Goal: Book appointment/travel/reservation

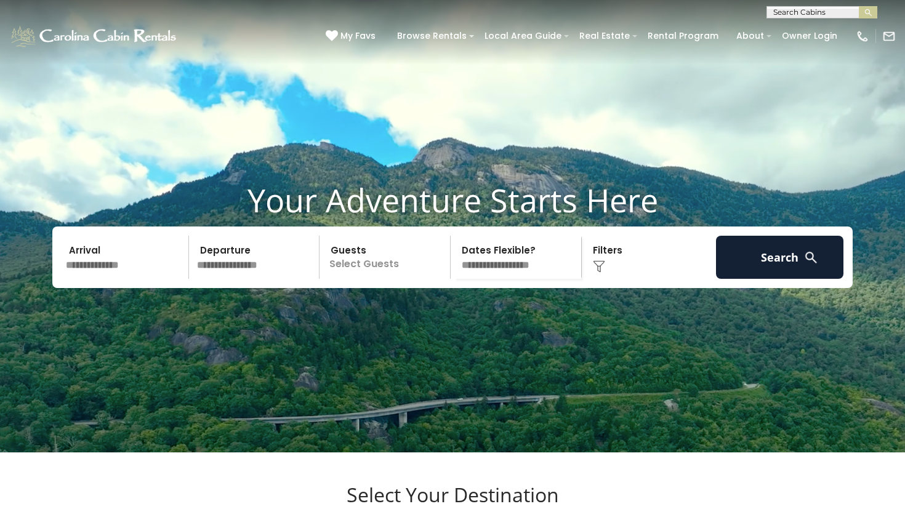
click at [118, 279] on input "text" at bounding box center [125, 257] width 127 height 43
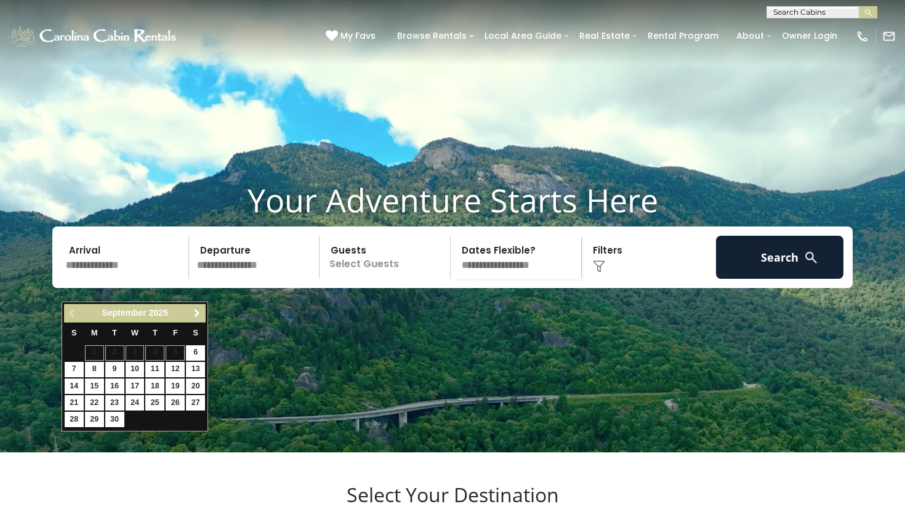
click at [197, 314] on span "Next" at bounding box center [197, 313] width 10 height 10
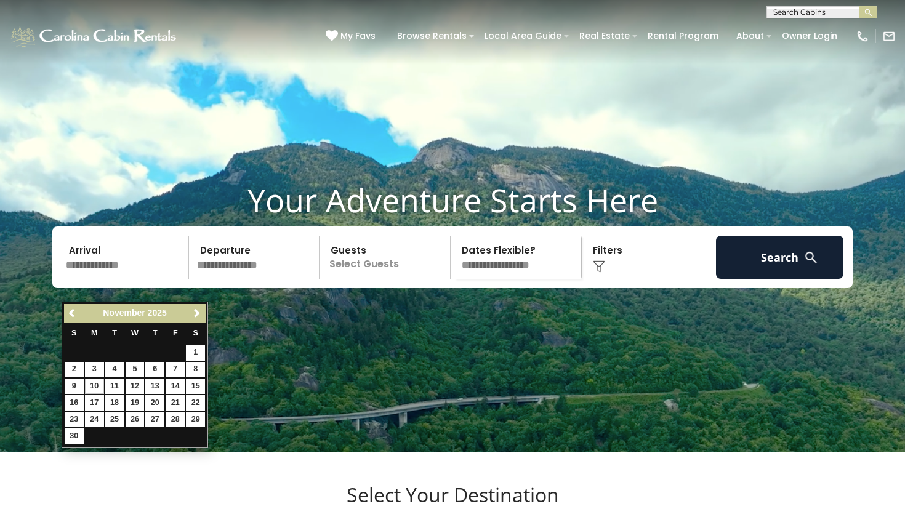
click at [92, 385] on link "10" at bounding box center [94, 386] width 19 height 15
type input "********"
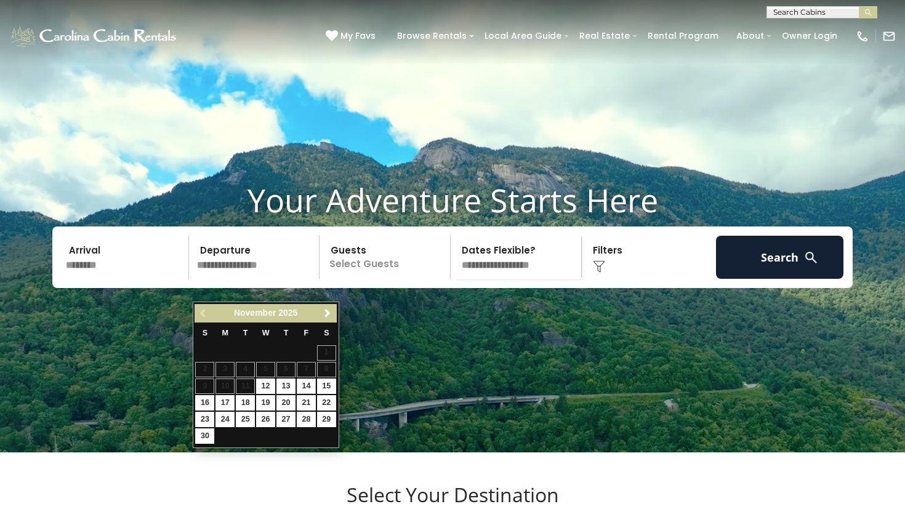
click at [310, 384] on link "14" at bounding box center [306, 386] width 19 height 15
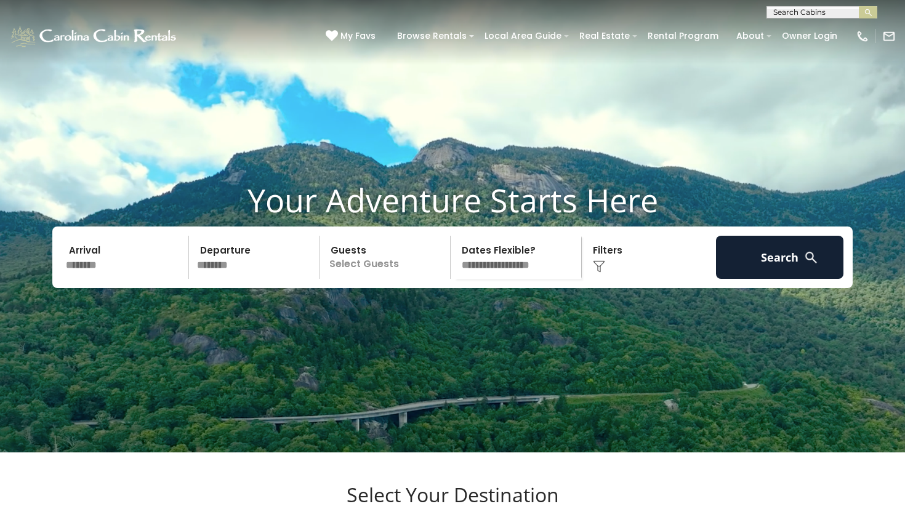
click at [226, 279] on input "********" at bounding box center [256, 257] width 127 height 43
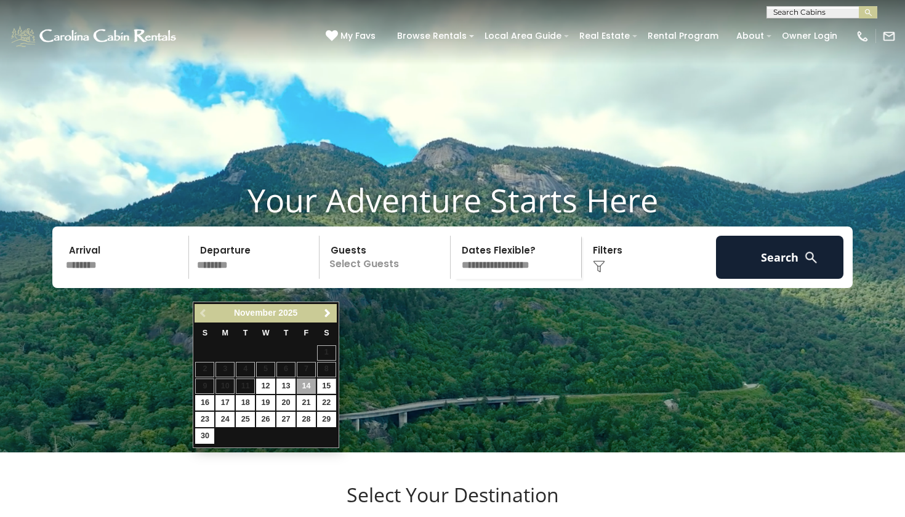
click at [326, 382] on link "15" at bounding box center [326, 386] width 19 height 15
type input "********"
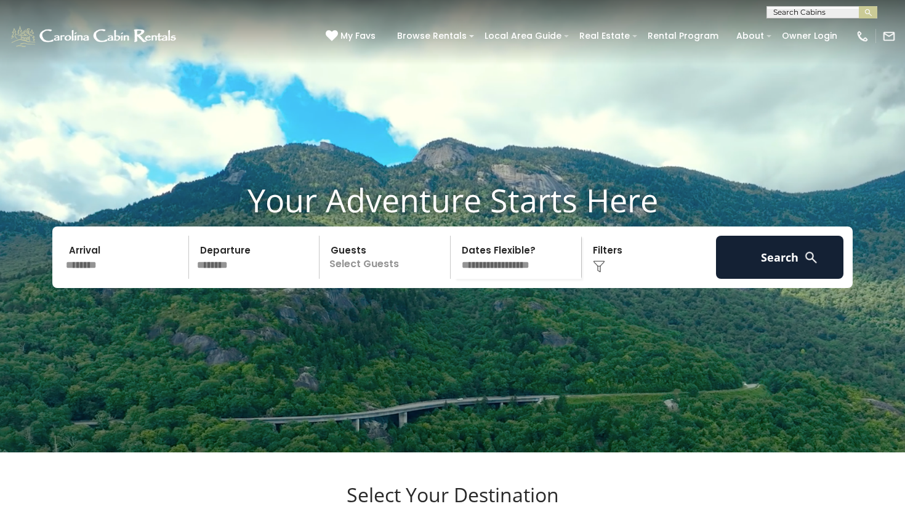
click at [370, 279] on p "Select Guests" at bounding box center [386, 257] width 127 height 43
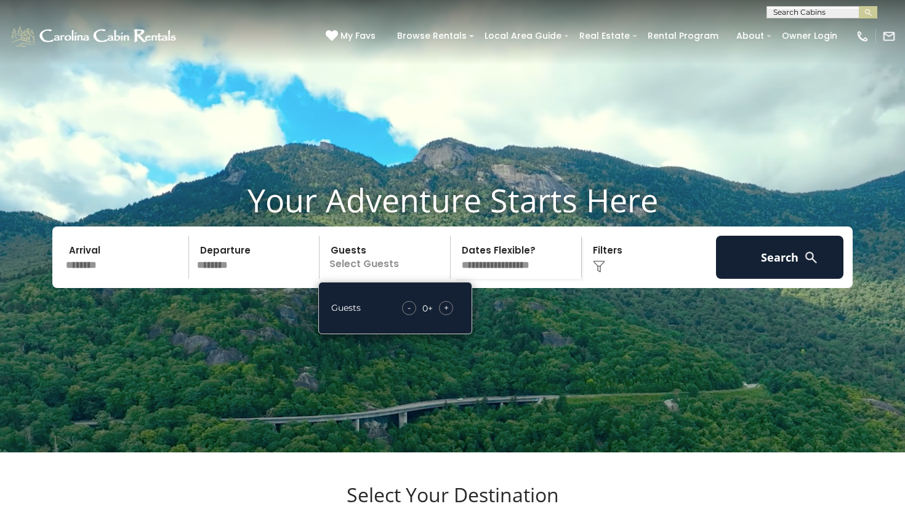
click at [447, 314] on span "+" at bounding box center [446, 308] width 5 height 12
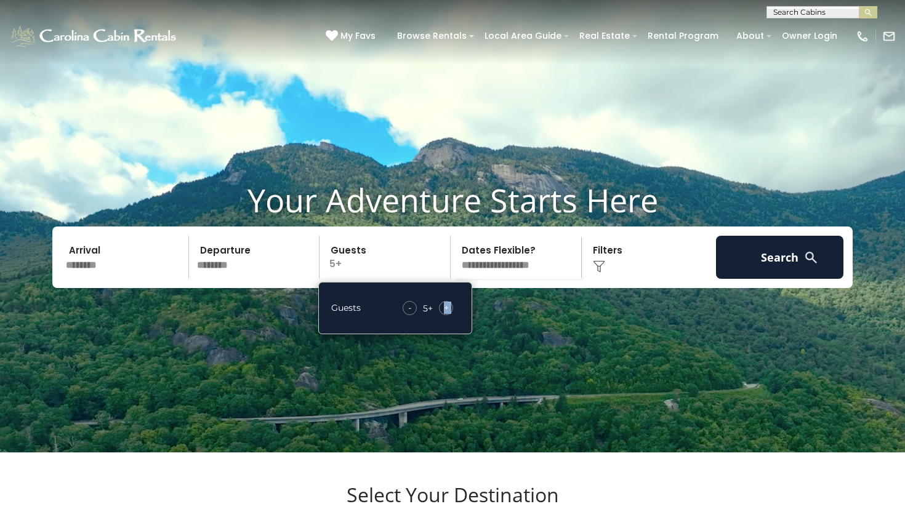
click at [447, 314] on span "+" at bounding box center [446, 308] width 5 height 12
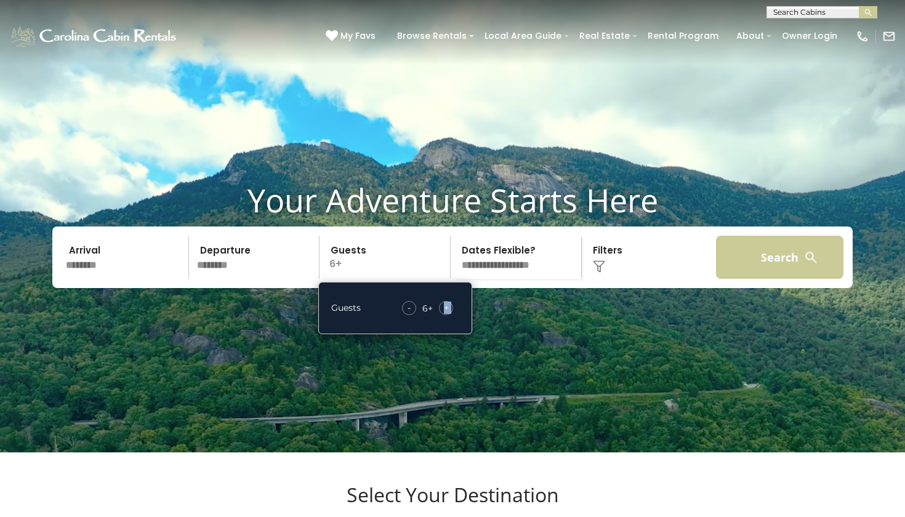
click at [776, 278] on button "Search" at bounding box center [779, 257] width 127 height 43
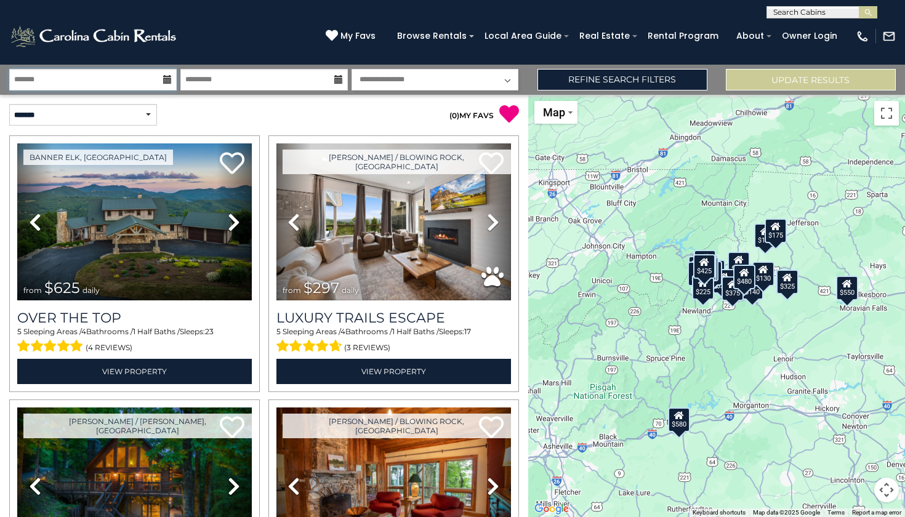
click at [97, 80] on input "text" at bounding box center [92, 80] width 167 height 22
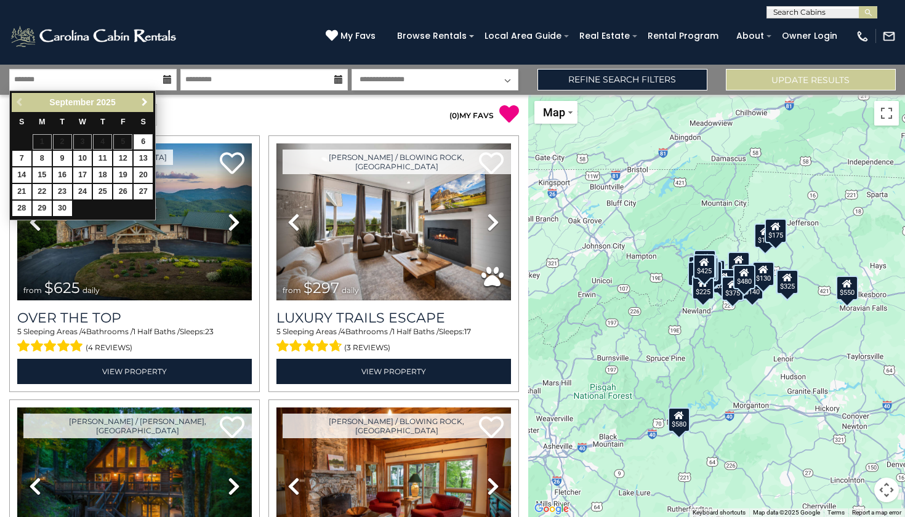
click at [146, 104] on span "Next" at bounding box center [145, 102] width 10 height 10
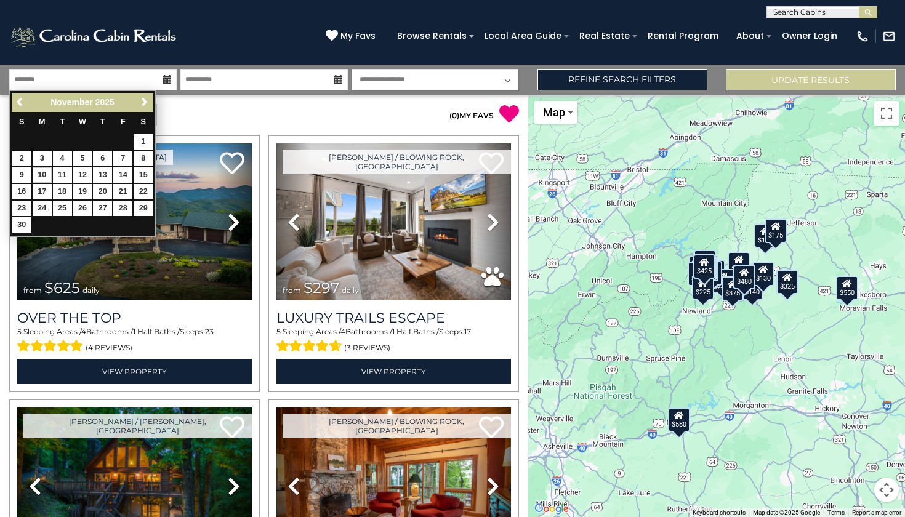
click at [41, 172] on link "10" at bounding box center [42, 174] width 19 height 15
type input "********"
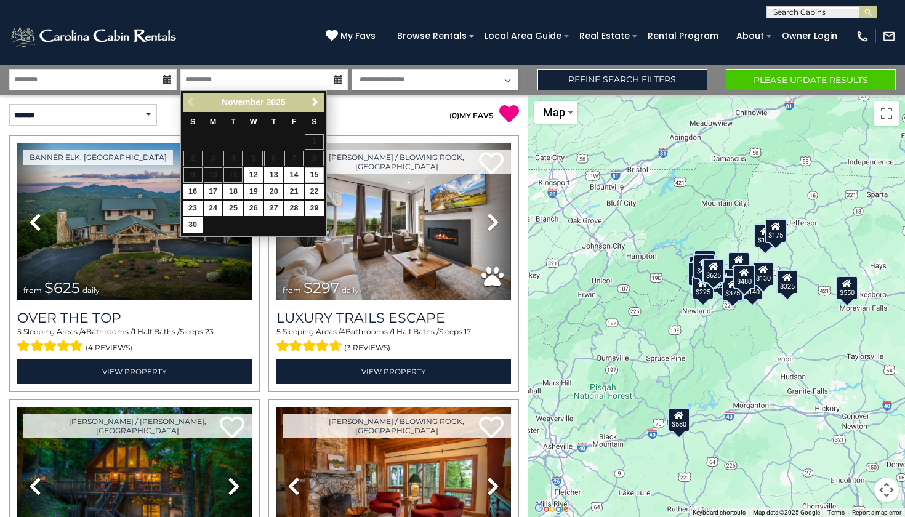
click at [314, 174] on link "15" at bounding box center [314, 174] width 19 height 15
type input "********"
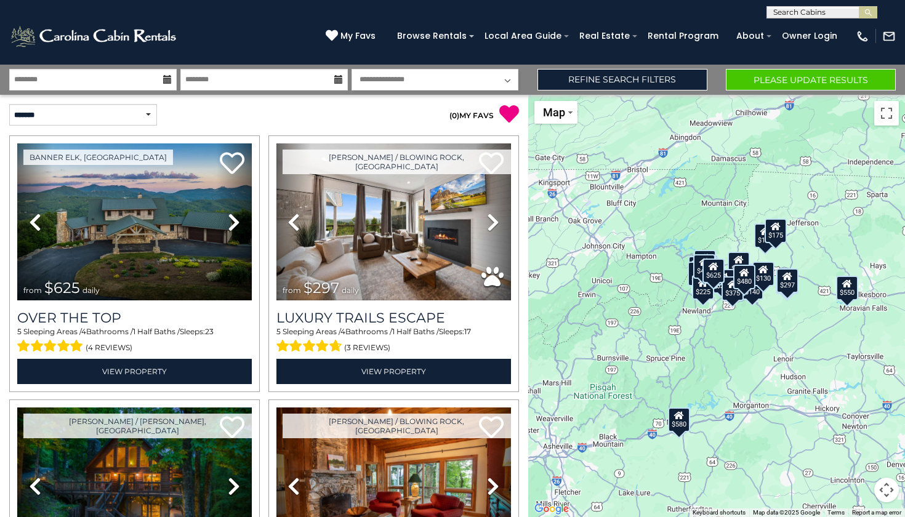
click at [836, 89] on button "Please Update Results" at bounding box center [811, 80] width 170 height 22
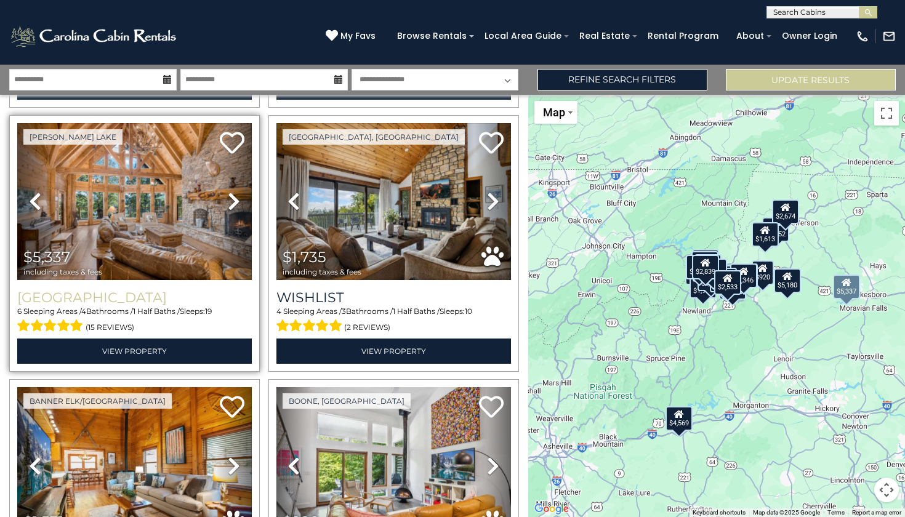
scroll to position [1338, 0]
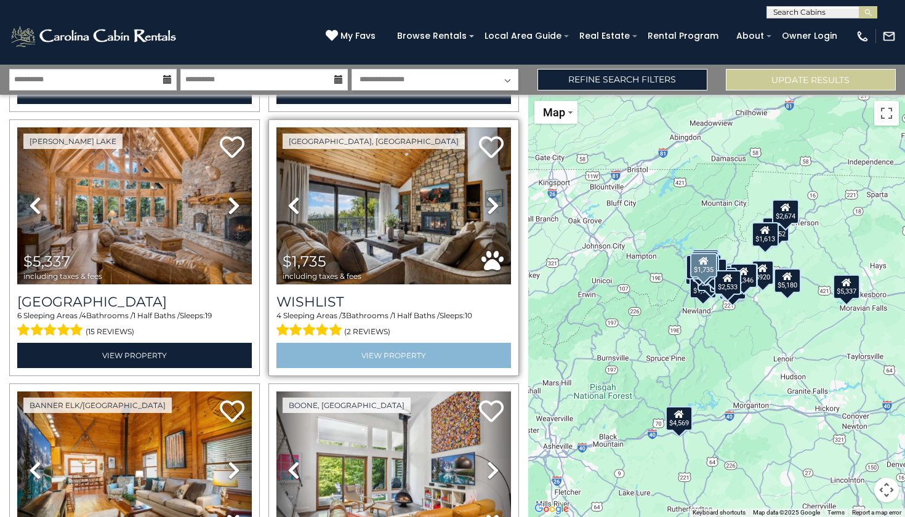
click at [374, 346] on link "View Property" at bounding box center [393, 355] width 235 height 25
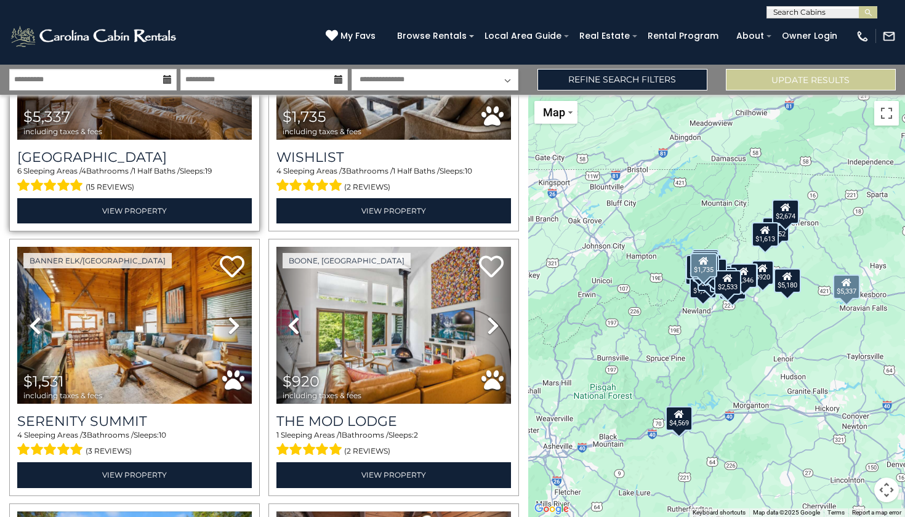
scroll to position [1483, 0]
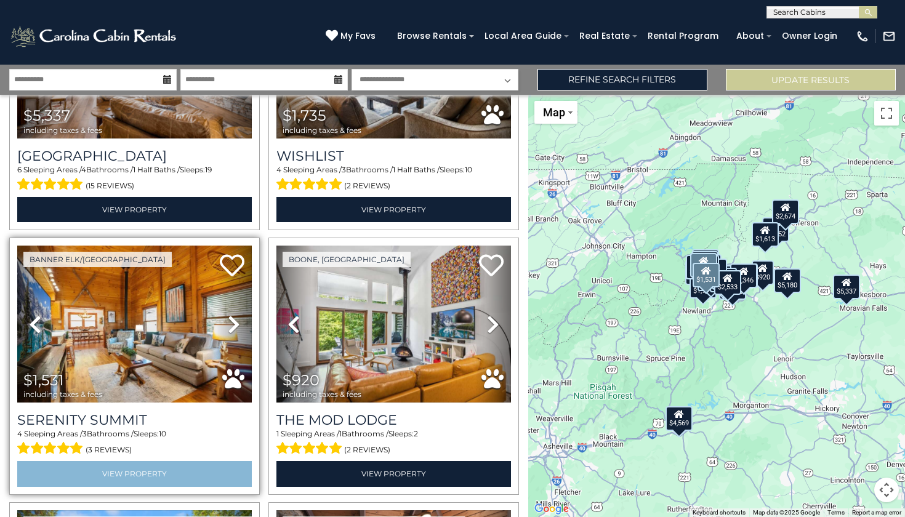
click at [148, 461] on link "View Property" at bounding box center [134, 473] width 235 height 25
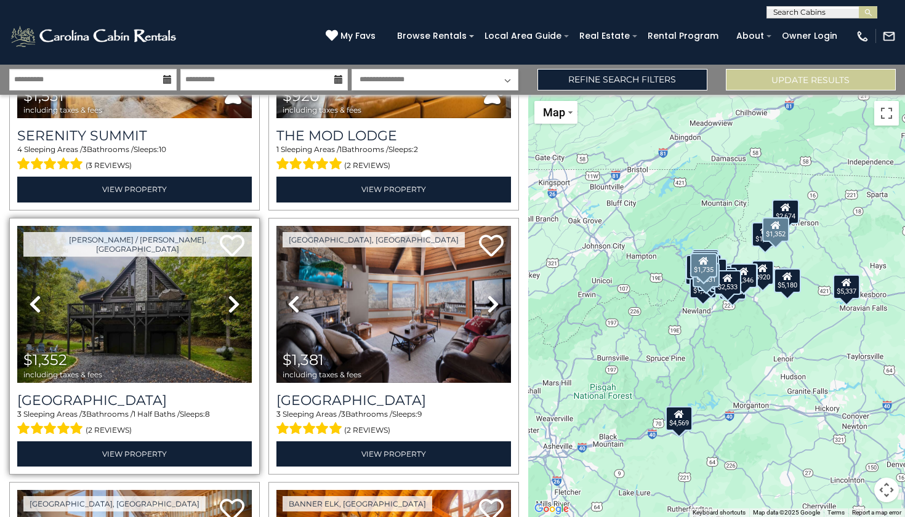
scroll to position [1769, 0]
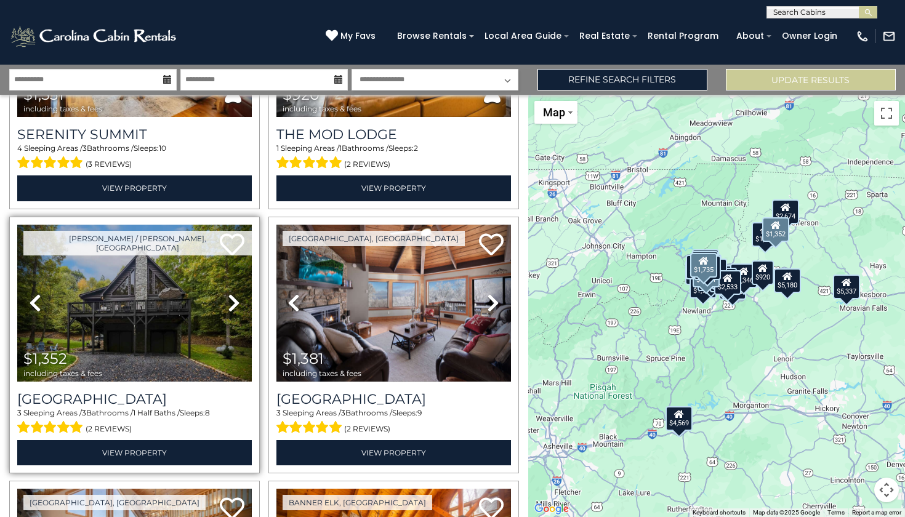
click at [132, 341] on img at bounding box center [134, 303] width 235 height 157
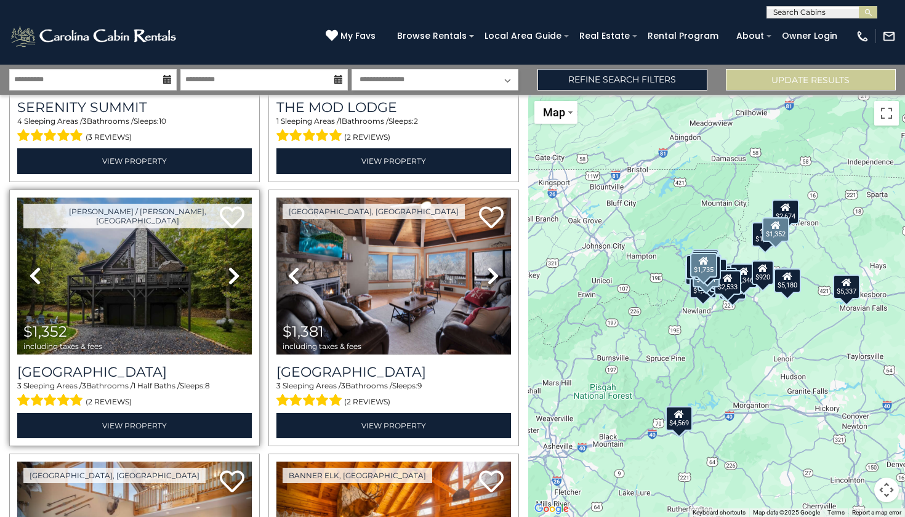
scroll to position [1797, 0]
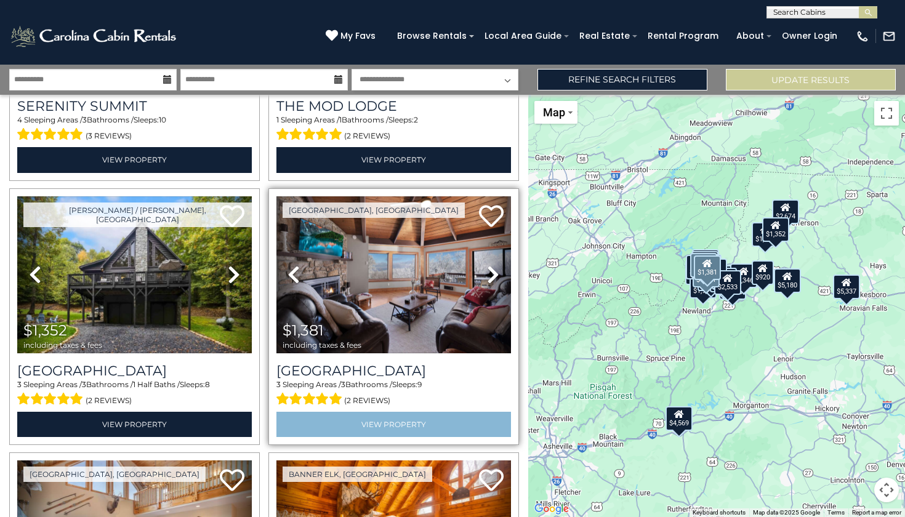
click at [399, 412] on link "View Property" at bounding box center [393, 424] width 235 height 25
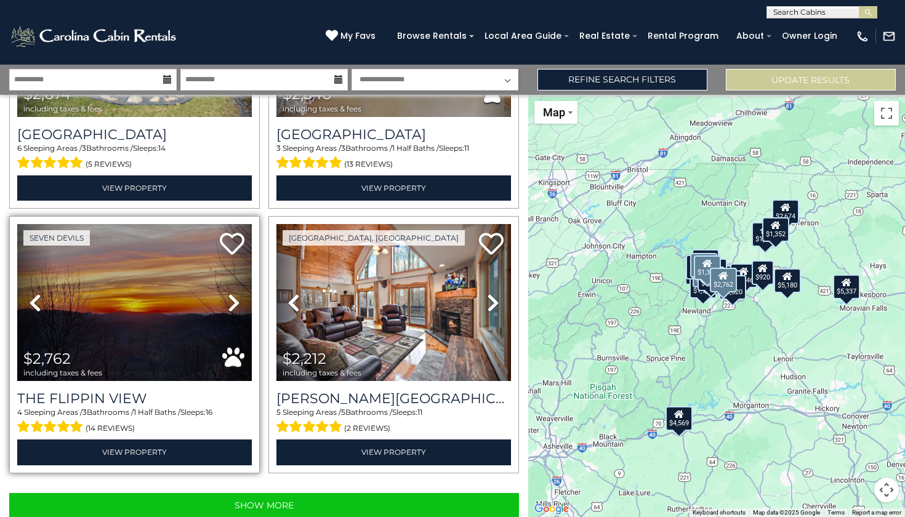
scroll to position [0, 0]
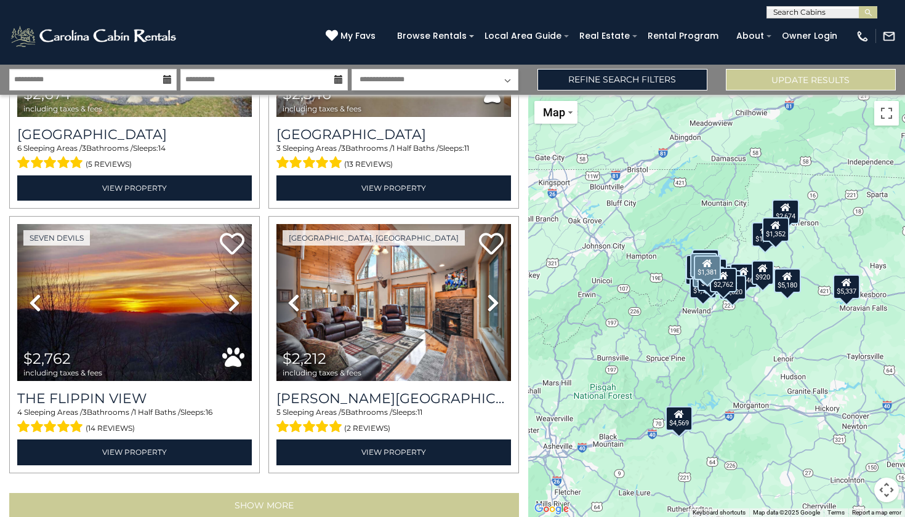
click at [231, 493] on button "Show More" at bounding box center [264, 505] width 510 height 25
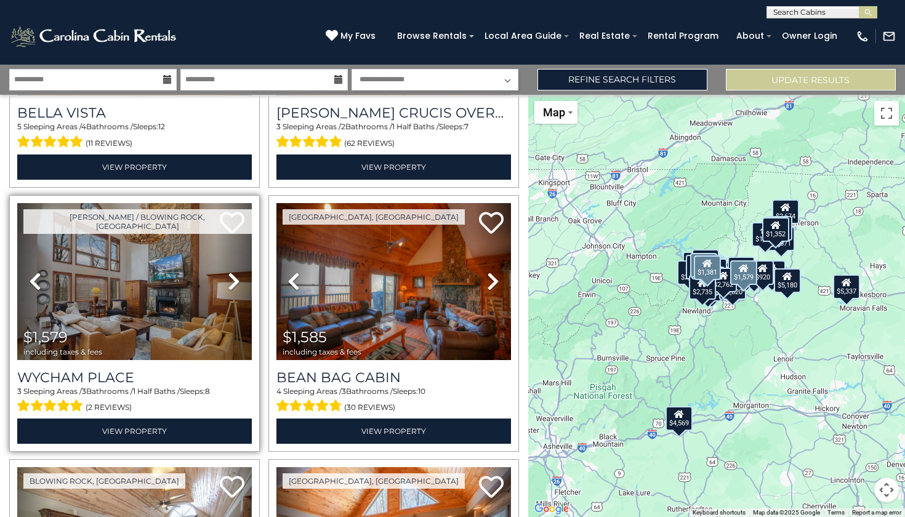
scroll to position [4700, 0]
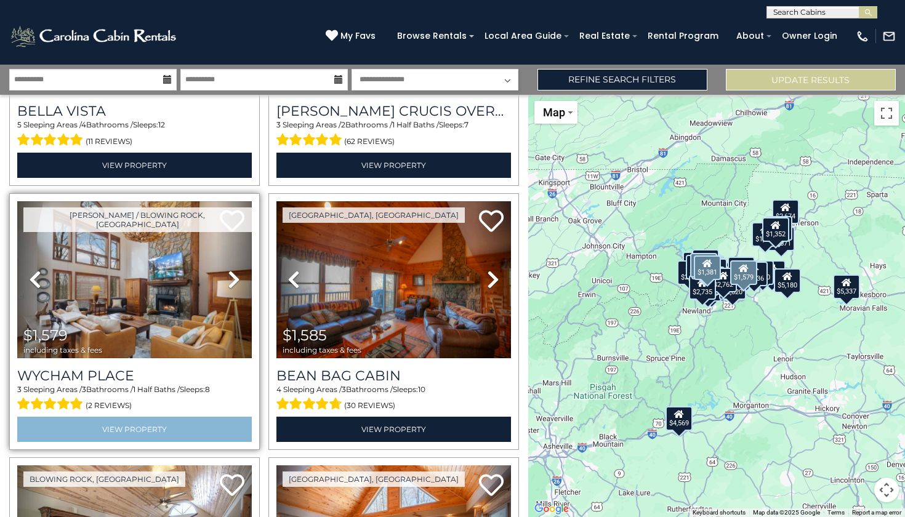
click at [132, 417] on link "View Property" at bounding box center [134, 429] width 235 height 25
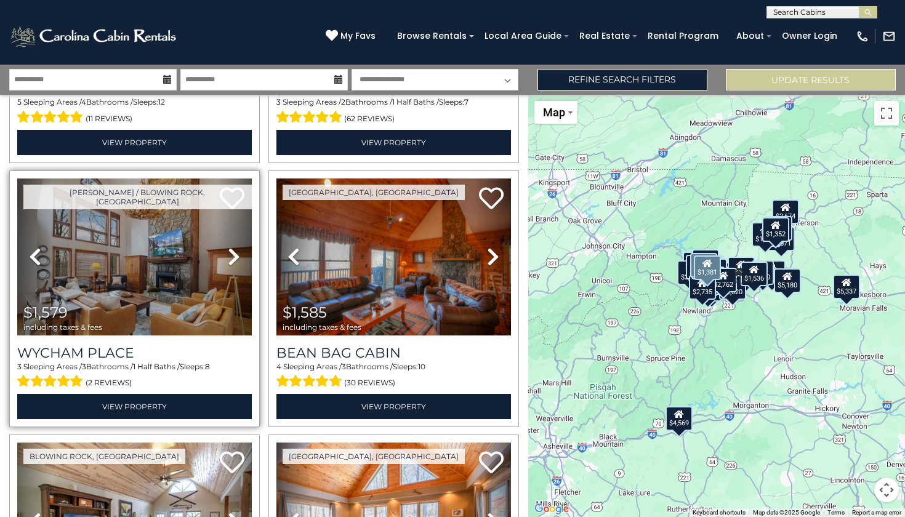
scroll to position [4721, 0]
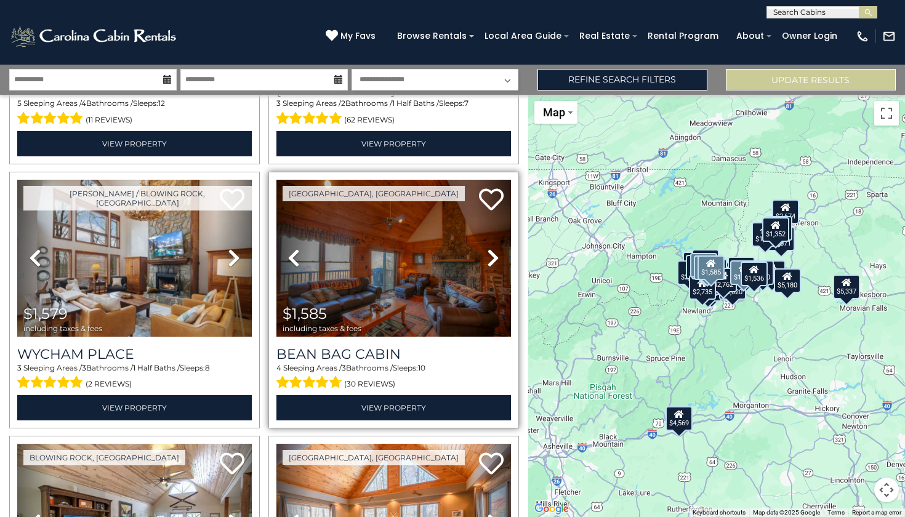
click at [361, 246] on img at bounding box center [393, 258] width 235 height 157
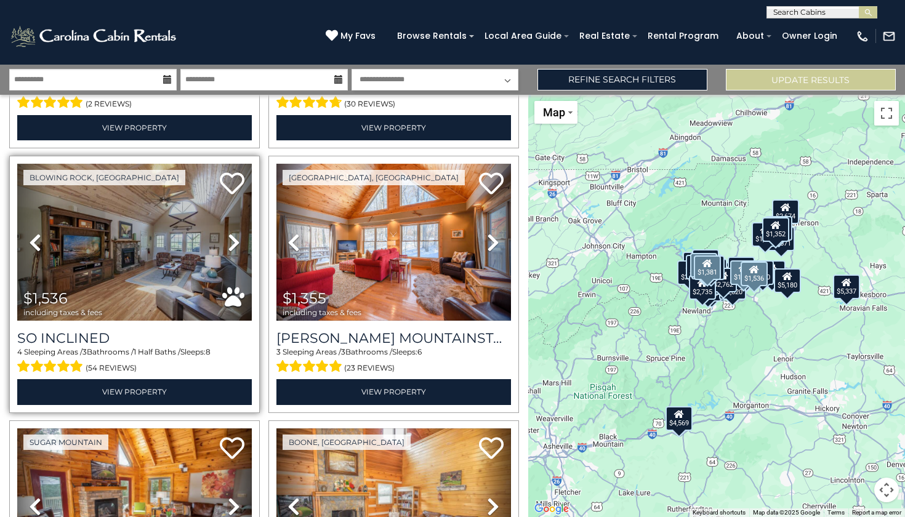
scroll to position [4995, 0]
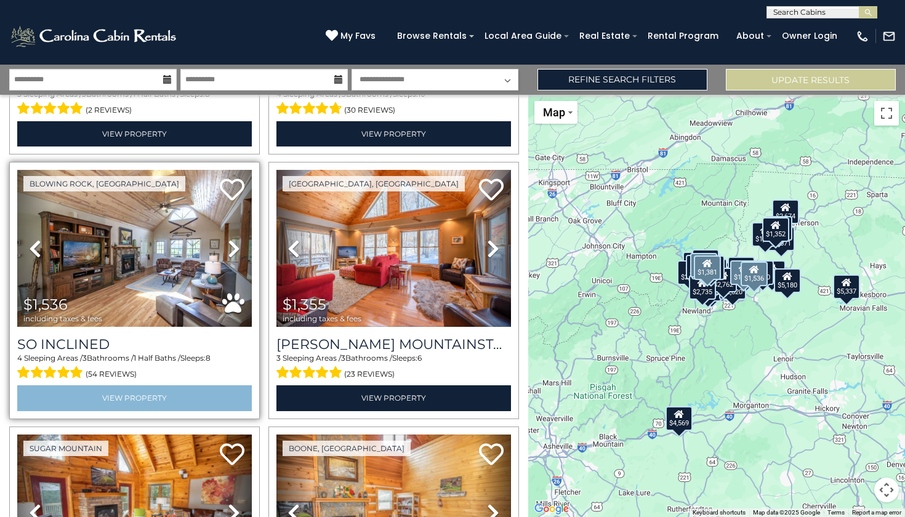
click at [155, 385] on link "View Property" at bounding box center [134, 397] width 235 height 25
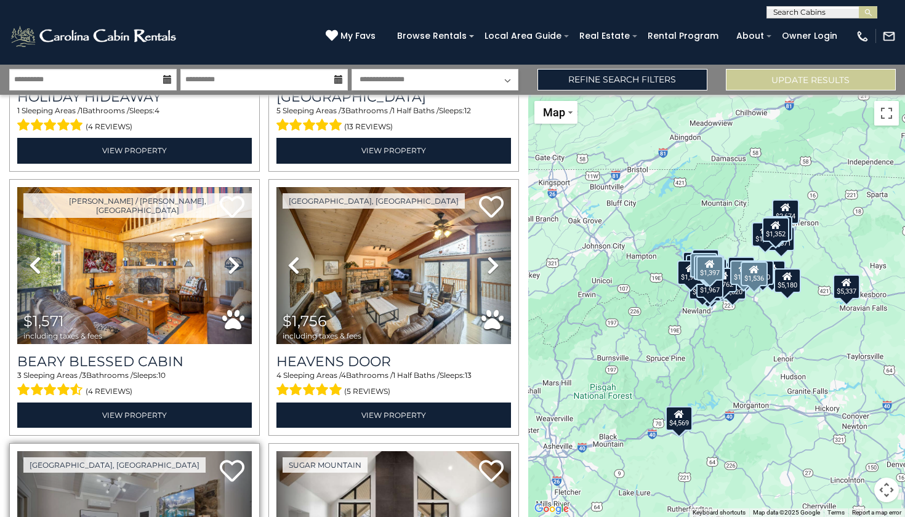
scroll to position [6037, 0]
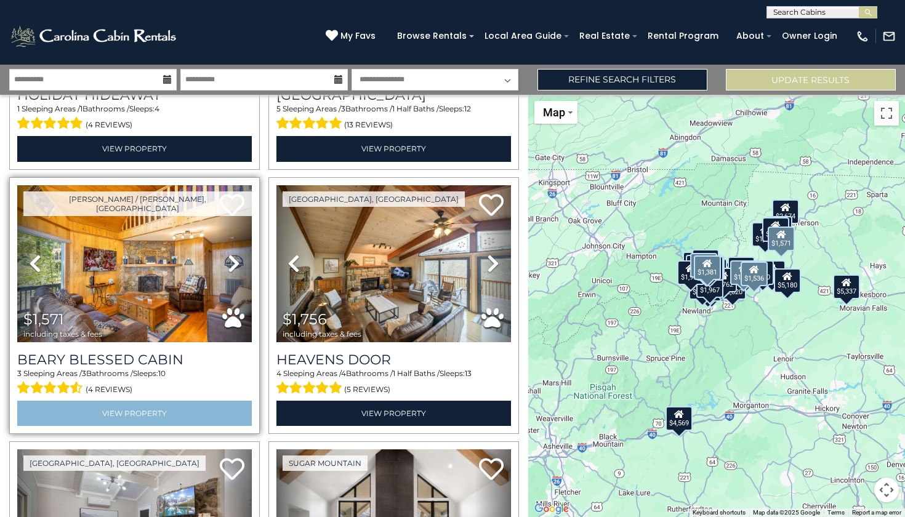
click at [138, 401] on link "View Property" at bounding box center [134, 413] width 235 height 25
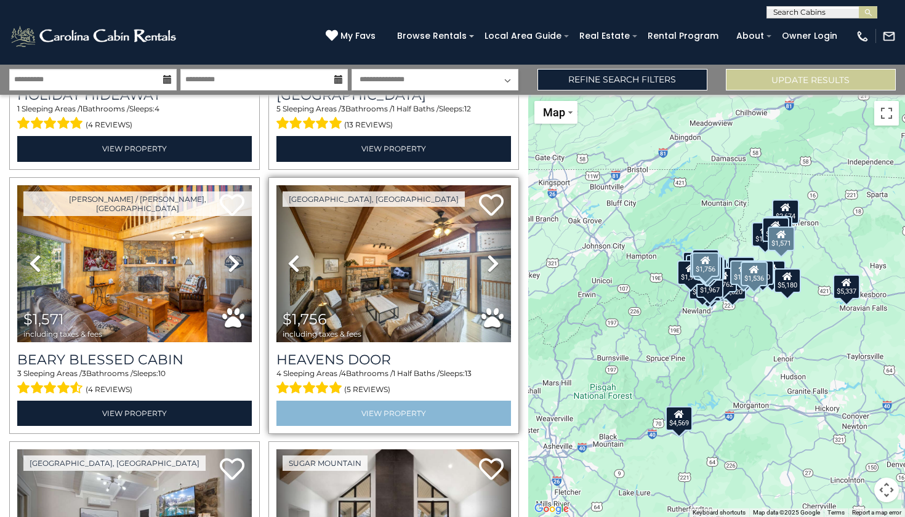
click at [385, 401] on link "View Property" at bounding box center [393, 413] width 235 height 25
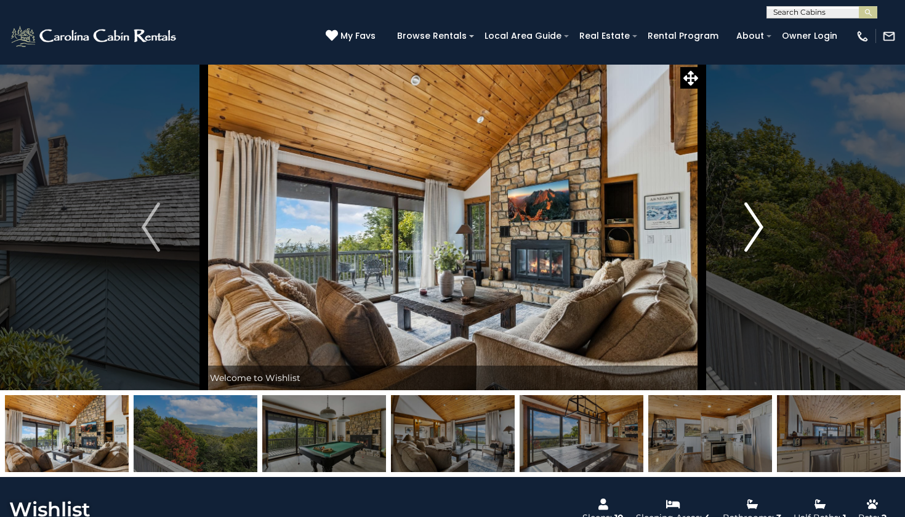
click at [765, 236] on button "Next" at bounding box center [753, 227] width 105 height 326
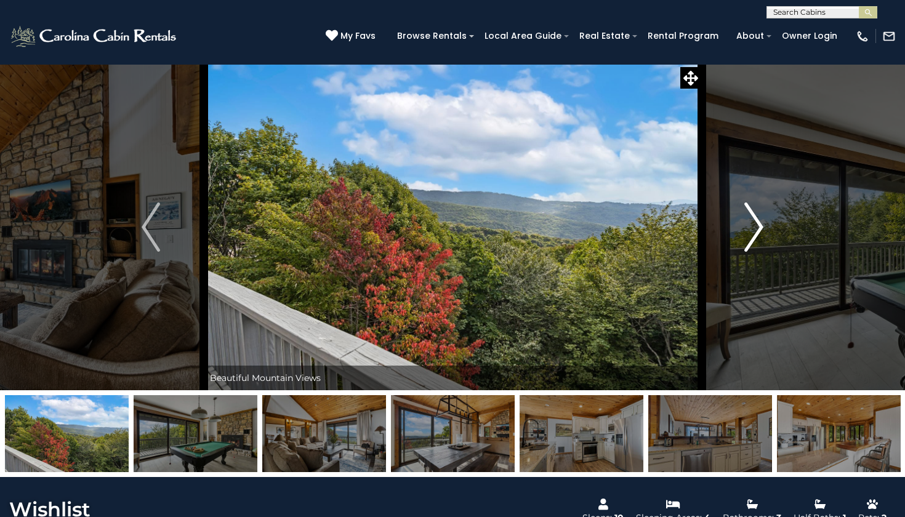
click at [758, 235] on img "Next" at bounding box center [754, 227] width 18 height 49
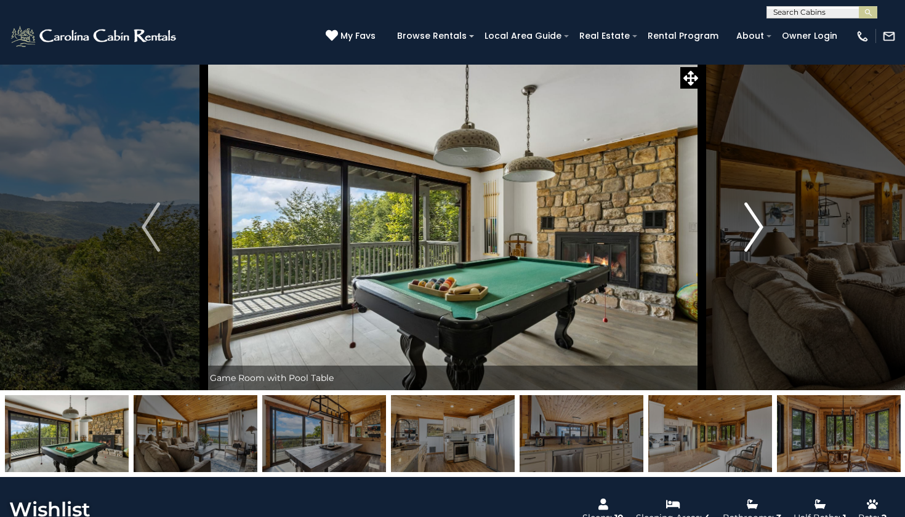
click at [759, 236] on img "Next" at bounding box center [754, 227] width 18 height 49
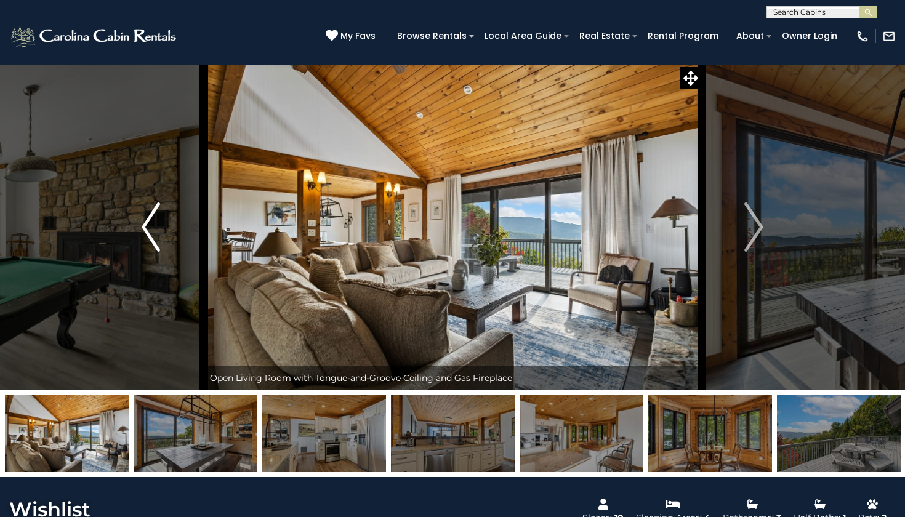
click at [138, 220] on button "Previous" at bounding box center [150, 227] width 105 height 326
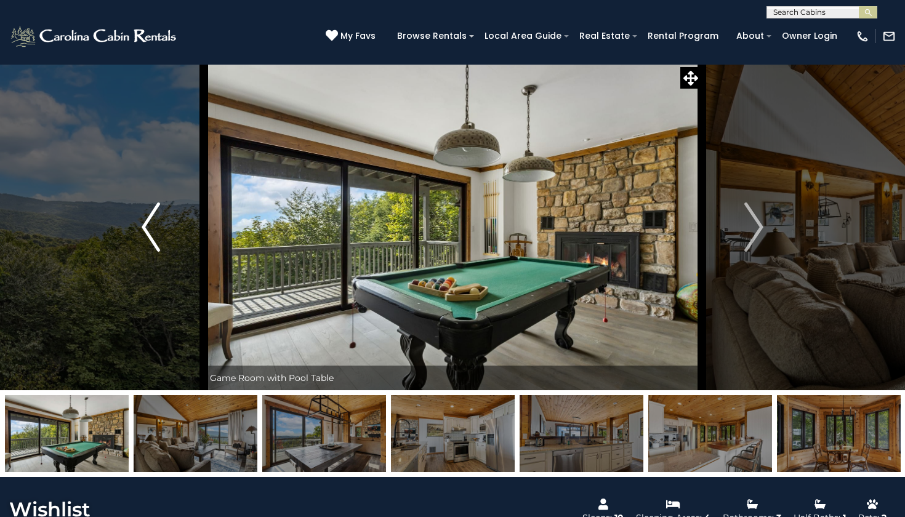
click at [138, 220] on button "Previous" at bounding box center [150, 227] width 105 height 326
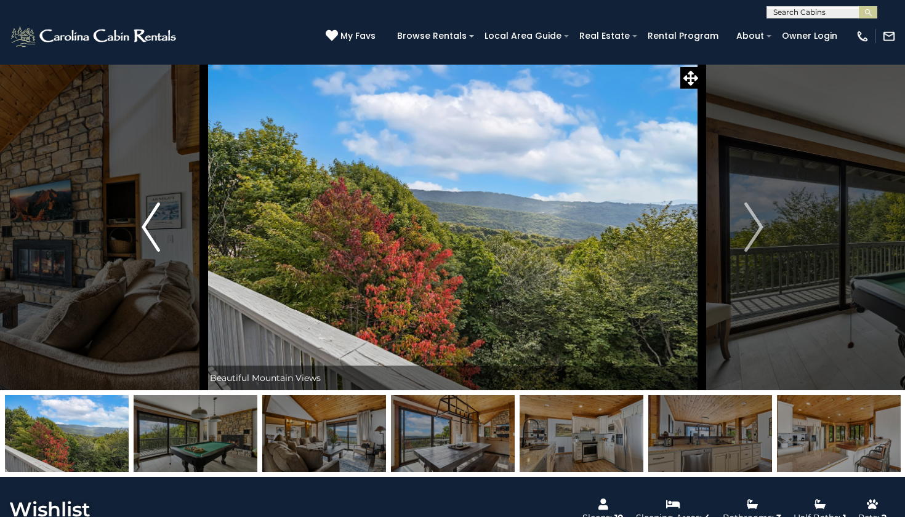
click at [138, 220] on button "Previous" at bounding box center [150, 227] width 105 height 326
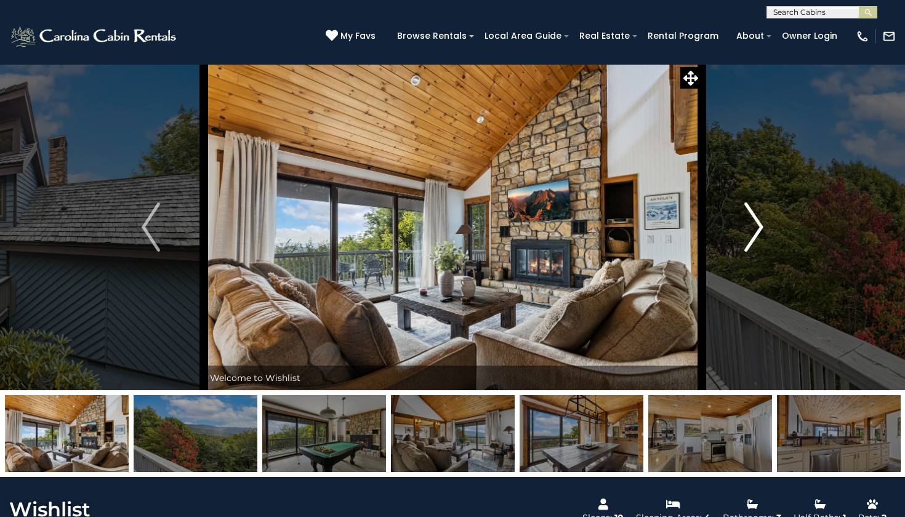
click at [758, 231] on img "Next" at bounding box center [754, 227] width 18 height 49
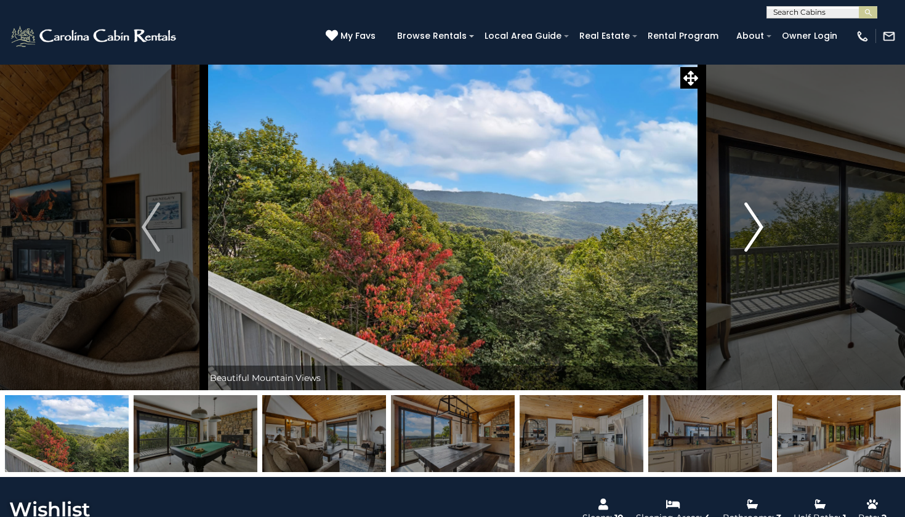
click at [758, 231] on img "Next" at bounding box center [754, 227] width 18 height 49
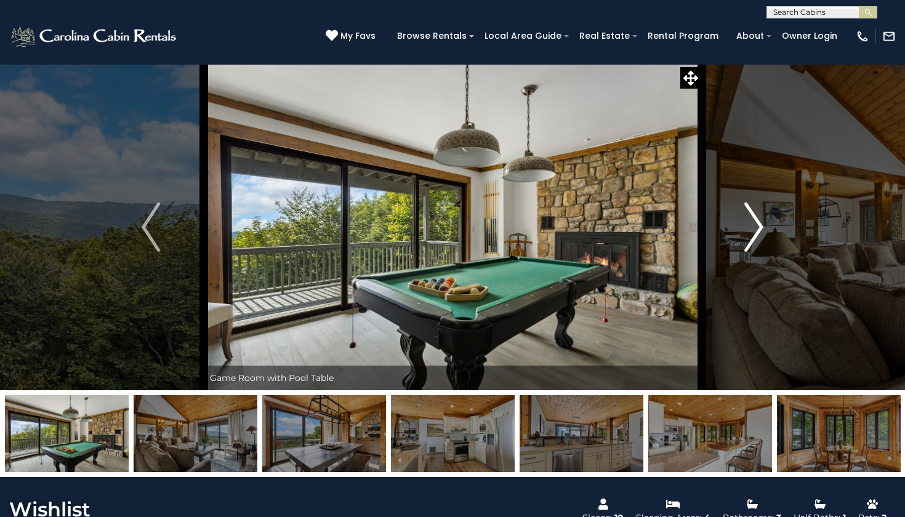
click at [758, 231] on img "Next" at bounding box center [754, 227] width 18 height 49
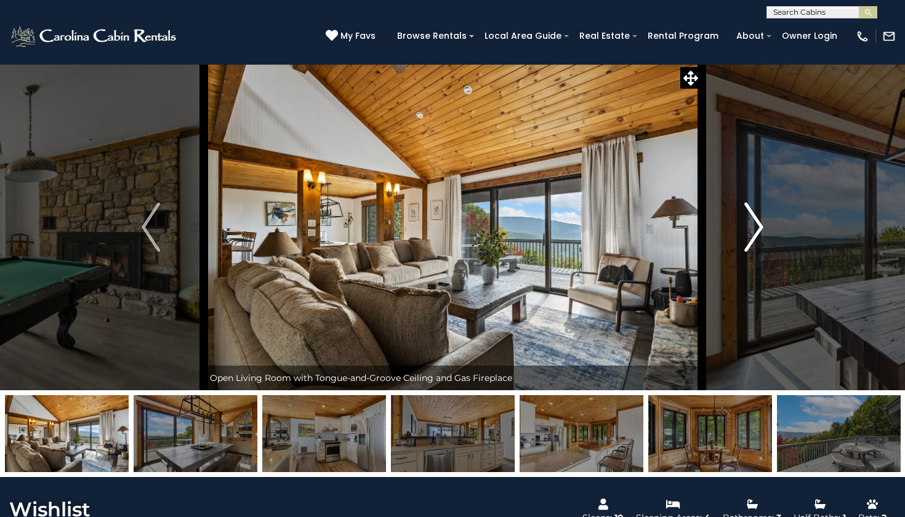
click at [758, 231] on img "Next" at bounding box center [754, 227] width 18 height 49
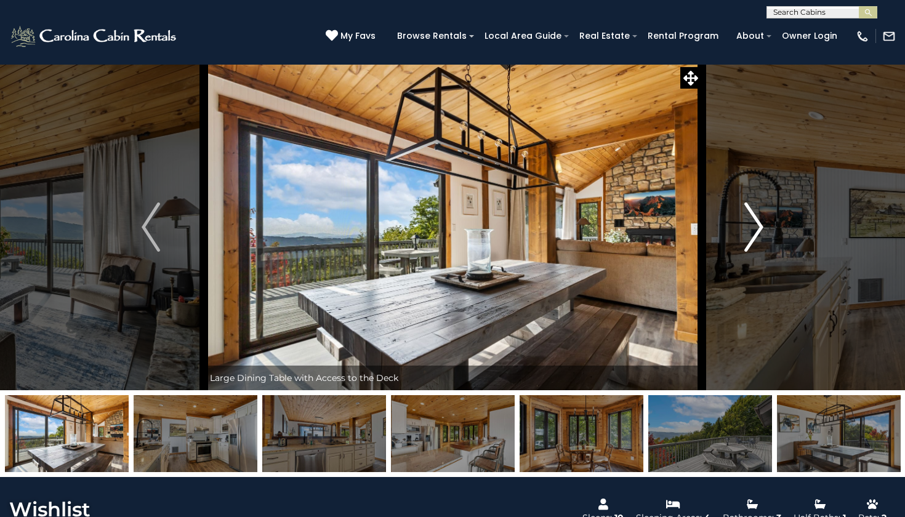
click at [759, 232] on img "Next" at bounding box center [754, 227] width 18 height 49
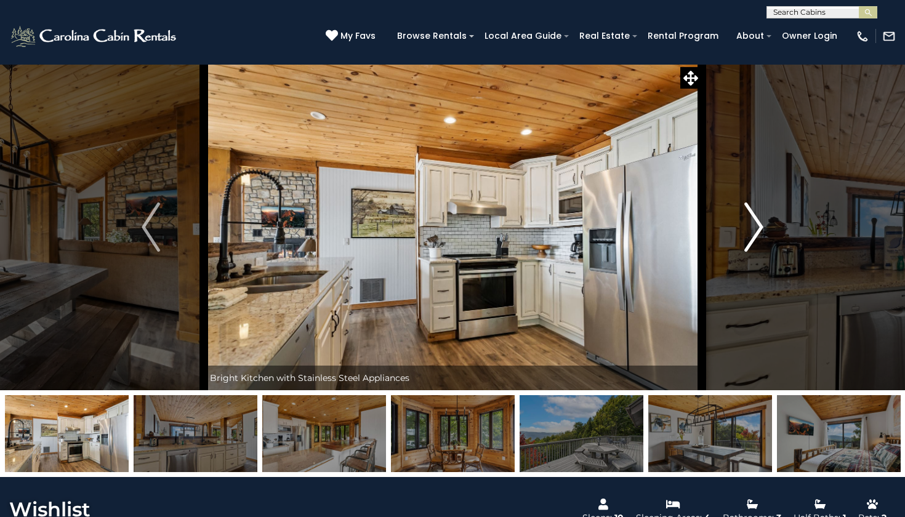
click at [759, 232] on img "Next" at bounding box center [754, 227] width 18 height 49
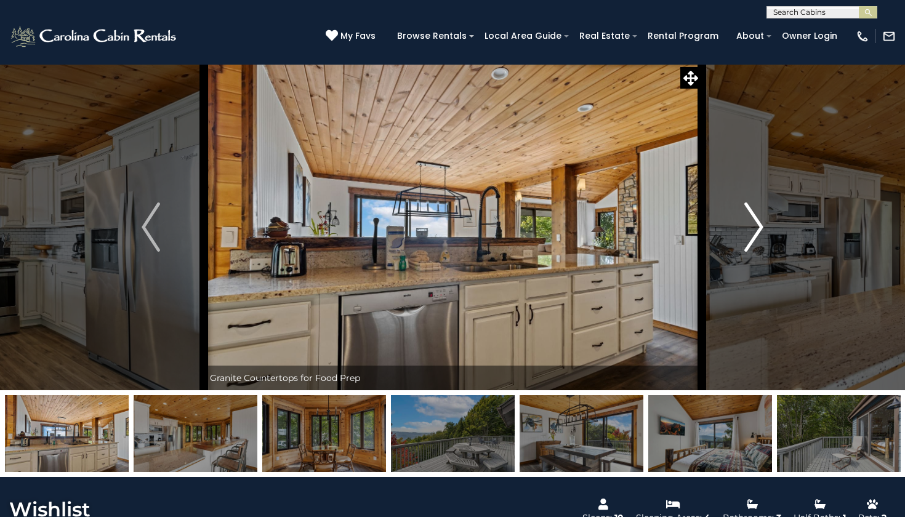
click at [759, 232] on img "Next" at bounding box center [754, 227] width 18 height 49
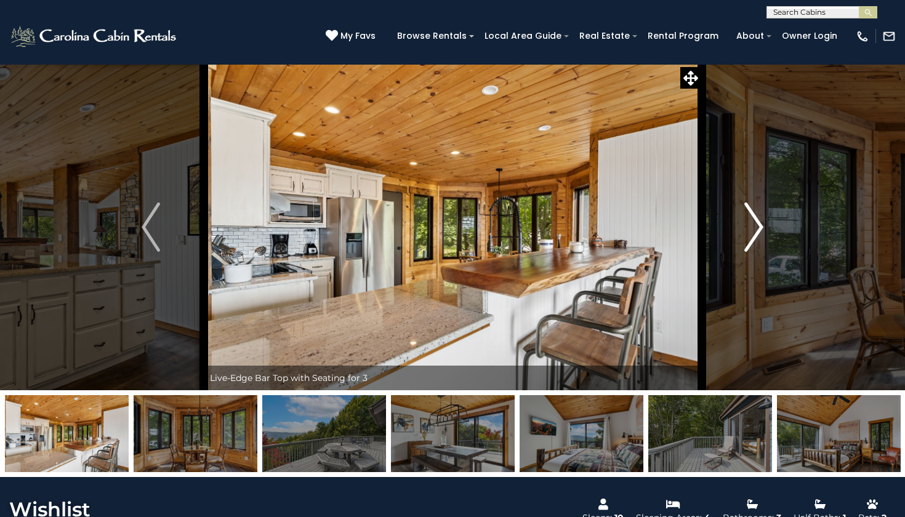
click at [759, 232] on img "Next" at bounding box center [754, 227] width 18 height 49
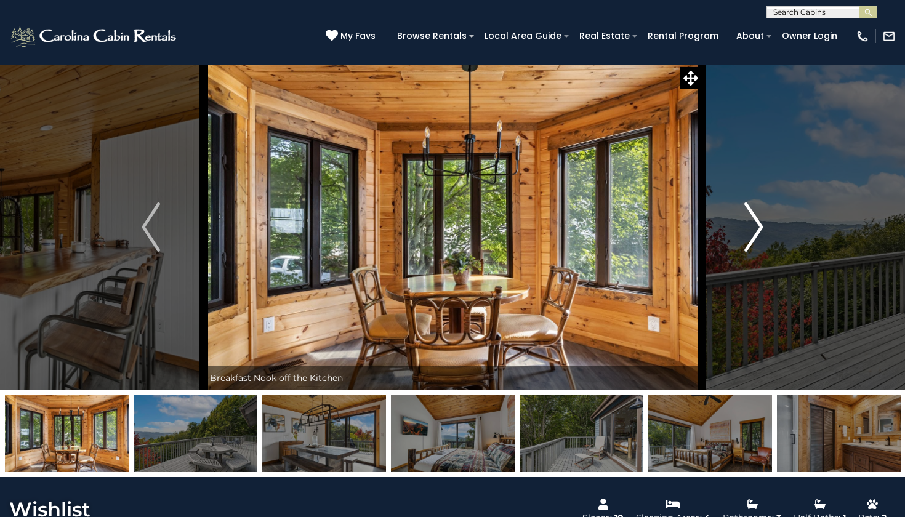
click at [759, 232] on img "Next" at bounding box center [754, 227] width 18 height 49
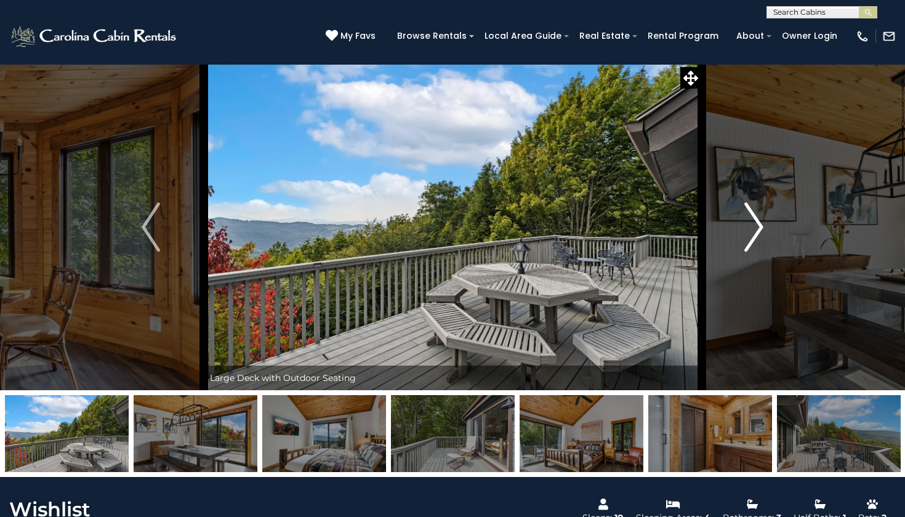
click at [759, 232] on img "Next" at bounding box center [754, 227] width 18 height 49
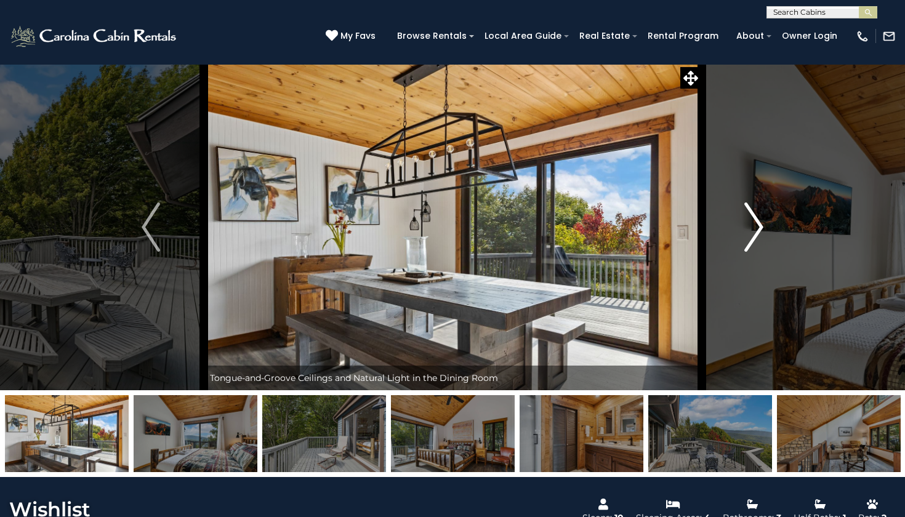
click at [759, 232] on img "Next" at bounding box center [754, 227] width 18 height 49
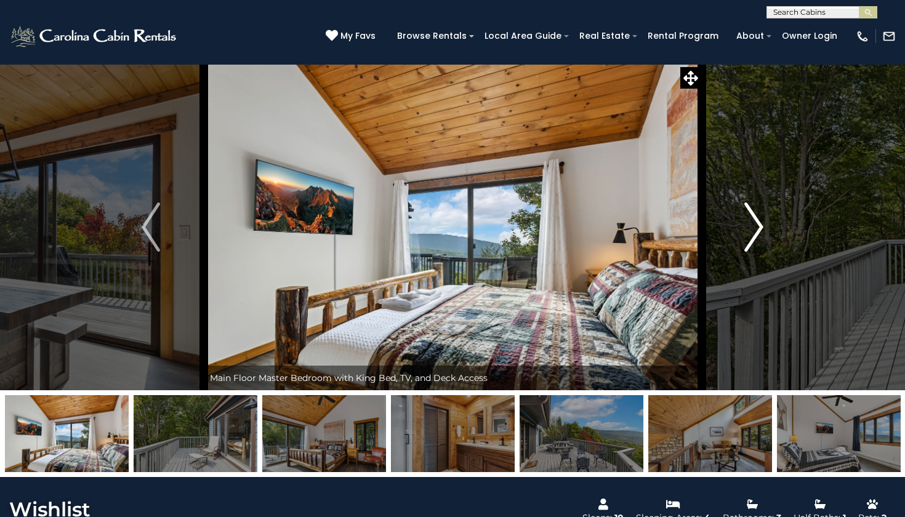
click at [759, 232] on img "Next" at bounding box center [754, 227] width 18 height 49
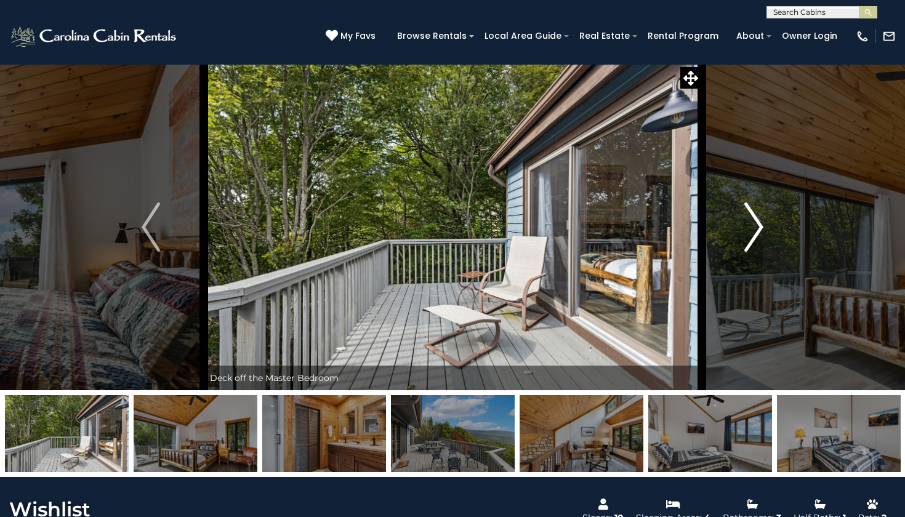
click at [759, 232] on img "Next" at bounding box center [754, 227] width 18 height 49
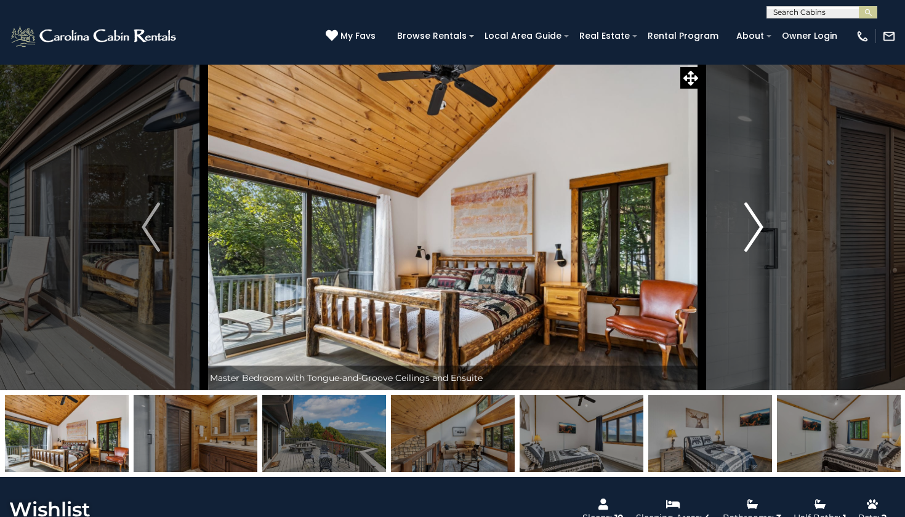
click at [759, 232] on img "Next" at bounding box center [754, 227] width 18 height 49
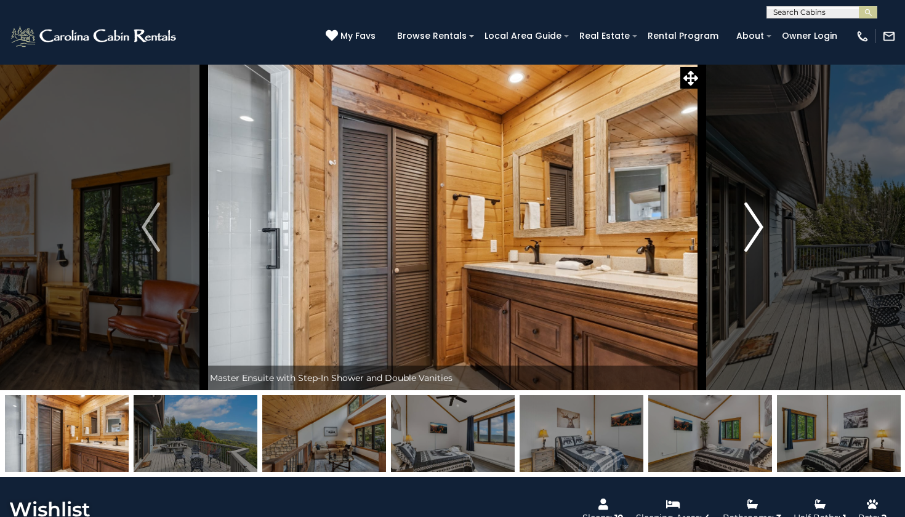
click at [759, 232] on img "Next" at bounding box center [754, 227] width 18 height 49
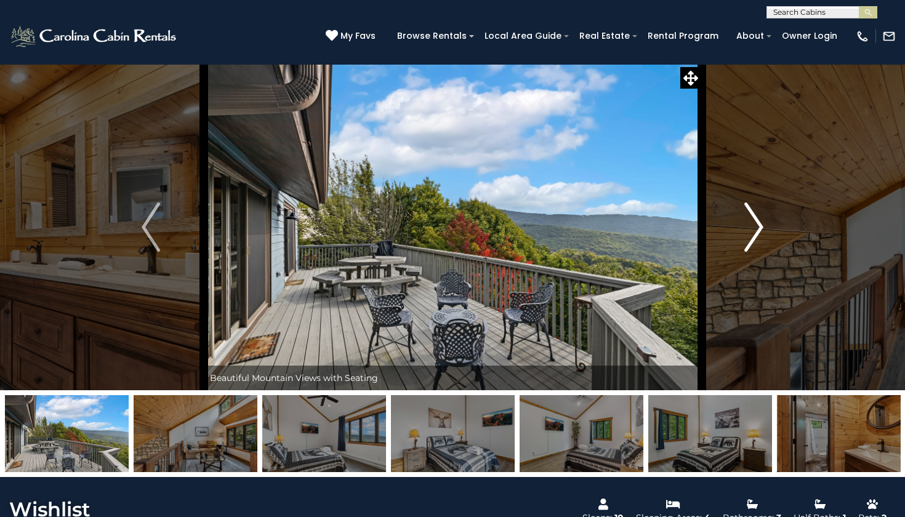
click at [758, 232] on img "Next" at bounding box center [754, 227] width 18 height 49
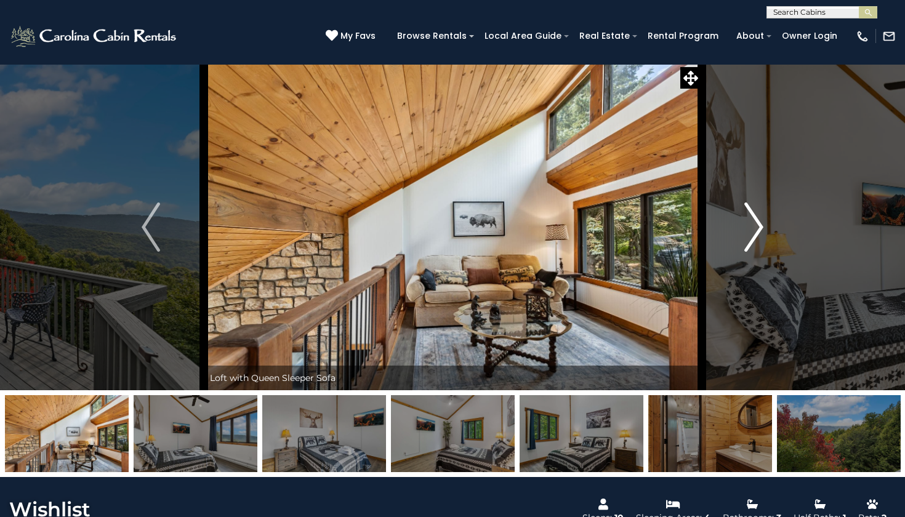
click at [758, 231] on img "Next" at bounding box center [754, 227] width 18 height 49
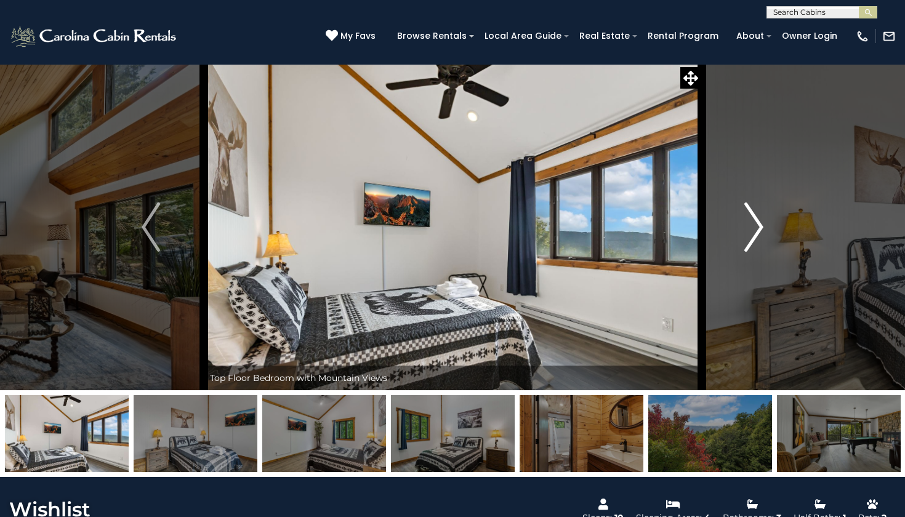
click at [755, 225] on img "Next" at bounding box center [754, 227] width 18 height 49
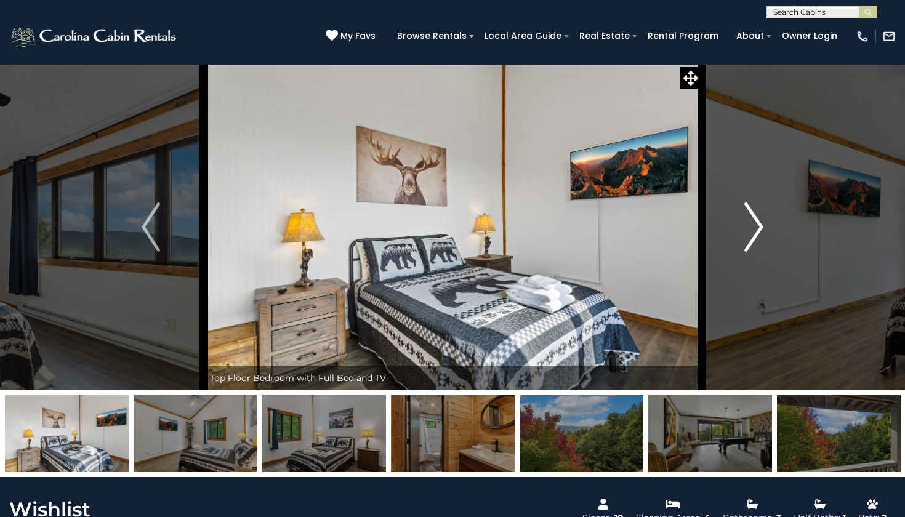
click at [755, 227] on img "Next" at bounding box center [754, 227] width 18 height 49
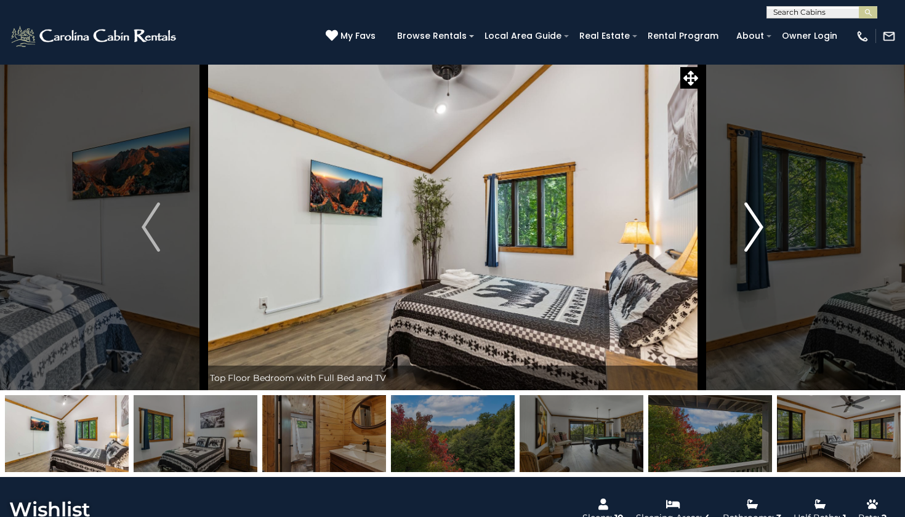
click at [755, 227] on img "Next" at bounding box center [754, 227] width 18 height 49
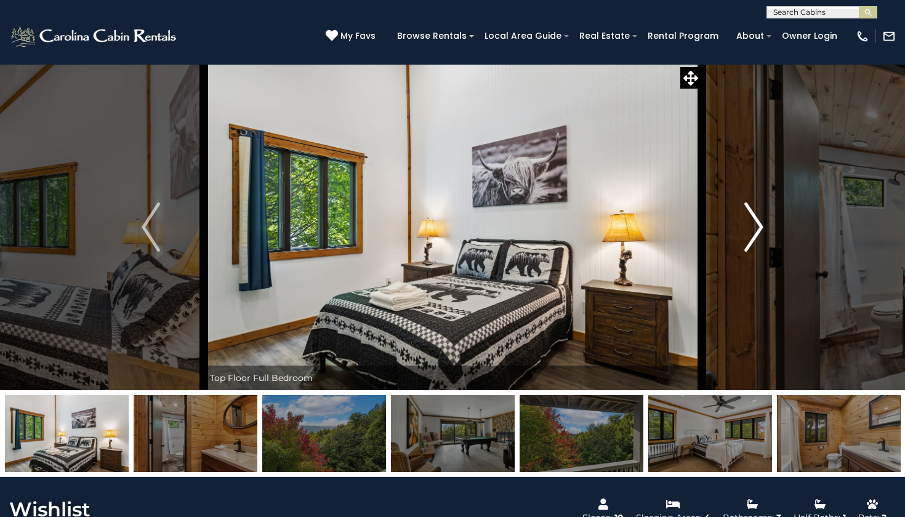
click at [755, 227] on img "Next" at bounding box center [754, 227] width 18 height 49
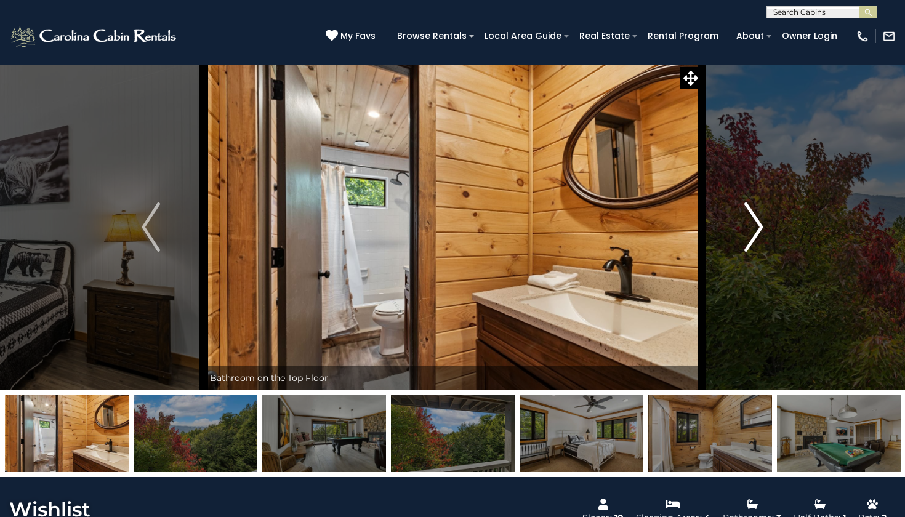
click at [755, 227] on img "Next" at bounding box center [754, 227] width 18 height 49
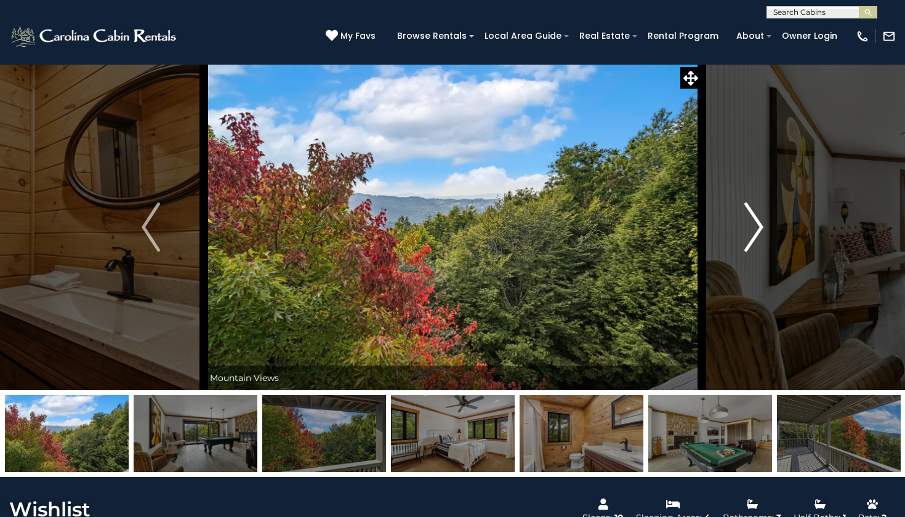
click at [755, 229] on img "Next" at bounding box center [754, 227] width 18 height 49
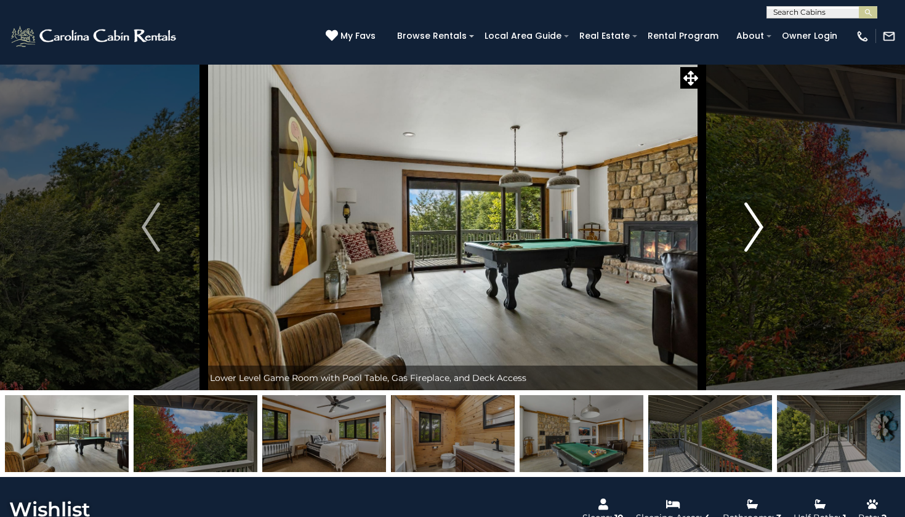
click at [755, 229] on img "Next" at bounding box center [754, 227] width 18 height 49
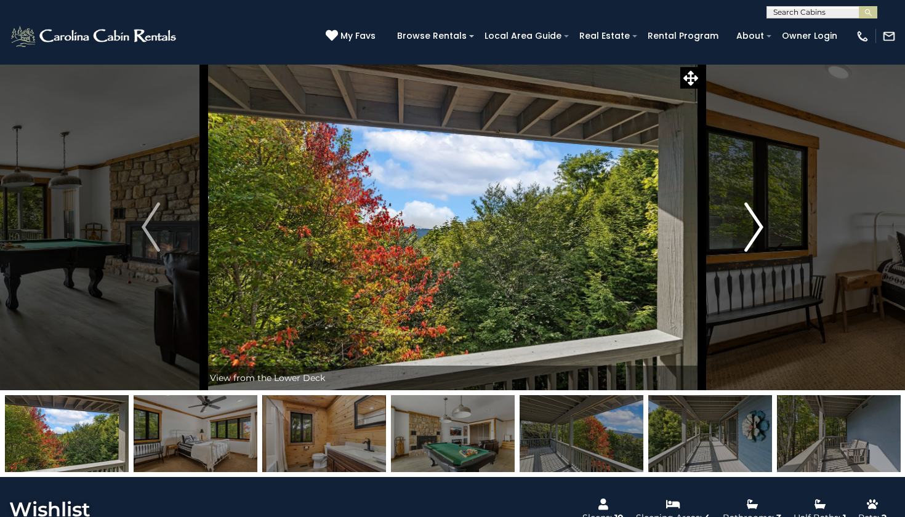
click at [755, 229] on img "Next" at bounding box center [754, 227] width 18 height 49
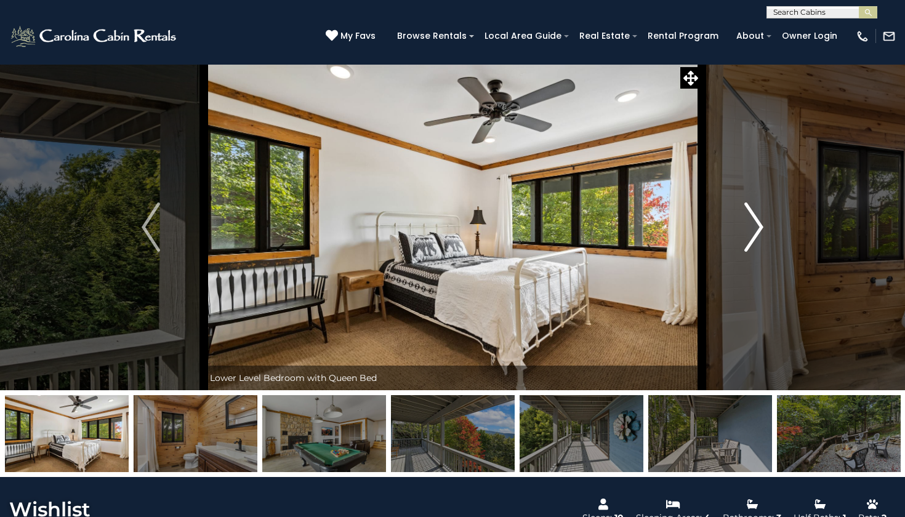
click at [755, 229] on img "Next" at bounding box center [754, 227] width 18 height 49
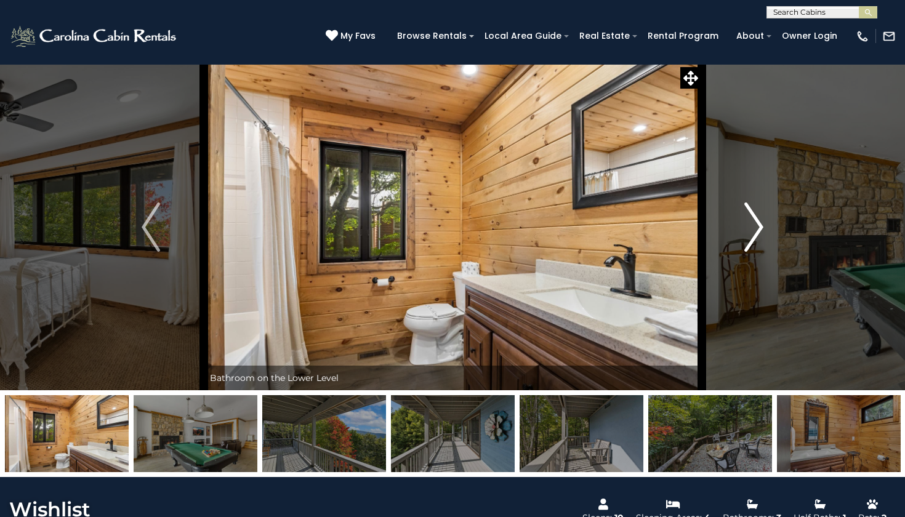
click at [755, 228] on img "Next" at bounding box center [754, 227] width 18 height 49
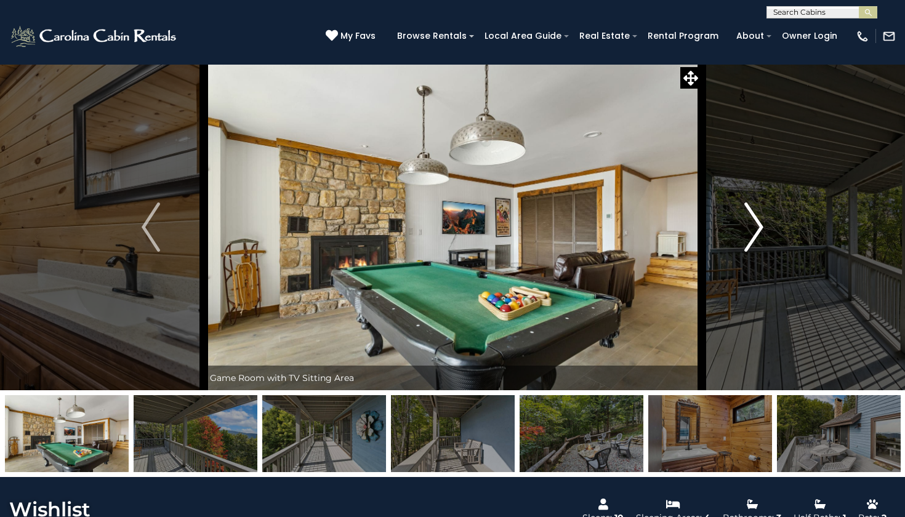
click at [755, 228] on img "Next" at bounding box center [754, 227] width 18 height 49
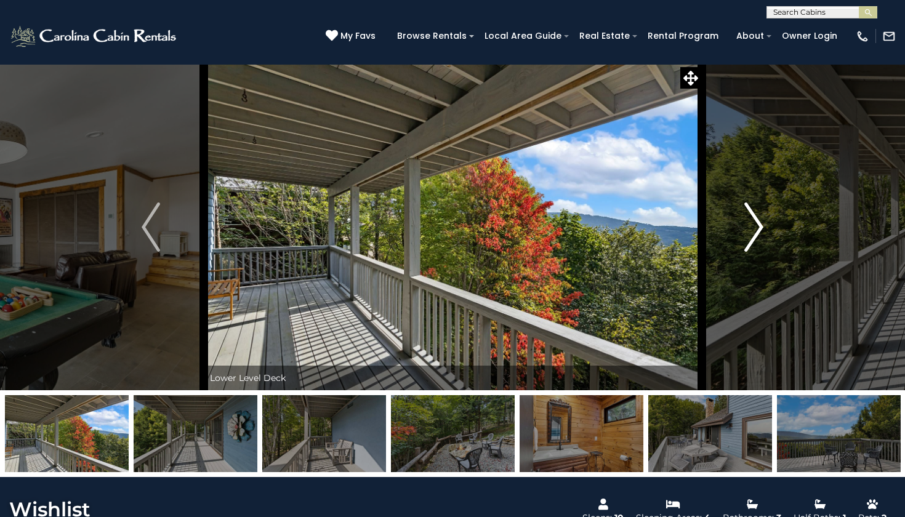
click at [755, 229] on img "Next" at bounding box center [754, 227] width 18 height 49
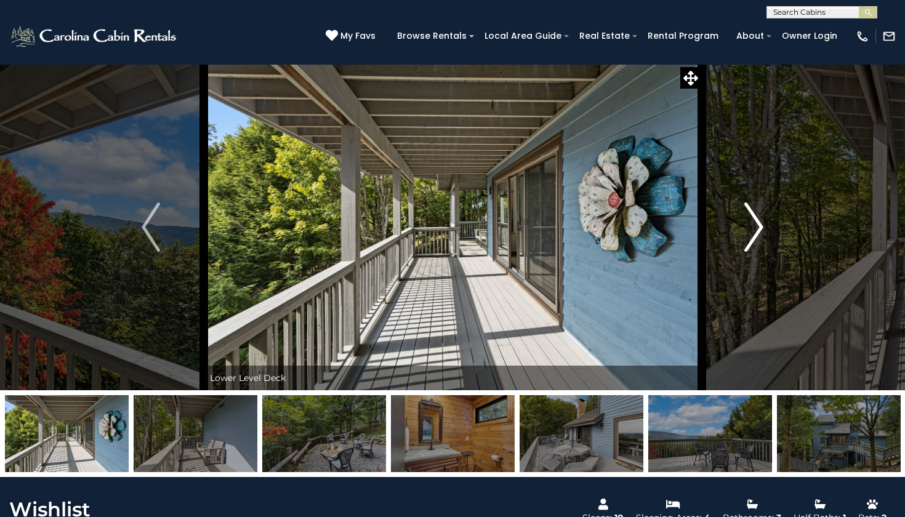
click at [755, 229] on img "Next" at bounding box center [754, 227] width 18 height 49
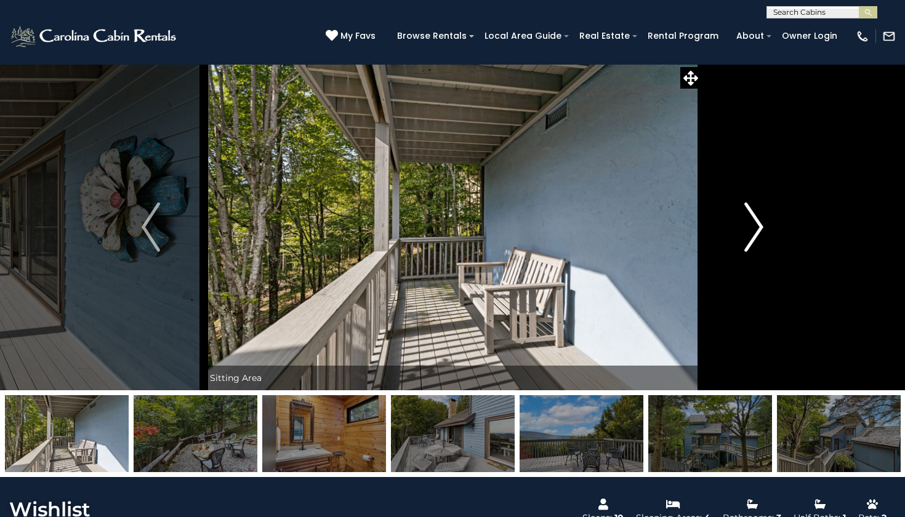
click at [755, 229] on img "Next" at bounding box center [754, 227] width 18 height 49
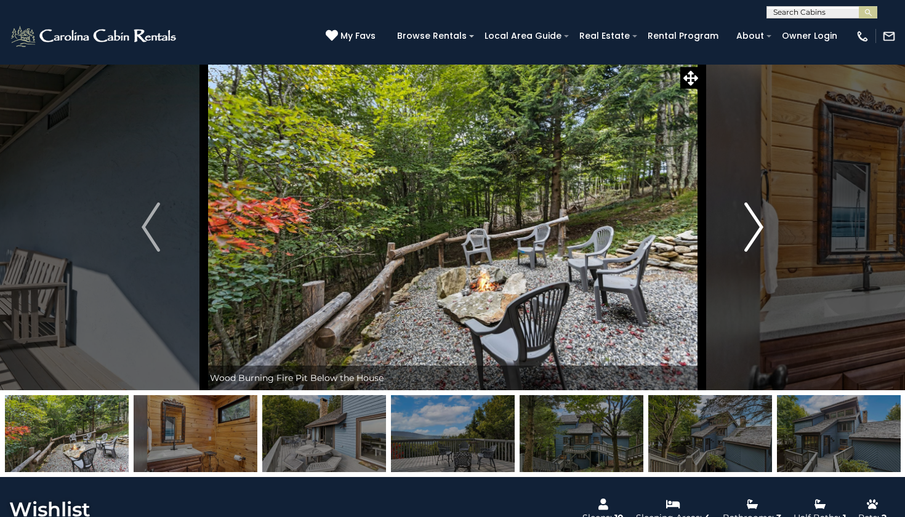
click at [754, 229] on img "Next" at bounding box center [754, 227] width 18 height 49
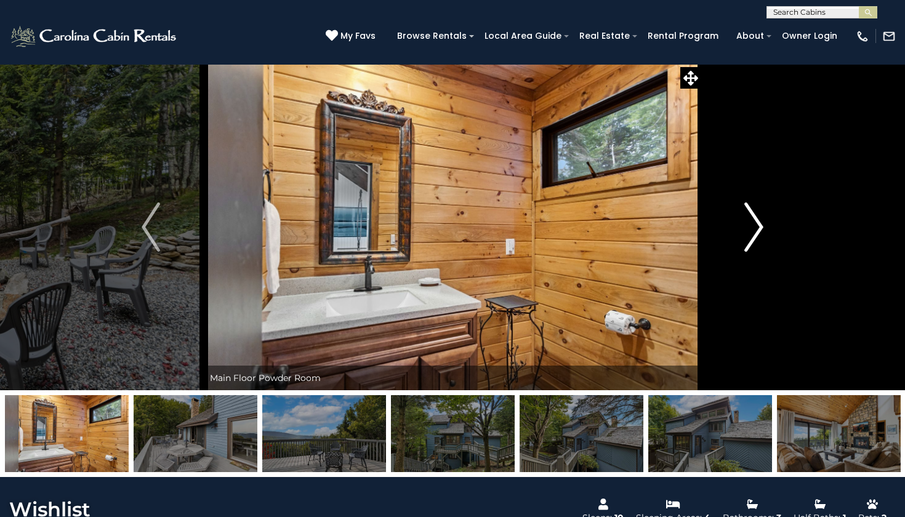
click at [754, 229] on img "Next" at bounding box center [754, 227] width 18 height 49
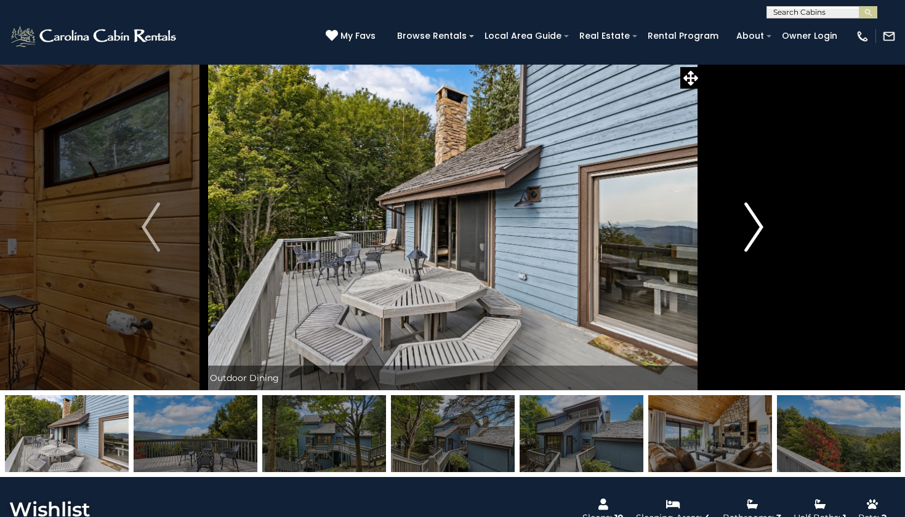
click at [754, 229] on img "Next" at bounding box center [754, 227] width 18 height 49
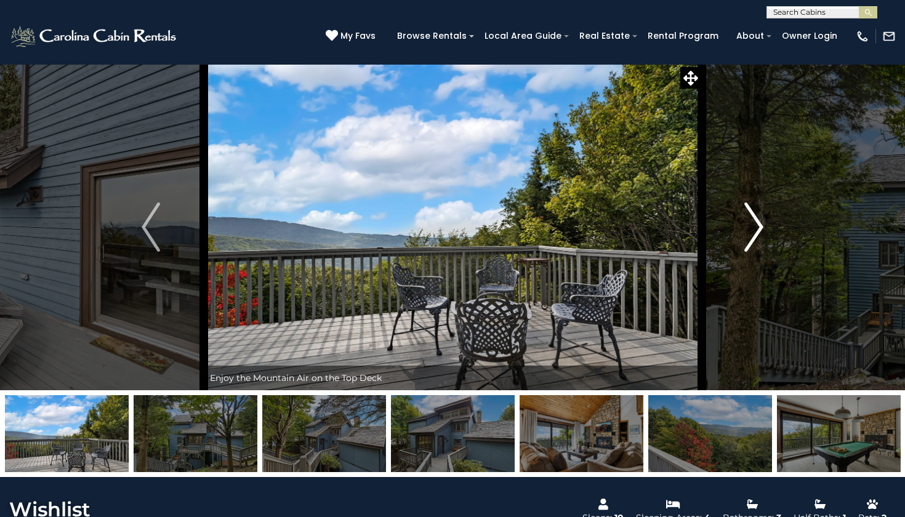
click at [754, 230] on img "Next" at bounding box center [754, 227] width 18 height 49
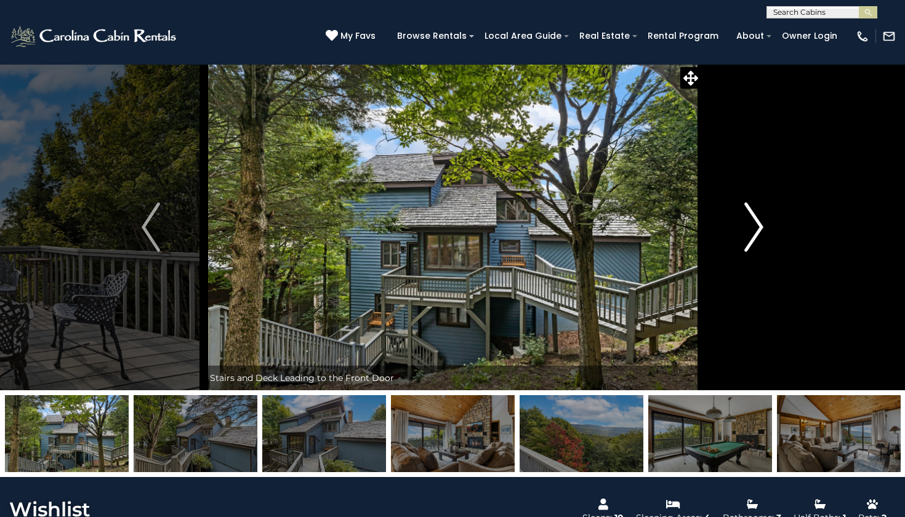
click at [754, 230] on img "Next" at bounding box center [754, 227] width 18 height 49
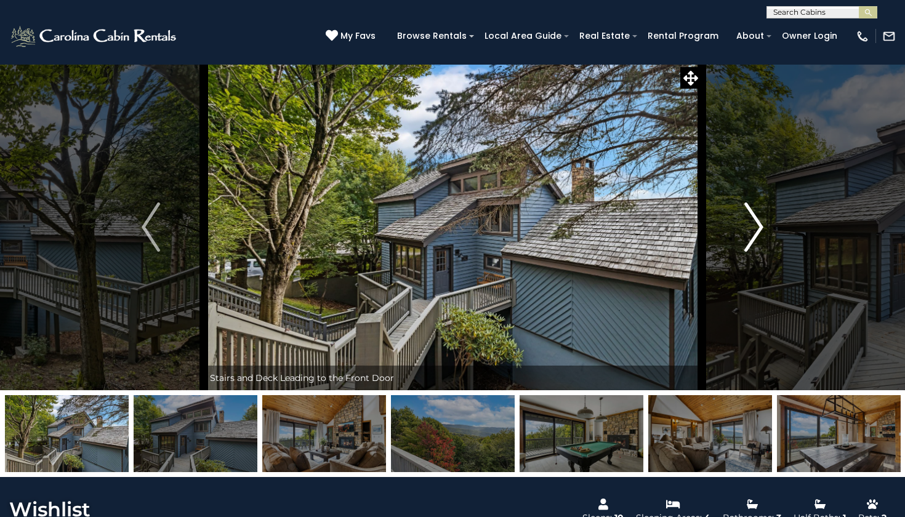
click at [754, 231] on img "Next" at bounding box center [754, 227] width 18 height 49
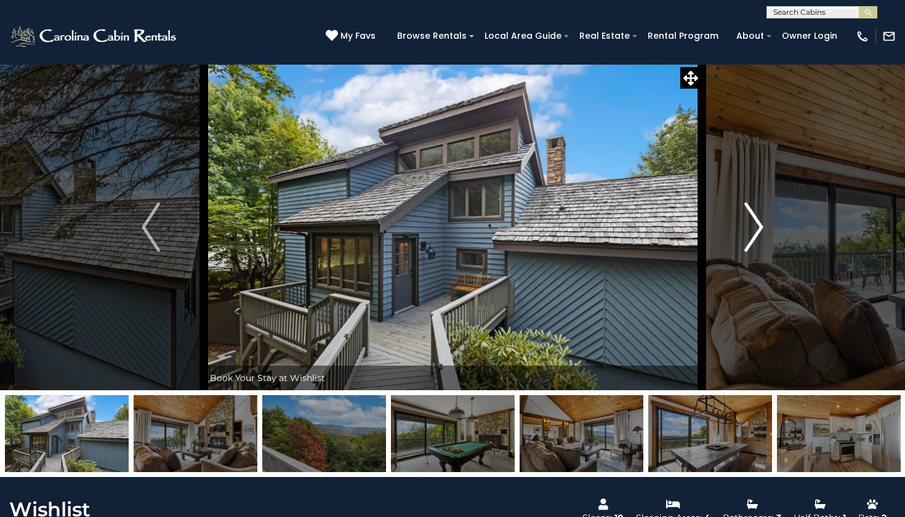
click at [754, 231] on img "Next" at bounding box center [754, 227] width 18 height 49
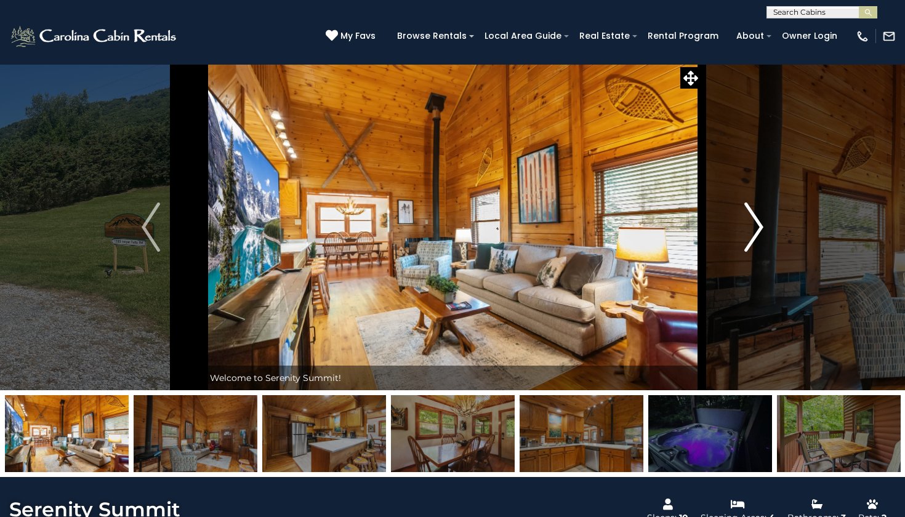
click at [748, 239] on img "Next" at bounding box center [754, 227] width 18 height 49
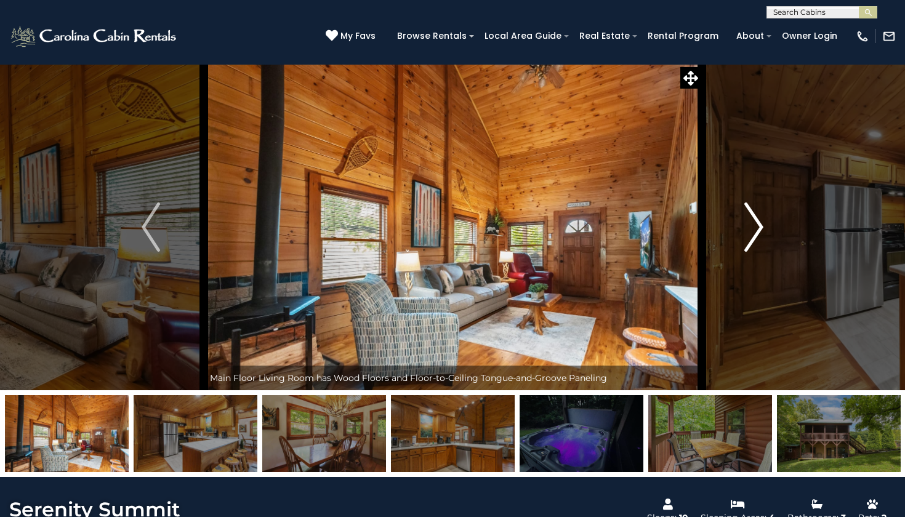
click at [748, 239] on img "Next" at bounding box center [754, 227] width 18 height 49
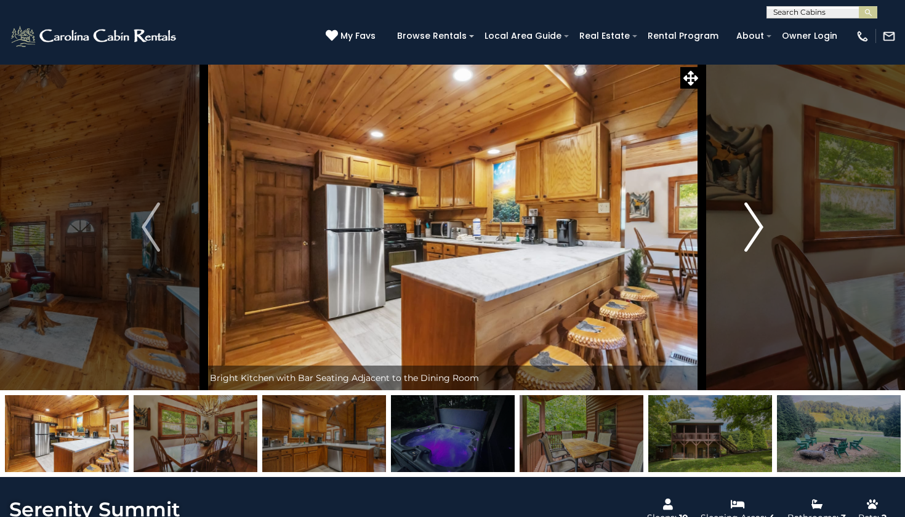
click at [748, 239] on img "Next" at bounding box center [754, 227] width 18 height 49
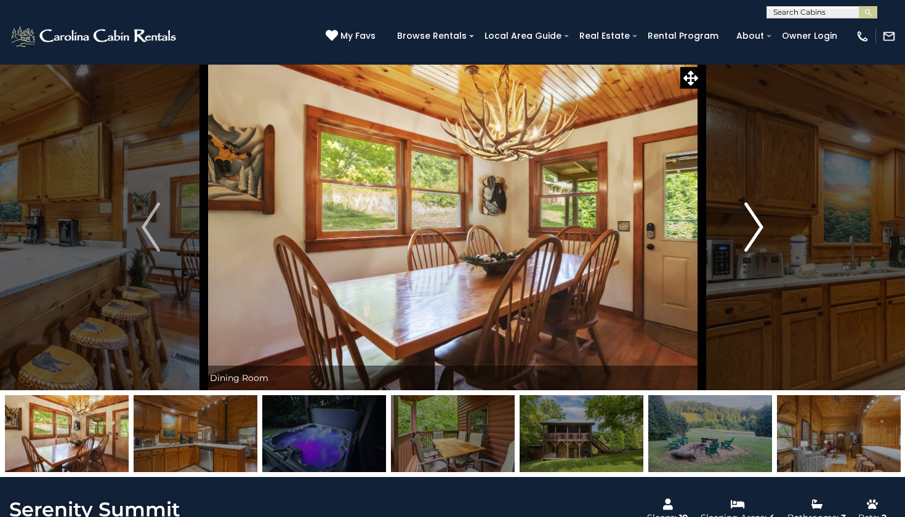
click at [748, 239] on img "Next" at bounding box center [754, 227] width 18 height 49
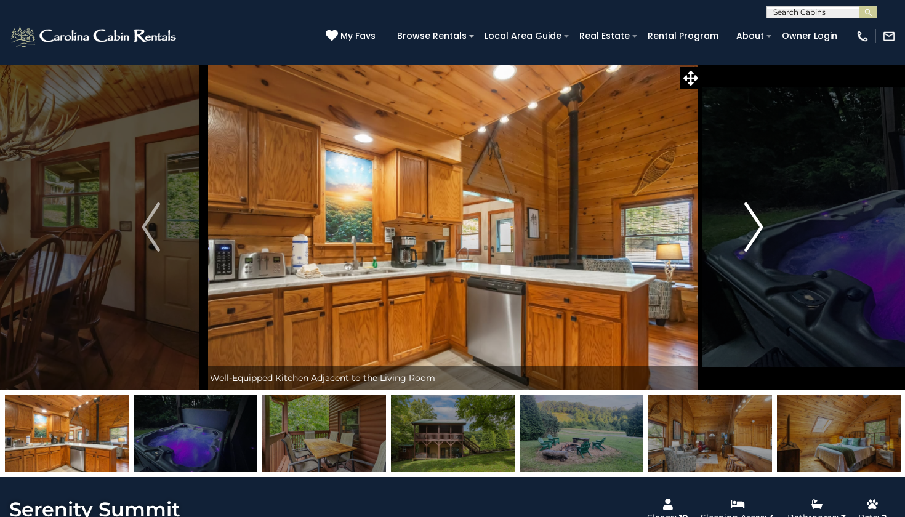
click at [748, 239] on img "Next" at bounding box center [754, 227] width 18 height 49
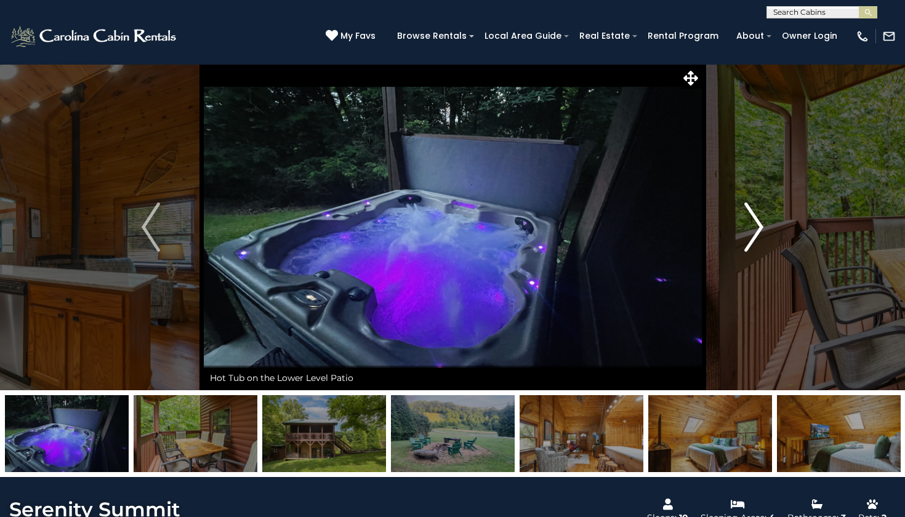
click at [748, 239] on img "Next" at bounding box center [754, 227] width 18 height 49
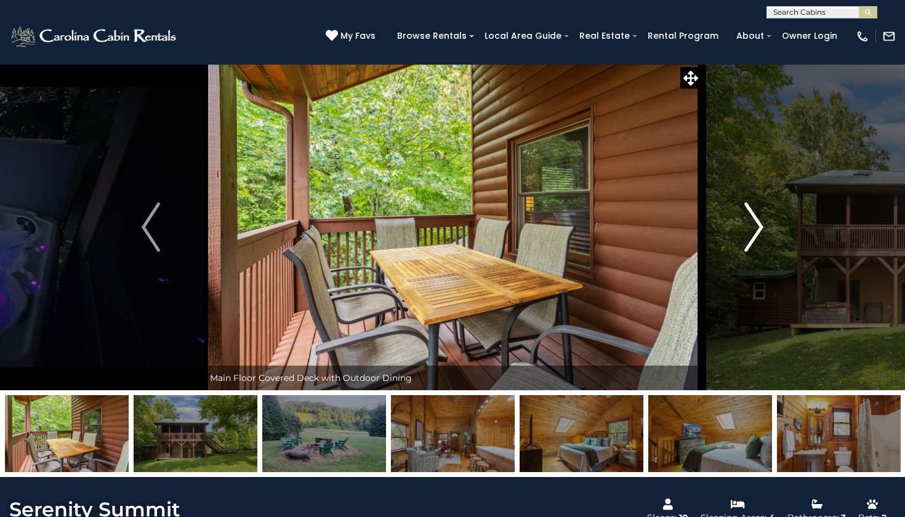
click at [748, 239] on img "Next" at bounding box center [754, 227] width 18 height 49
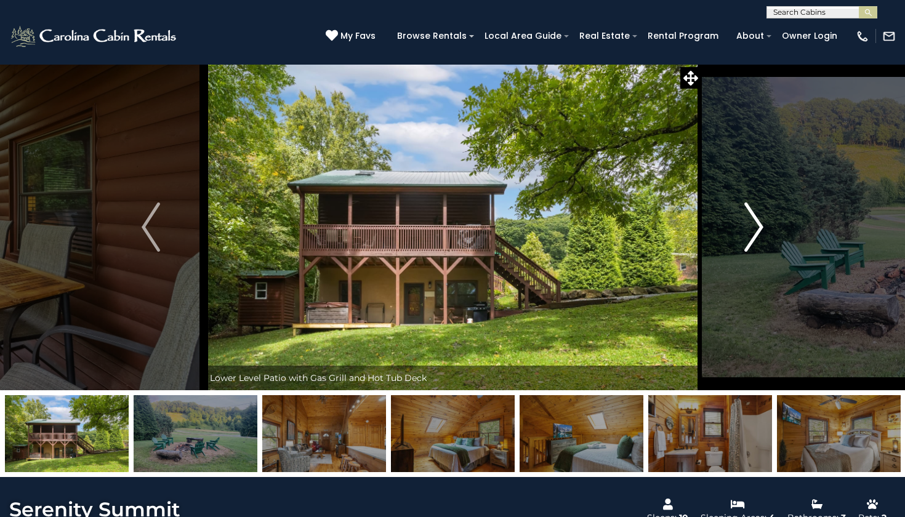
click at [748, 239] on img "Next" at bounding box center [754, 227] width 18 height 49
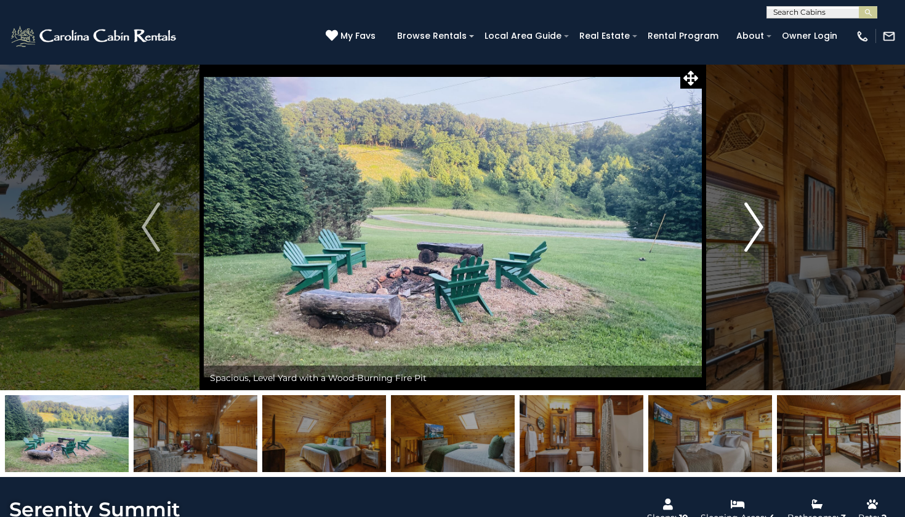
click at [748, 239] on img "Next" at bounding box center [754, 227] width 18 height 49
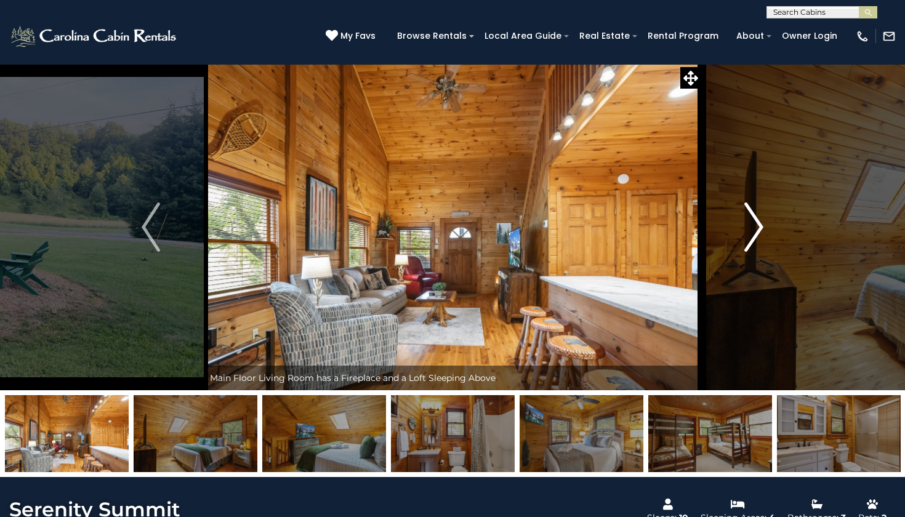
click at [748, 239] on img "Next" at bounding box center [754, 227] width 18 height 49
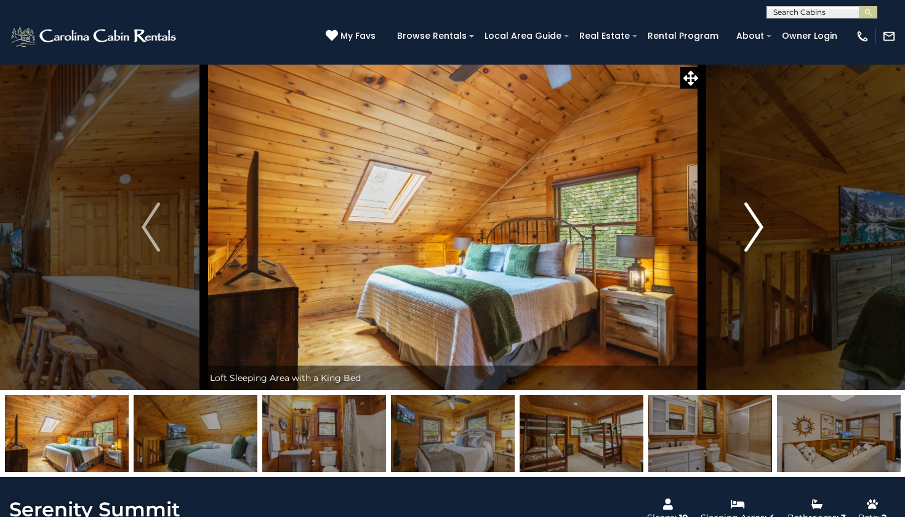
click at [748, 239] on img "Next" at bounding box center [754, 227] width 18 height 49
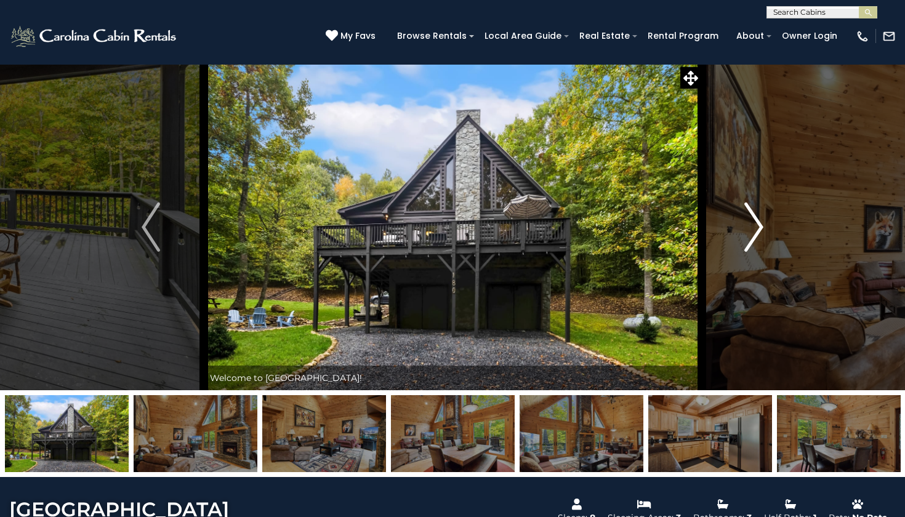
click at [758, 216] on img "Next" at bounding box center [754, 227] width 18 height 49
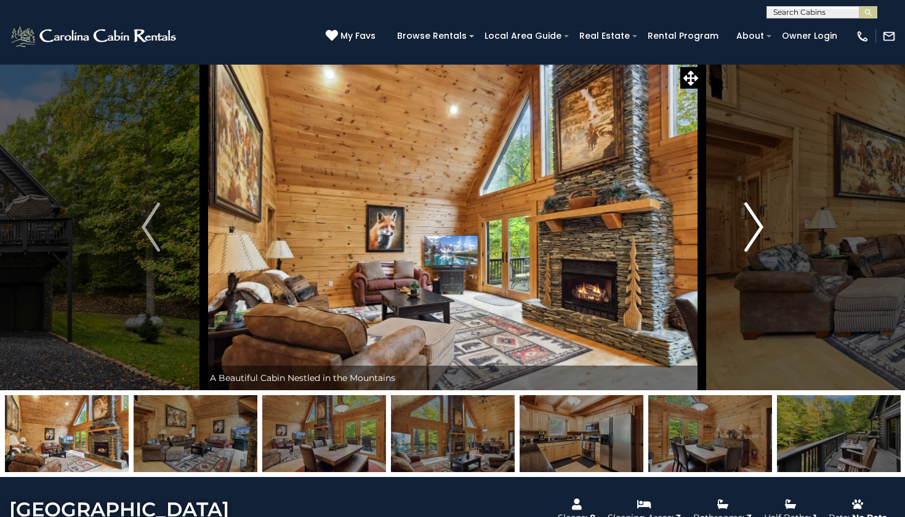
click at [758, 216] on img "Next" at bounding box center [754, 227] width 18 height 49
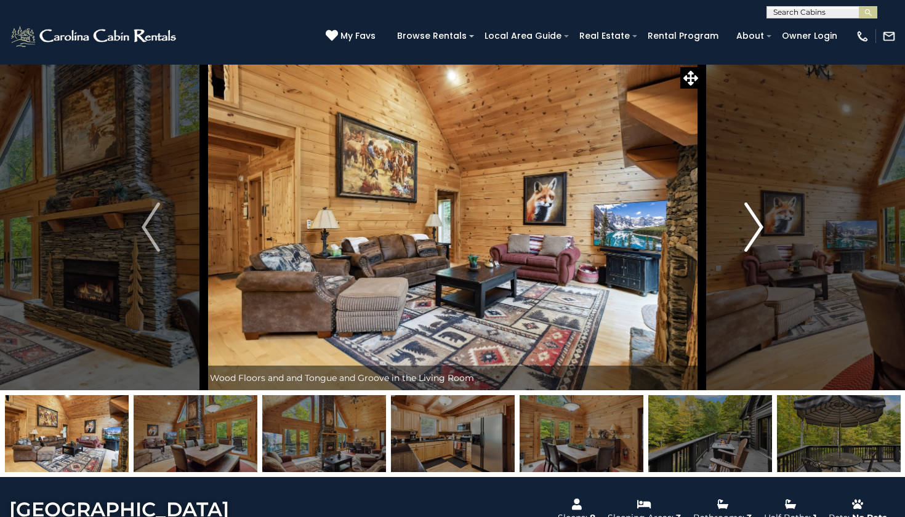
click at [758, 215] on img "Next" at bounding box center [754, 227] width 18 height 49
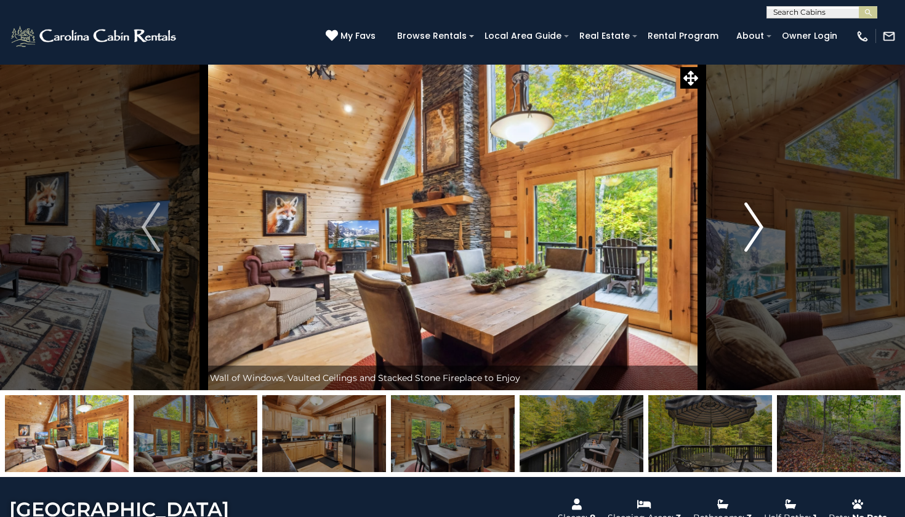
click at [758, 215] on img "Next" at bounding box center [754, 227] width 18 height 49
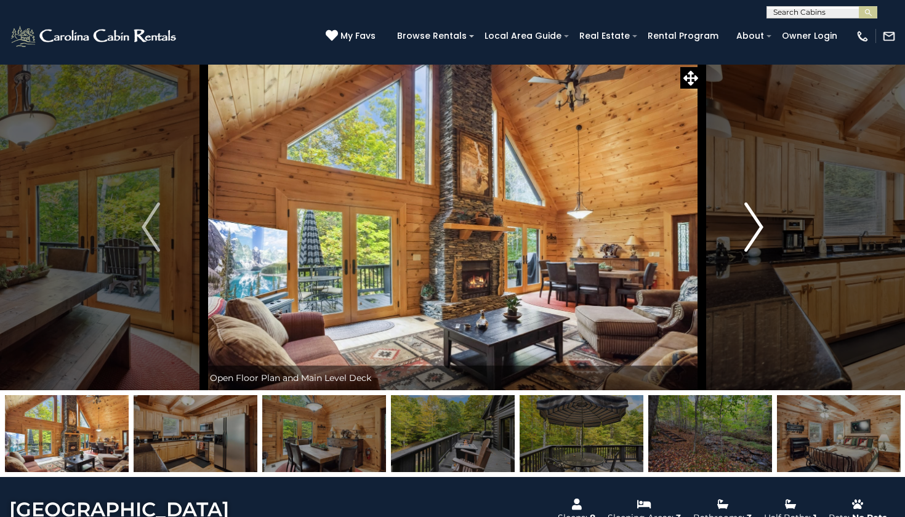
click at [758, 215] on img "Next" at bounding box center [754, 227] width 18 height 49
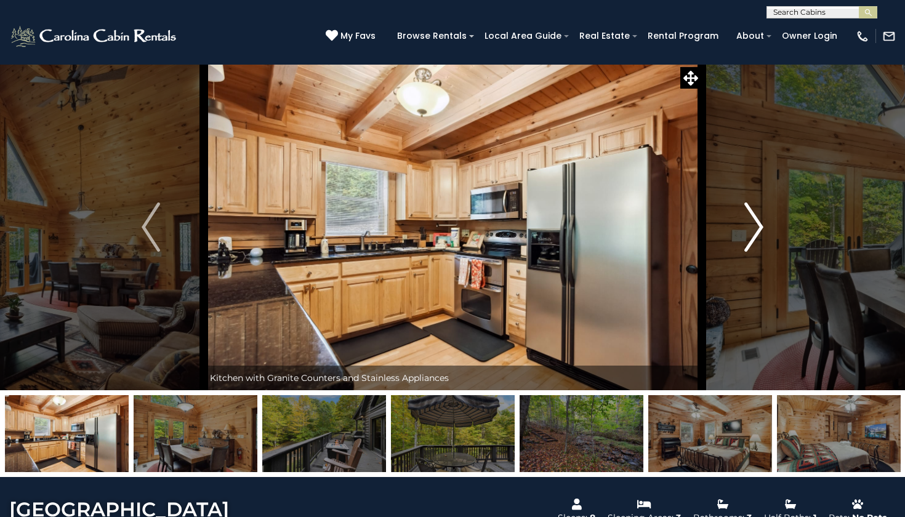
click at [758, 215] on img "Next" at bounding box center [754, 227] width 18 height 49
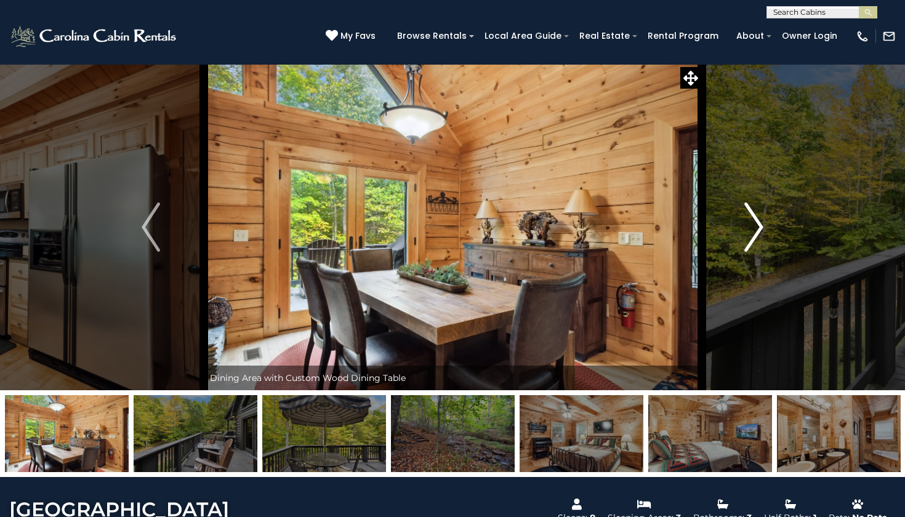
click at [758, 215] on img "Next" at bounding box center [754, 227] width 18 height 49
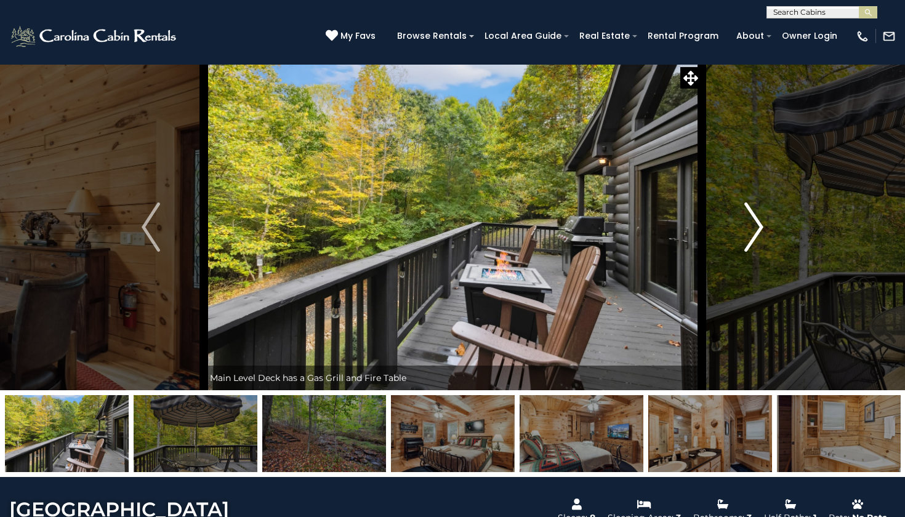
click at [758, 215] on img "Next" at bounding box center [754, 227] width 18 height 49
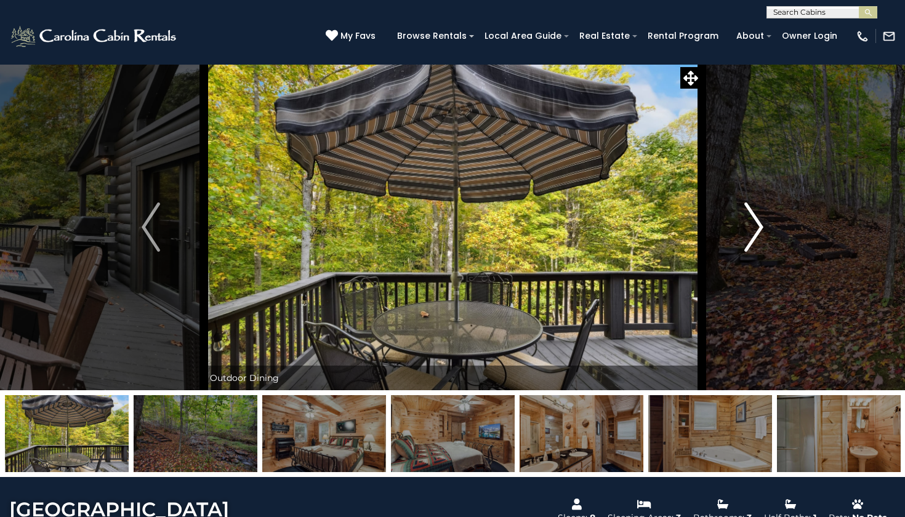
click at [758, 215] on img "Next" at bounding box center [754, 227] width 18 height 49
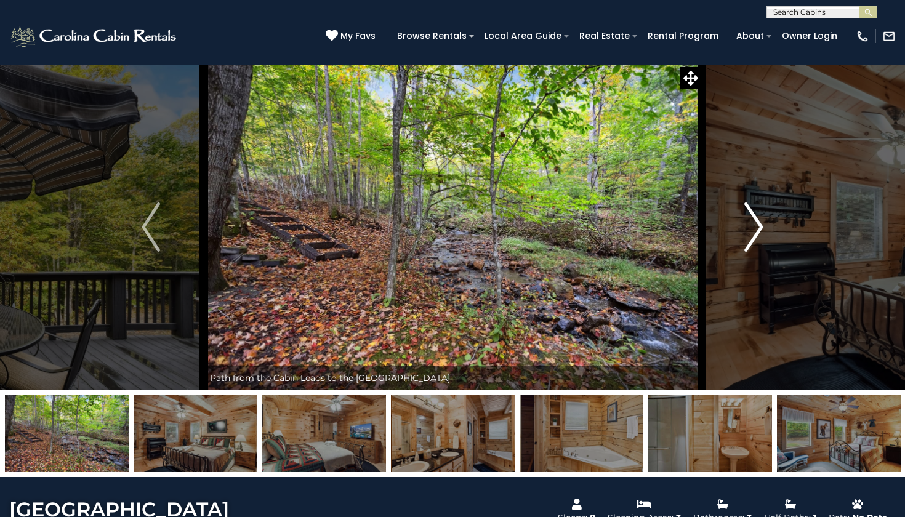
click at [758, 215] on img "Next" at bounding box center [754, 227] width 18 height 49
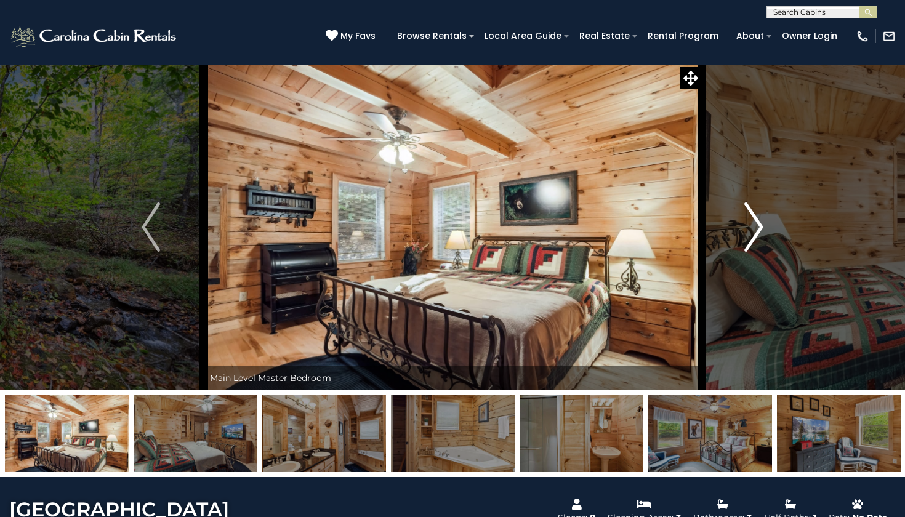
click at [758, 215] on img "Next" at bounding box center [754, 227] width 18 height 49
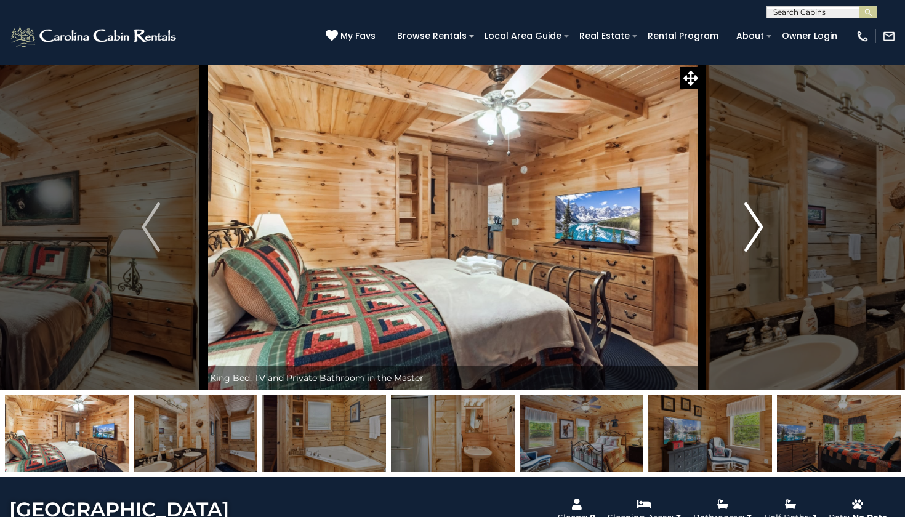
click at [758, 215] on img "Next" at bounding box center [754, 227] width 18 height 49
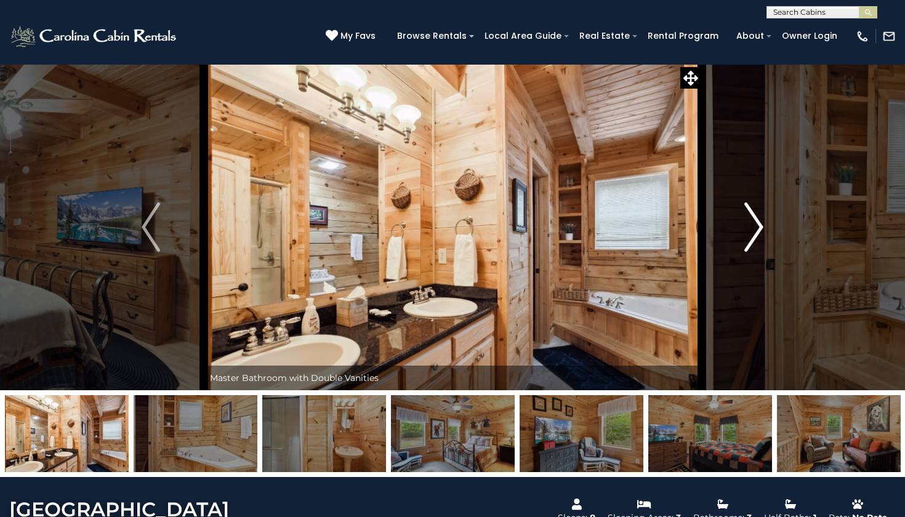
click at [758, 215] on img "Next" at bounding box center [754, 227] width 18 height 49
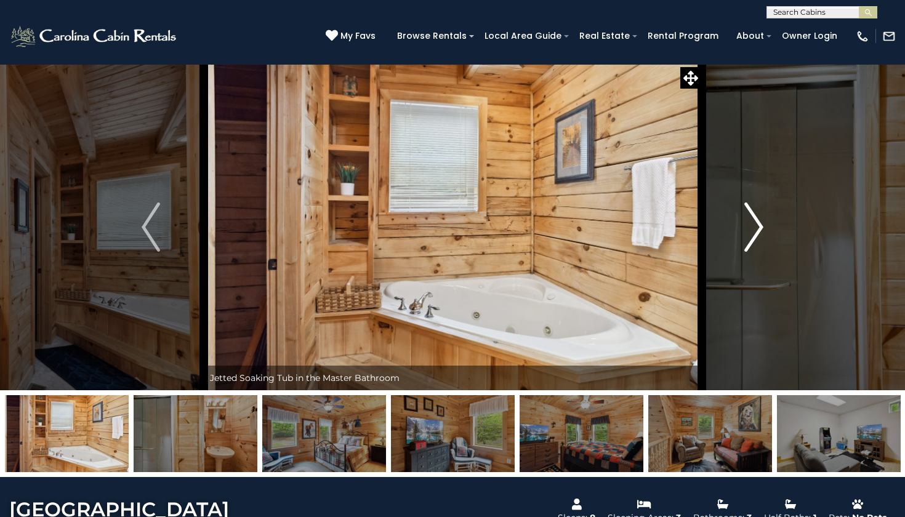
click at [758, 215] on img "Next" at bounding box center [754, 227] width 18 height 49
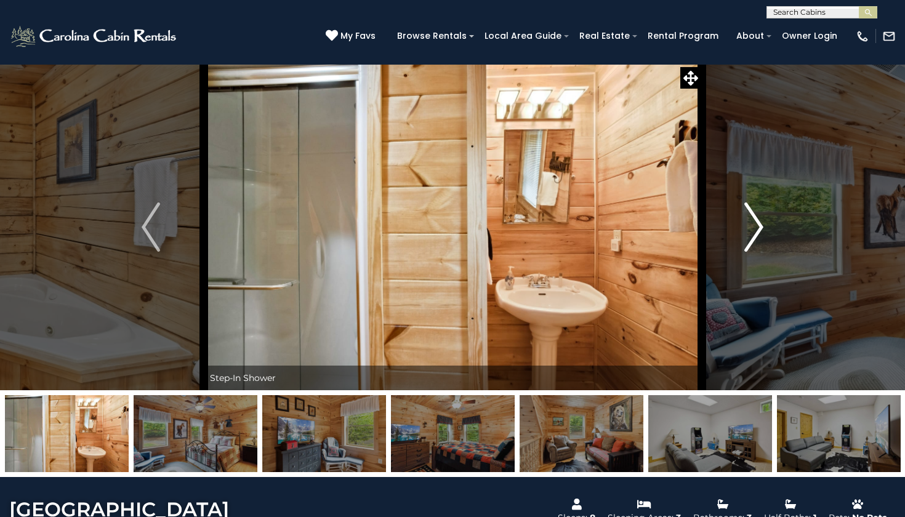
click at [758, 215] on img "Next" at bounding box center [754, 227] width 18 height 49
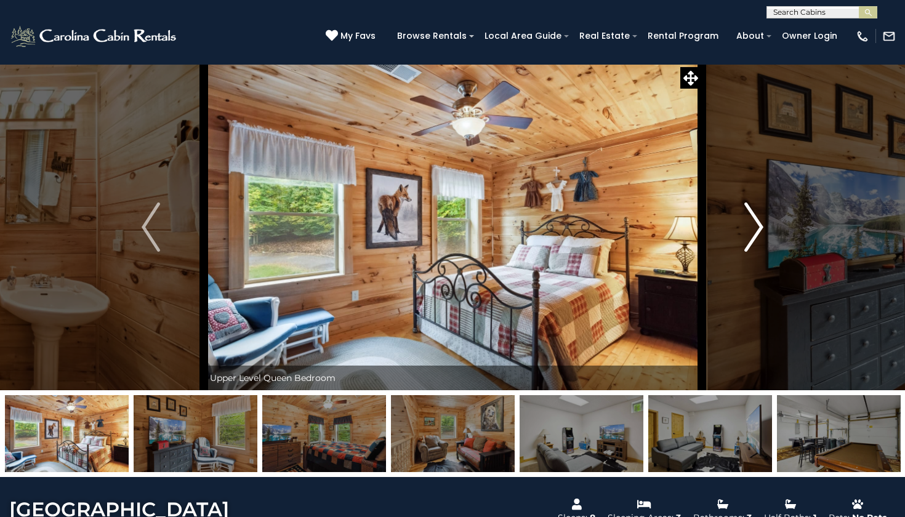
click at [758, 215] on img "Next" at bounding box center [754, 227] width 18 height 49
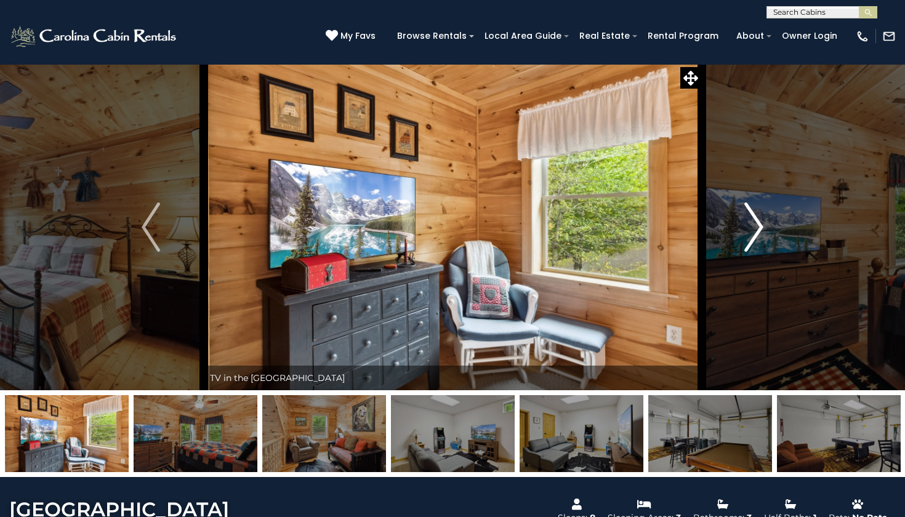
click at [758, 215] on img "Next" at bounding box center [754, 227] width 18 height 49
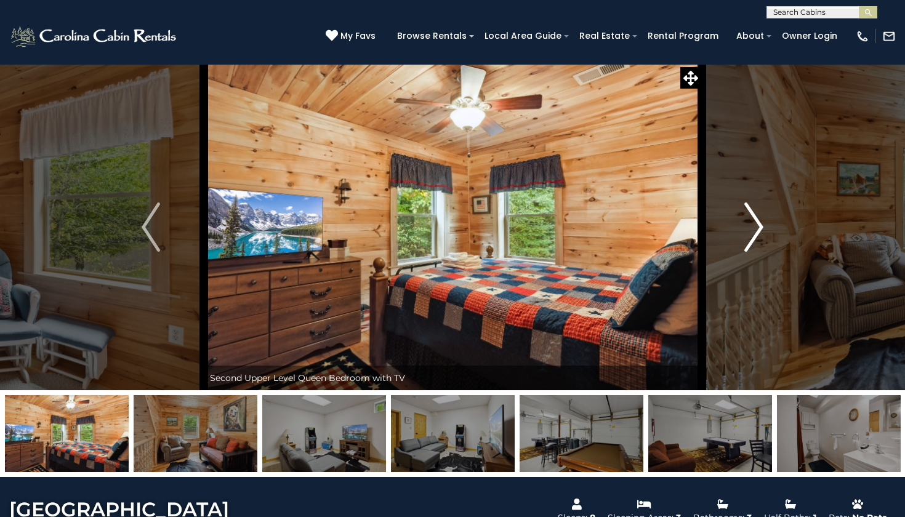
click at [758, 215] on img "Next" at bounding box center [754, 227] width 18 height 49
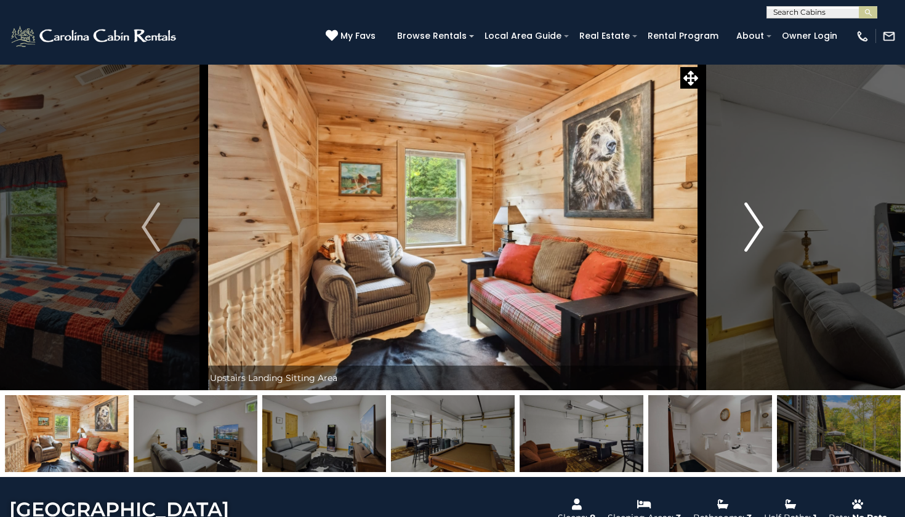
click at [758, 215] on img "Next" at bounding box center [754, 227] width 18 height 49
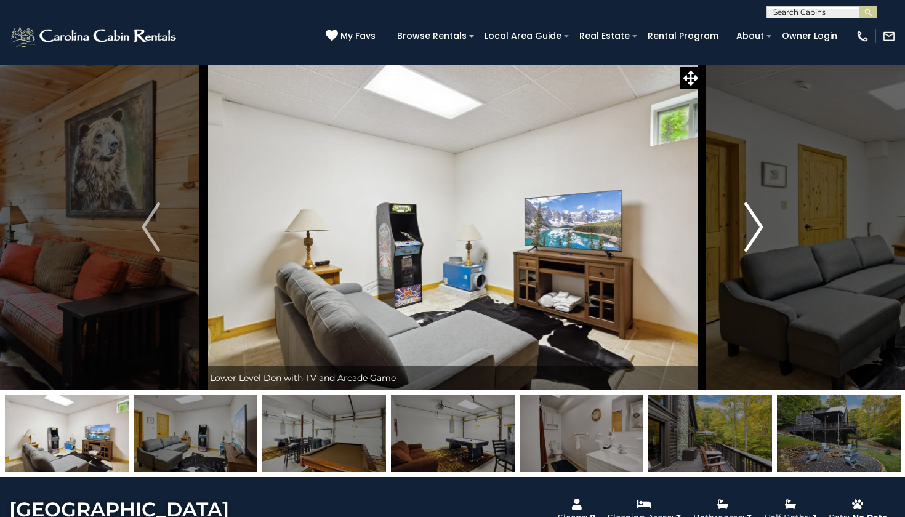
click at [758, 215] on img "Next" at bounding box center [754, 227] width 18 height 49
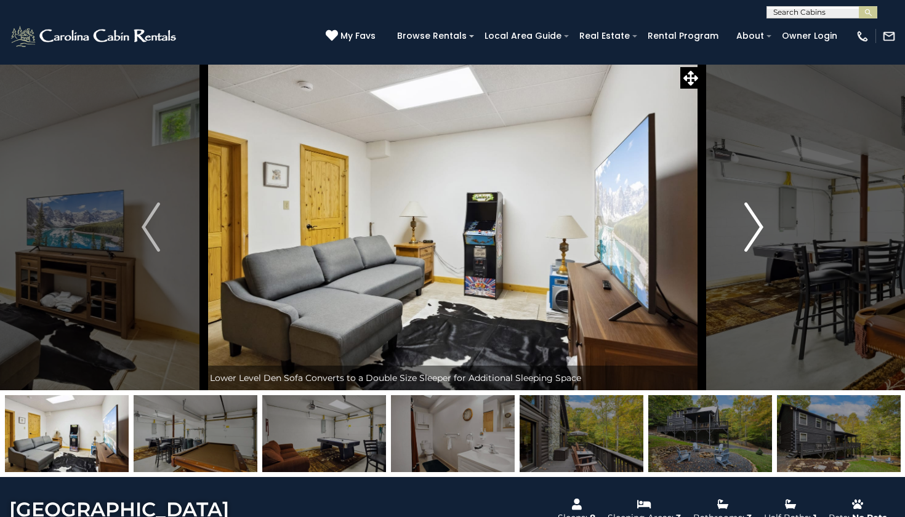
click at [758, 215] on img "Next" at bounding box center [754, 227] width 18 height 49
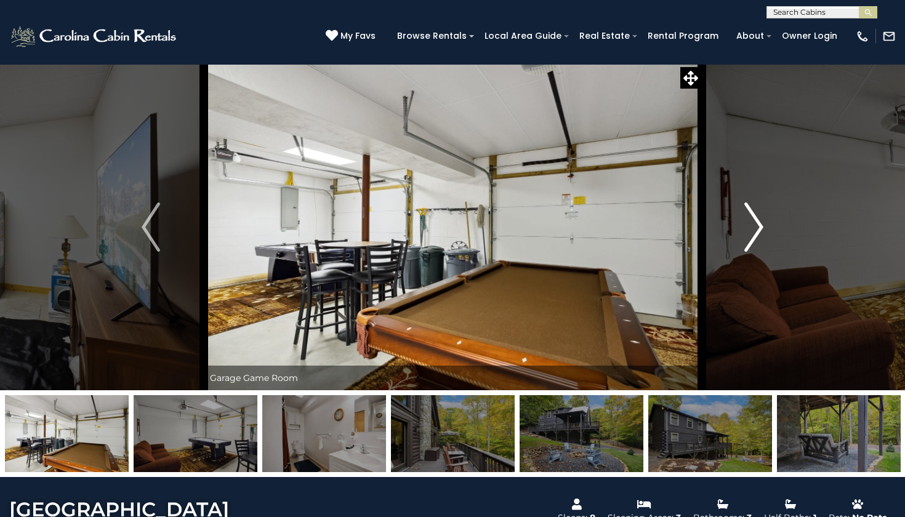
click at [758, 215] on img "Next" at bounding box center [754, 227] width 18 height 49
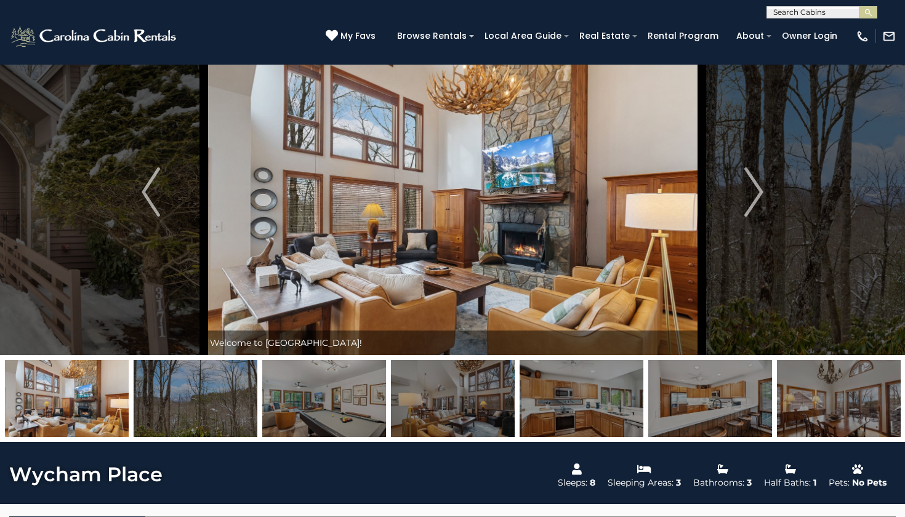
scroll to position [34, 0]
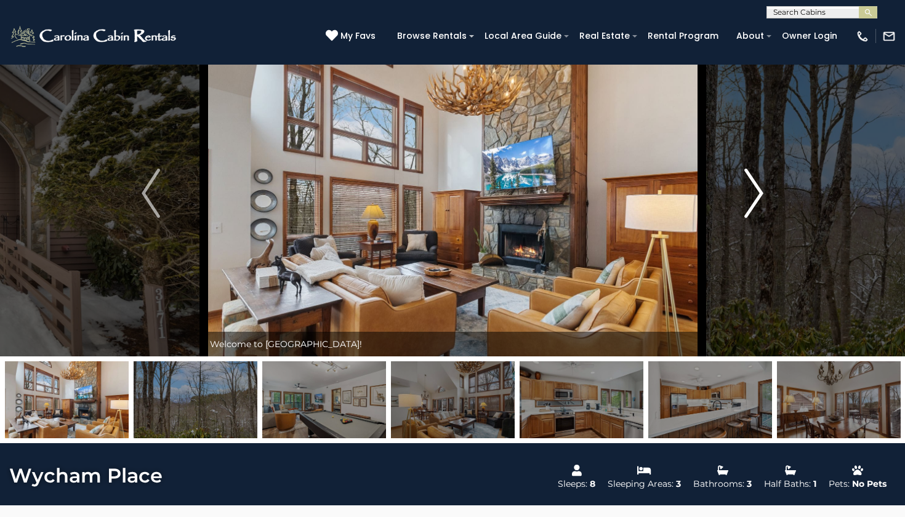
click at [755, 187] on img "Next" at bounding box center [754, 193] width 18 height 49
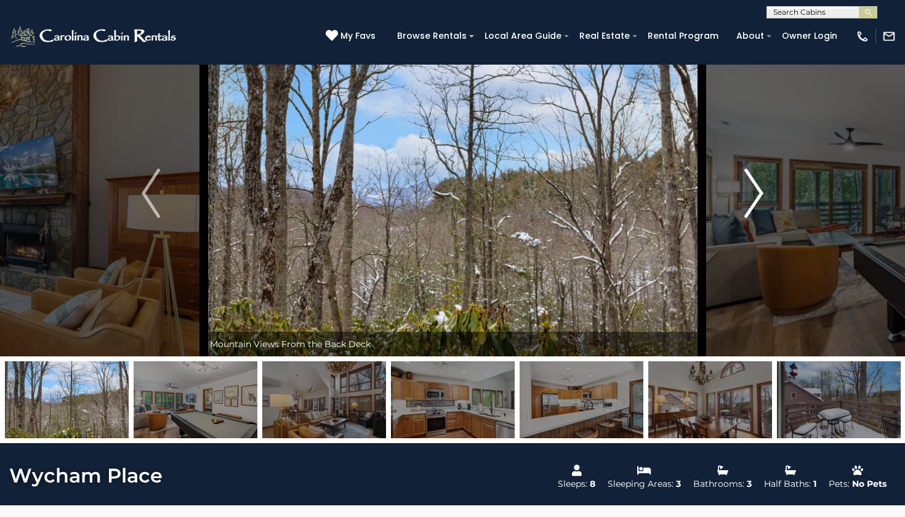
click at [755, 187] on img "Next" at bounding box center [754, 193] width 18 height 49
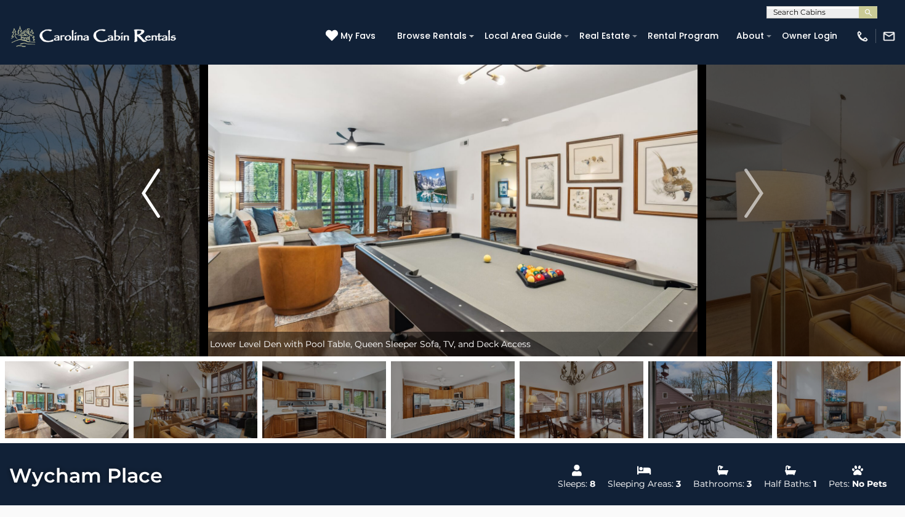
click at [126, 201] on button "Previous" at bounding box center [150, 193] width 105 height 326
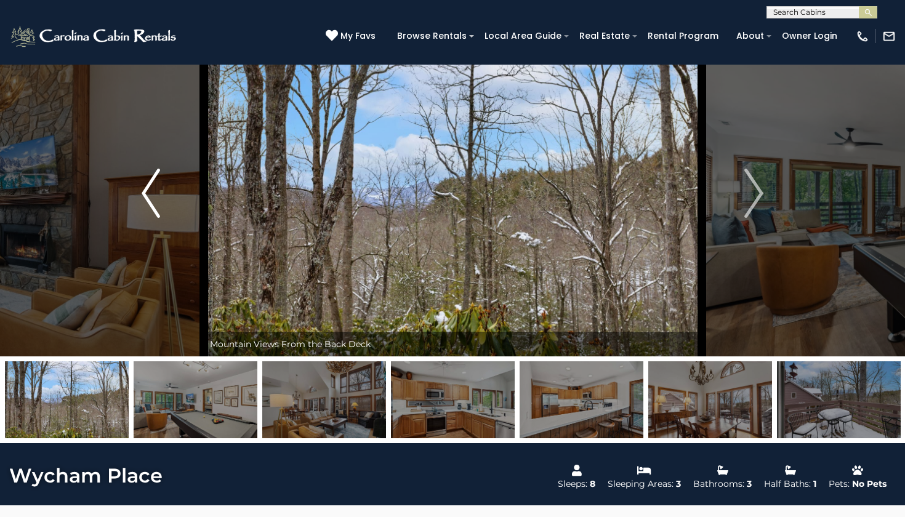
click at [126, 201] on button "Previous" at bounding box center [150, 193] width 105 height 326
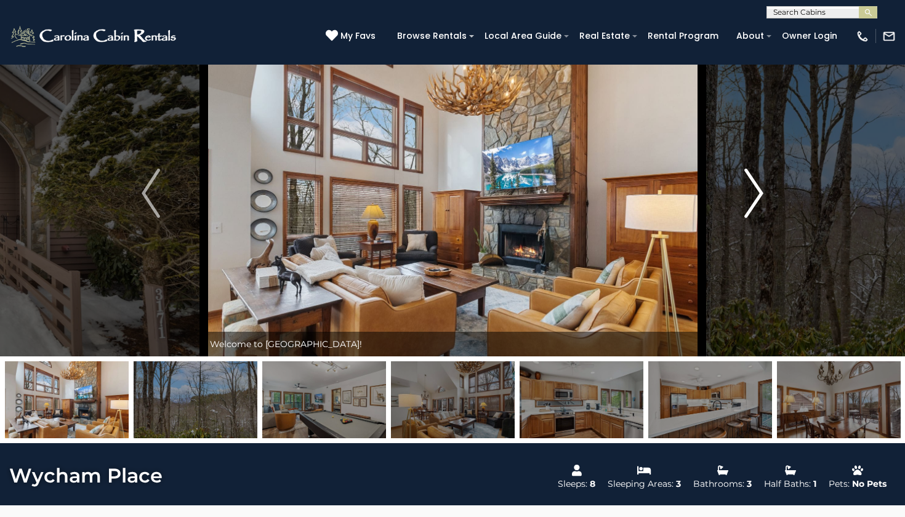
click at [745, 193] on img "Next" at bounding box center [754, 193] width 18 height 49
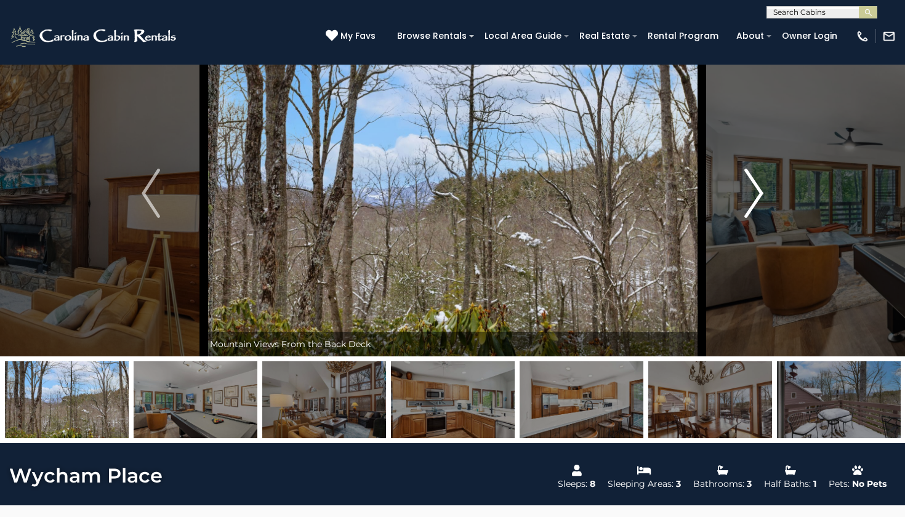
click at [745, 193] on img "Next" at bounding box center [754, 193] width 18 height 49
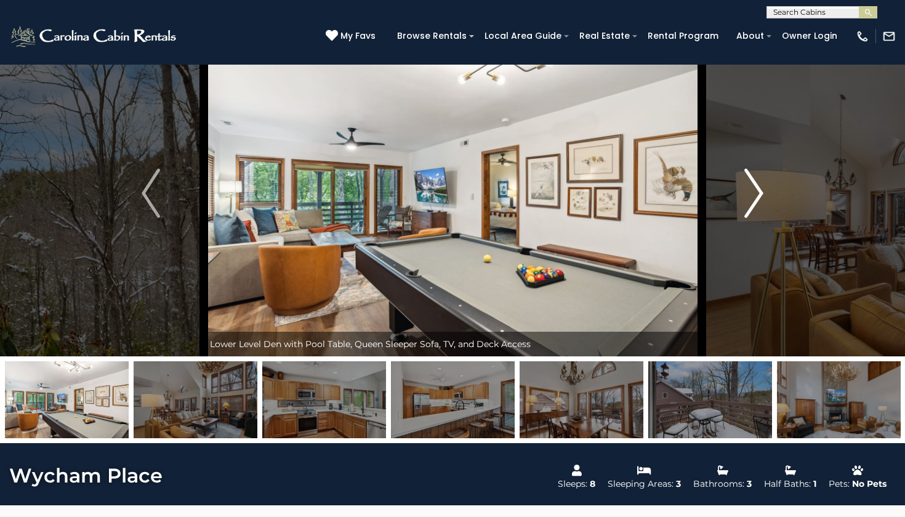
click at [745, 193] on img "Next" at bounding box center [754, 193] width 18 height 49
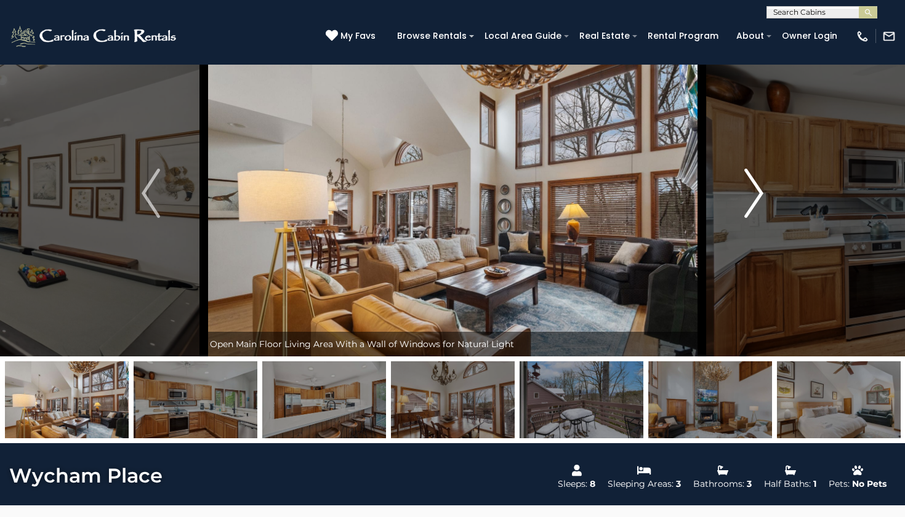
click at [745, 193] on img "Next" at bounding box center [754, 193] width 18 height 49
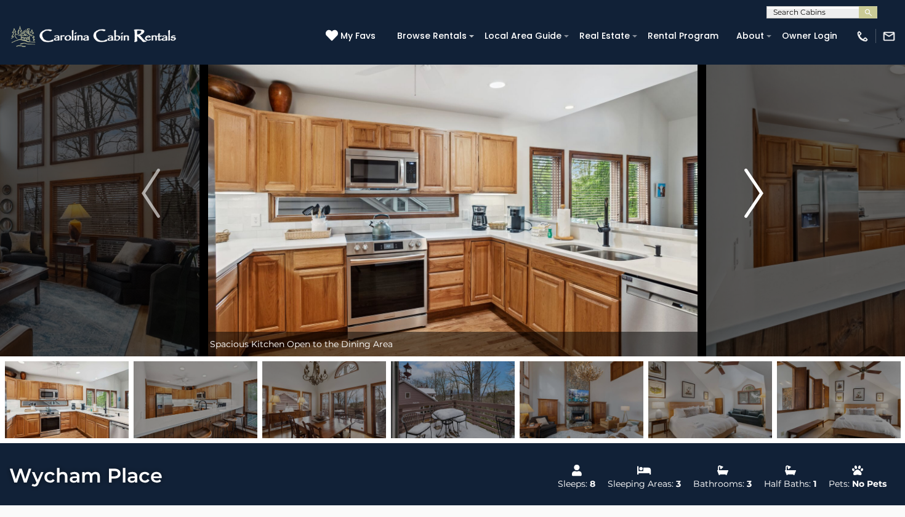
click at [745, 193] on img "Next" at bounding box center [754, 193] width 18 height 49
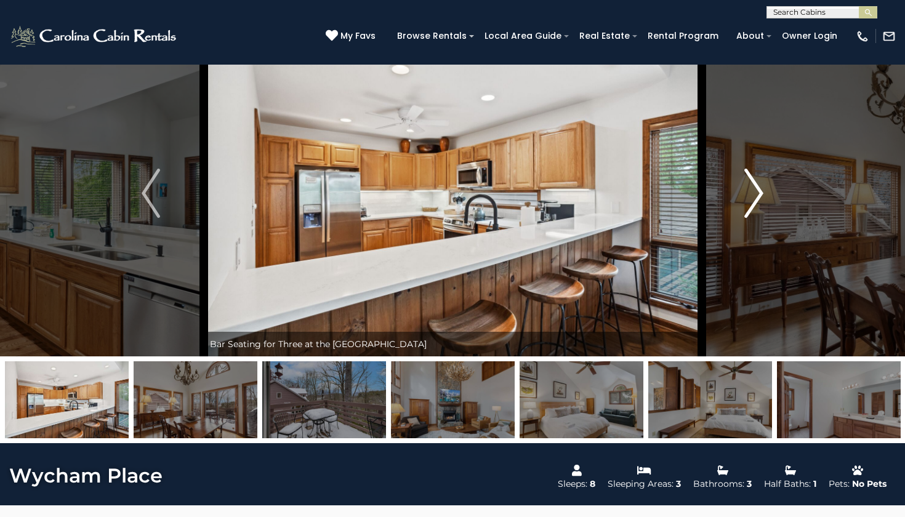
click at [745, 193] on img "Next" at bounding box center [754, 193] width 18 height 49
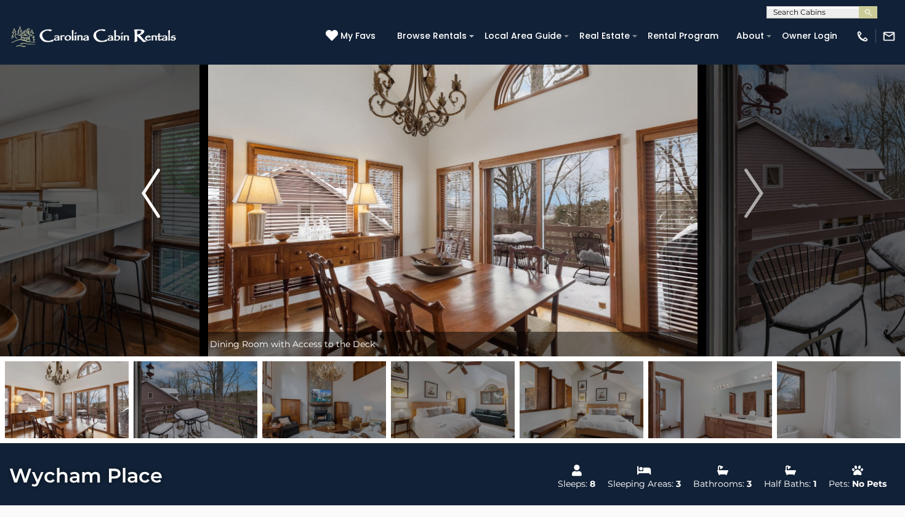
click at [143, 201] on img "Previous" at bounding box center [151, 193] width 18 height 49
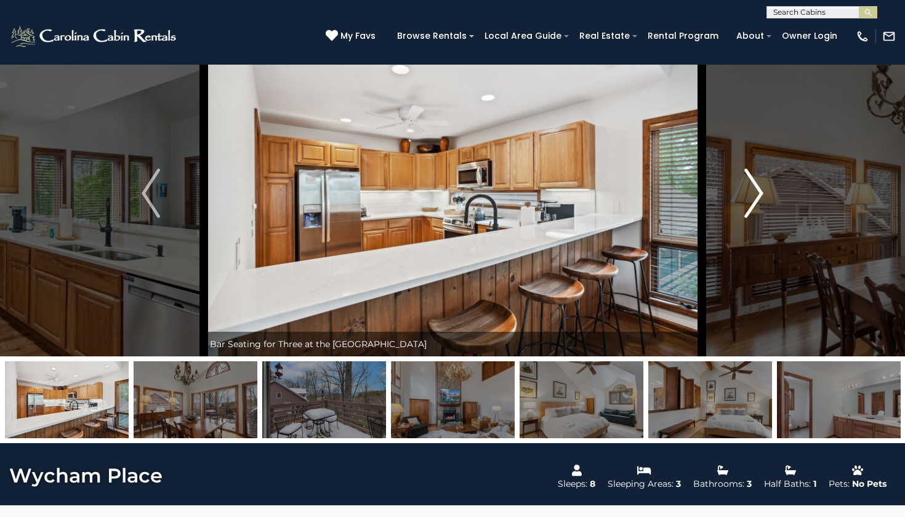
click at [754, 199] on img "Next" at bounding box center [754, 193] width 18 height 49
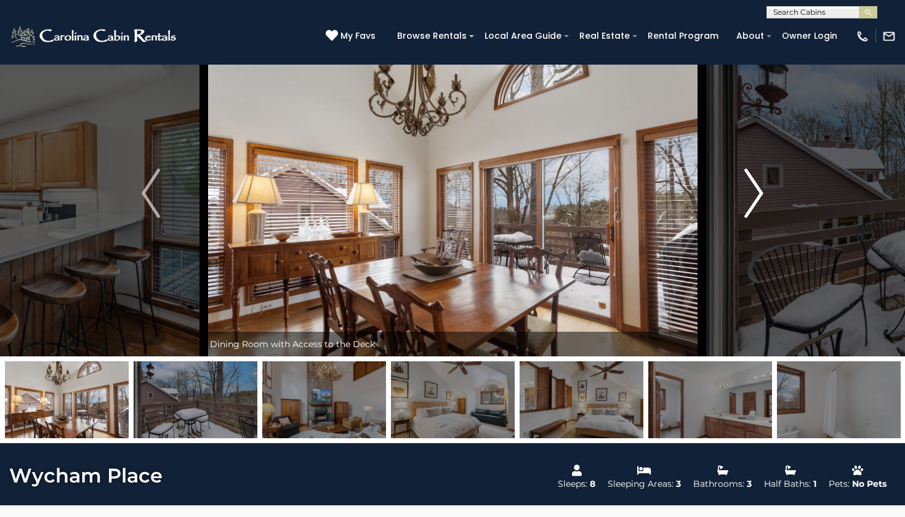
click at [754, 199] on img "Next" at bounding box center [754, 193] width 18 height 49
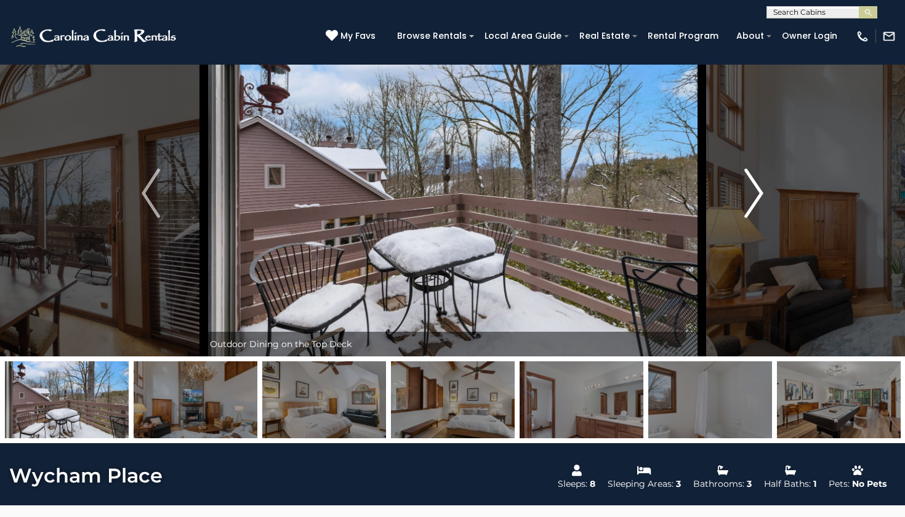
click at [754, 199] on img "Next" at bounding box center [754, 193] width 18 height 49
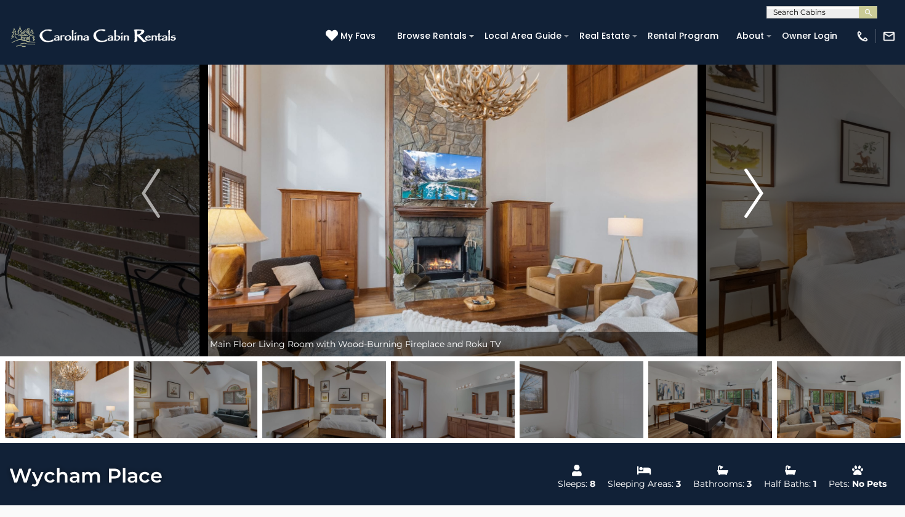
click at [754, 199] on img "Next" at bounding box center [754, 193] width 18 height 49
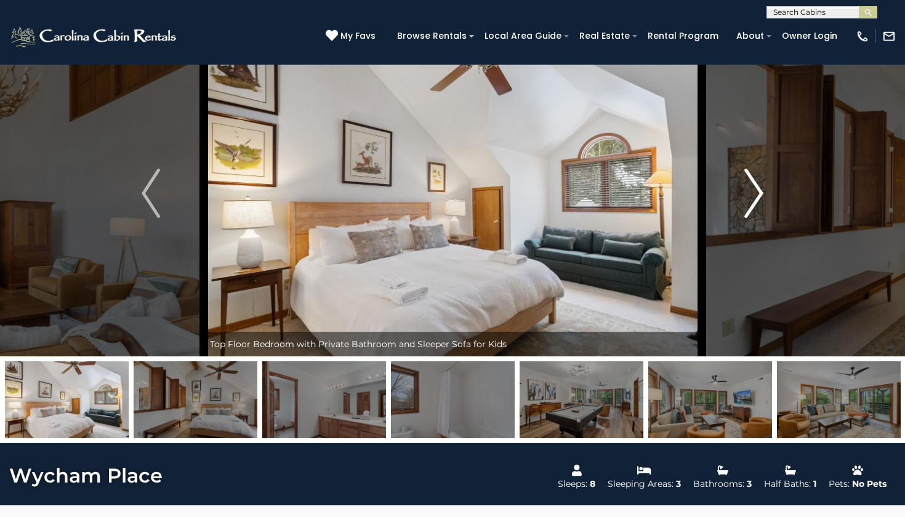
click at [754, 199] on img "Next" at bounding box center [754, 193] width 18 height 49
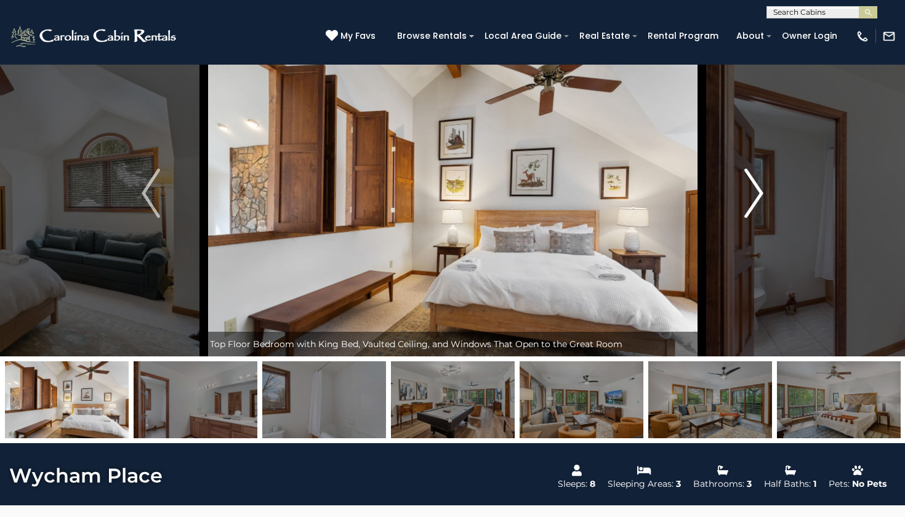
click at [754, 199] on img "Next" at bounding box center [754, 193] width 18 height 49
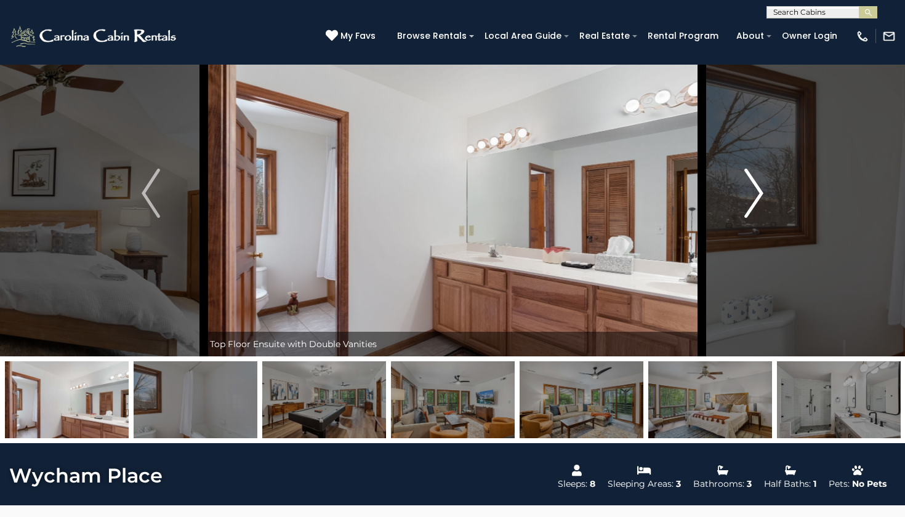
click at [754, 199] on img "Next" at bounding box center [754, 193] width 18 height 49
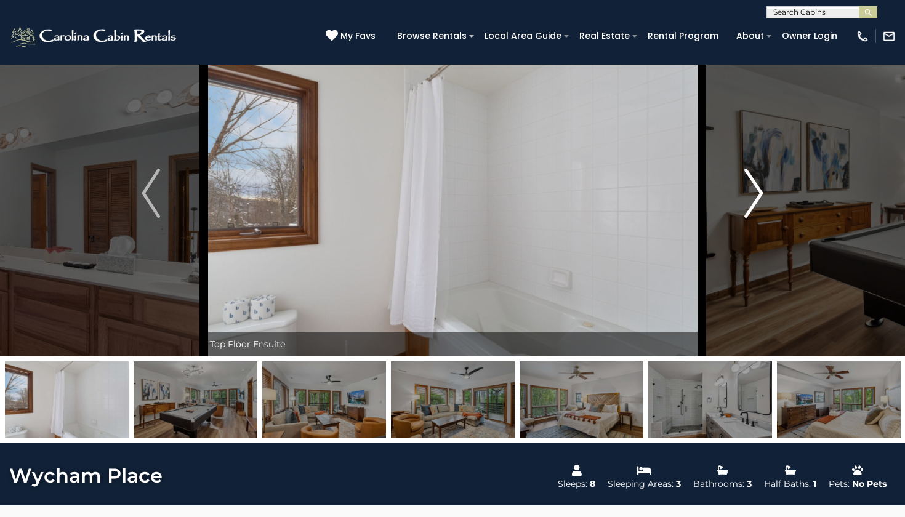
click at [754, 199] on img "Next" at bounding box center [754, 193] width 18 height 49
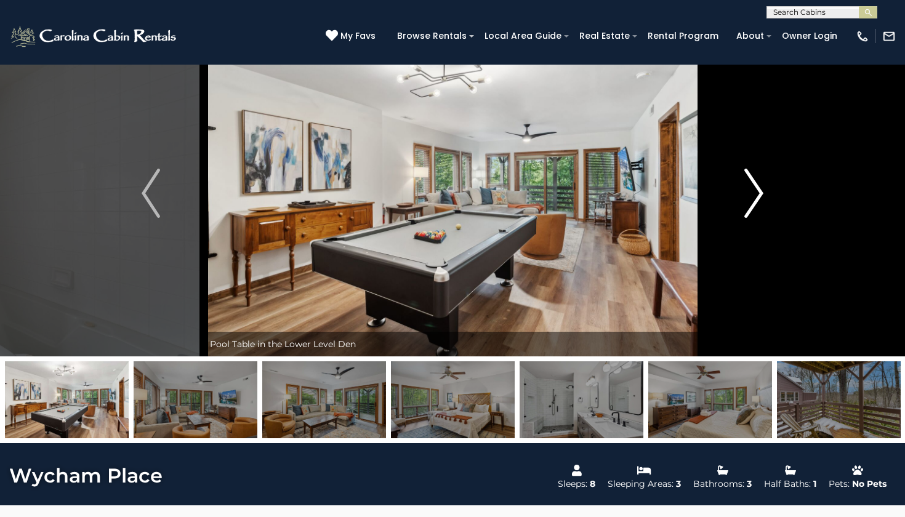
click at [754, 199] on img "Next" at bounding box center [754, 193] width 18 height 49
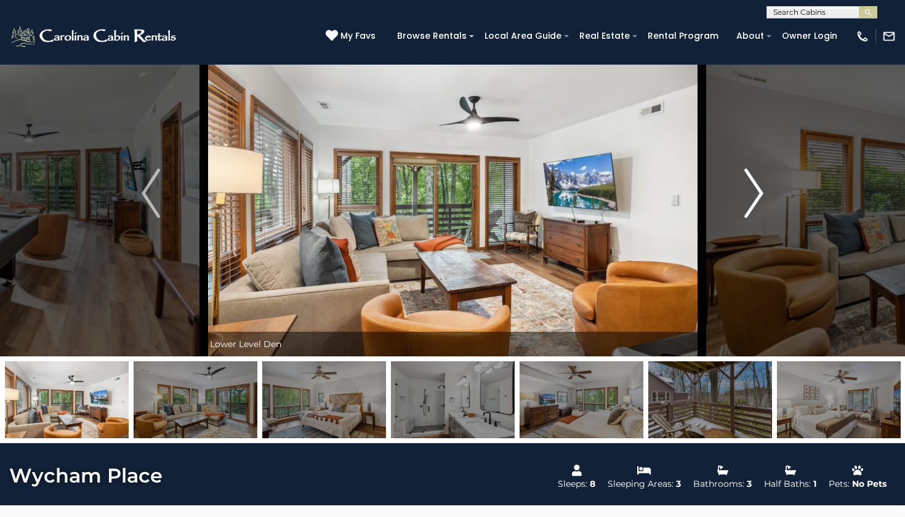
click at [754, 199] on img "Next" at bounding box center [754, 193] width 18 height 49
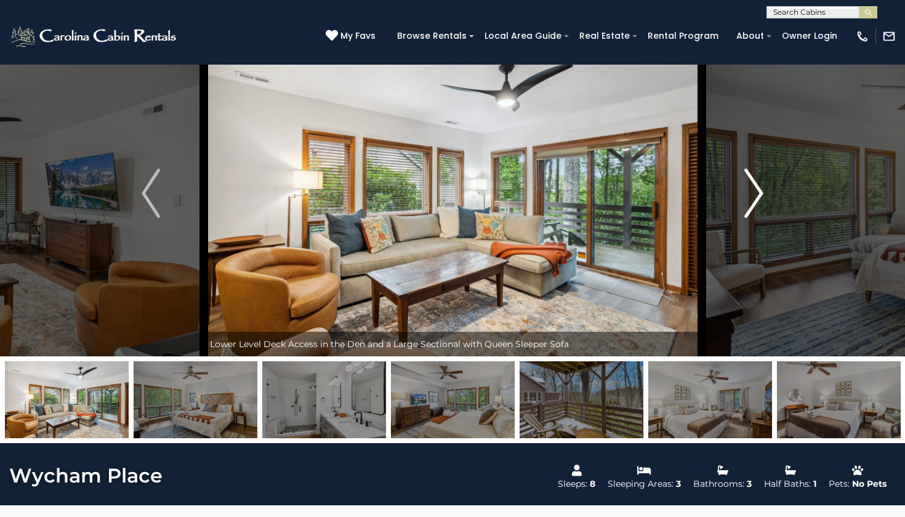
click at [754, 199] on img "Next" at bounding box center [754, 193] width 18 height 49
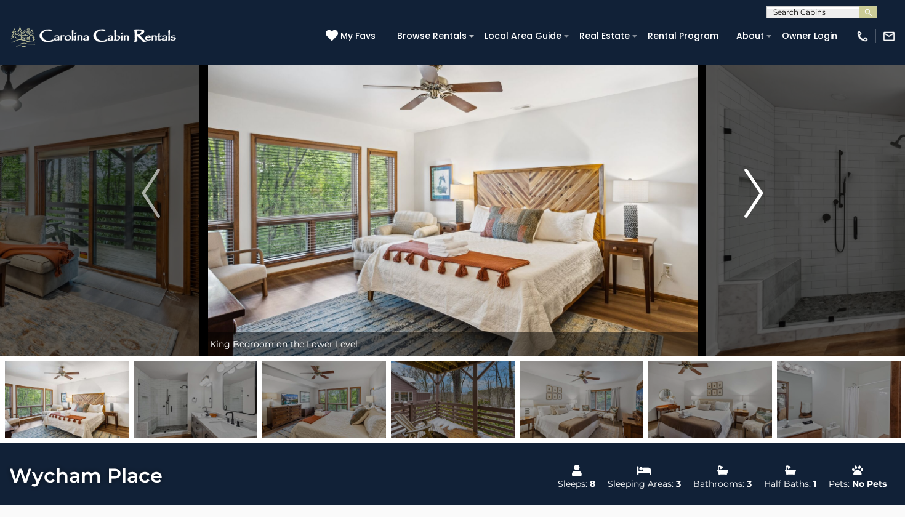
click at [754, 199] on img "Next" at bounding box center [754, 193] width 18 height 49
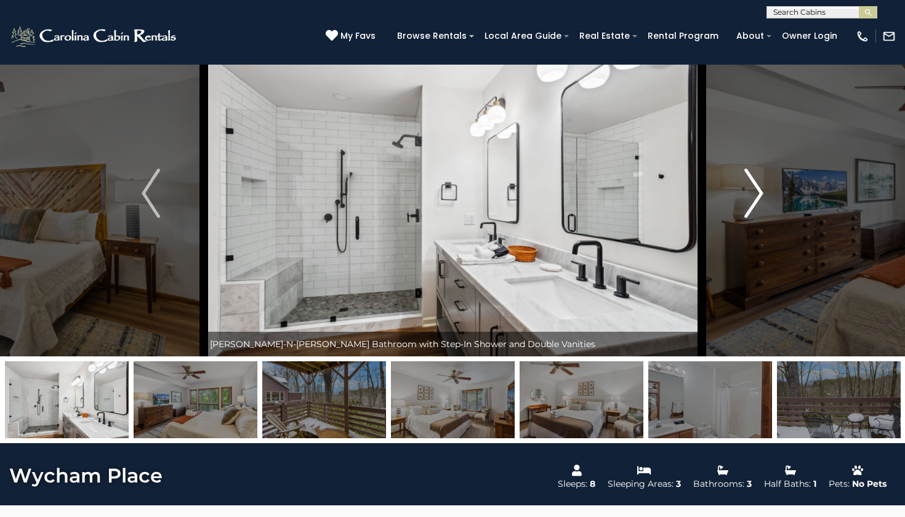
click at [754, 199] on img "Next" at bounding box center [754, 193] width 18 height 49
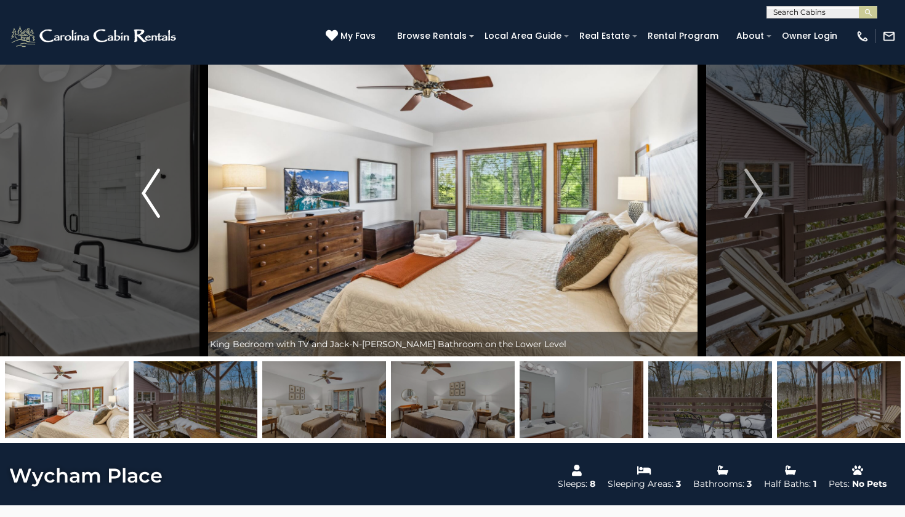
click at [156, 195] on img "Previous" at bounding box center [151, 193] width 18 height 49
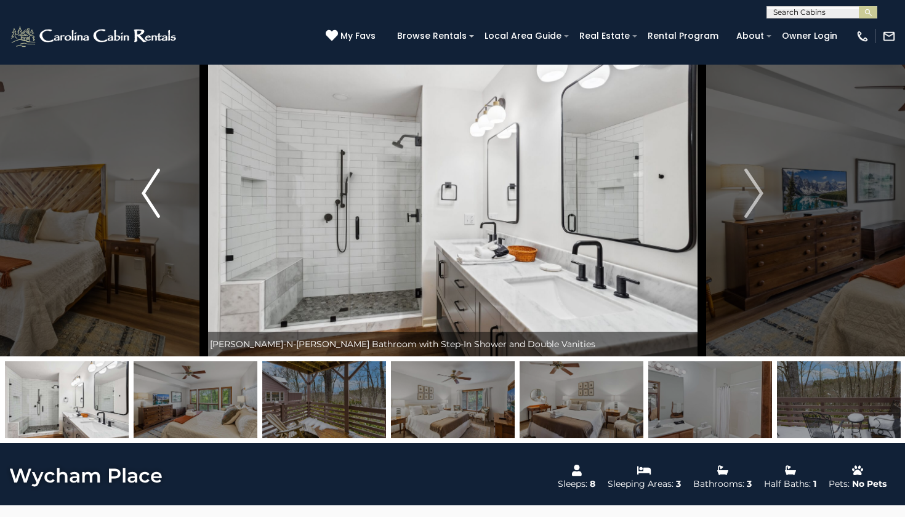
click at [156, 195] on img "Previous" at bounding box center [151, 193] width 18 height 49
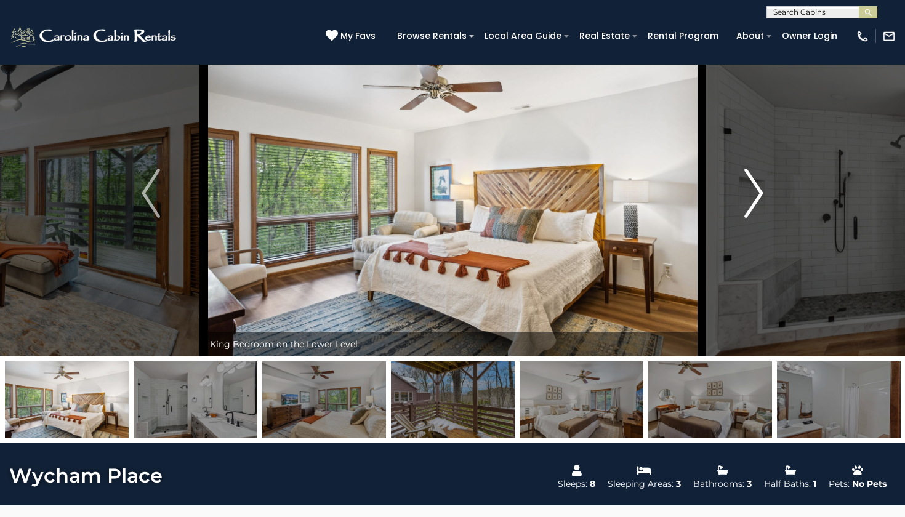
click at [755, 192] on img "Next" at bounding box center [754, 193] width 18 height 49
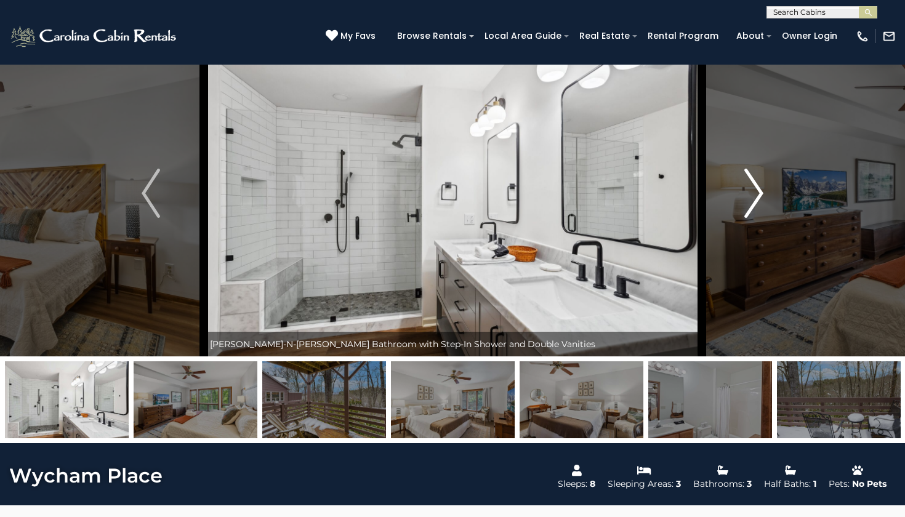
click at [755, 192] on img "Next" at bounding box center [754, 193] width 18 height 49
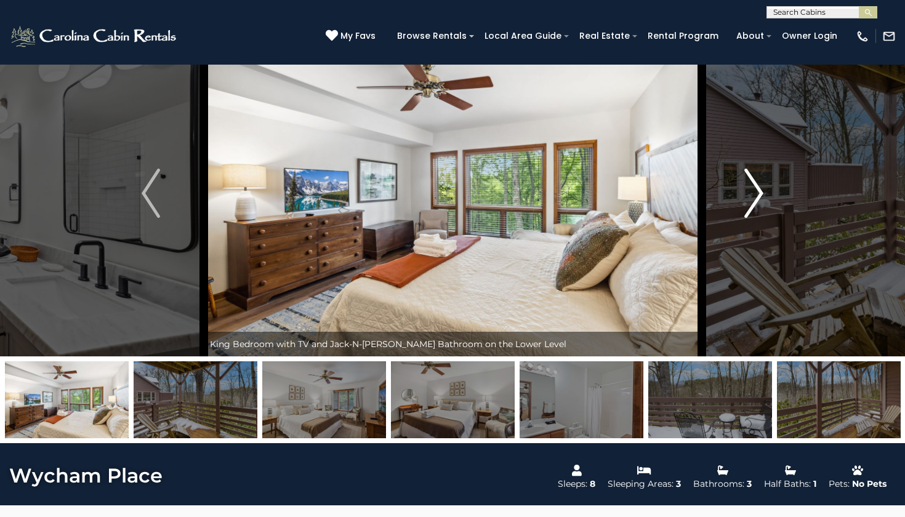
click at [755, 192] on img "Next" at bounding box center [754, 193] width 18 height 49
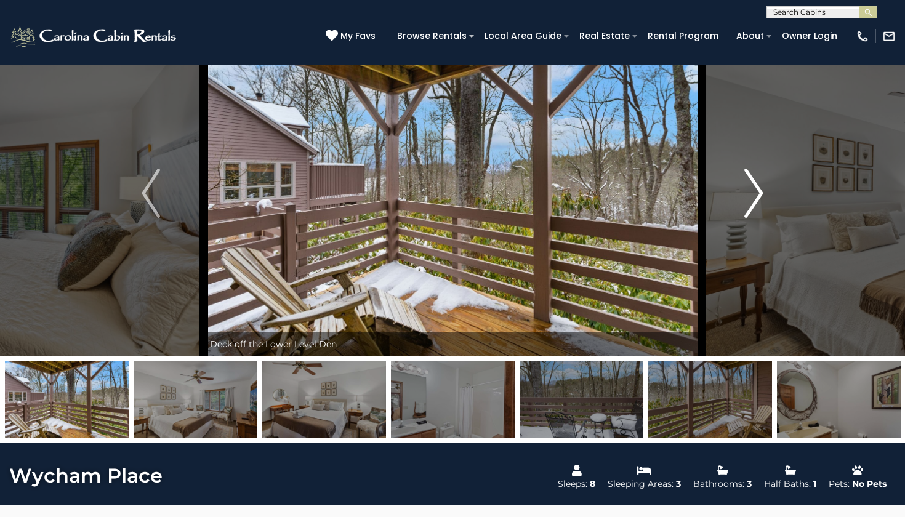
click at [755, 192] on img "Next" at bounding box center [754, 193] width 18 height 49
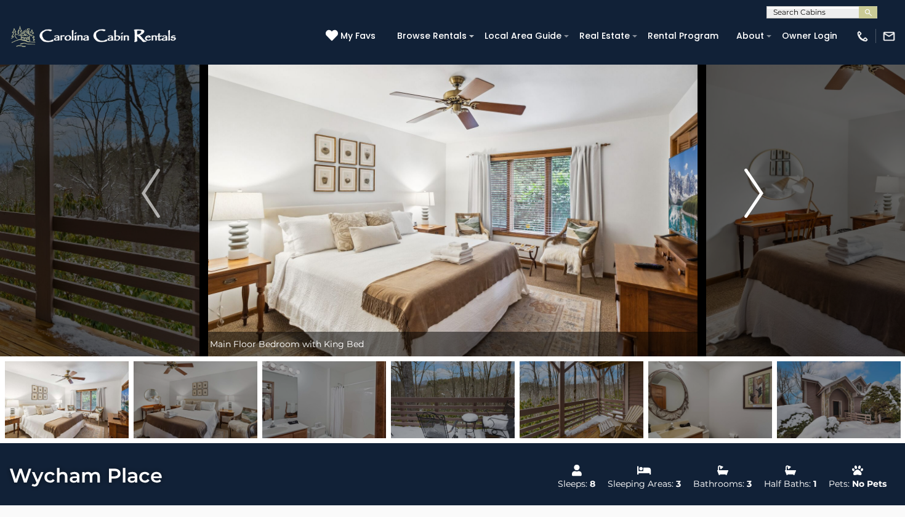
click at [755, 192] on img "Next" at bounding box center [754, 193] width 18 height 49
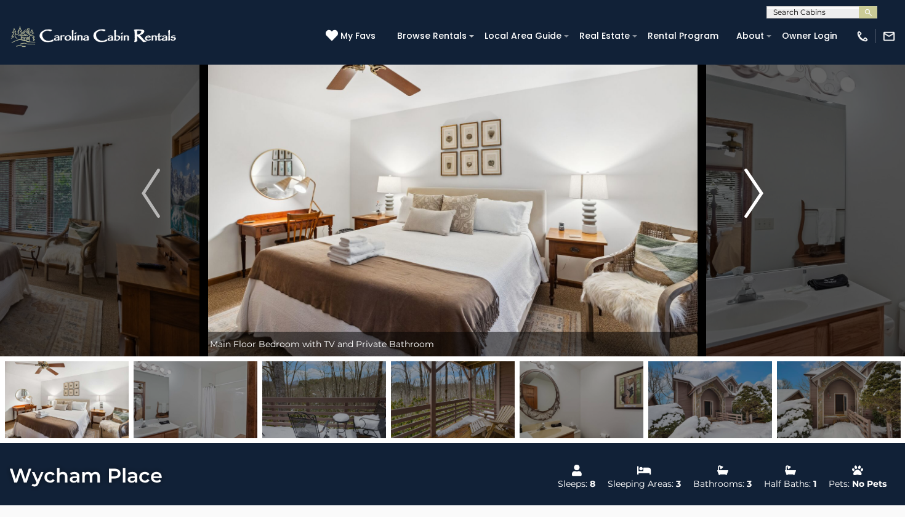
click at [755, 192] on img "Next" at bounding box center [754, 193] width 18 height 49
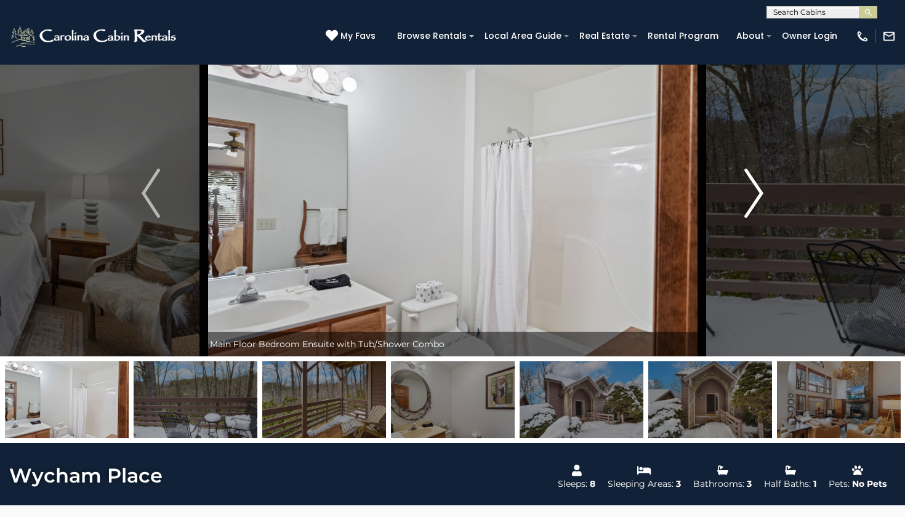
click at [755, 192] on img "Next" at bounding box center [754, 193] width 18 height 49
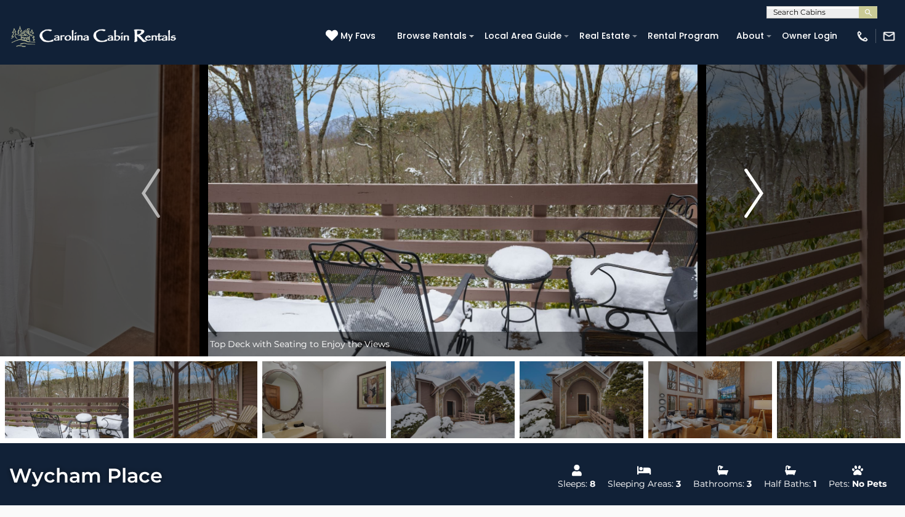
click at [755, 192] on img "Next" at bounding box center [754, 193] width 18 height 49
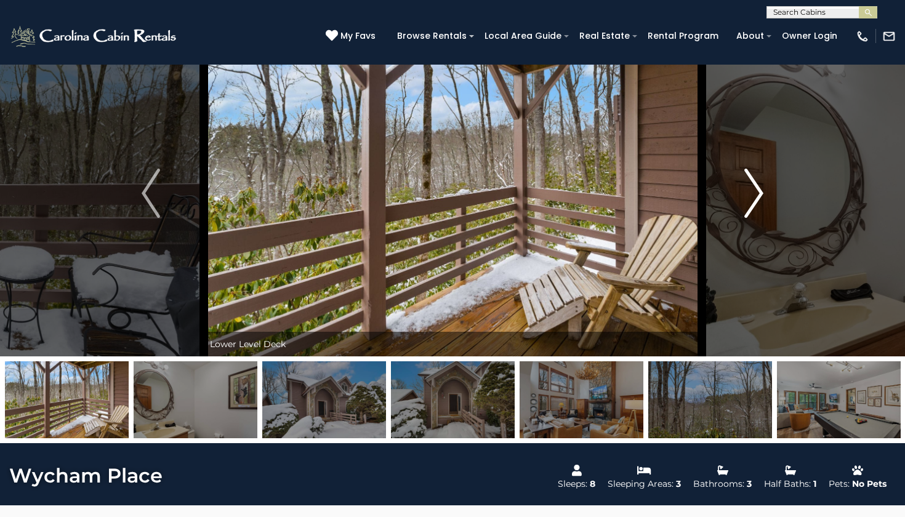
click at [755, 192] on img "Next" at bounding box center [754, 193] width 18 height 49
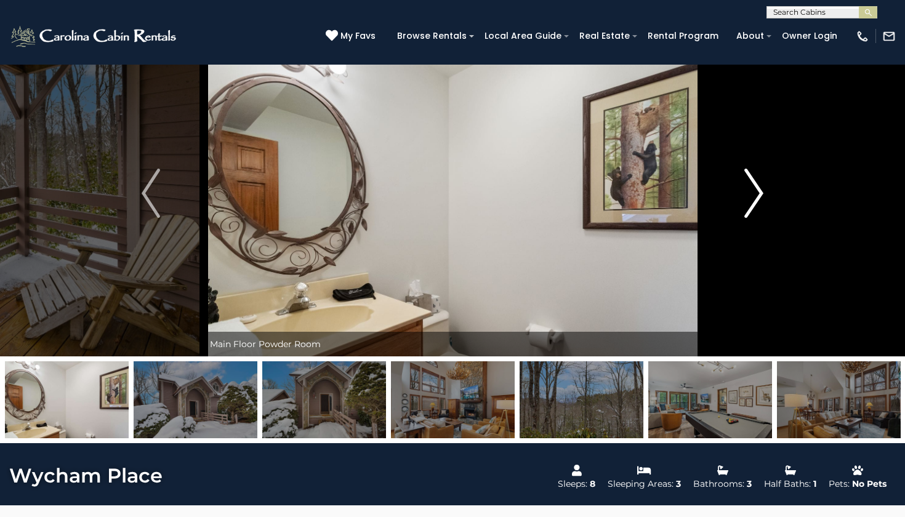
click at [755, 192] on img "Next" at bounding box center [754, 193] width 18 height 49
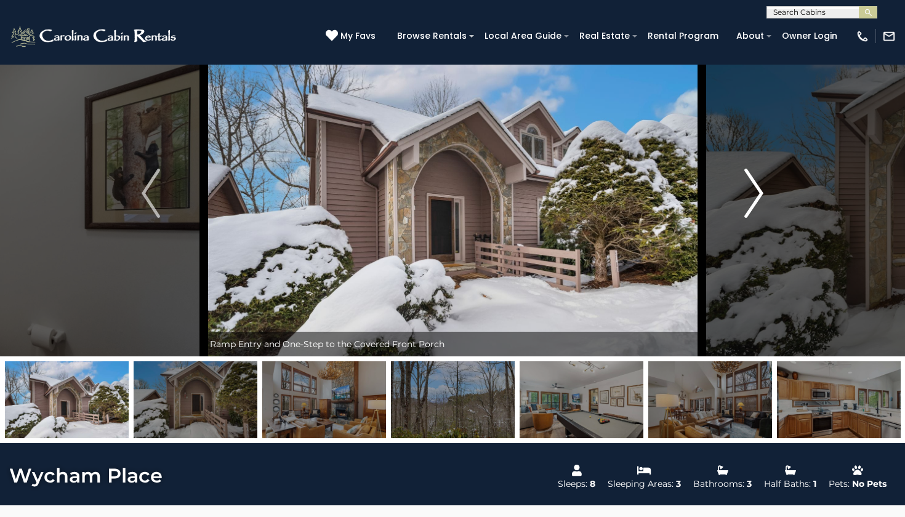
click at [755, 192] on img "Next" at bounding box center [754, 193] width 18 height 49
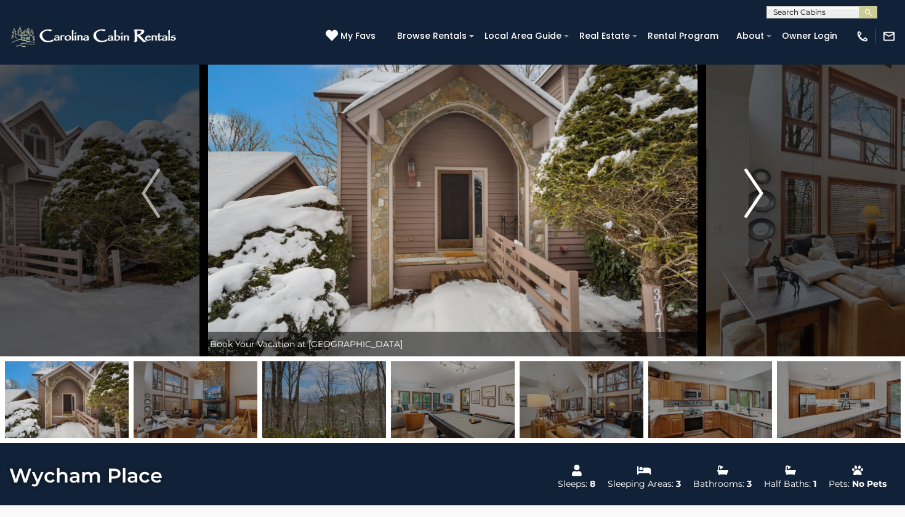
click at [755, 192] on img "Next" at bounding box center [754, 193] width 18 height 49
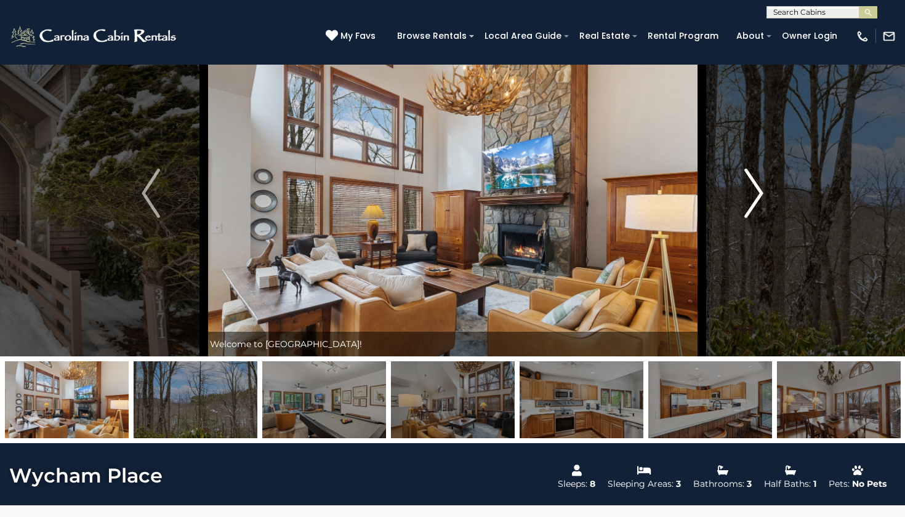
click at [755, 192] on img "Next" at bounding box center [754, 193] width 18 height 49
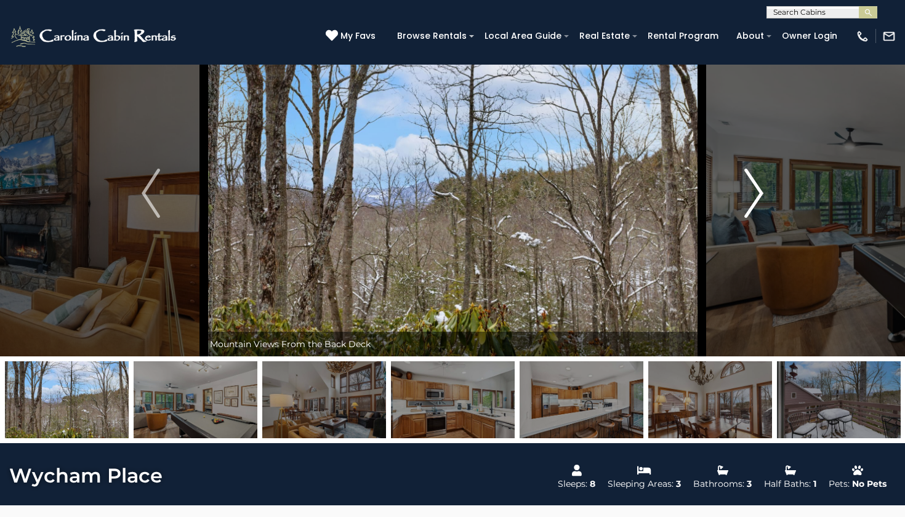
click at [755, 192] on img "Next" at bounding box center [754, 193] width 18 height 49
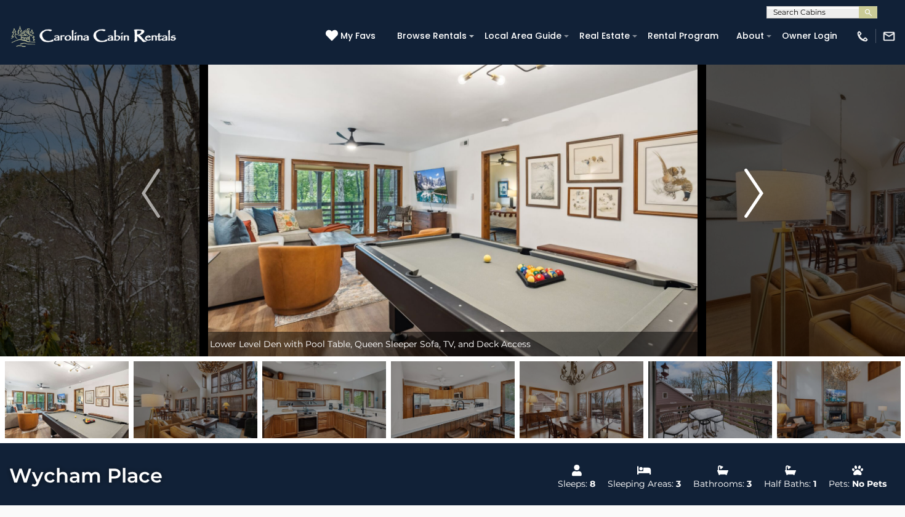
click at [755, 192] on img "Next" at bounding box center [754, 193] width 18 height 49
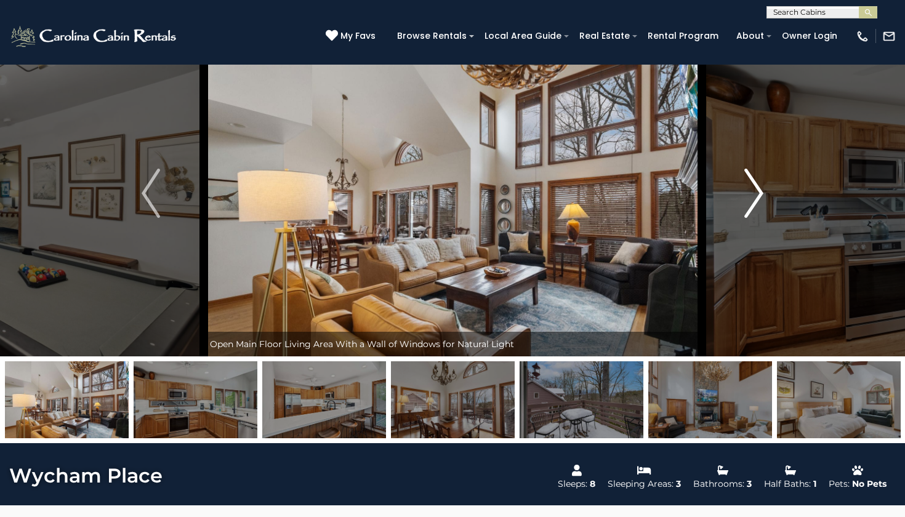
click at [755, 192] on img "Next" at bounding box center [754, 193] width 18 height 49
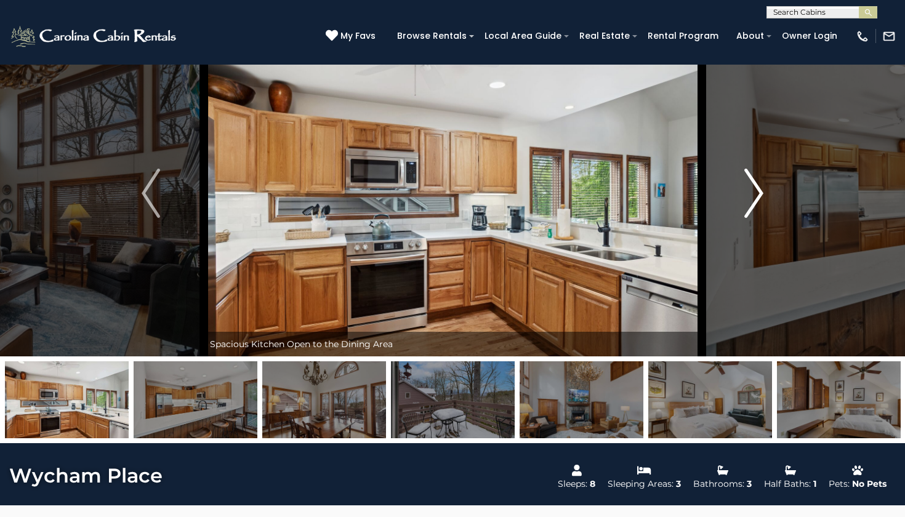
click at [755, 192] on img "Next" at bounding box center [754, 193] width 18 height 49
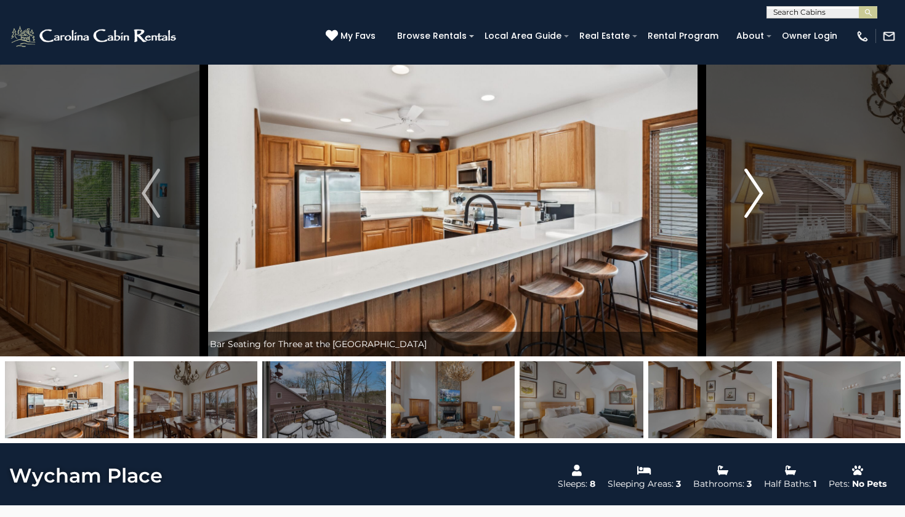
click at [755, 192] on img "Next" at bounding box center [754, 193] width 18 height 49
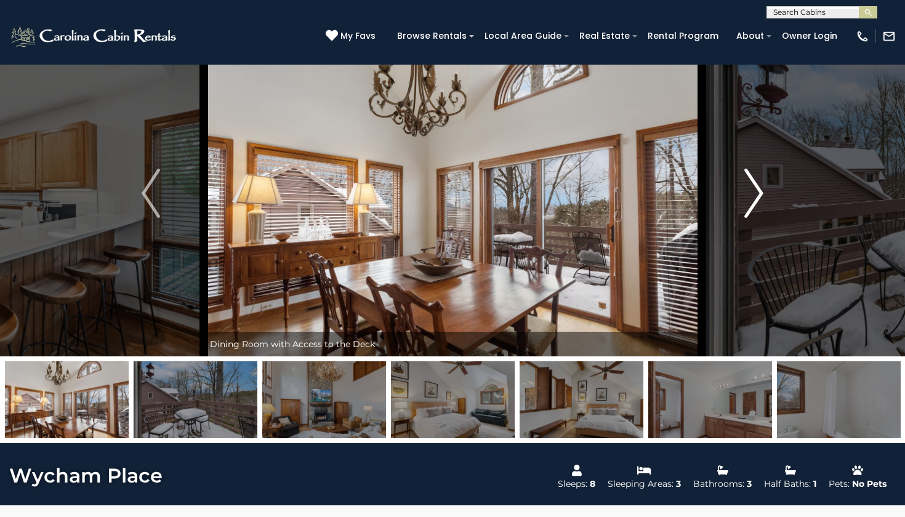
click at [755, 192] on img "Next" at bounding box center [754, 193] width 18 height 49
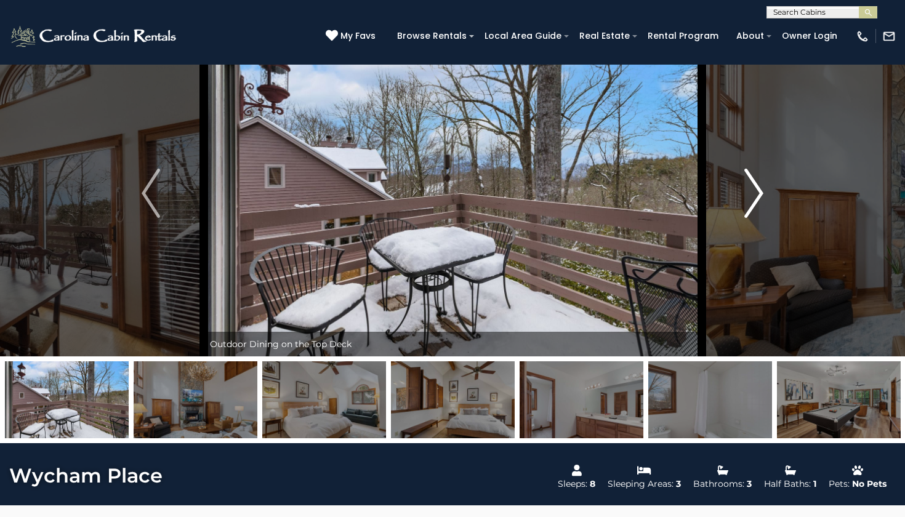
click at [755, 192] on img "Next" at bounding box center [754, 193] width 18 height 49
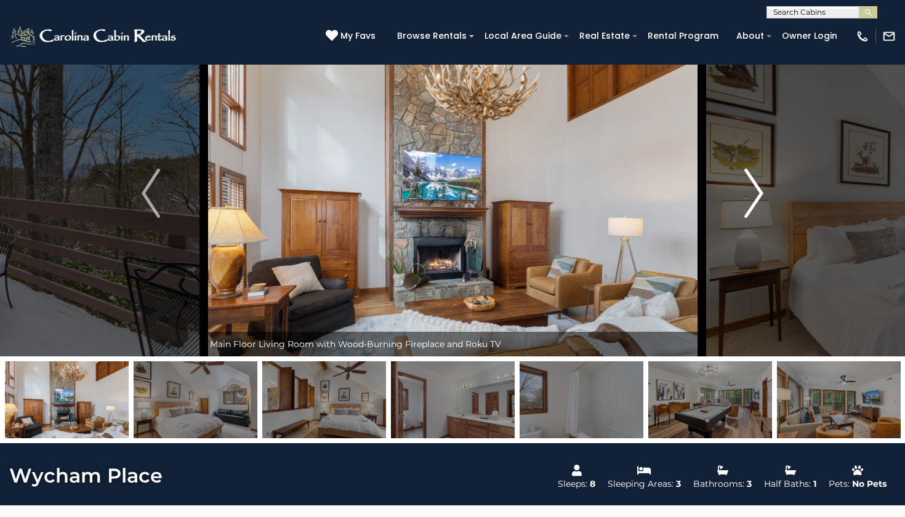
click at [755, 192] on img "Next" at bounding box center [754, 193] width 18 height 49
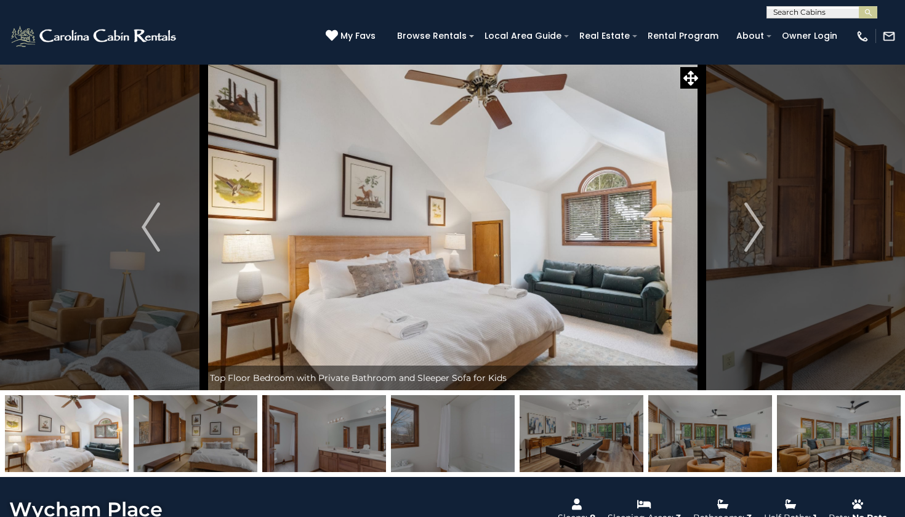
scroll to position [0, 0]
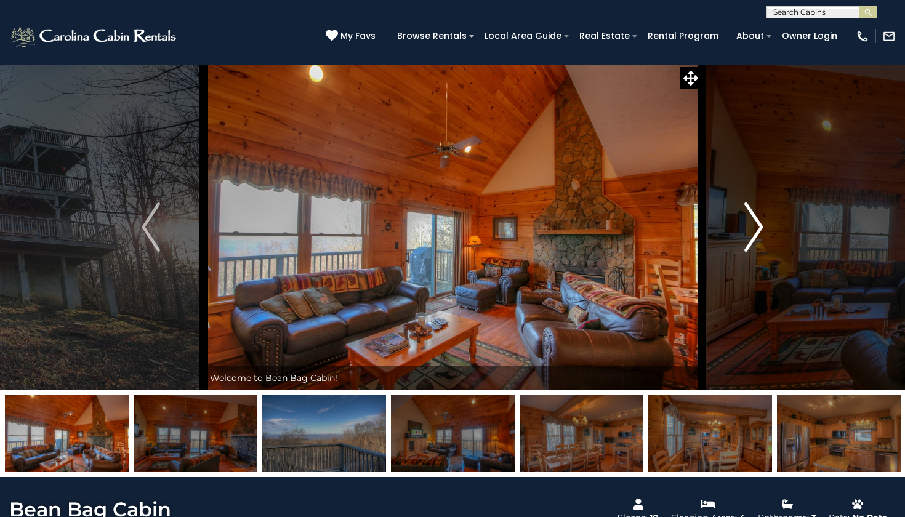
click at [752, 235] on img "Next" at bounding box center [754, 227] width 18 height 49
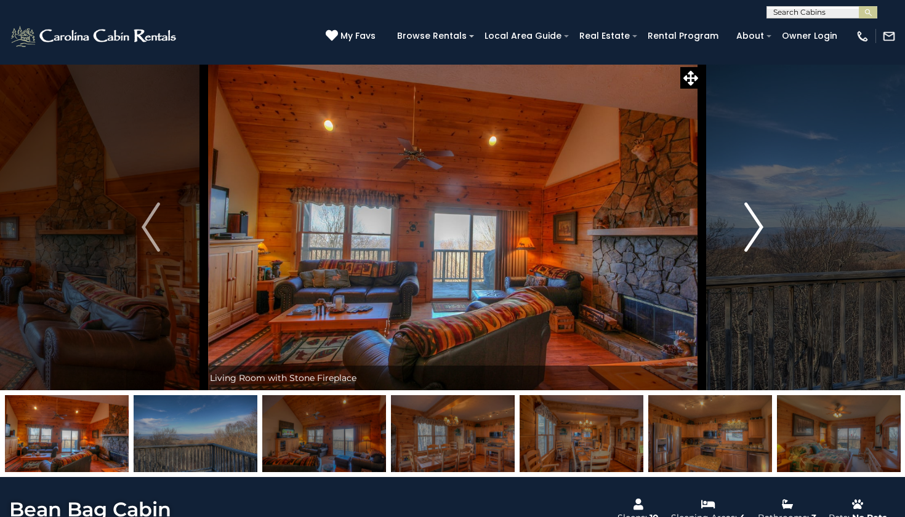
click at [752, 235] on img "Next" at bounding box center [754, 227] width 18 height 49
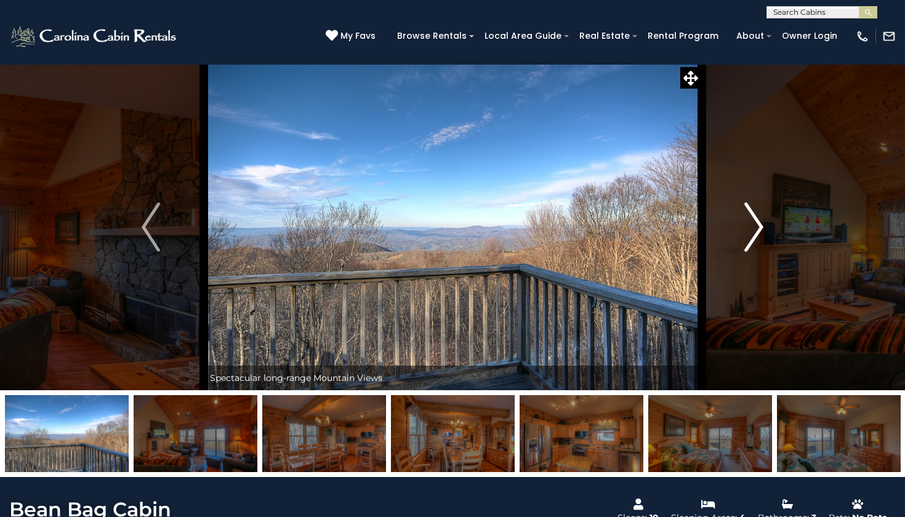
click at [753, 235] on img "Next" at bounding box center [754, 227] width 18 height 49
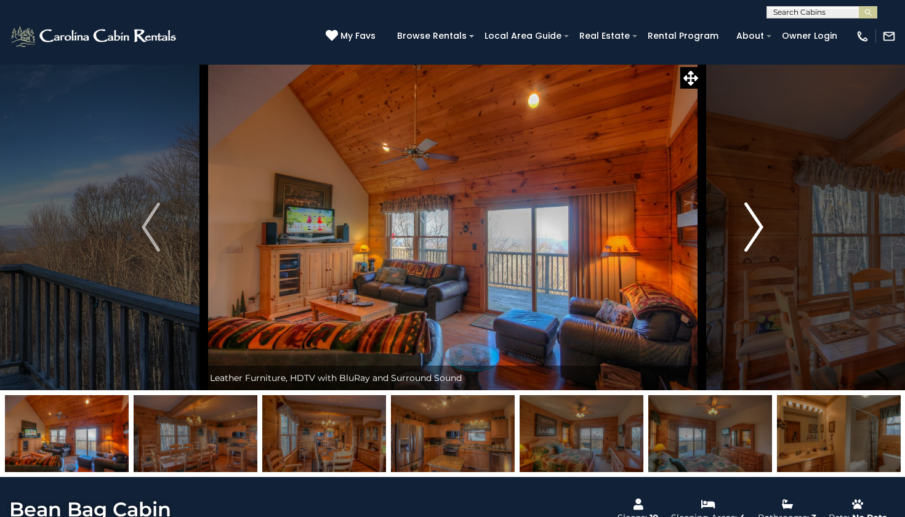
click at [753, 235] on img "Next" at bounding box center [754, 227] width 18 height 49
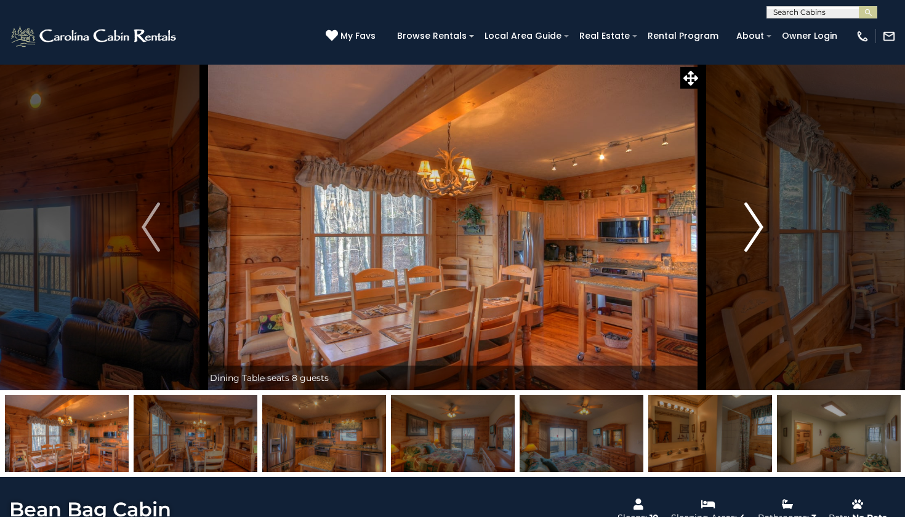
click at [753, 235] on img "Next" at bounding box center [754, 227] width 18 height 49
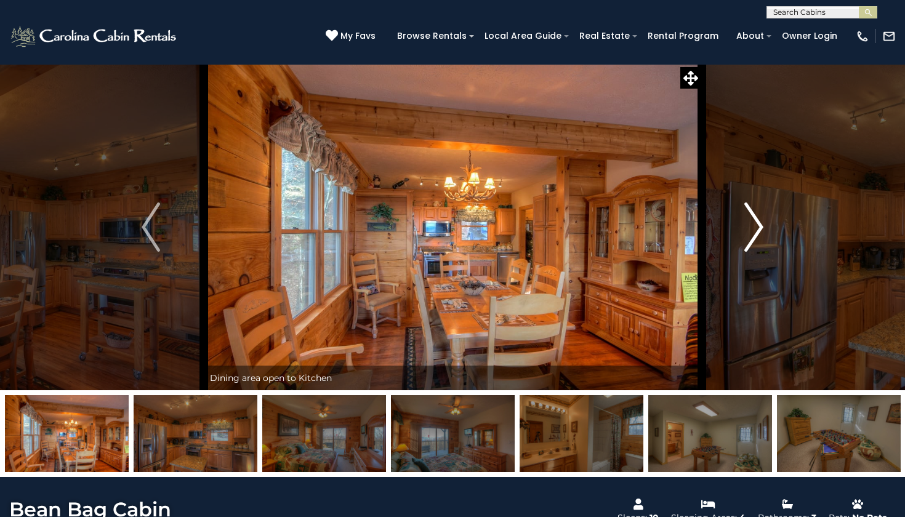
click at [753, 235] on img "Next" at bounding box center [754, 227] width 18 height 49
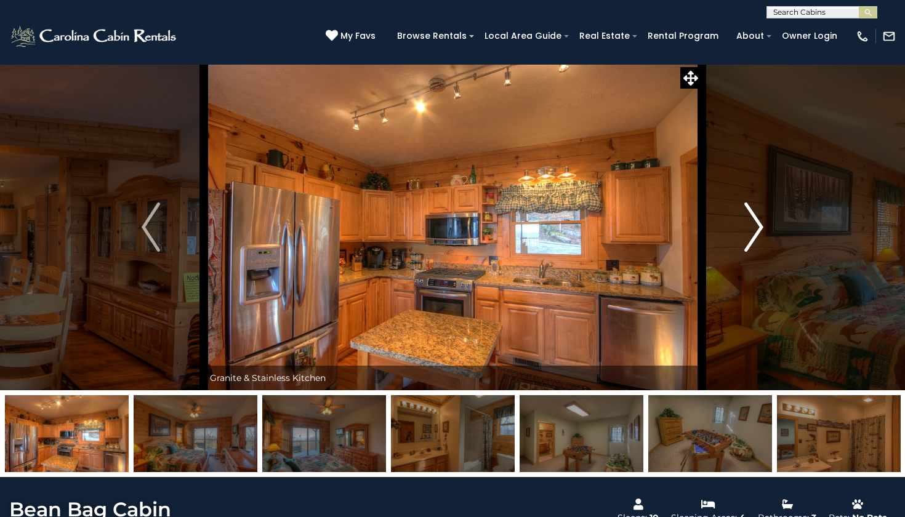
click at [753, 235] on img "Next" at bounding box center [754, 227] width 18 height 49
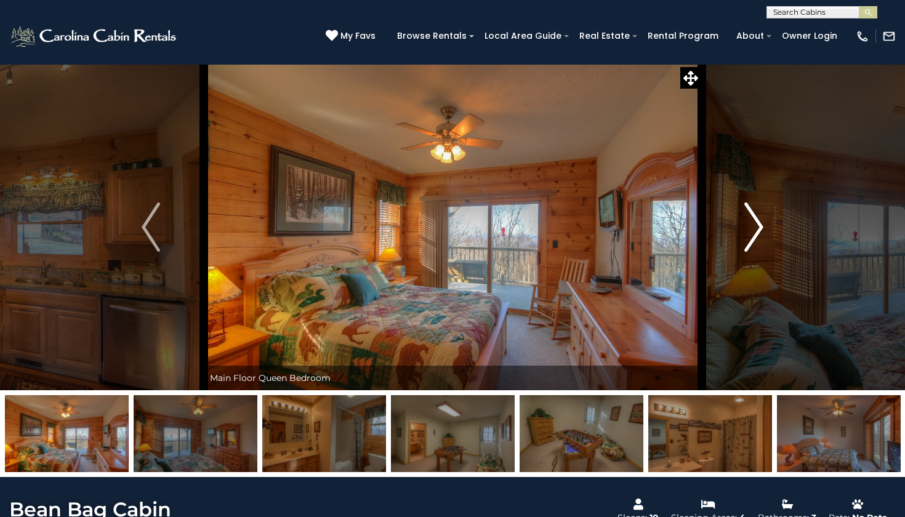
click at [758, 221] on img "Next" at bounding box center [754, 227] width 18 height 49
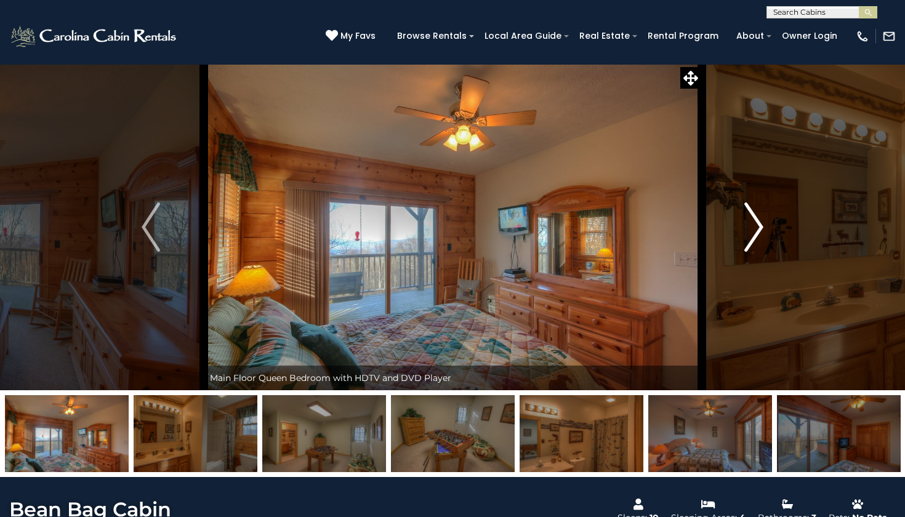
click at [759, 221] on img "Next" at bounding box center [754, 227] width 18 height 49
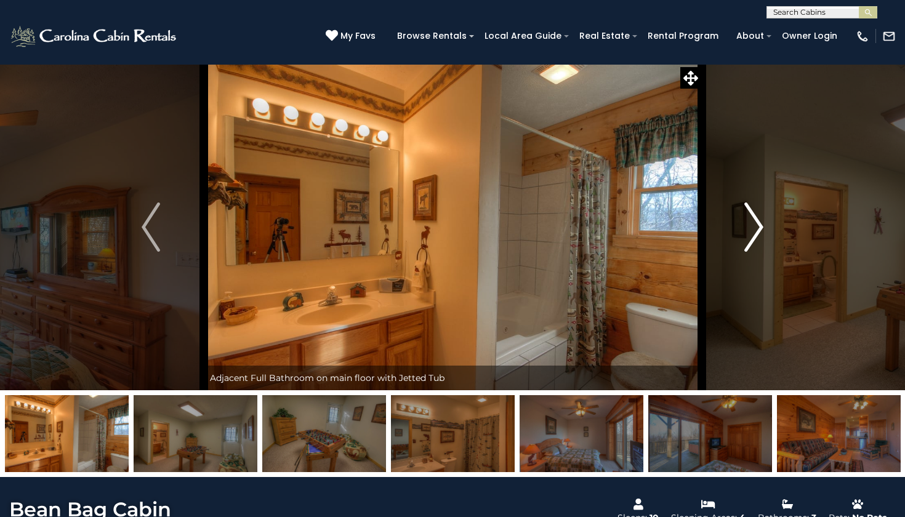
click at [759, 221] on img "Next" at bounding box center [754, 227] width 18 height 49
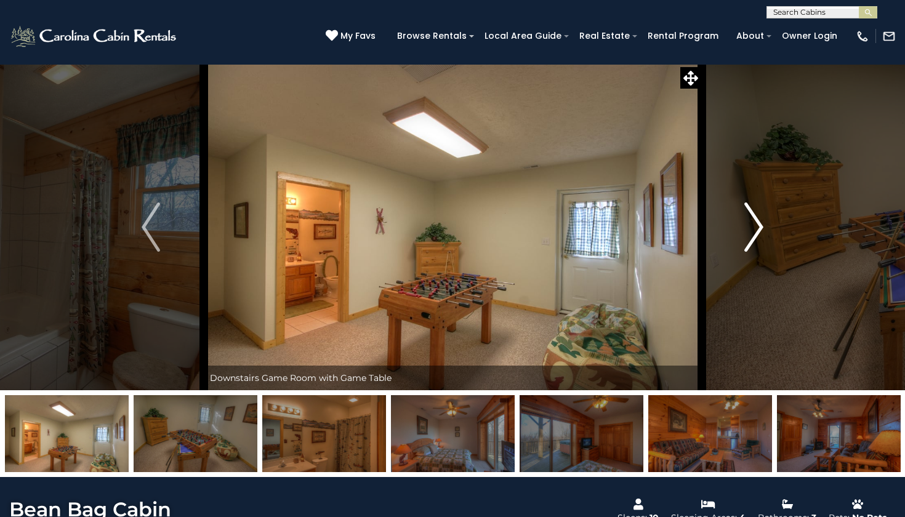
click at [759, 221] on img "Next" at bounding box center [754, 227] width 18 height 49
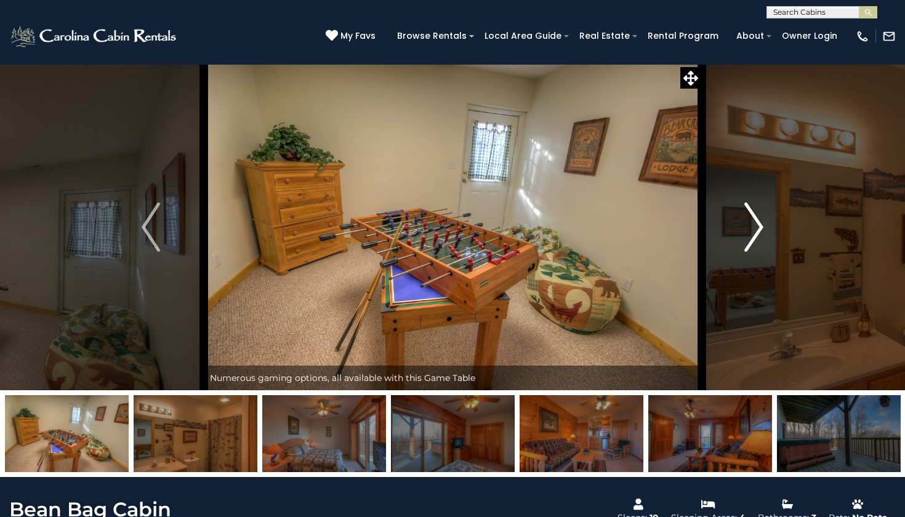
click at [759, 219] on img "Next" at bounding box center [754, 227] width 18 height 49
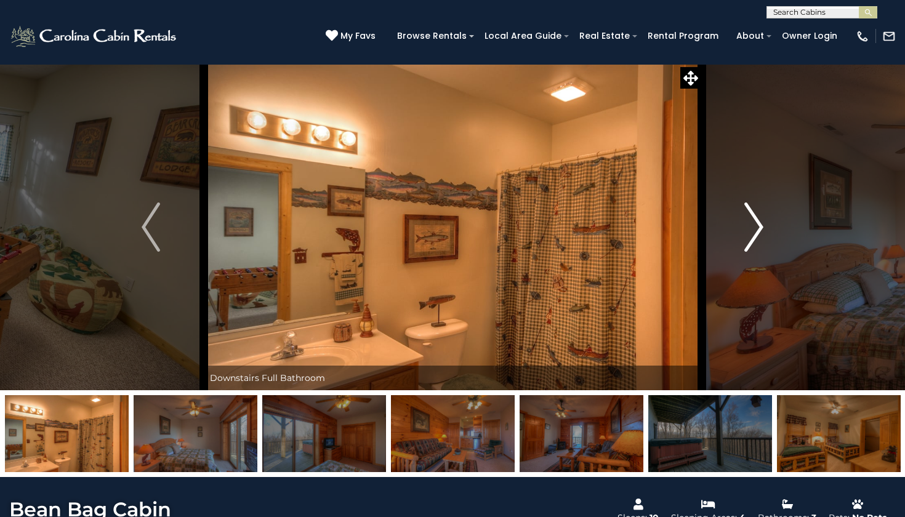
click at [759, 219] on img "Next" at bounding box center [754, 227] width 18 height 49
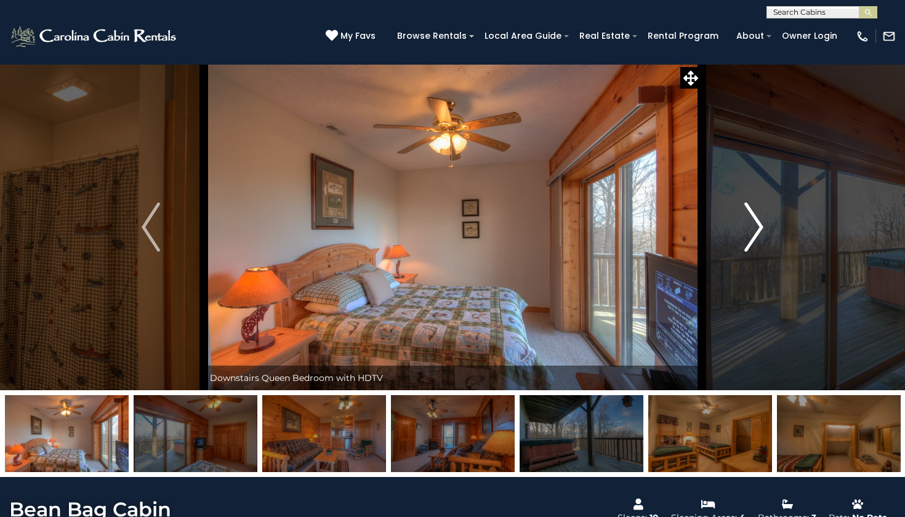
click at [759, 219] on img "Next" at bounding box center [754, 227] width 18 height 49
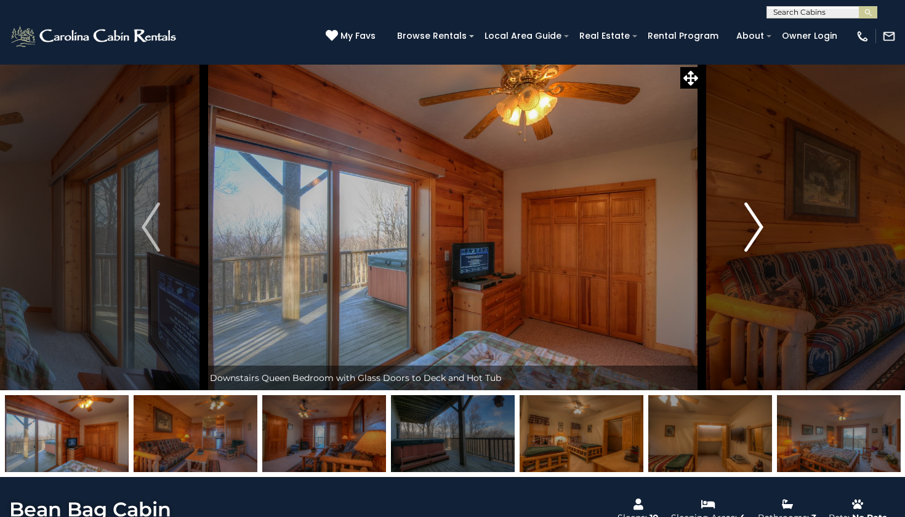
click at [759, 219] on img "Next" at bounding box center [754, 227] width 18 height 49
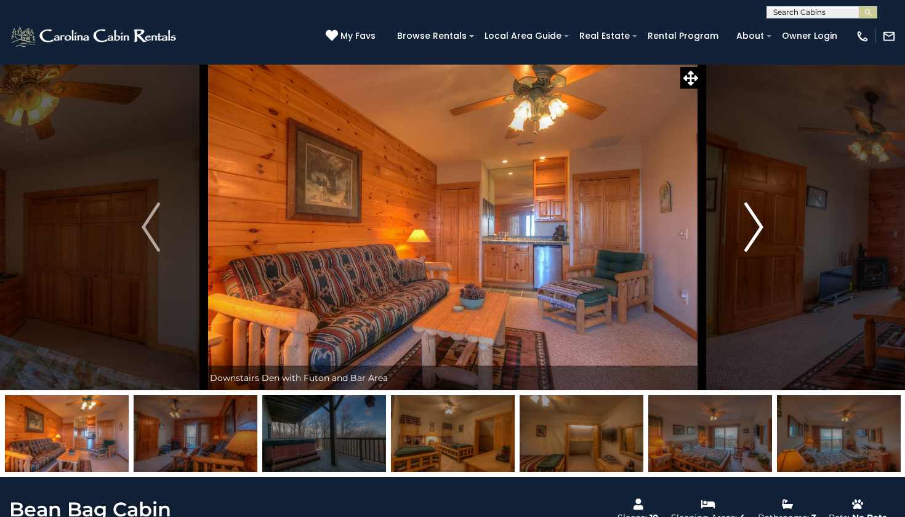
click at [759, 219] on img "Next" at bounding box center [754, 227] width 18 height 49
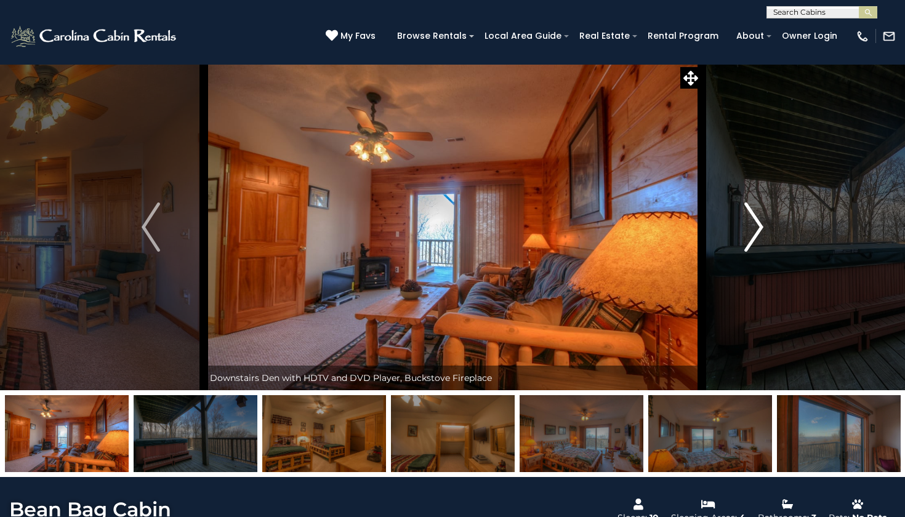
click at [759, 219] on img "Next" at bounding box center [754, 227] width 18 height 49
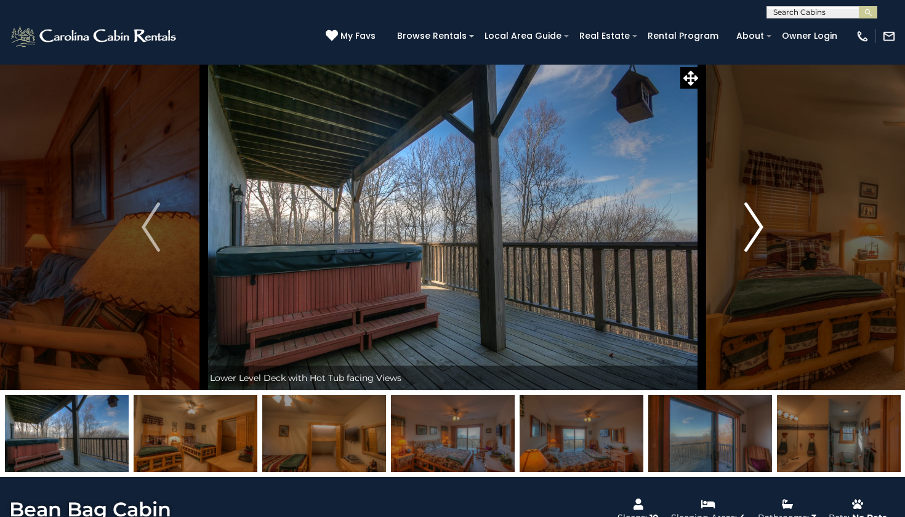
click at [759, 219] on img "Next" at bounding box center [754, 227] width 18 height 49
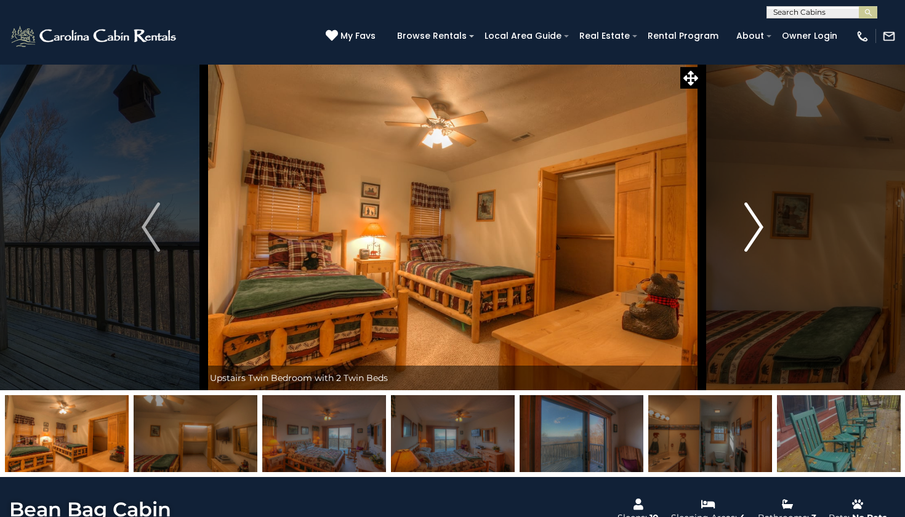
click at [759, 219] on img "Next" at bounding box center [754, 227] width 18 height 49
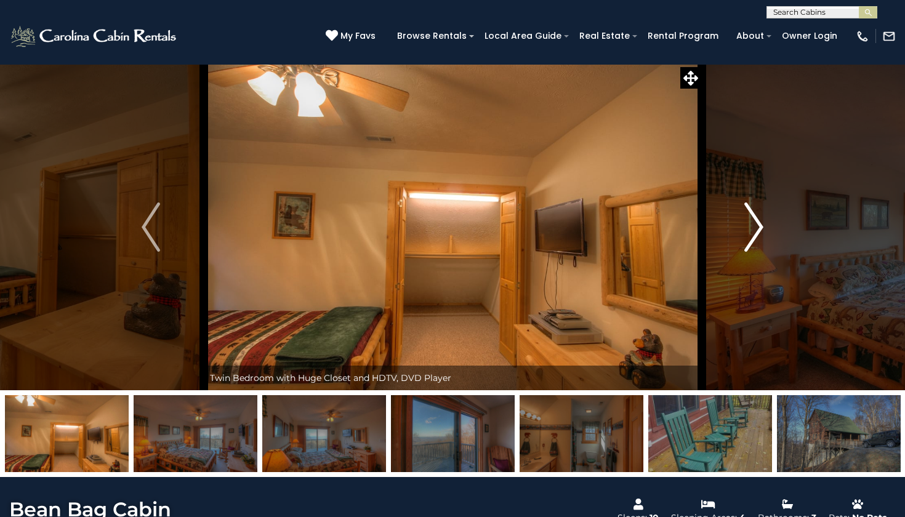
click at [759, 219] on img "Next" at bounding box center [754, 227] width 18 height 49
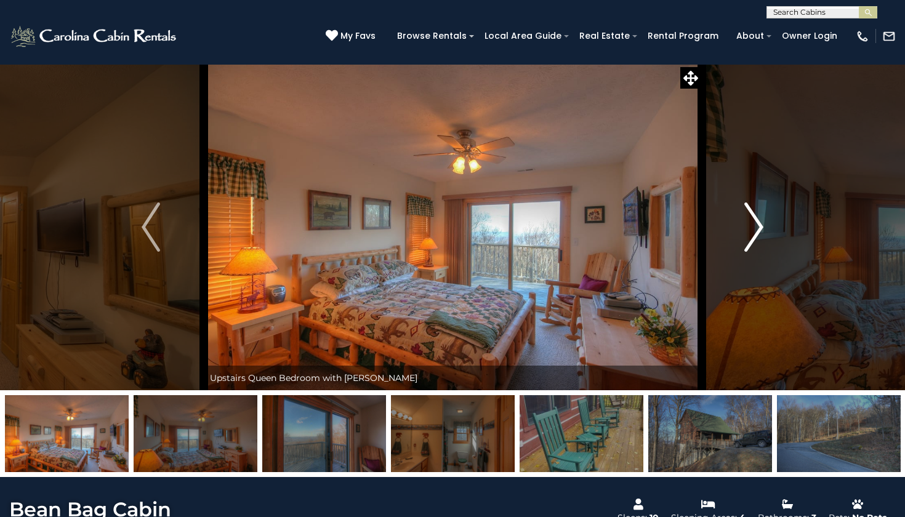
click at [759, 219] on img "Next" at bounding box center [754, 227] width 18 height 49
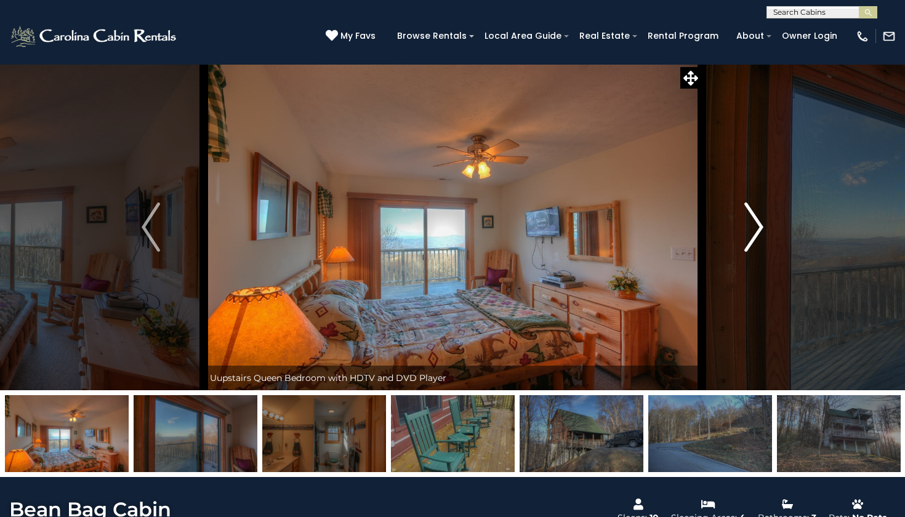
click at [759, 219] on img "Next" at bounding box center [754, 227] width 18 height 49
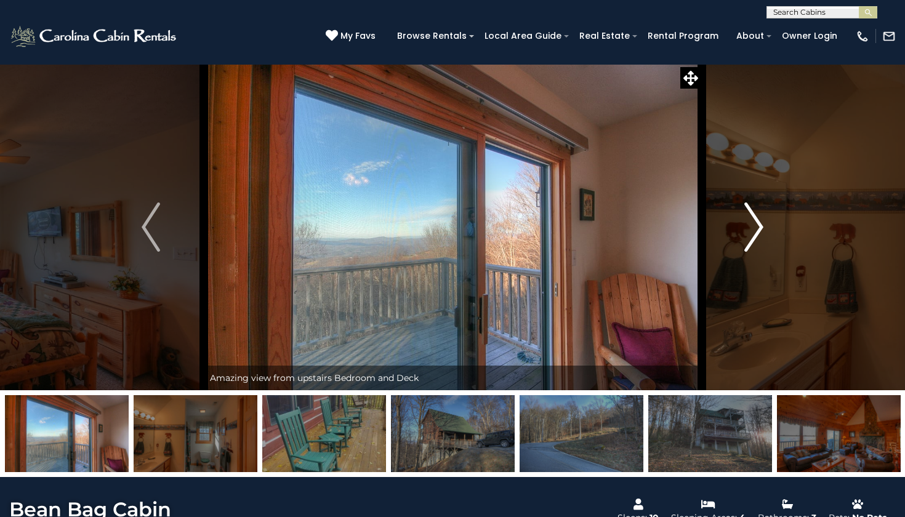
click at [759, 219] on img "Next" at bounding box center [754, 227] width 18 height 49
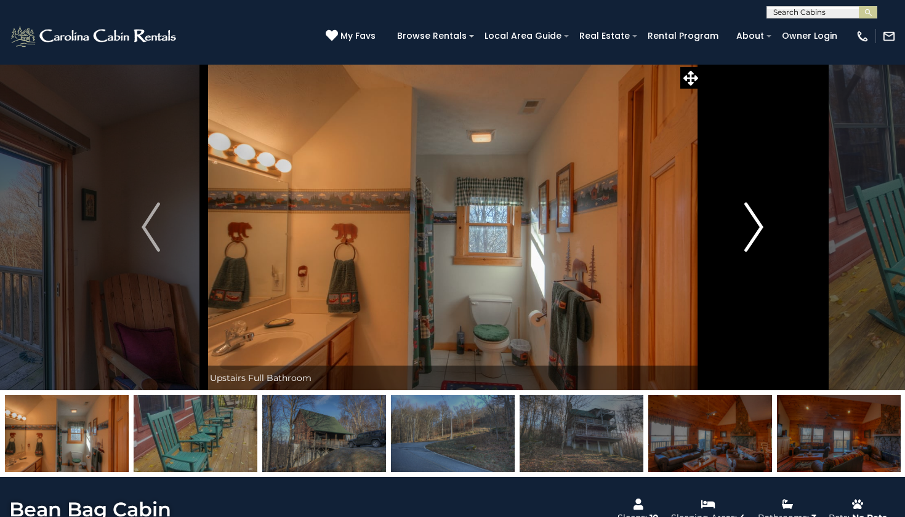
click at [759, 219] on img "Next" at bounding box center [754, 227] width 18 height 49
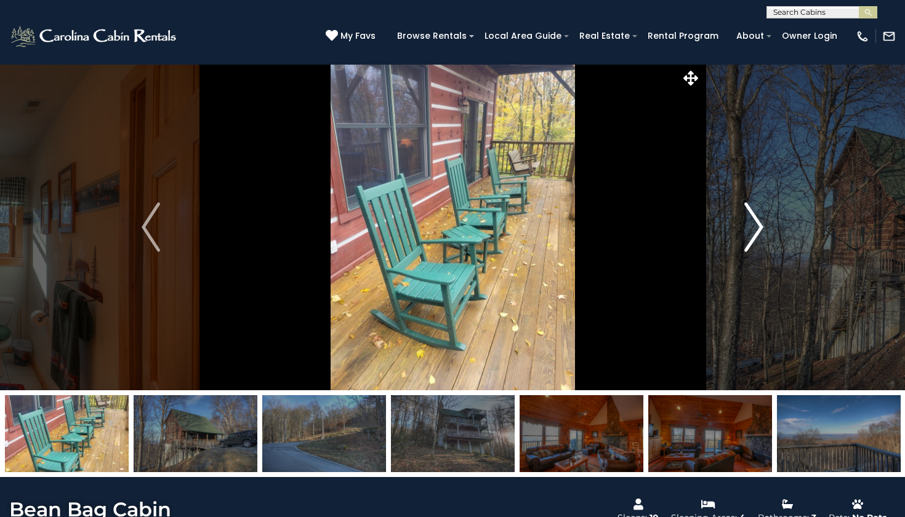
click at [761, 218] on img "Next" at bounding box center [754, 227] width 18 height 49
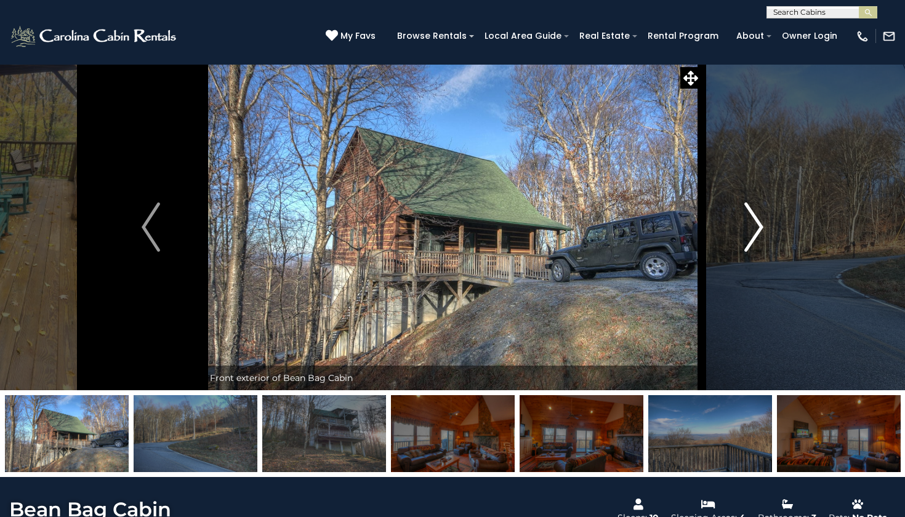
click at [761, 218] on img "Next" at bounding box center [754, 227] width 18 height 49
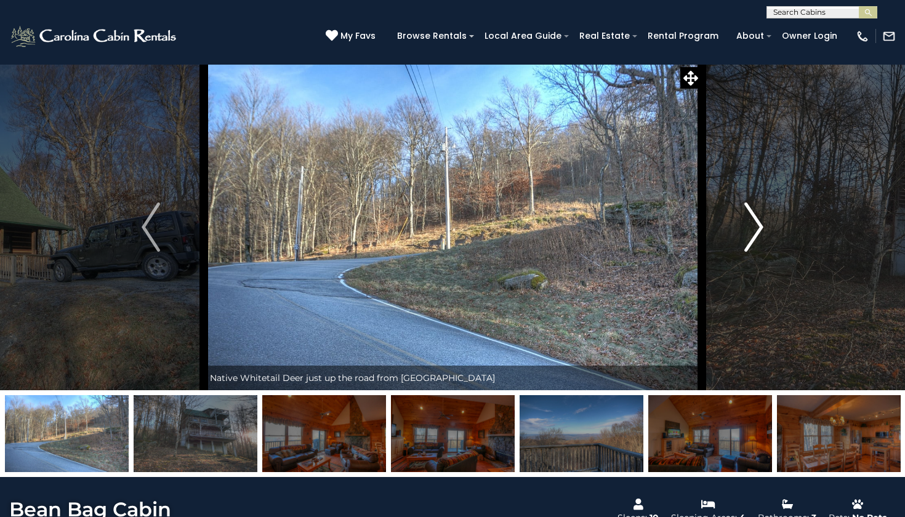
click at [761, 218] on img "Next" at bounding box center [754, 227] width 18 height 49
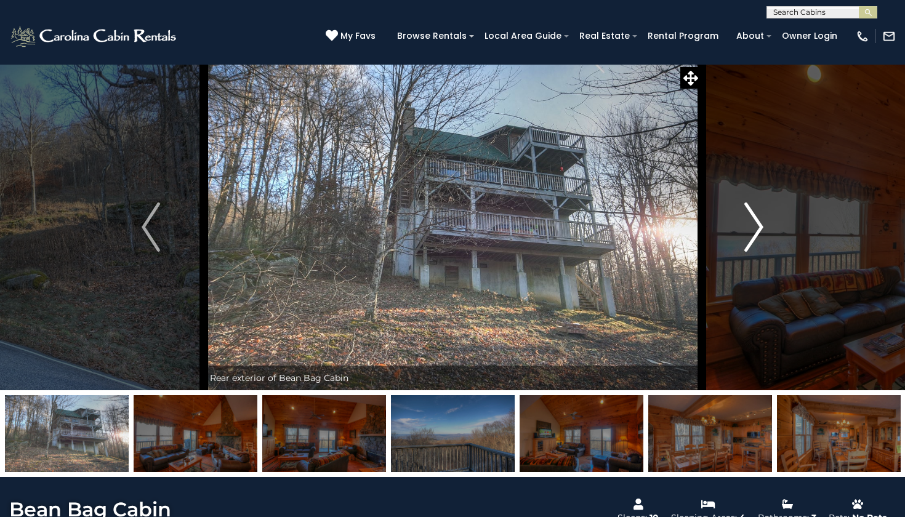
click at [761, 218] on img "Next" at bounding box center [754, 227] width 18 height 49
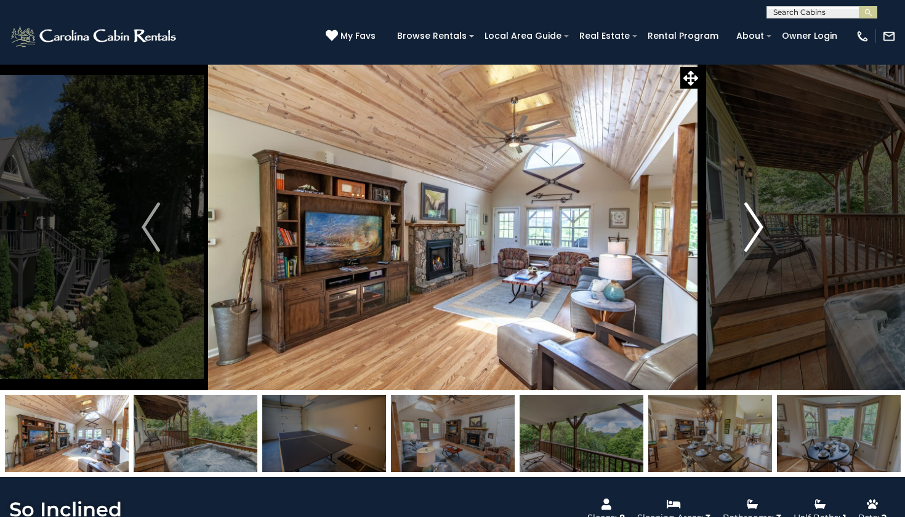
click at [760, 223] on img "Next" at bounding box center [754, 227] width 18 height 49
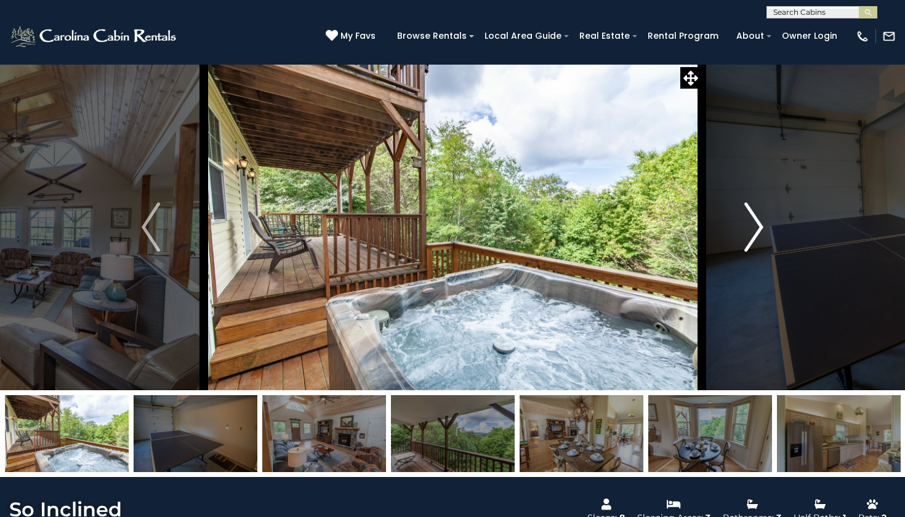
click at [760, 223] on img "Next" at bounding box center [754, 227] width 18 height 49
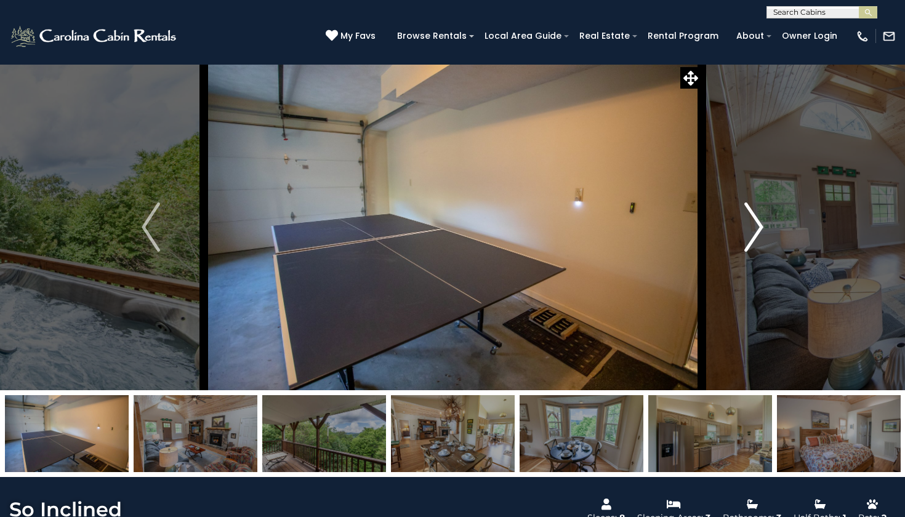
click at [760, 223] on img "Next" at bounding box center [754, 227] width 18 height 49
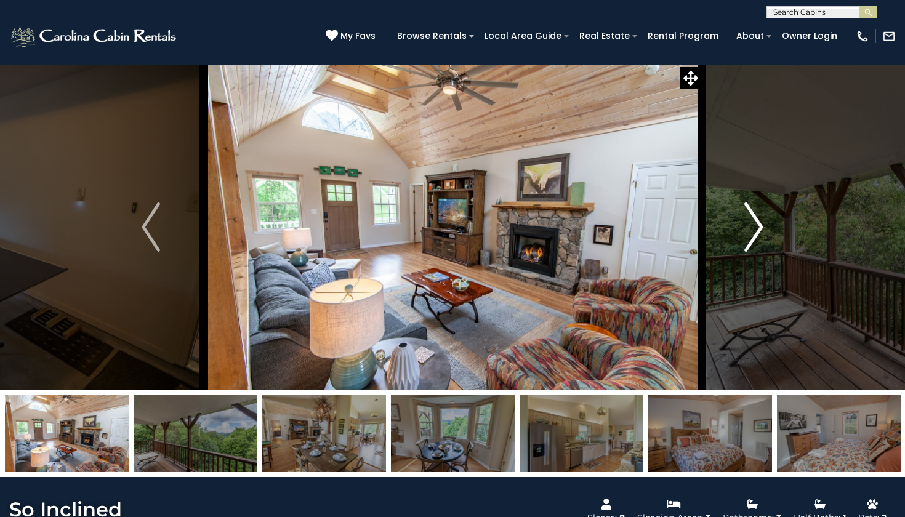
click at [760, 223] on img "Next" at bounding box center [754, 227] width 18 height 49
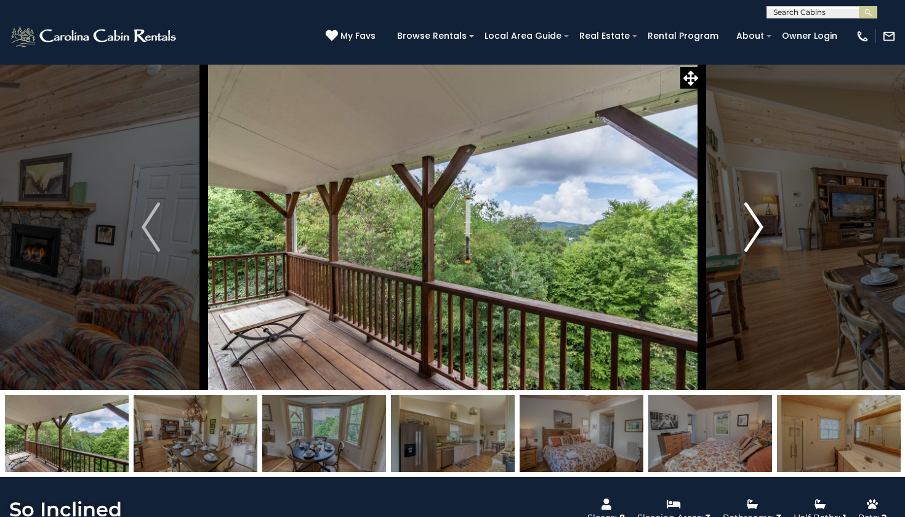
click at [760, 223] on img "Next" at bounding box center [754, 227] width 18 height 49
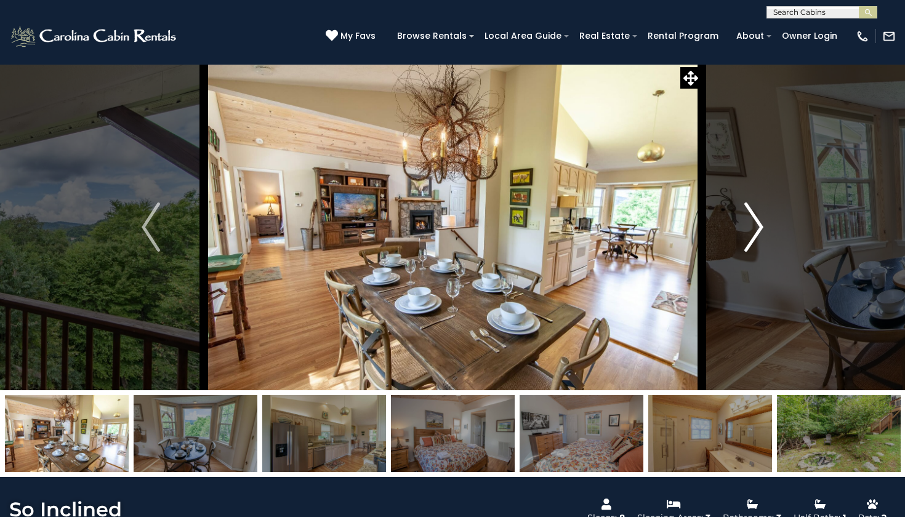
click at [760, 223] on img "Next" at bounding box center [754, 227] width 18 height 49
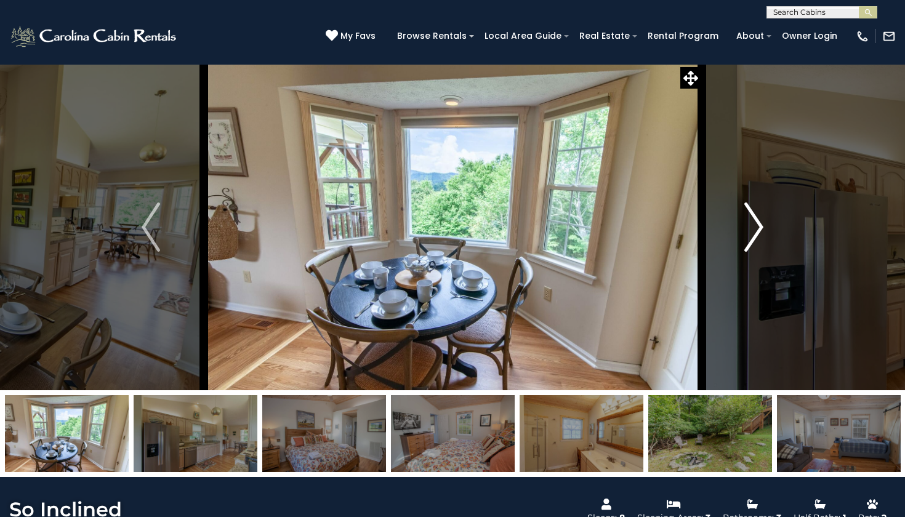
click at [760, 223] on img "Next" at bounding box center [754, 227] width 18 height 49
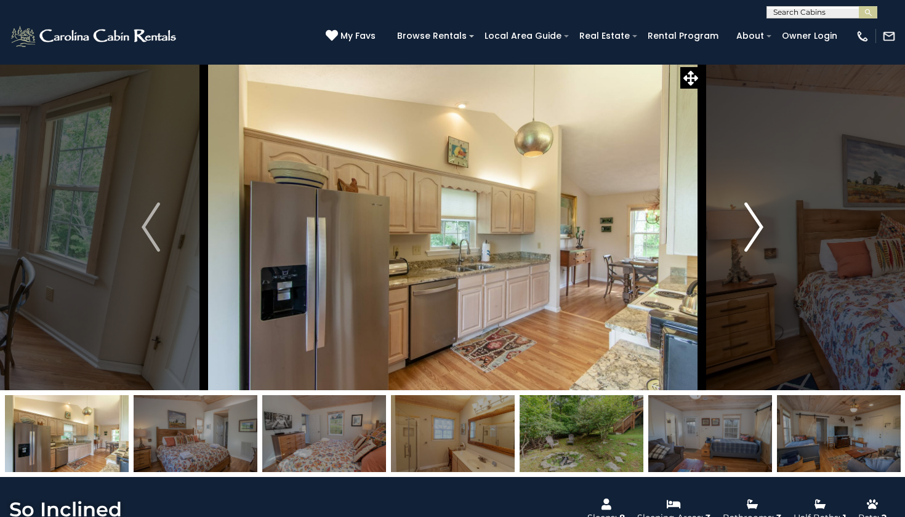
click at [760, 223] on img "Next" at bounding box center [754, 227] width 18 height 49
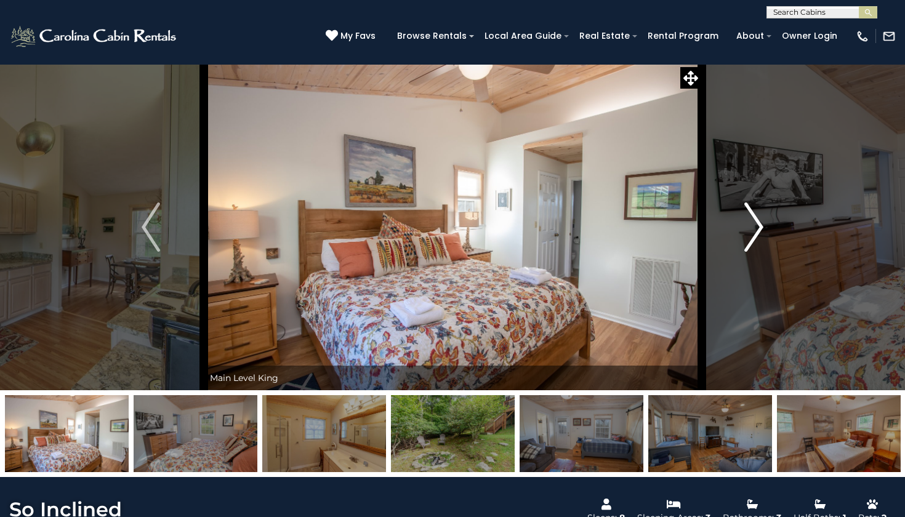
click at [760, 223] on img "Next" at bounding box center [754, 227] width 18 height 49
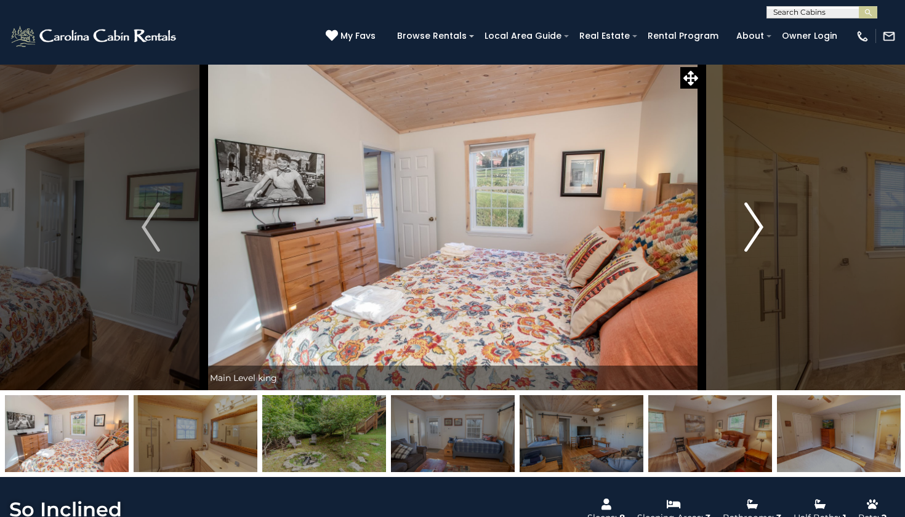
click at [760, 223] on img "Next" at bounding box center [754, 227] width 18 height 49
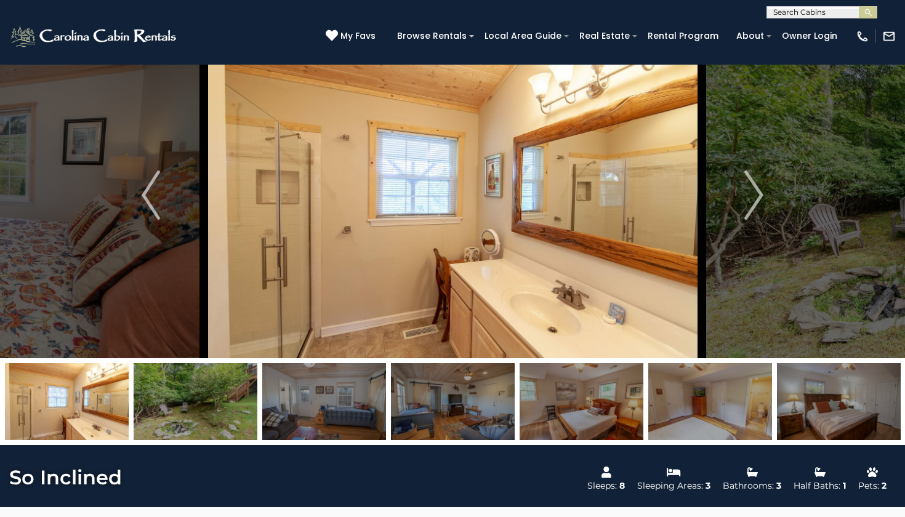
scroll to position [31, 0]
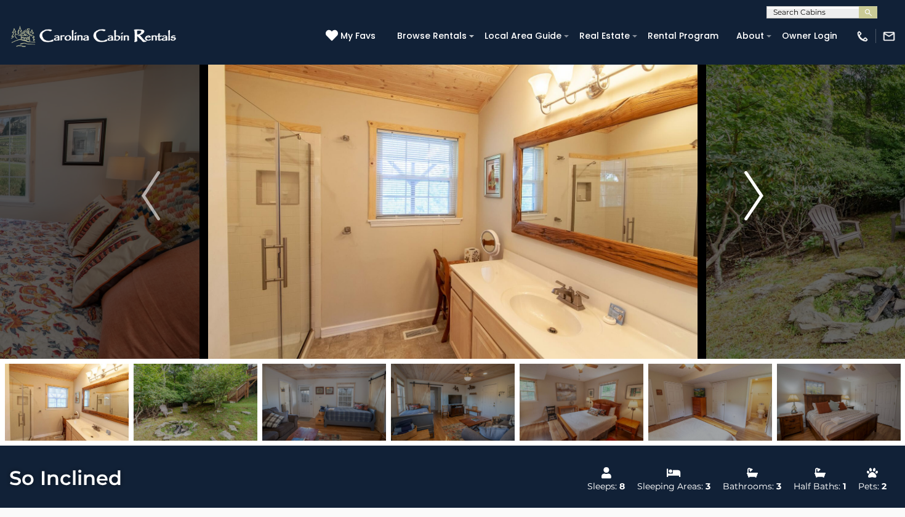
click at [761, 206] on img "Next" at bounding box center [754, 195] width 18 height 49
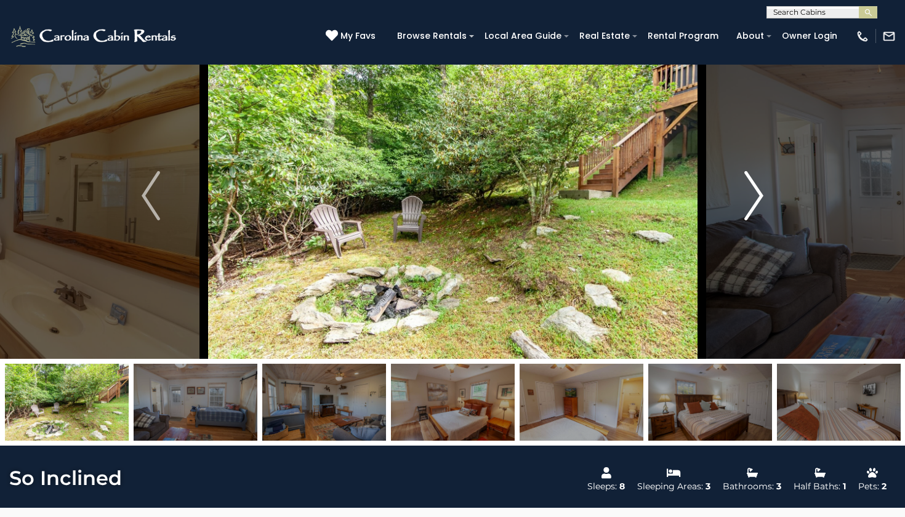
click at [761, 206] on img "Next" at bounding box center [754, 195] width 18 height 49
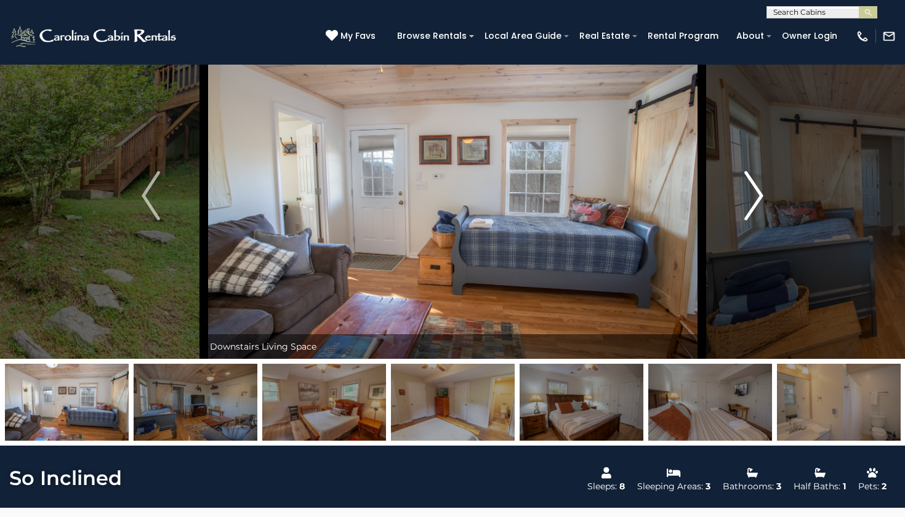
click at [761, 206] on img "Next" at bounding box center [754, 195] width 18 height 49
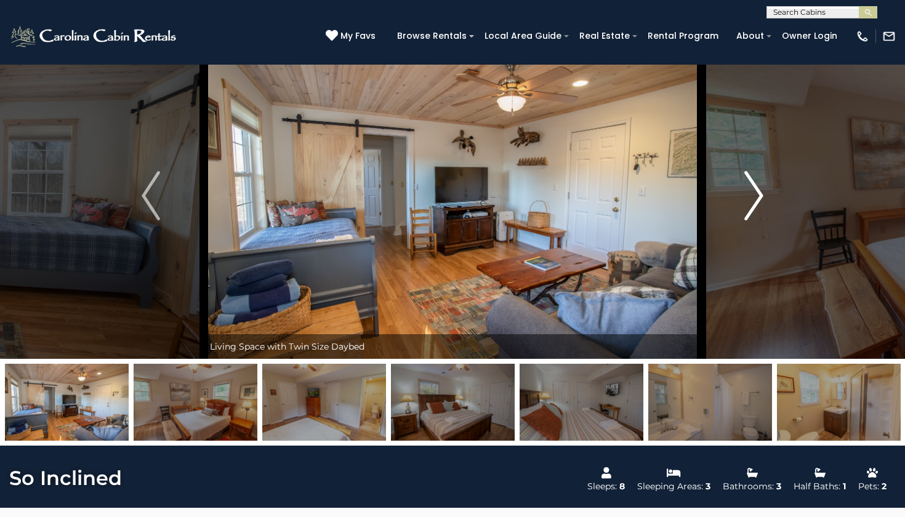
click at [761, 206] on img "Next" at bounding box center [754, 195] width 18 height 49
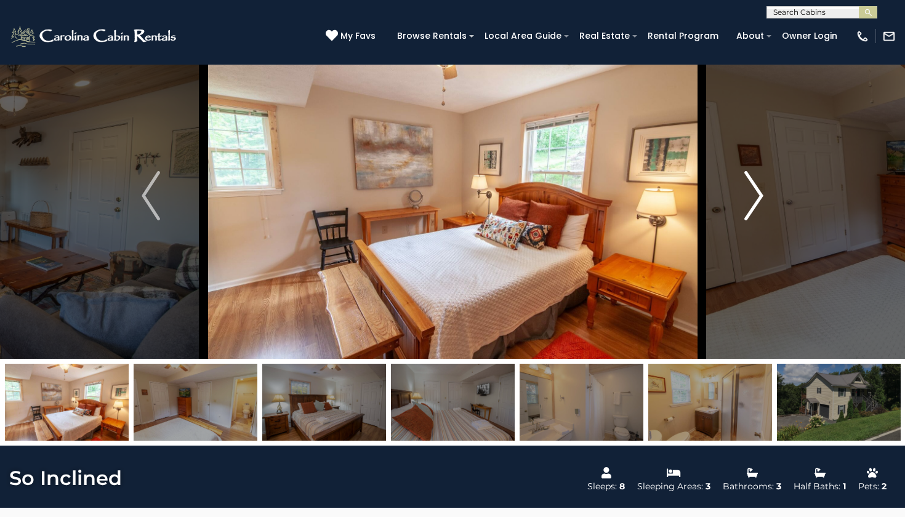
click at [761, 206] on img "Next" at bounding box center [754, 195] width 18 height 49
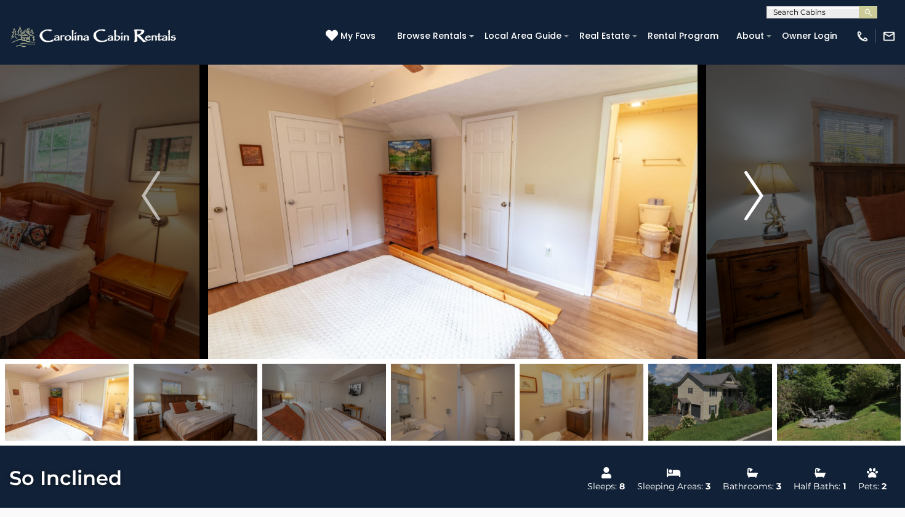
click at [761, 206] on img "Next" at bounding box center [754, 195] width 18 height 49
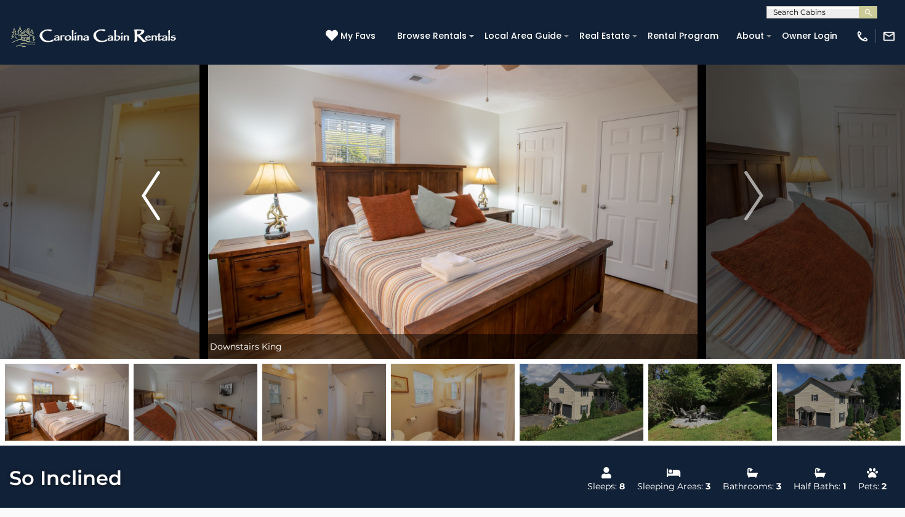
click at [146, 179] on img "Previous" at bounding box center [151, 195] width 18 height 49
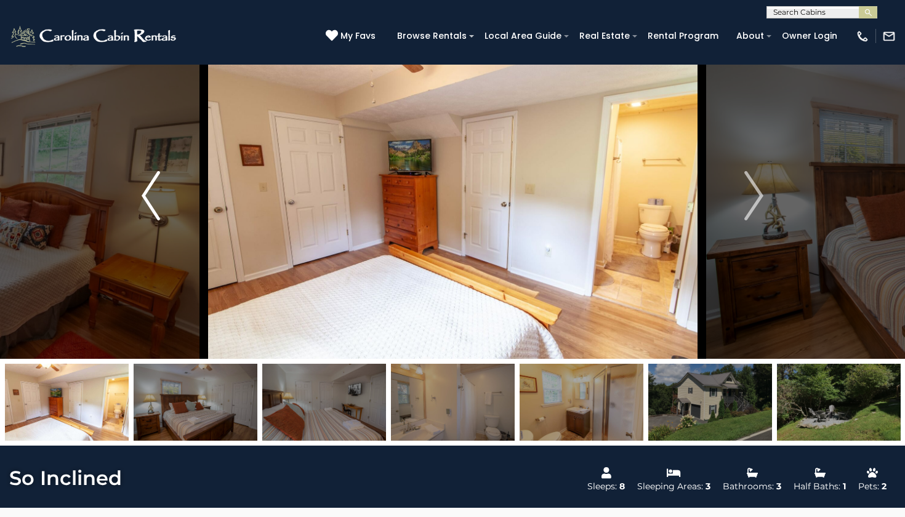
click at [146, 179] on img "Previous" at bounding box center [151, 195] width 18 height 49
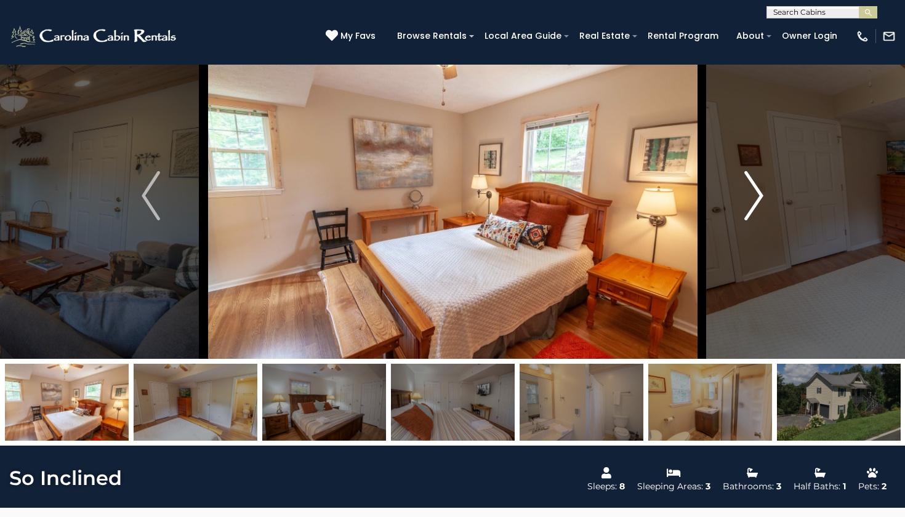
click at [744, 177] on button "Next" at bounding box center [753, 196] width 105 height 326
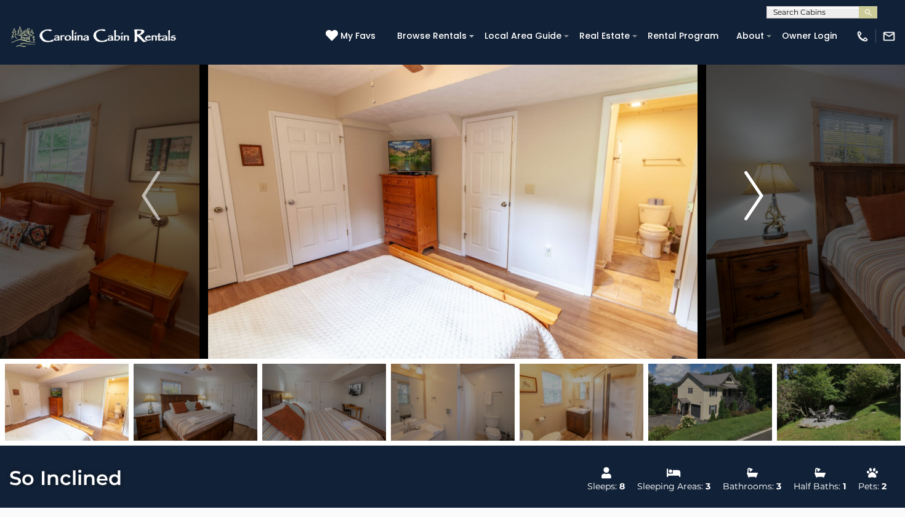
click at [744, 177] on button "Next" at bounding box center [753, 196] width 105 height 326
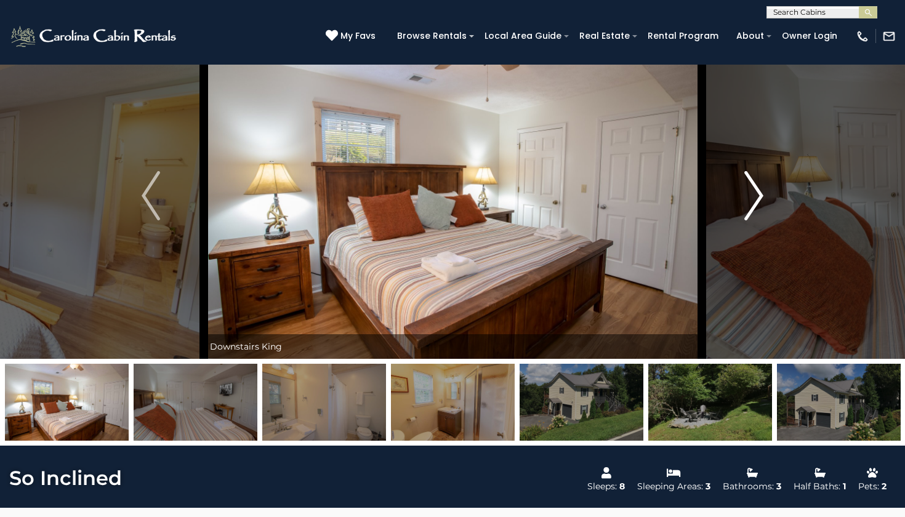
click at [744, 177] on button "Next" at bounding box center [753, 196] width 105 height 326
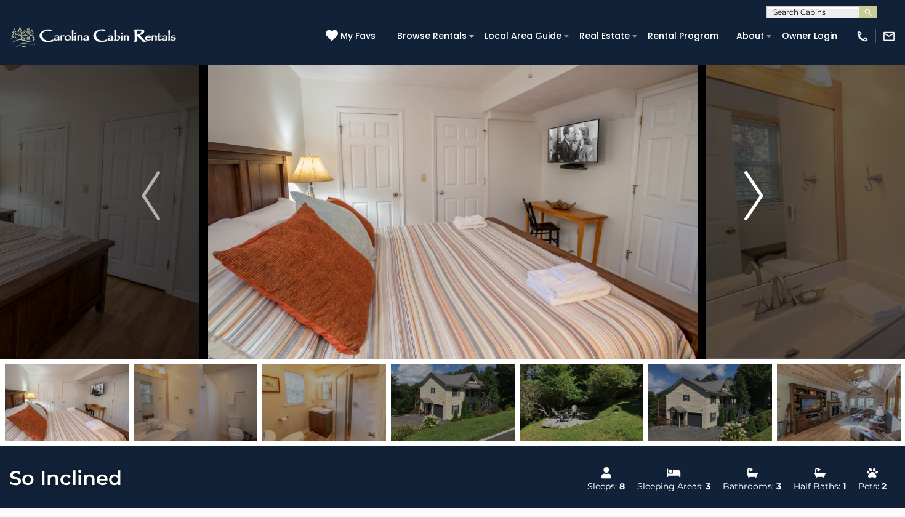
click at [744, 177] on button "Next" at bounding box center [753, 196] width 105 height 326
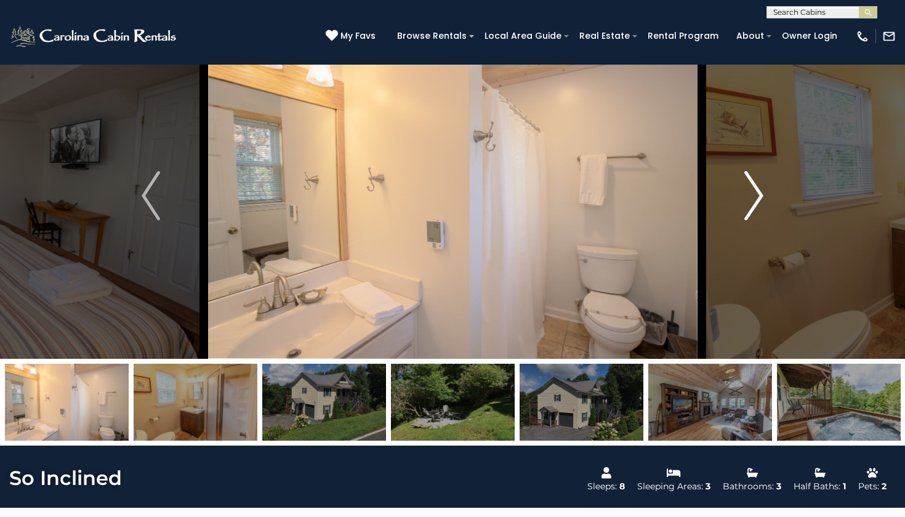
click at [744, 177] on button "Next" at bounding box center [753, 196] width 105 height 326
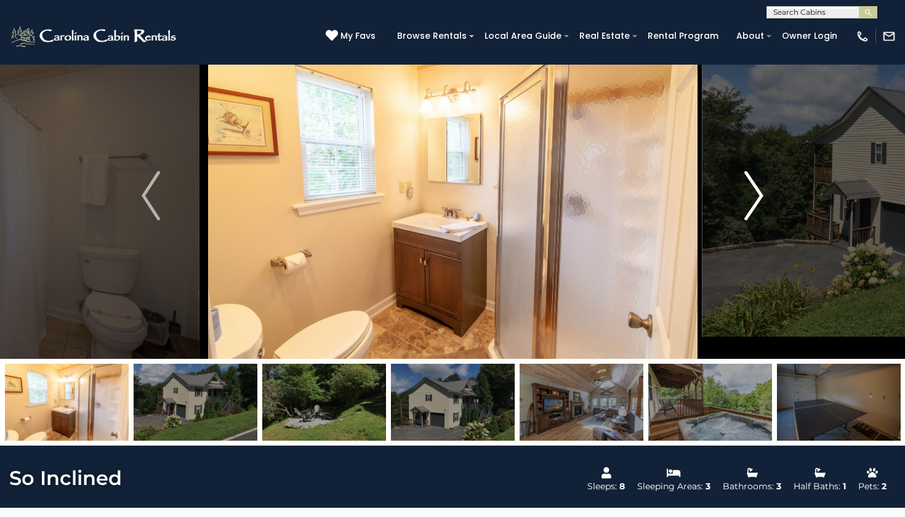
click at [744, 177] on button "Next" at bounding box center [753, 196] width 105 height 326
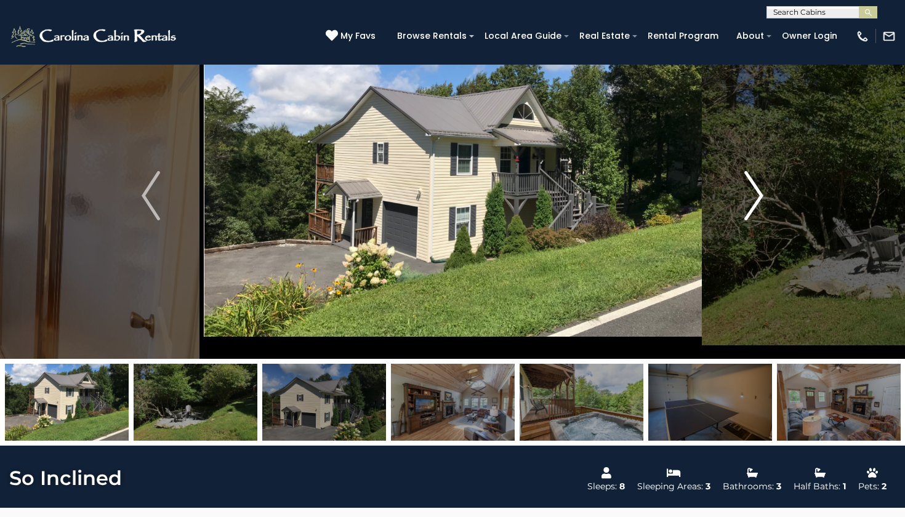
click at [744, 177] on button "Next" at bounding box center [753, 196] width 105 height 326
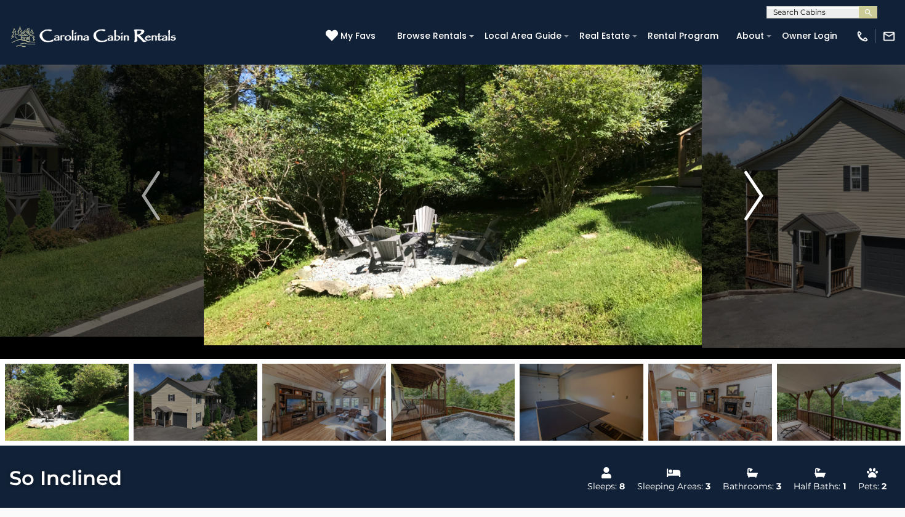
click at [744, 177] on button "Next" at bounding box center [753, 196] width 105 height 326
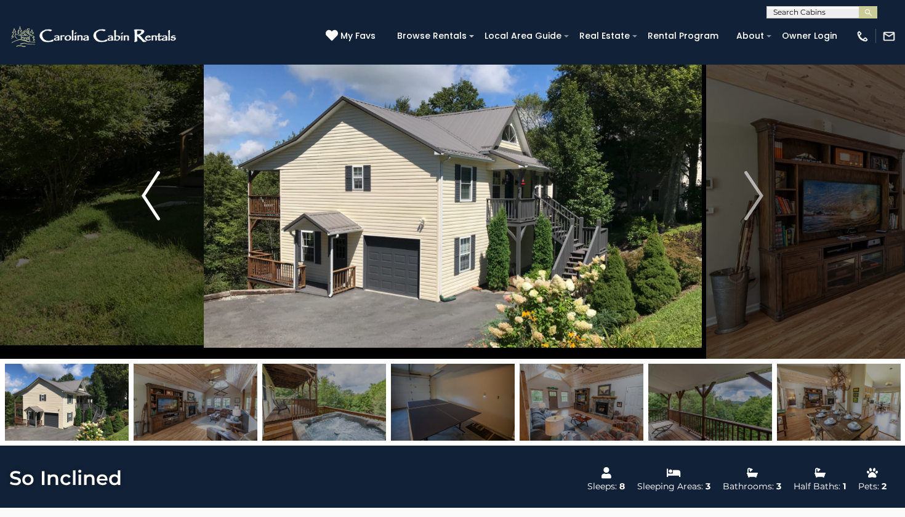
click at [132, 203] on button "Previous" at bounding box center [150, 196] width 105 height 326
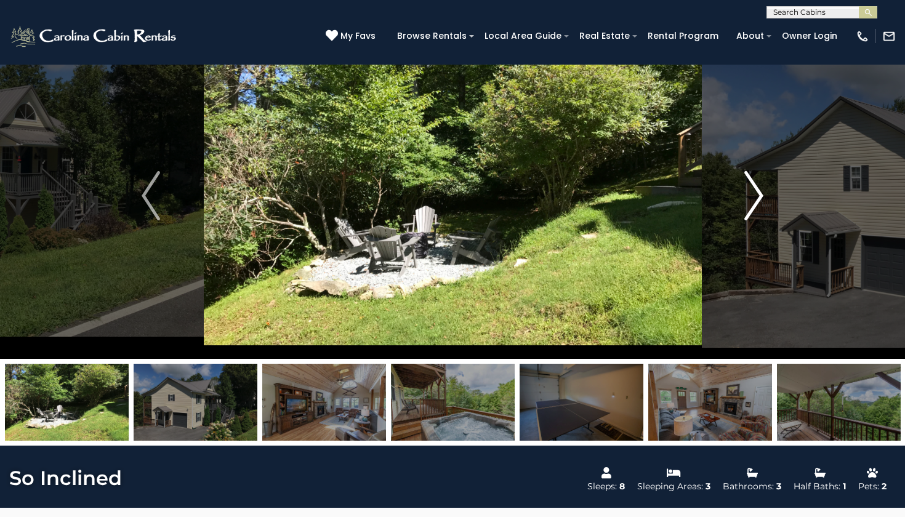
click at [759, 195] on img "Next" at bounding box center [754, 195] width 18 height 49
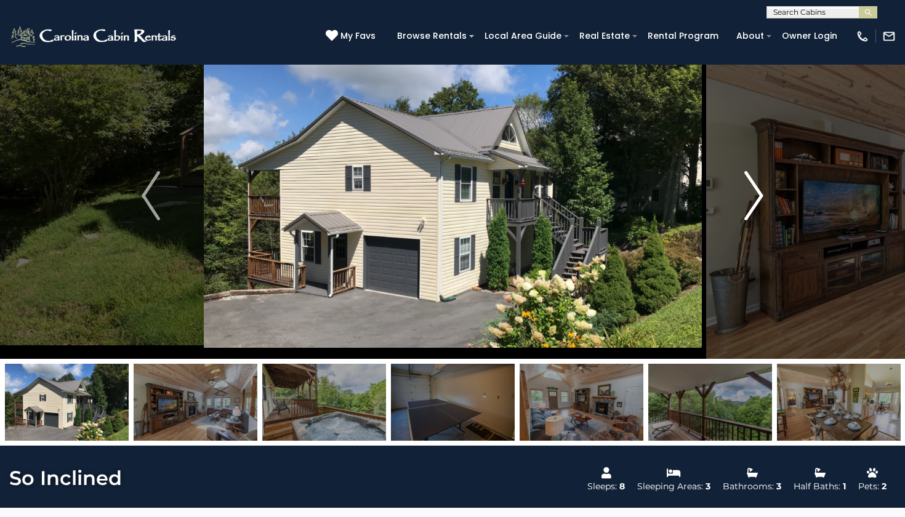
click at [761, 195] on img "Next" at bounding box center [754, 195] width 18 height 49
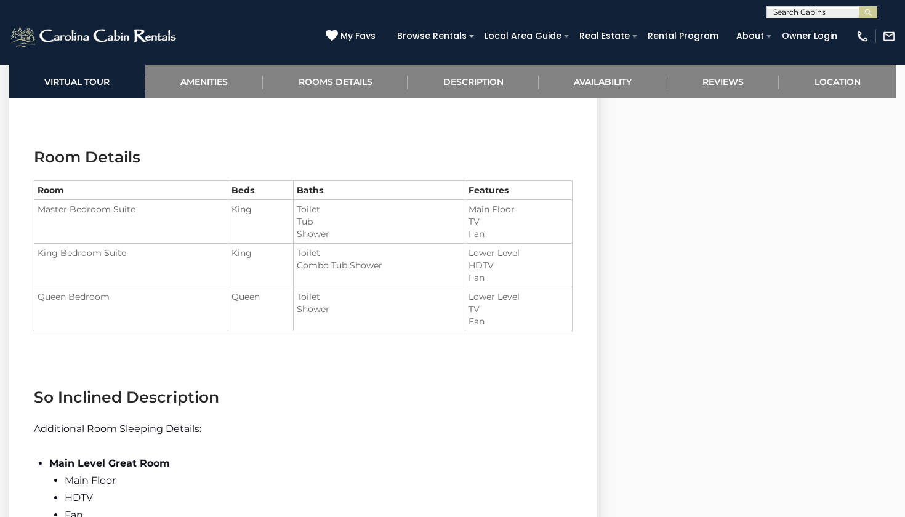
scroll to position [1366, 0]
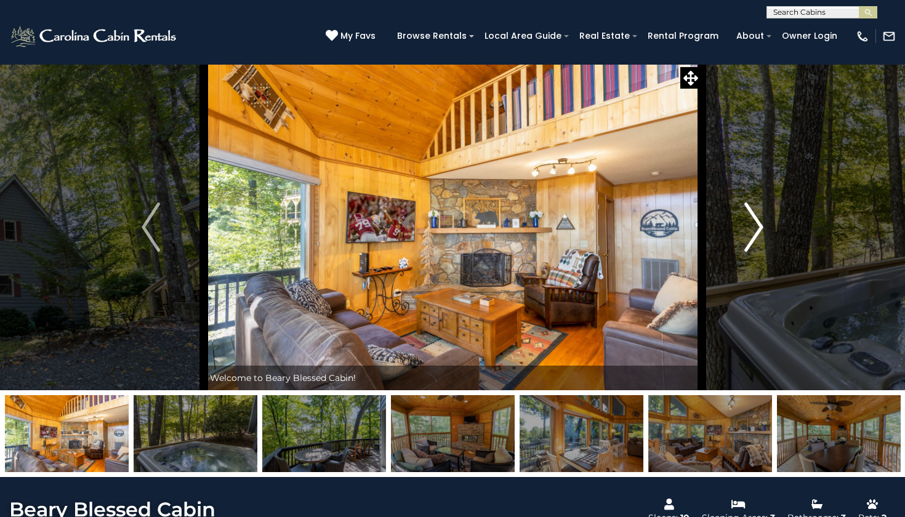
click at [763, 231] on img "Next" at bounding box center [754, 227] width 18 height 49
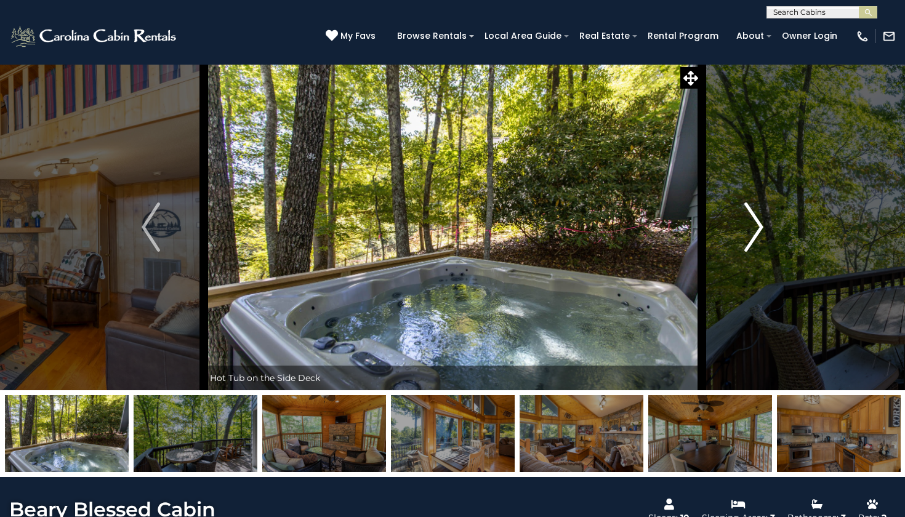
click at [763, 231] on img "Next" at bounding box center [754, 227] width 18 height 49
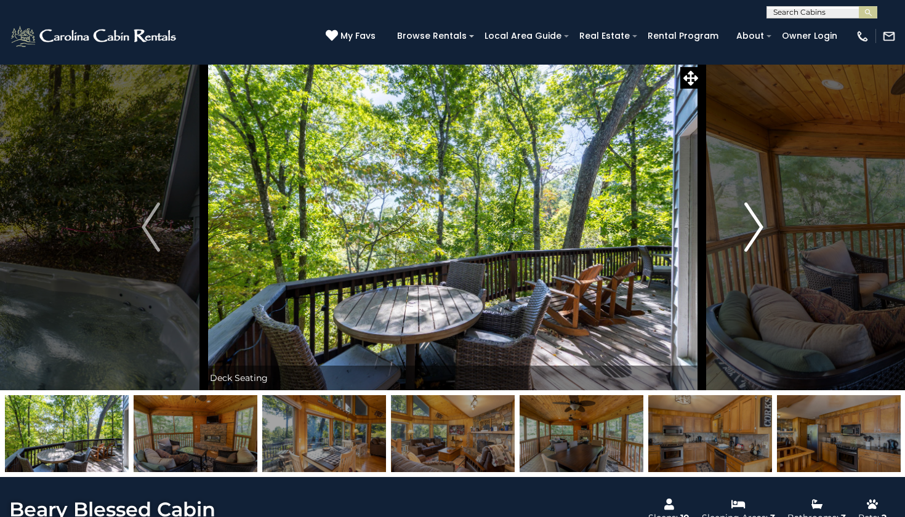
click at [763, 231] on img "Next" at bounding box center [754, 227] width 18 height 49
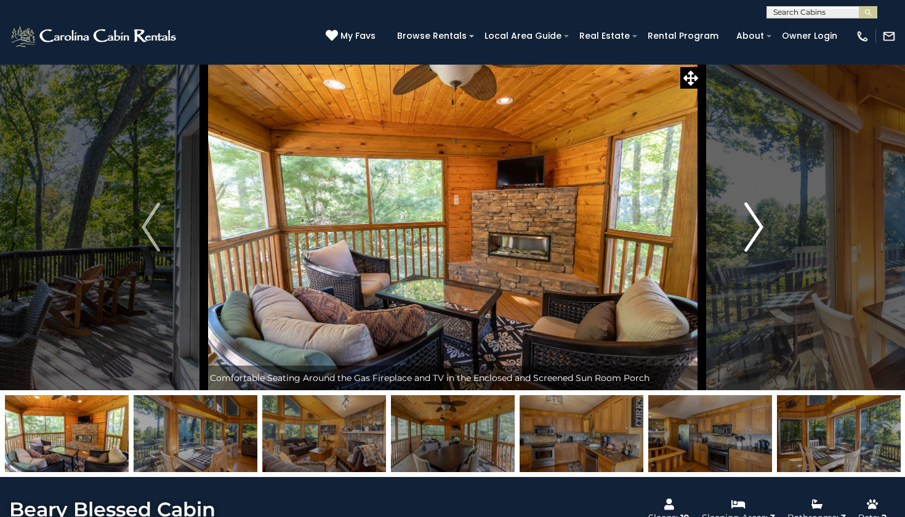
click at [764, 231] on button "Next" at bounding box center [753, 227] width 105 height 326
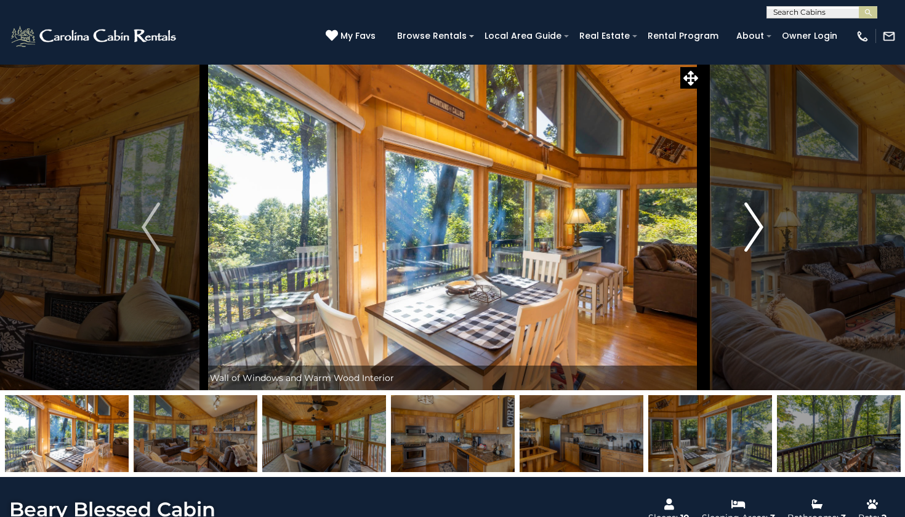
click at [764, 231] on button "Next" at bounding box center [753, 227] width 105 height 326
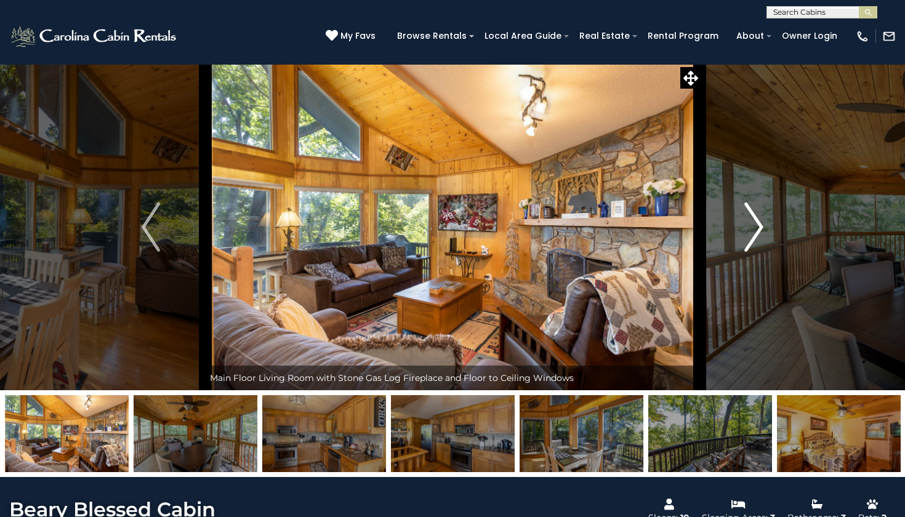
click at [764, 231] on button "Next" at bounding box center [753, 227] width 105 height 326
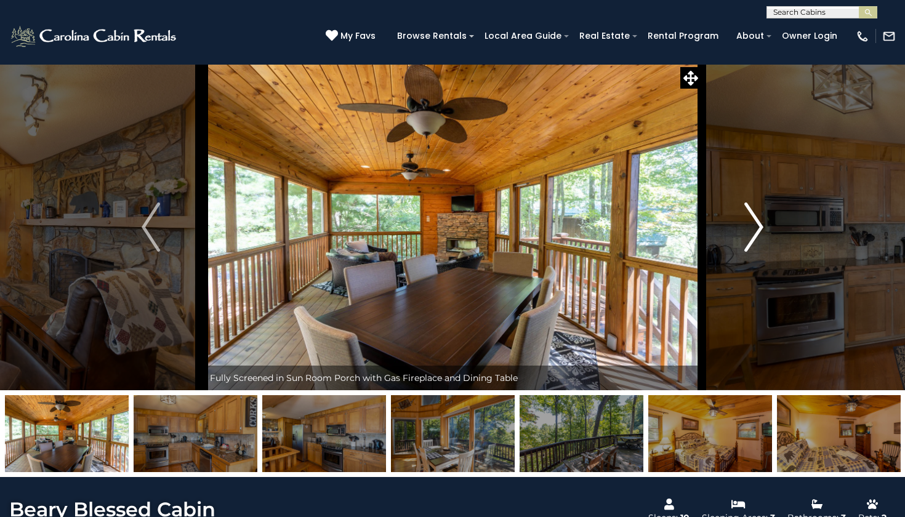
click at [764, 231] on button "Next" at bounding box center [753, 227] width 105 height 326
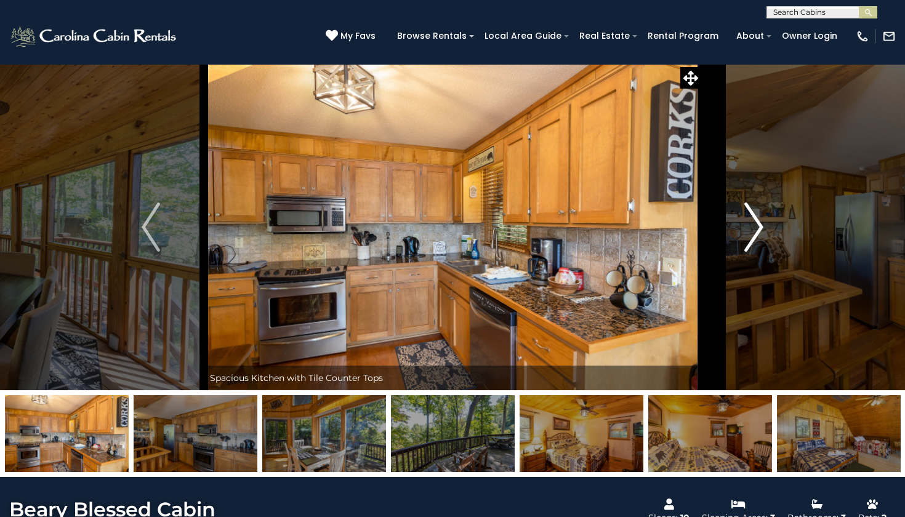
click at [756, 236] on img "Next" at bounding box center [754, 227] width 18 height 49
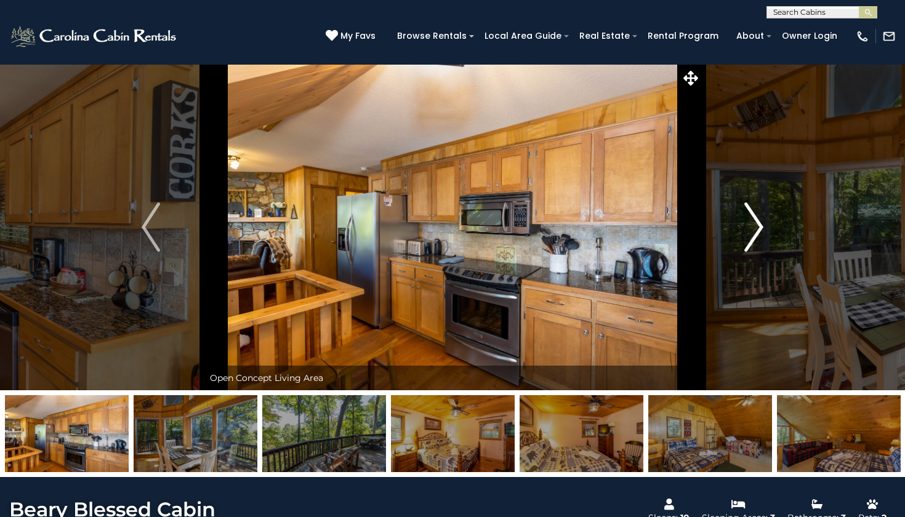
click at [756, 236] on img "Next" at bounding box center [754, 227] width 18 height 49
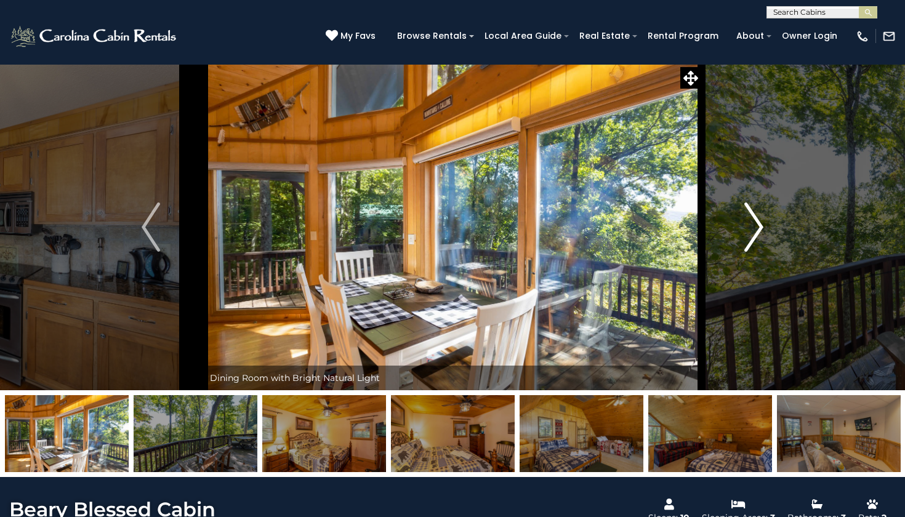
click at [756, 236] on img "Next" at bounding box center [754, 227] width 18 height 49
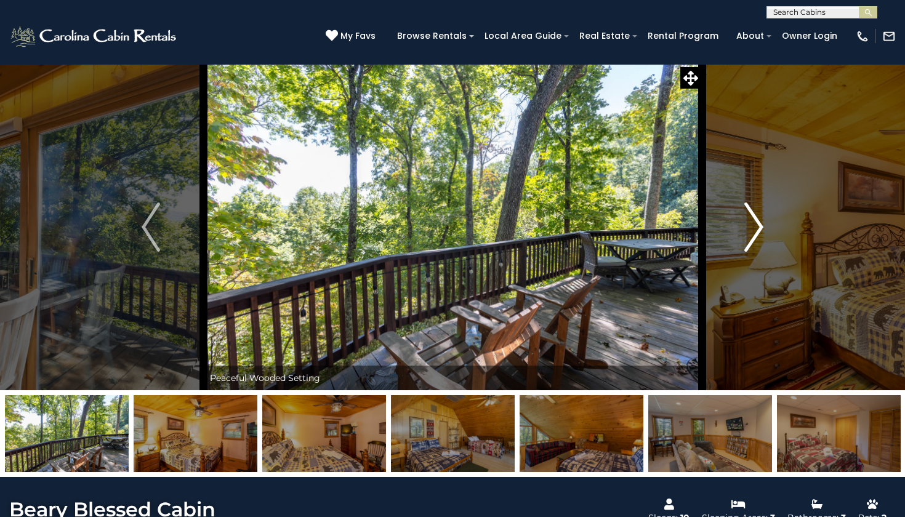
click at [756, 236] on img "Next" at bounding box center [754, 227] width 18 height 49
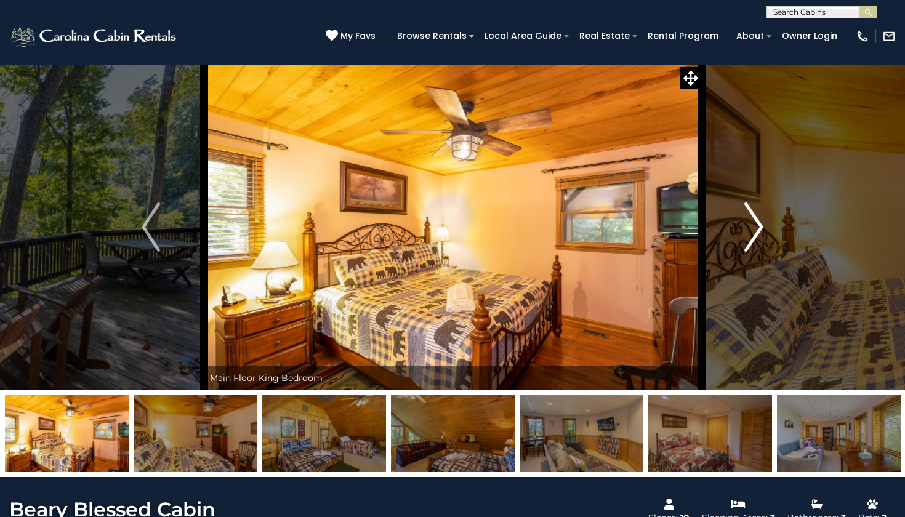
click at [756, 236] on img "Next" at bounding box center [754, 227] width 18 height 49
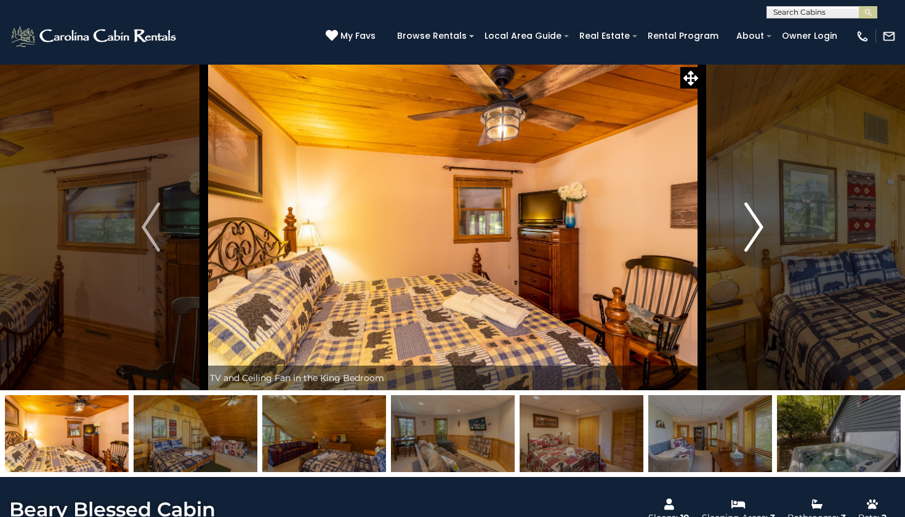
click at [756, 236] on img "Next" at bounding box center [754, 227] width 18 height 49
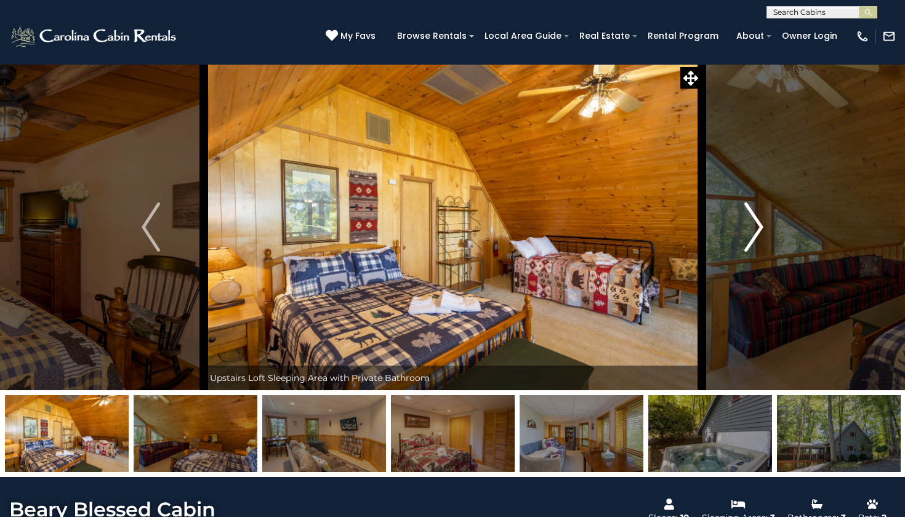
click at [756, 236] on img "Next" at bounding box center [754, 227] width 18 height 49
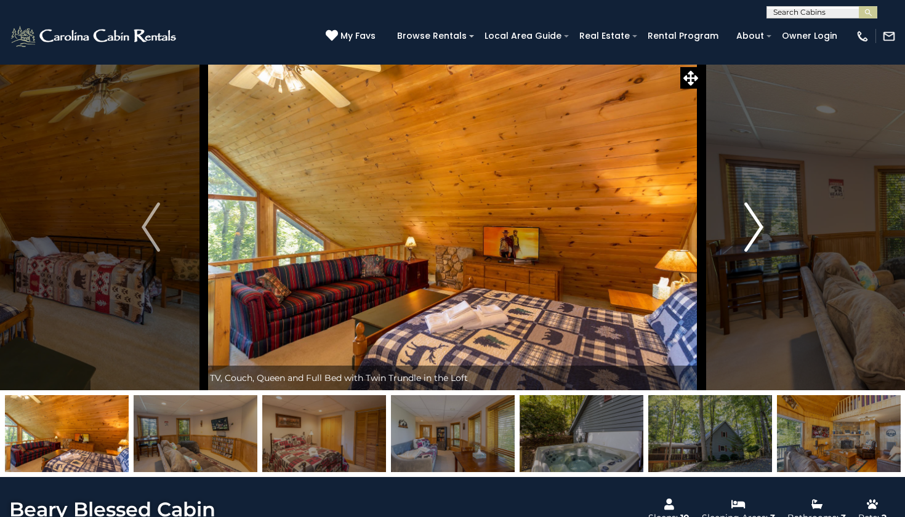
click at [756, 236] on img "Next" at bounding box center [754, 227] width 18 height 49
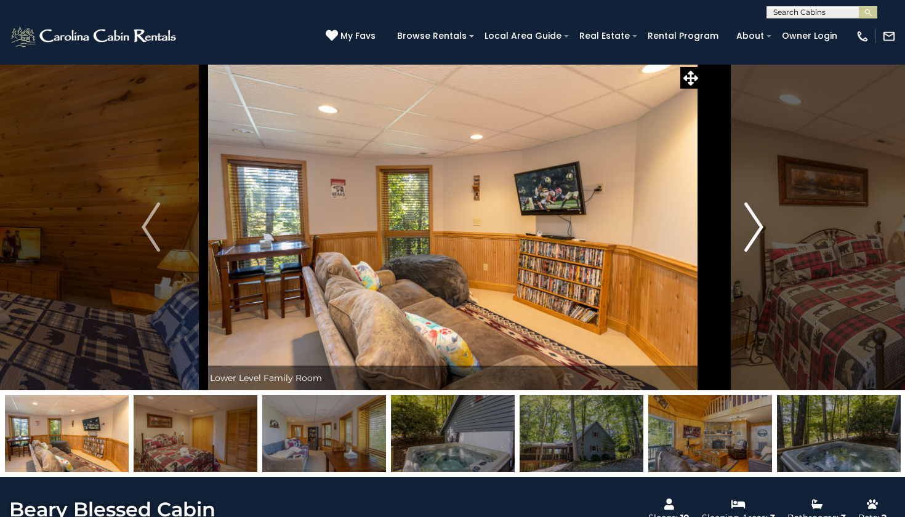
click at [756, 236] on img "Next" at bounding box center [754, 227] width 18 height 49
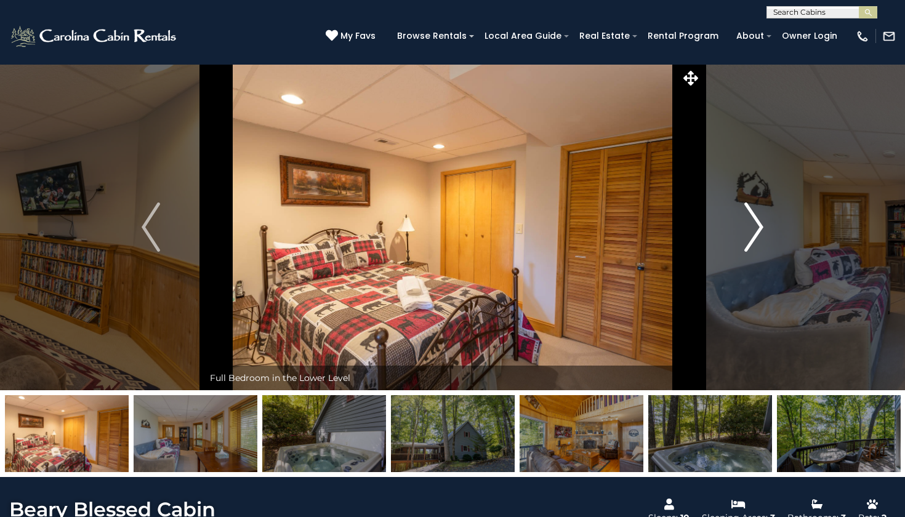
click at [756, 236] on img "Next" at bounding box center [754, 227] width 18 height 49
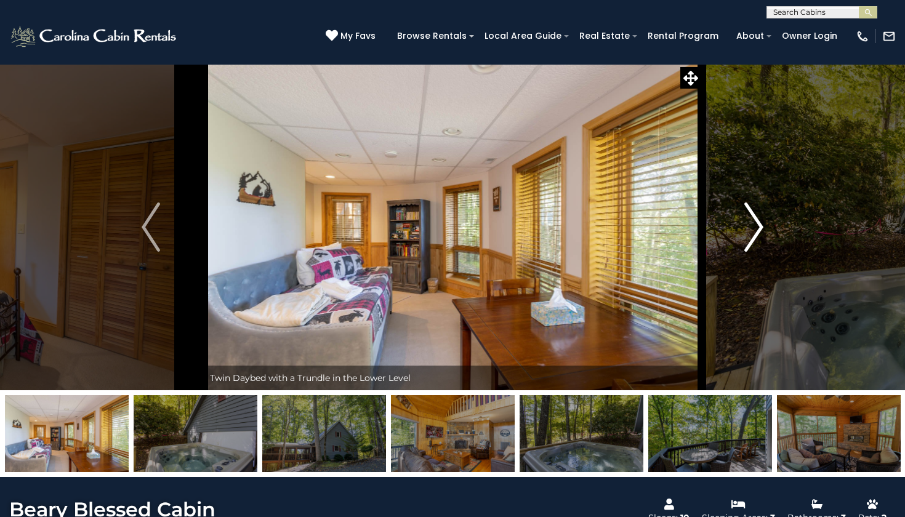
click at [756, 236] on img "Next" at bounding box center [754, 227] width 18 height 49
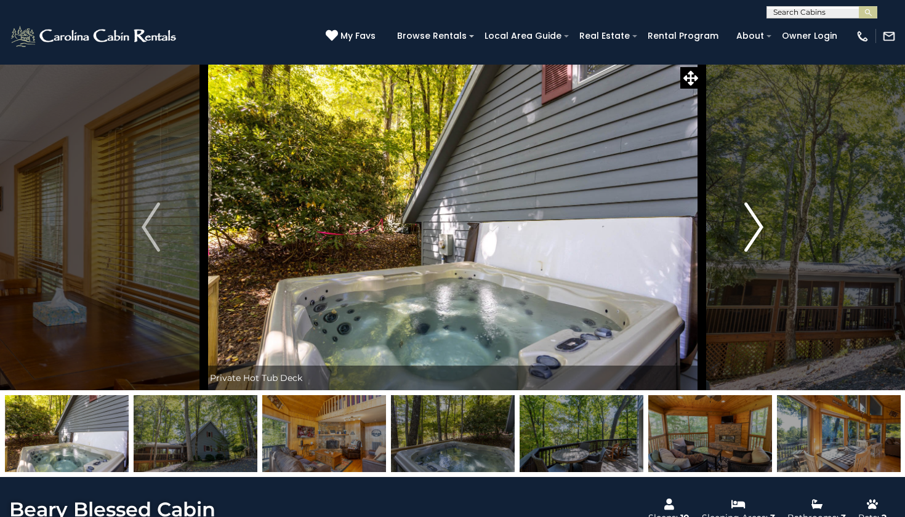
click at [756, 236] on img "Next" at bounding box center [754, 227] width 18 height 49
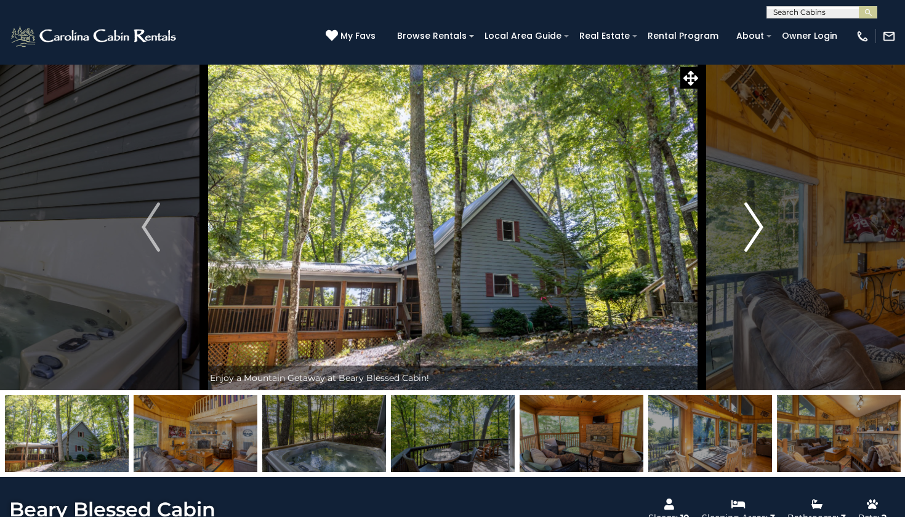
click at [756, 236] on img "Next" at bounding box center [754, 227] width 18 height 49
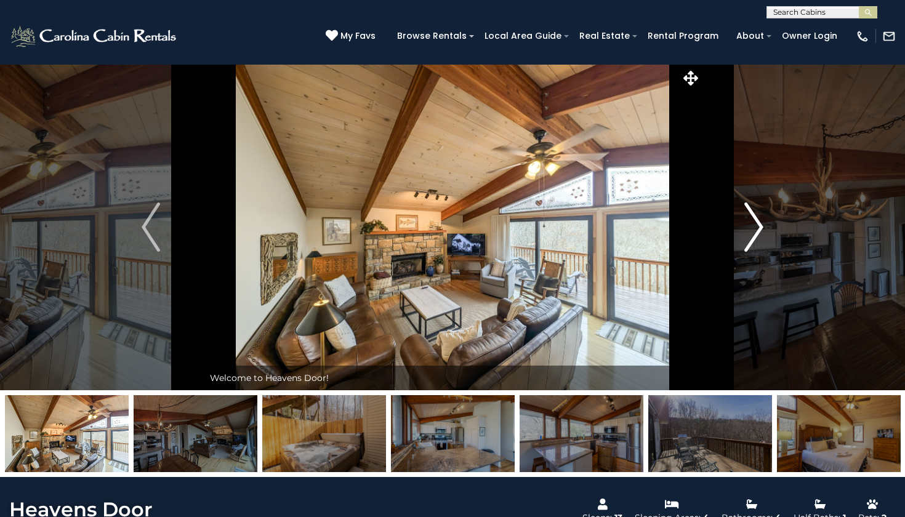
click at [755, 227] on img "Next" at bounding box center [754, 227] width 18 height 49
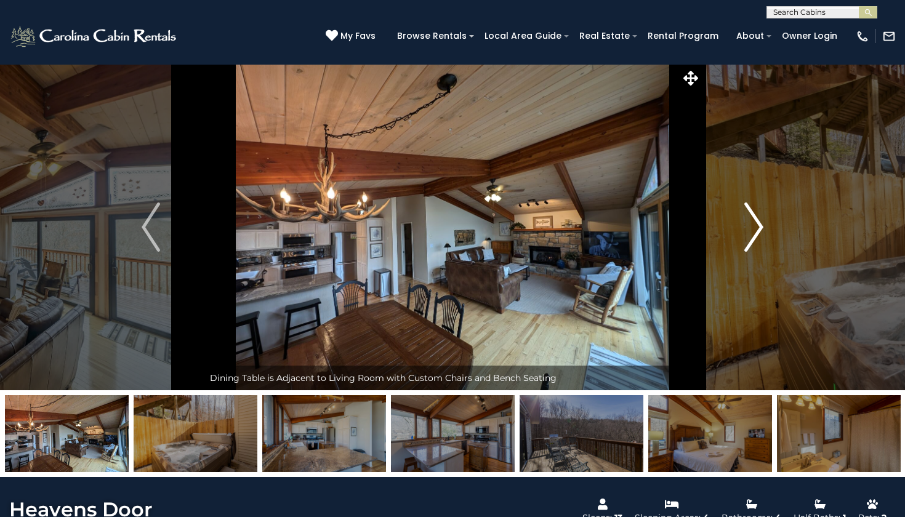
click at [756, 226] on img "Next" at bounding box center [754, 227] width 18 height 49
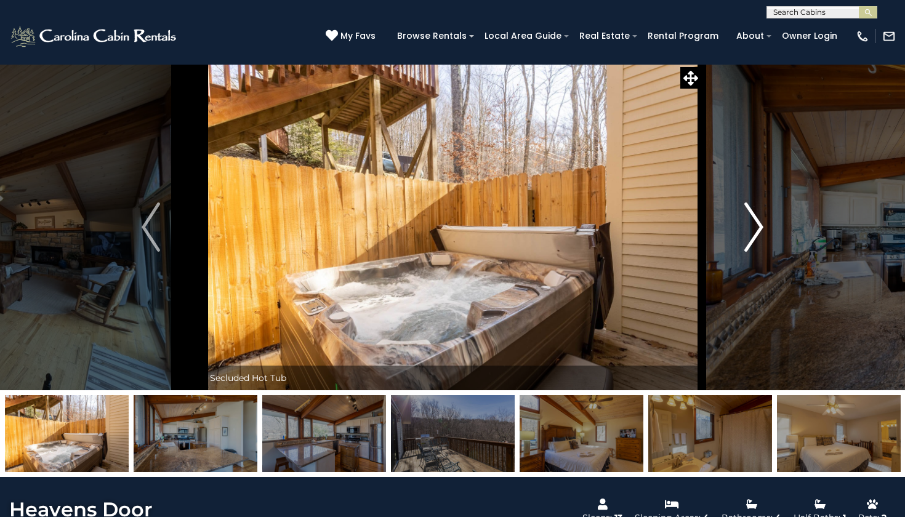
click at [756, 226] on img "Next" at bounding box center [754, 227] width 18 height 49
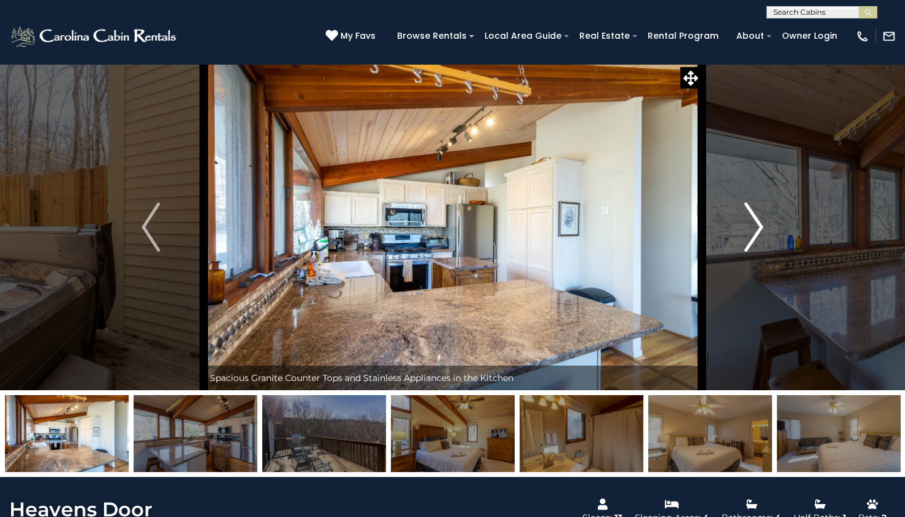
click at [756, 226] on img "Next" at bounding box center [754, 227] width 18 height 49
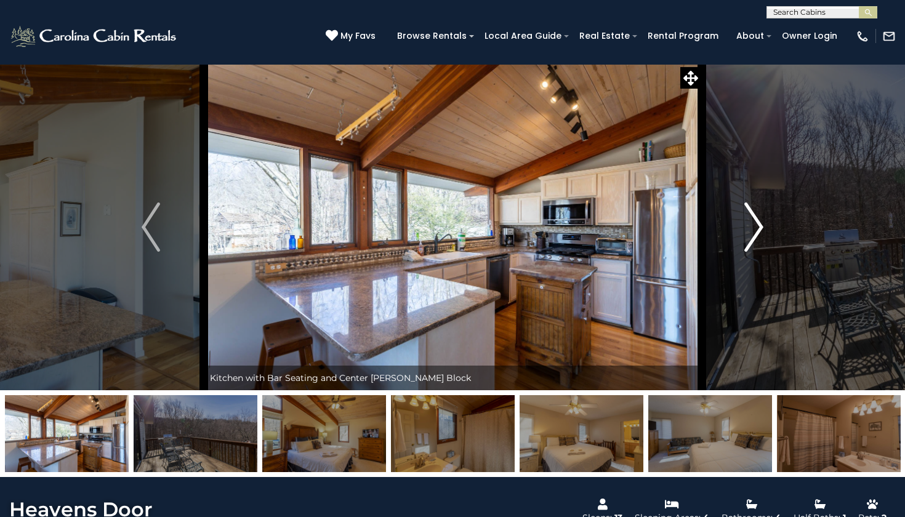
click at [756, 226] on img "Next" at bounding box center [754, 227] width 18 height 49
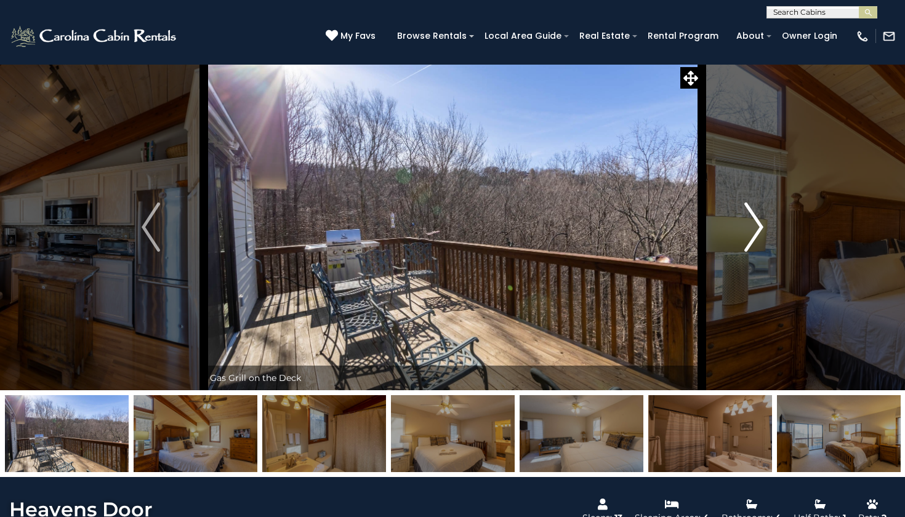
click at [756, 226] on img "Next" at bounding box center [754, 227] width 18 height 49
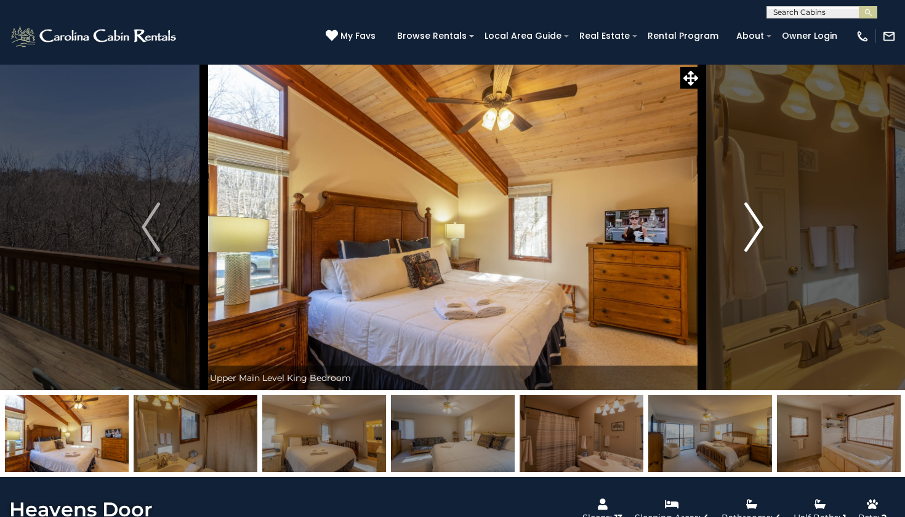
click at [756, 226] on img "Next" at bounding box center [754, 227] width 18 height 49
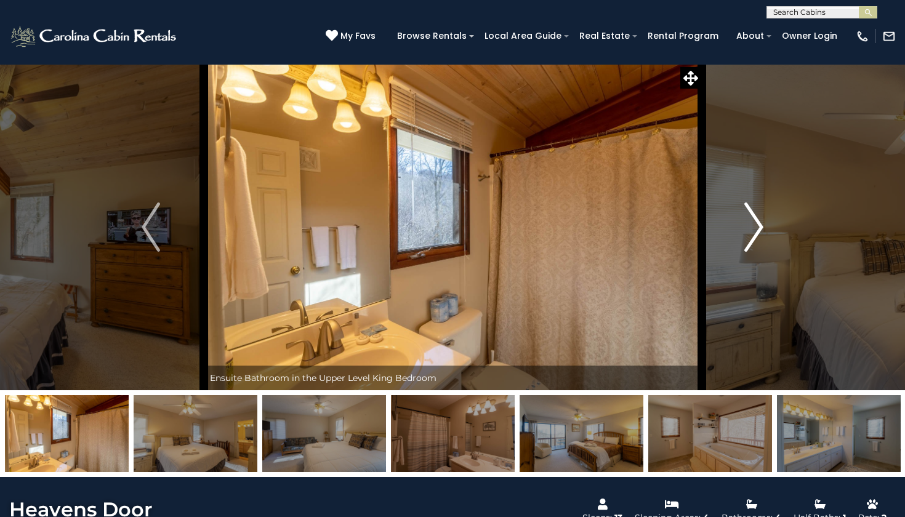
click at [756, 226] on img "Next" at bounding box center [754, 227] width 18 height 49
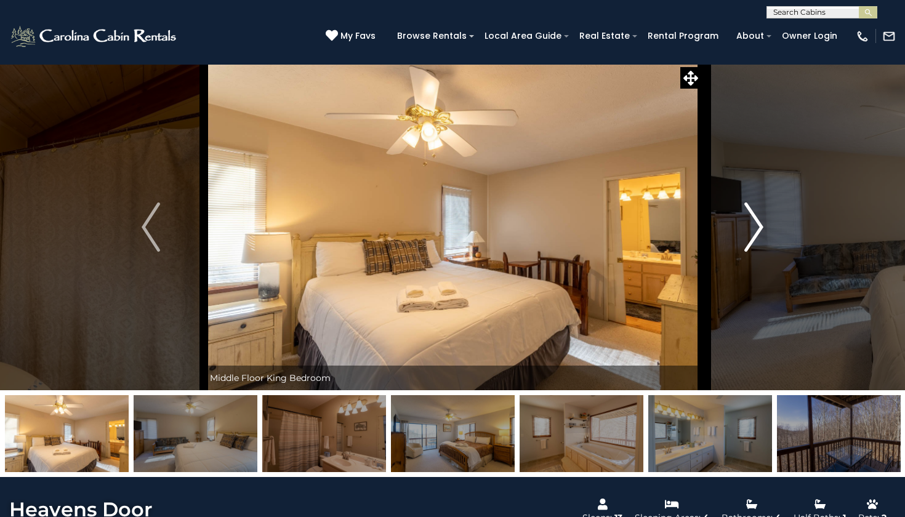
click at [757, 227] on img "Next" at bounding box center [754, 227] width 18 height 49
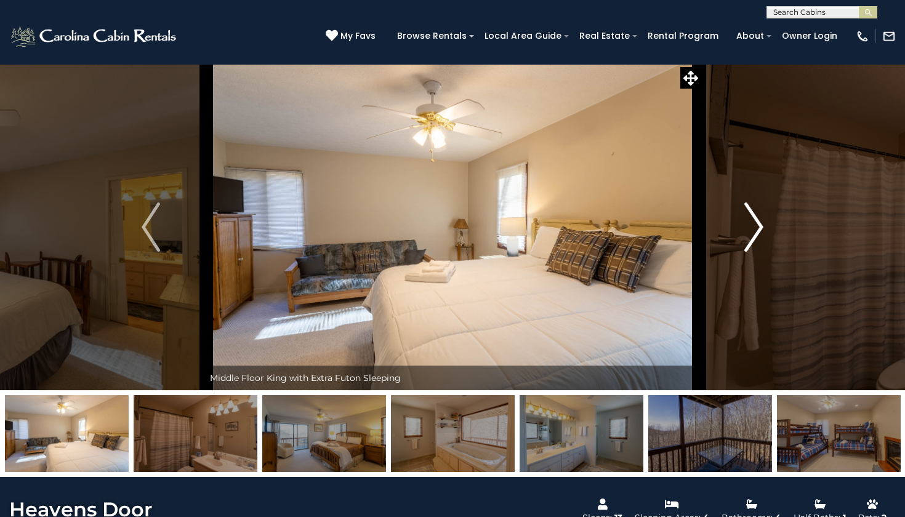
click at [757, 227] on img "Next" at bounding box center [754, 227] width 18 height 49
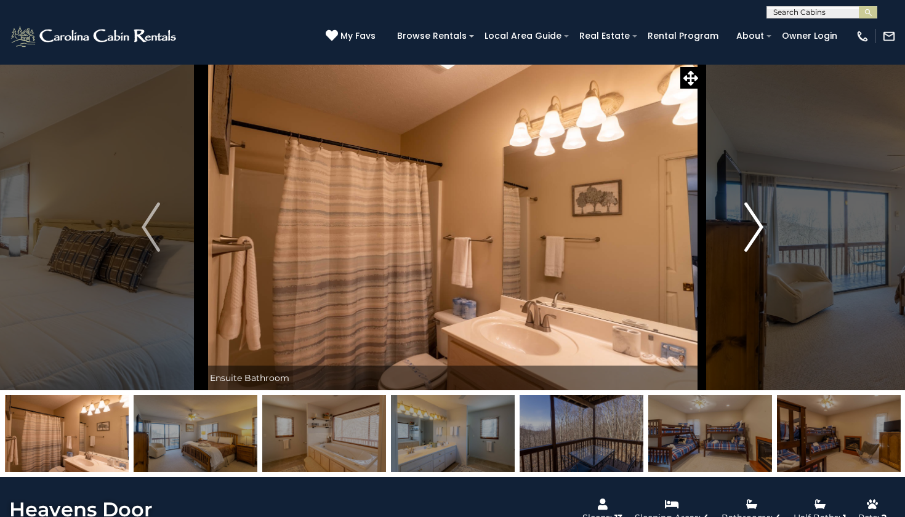
click at [757, 227] on img "Next" at bounding box center [754, 227] width 18 height 49
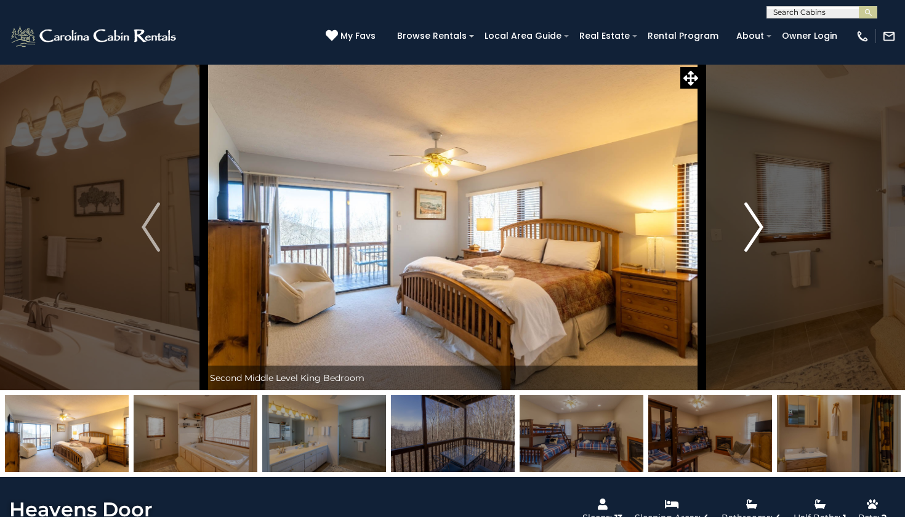
click at [757, 227] on img "Next" at bounding box center [754, 227] width 18 height 49
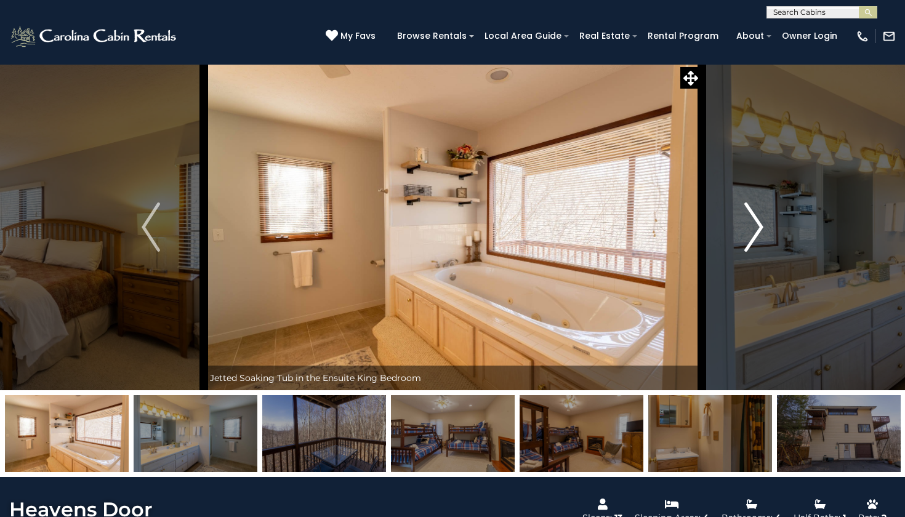
click at [757, 227] on img "Next" at bounding box center [754, 227] width 18 height 49
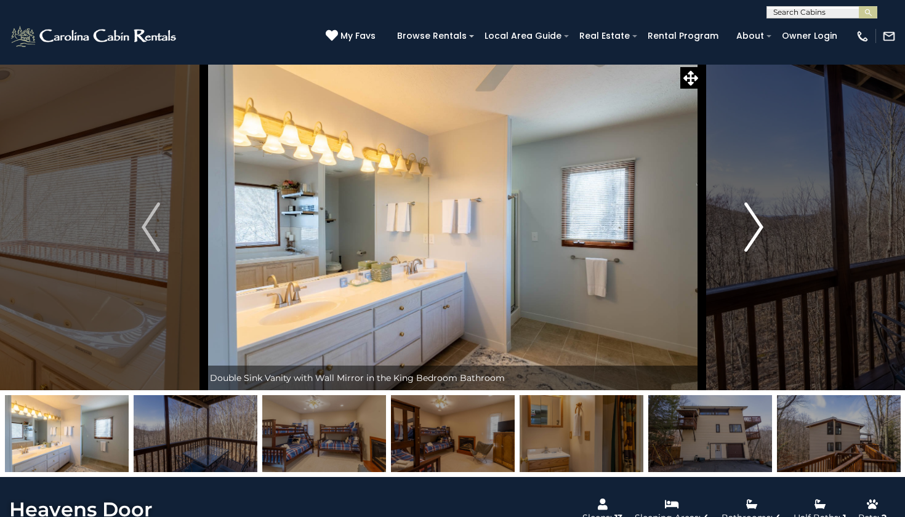
click at [757, 227] on img "Next" at bounding box center [754, 227] width 18 height 49
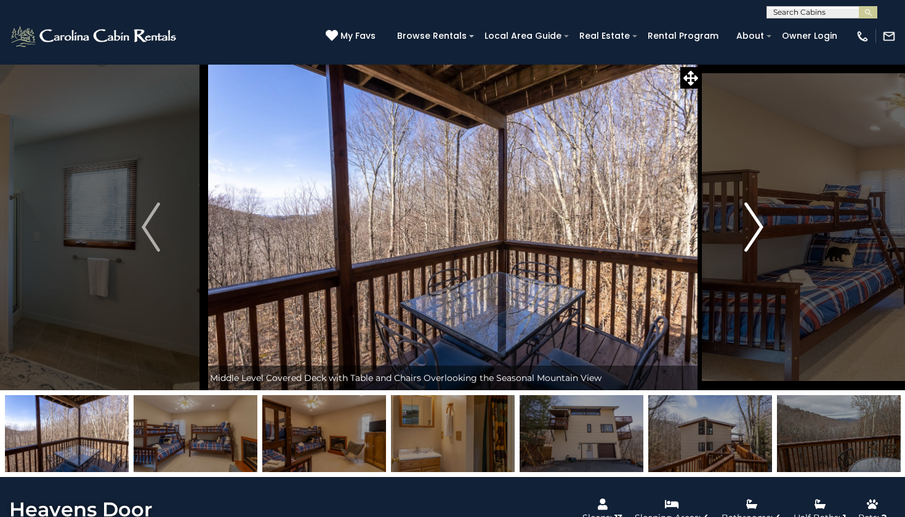
click at [757, 227] on img "Next" at bounding box center [754, 227] width 18 height 49
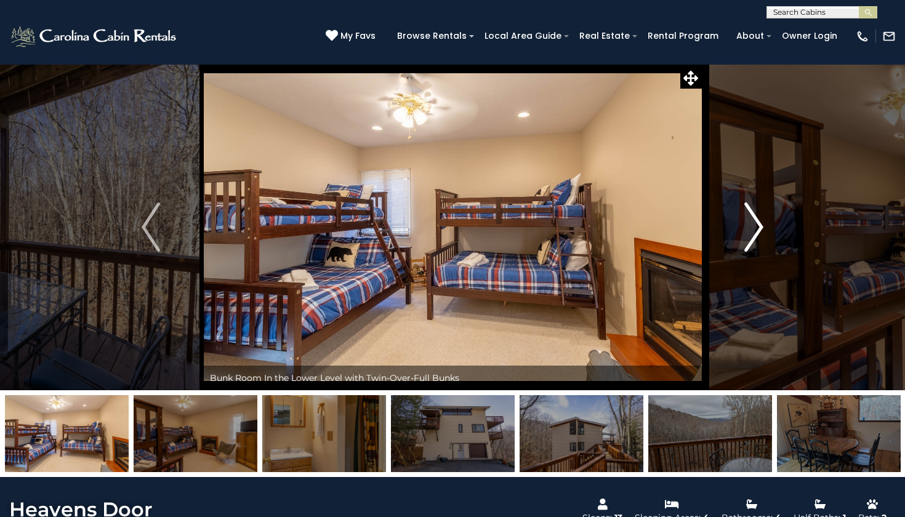
click at [757, 227] on img "Next" at bounding box center [754, 227] width 18 height 49
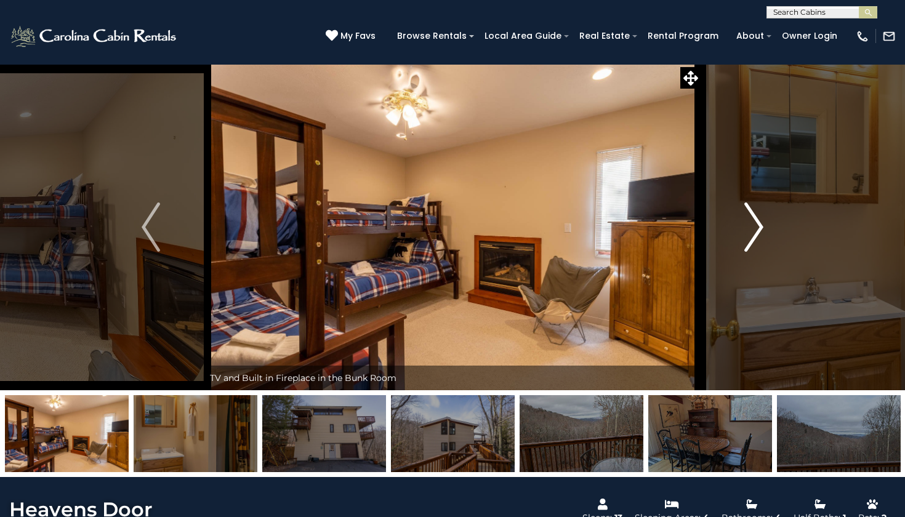
click at [757, 227] on img "Next" at bounding box center [754, 227] width 18 height 49
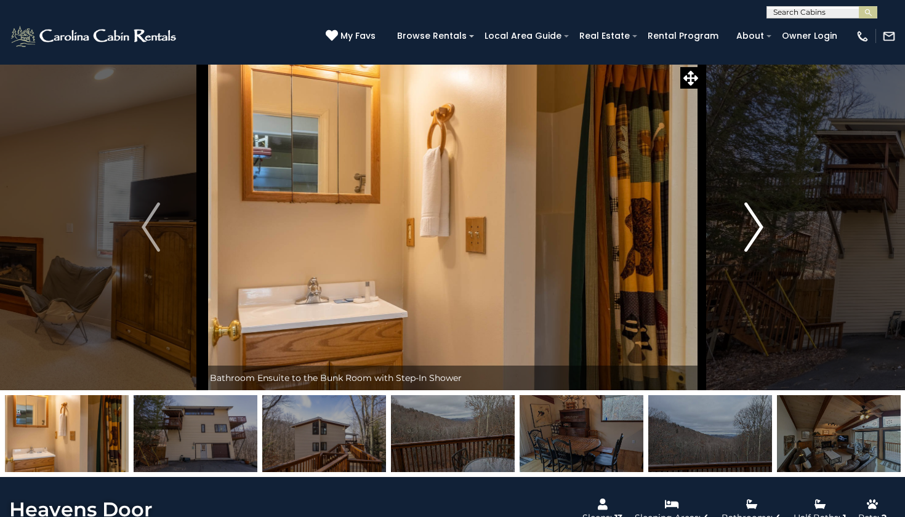
click at [757, 226] on img "Next" at bounding box center [754, 227] width 18 height 49
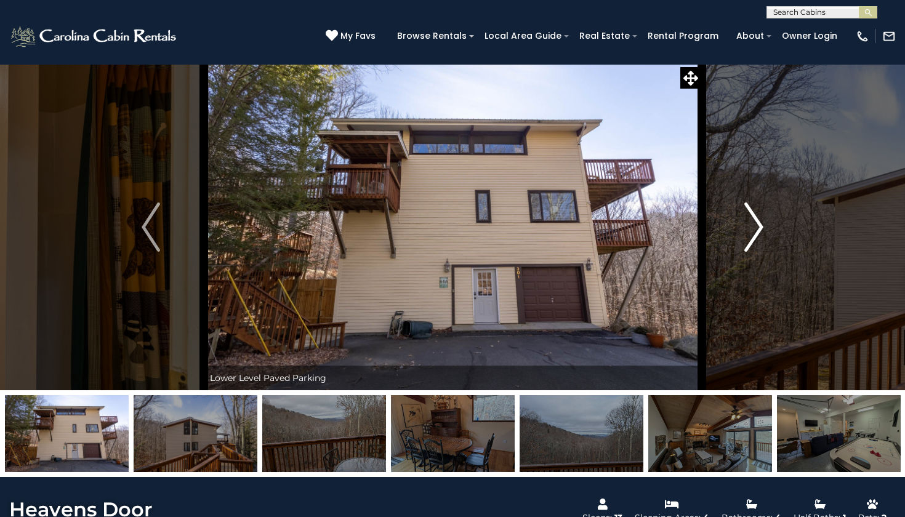
click at [757, 226] on img "Next" at bounding box center [754, 227] width 18 height 49
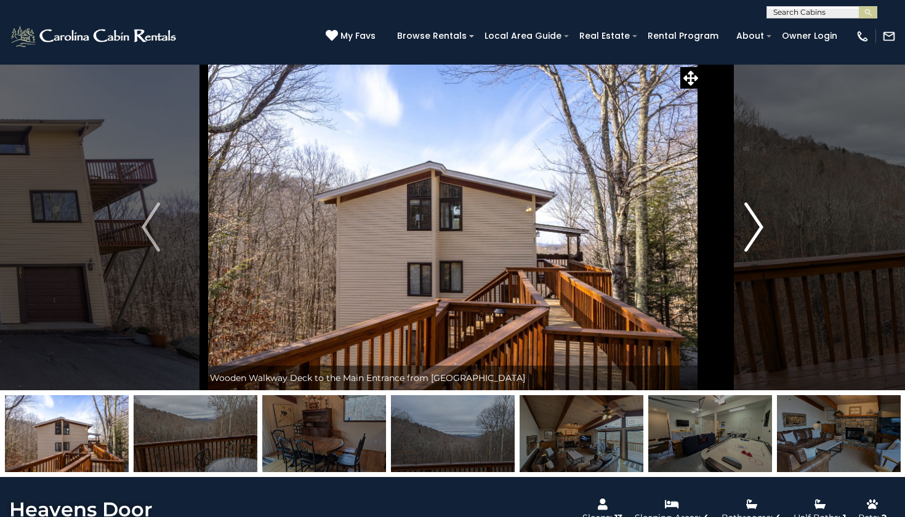
click at [757, 226] on img "Next" at bounding box center [754, 227] width 18 height 49
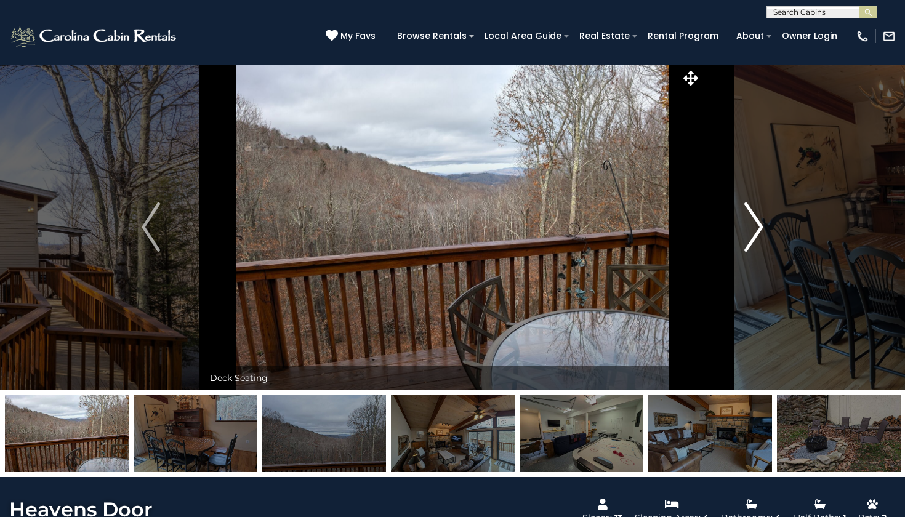
click at [757, 226] on img "Next" at bounding box center [754, 227] width 18 height 49
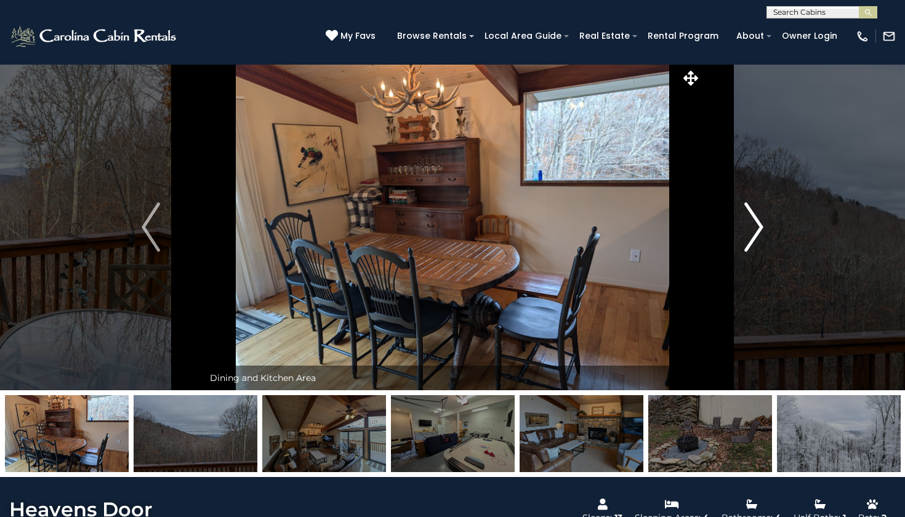
click at [757, 226] on img "Next" at bounding box center [754, 227] width 18 height 49
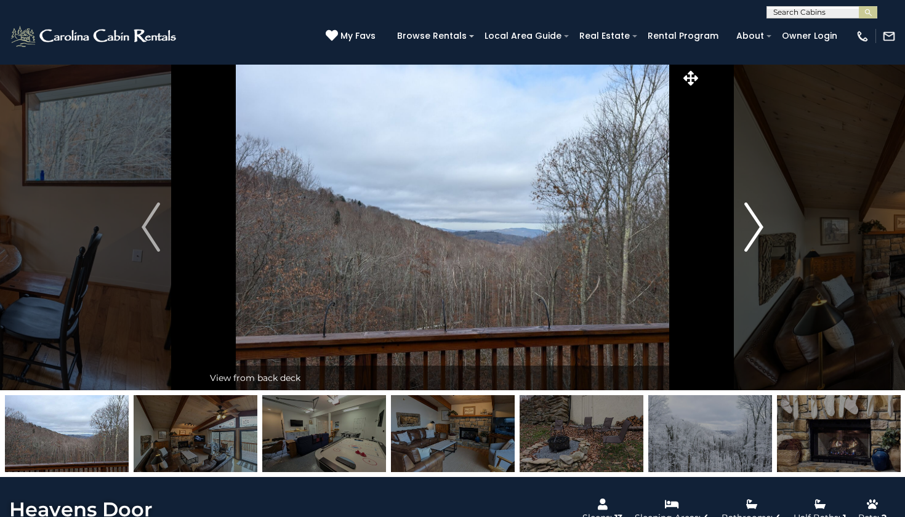
click at [757, 226] on img "Next" at bounding box center [754, 227] width 18 height 49
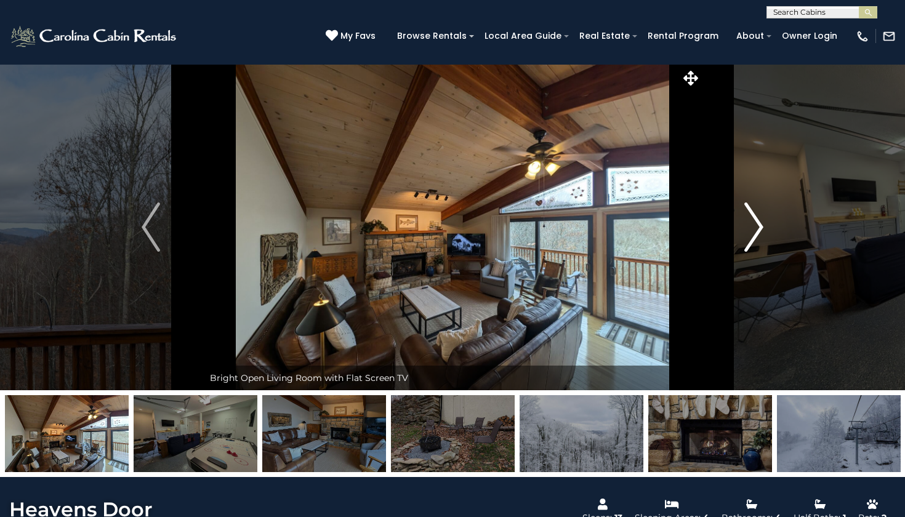
click at [757, 226] on img "Next" at bounding box center [754, 227] width 18 height 49
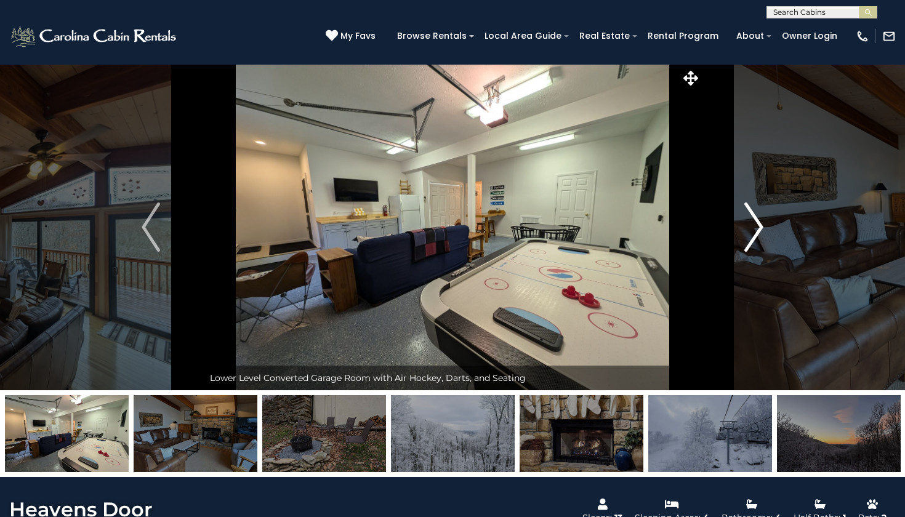
click at [757, 226] on img "Next" at bounding box center [754, 227] width 18 height 49
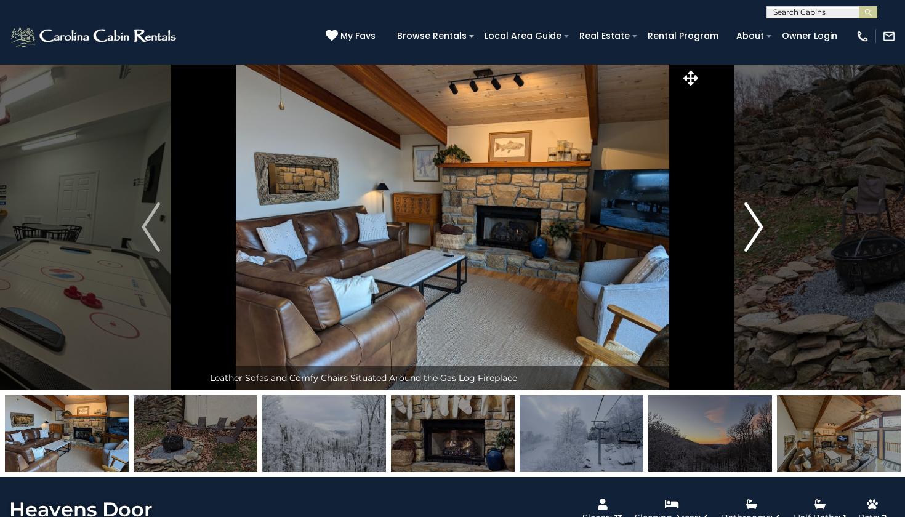
click at [757, 226] on img "Next" at bounding box center [754, 227] width 18 height 49
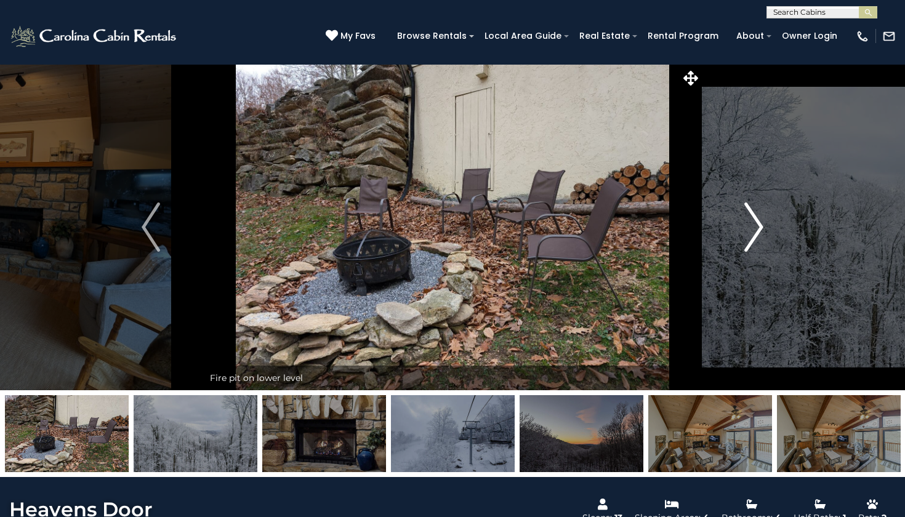
click at [757, 226] on img "Next" at bounding box center [754, 227] width 18 height 49
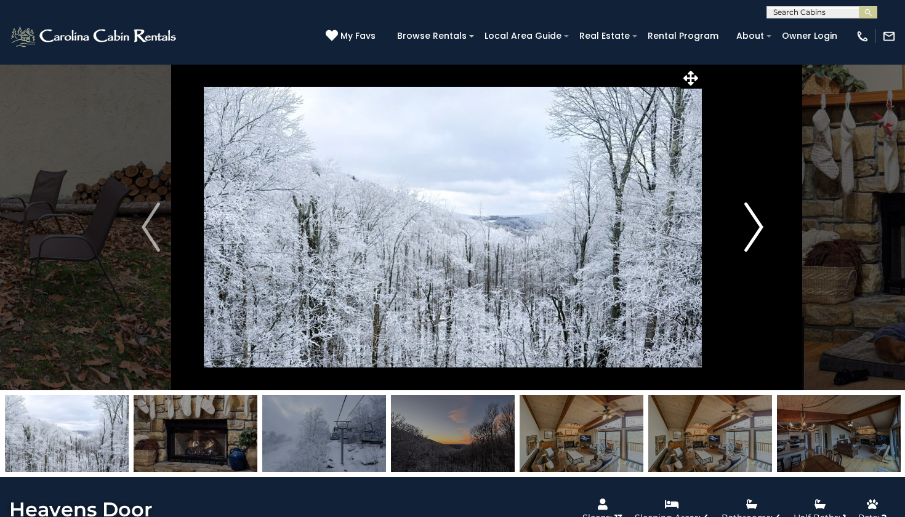
click at [757, 226] on img "Next" at bounding box center [754, 227] width 18 height 49
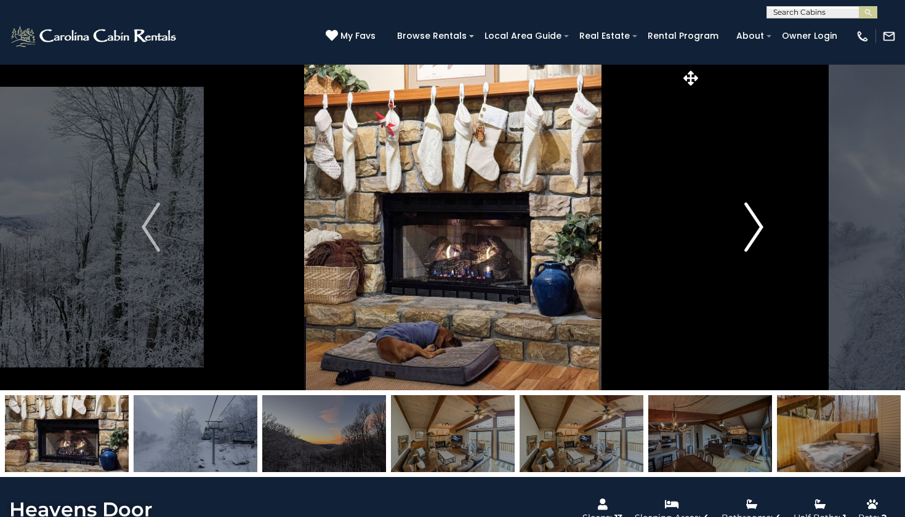
click at [757, 226] on img "Next" at bounding box center [754, 227] width 18 height 49
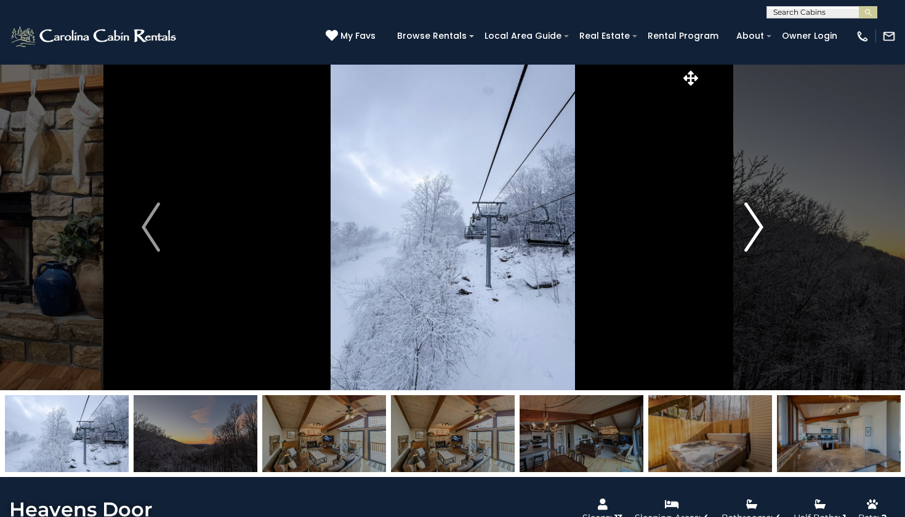
click at [757, 226] on img "Next" at bounding box center [754, 227] width 18 height 49
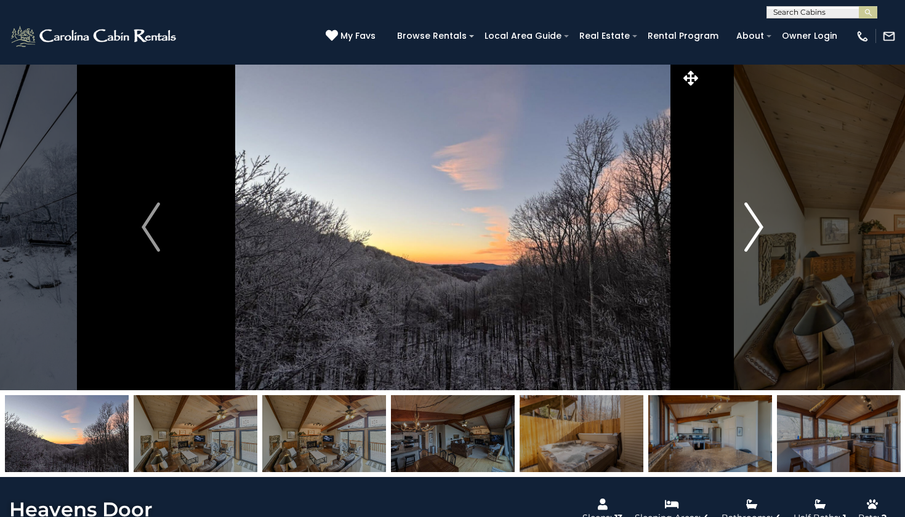
click at [757, 226] on img "Next" at bounding box center [754, 227] width 18 height 49
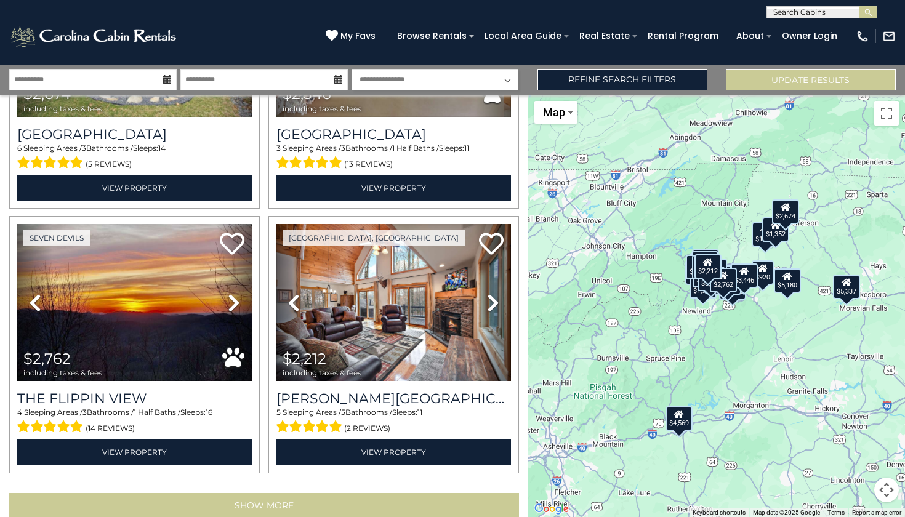
click at [282, 493] on button "Show More" at bounding box center [264, 505] width 510 height 25
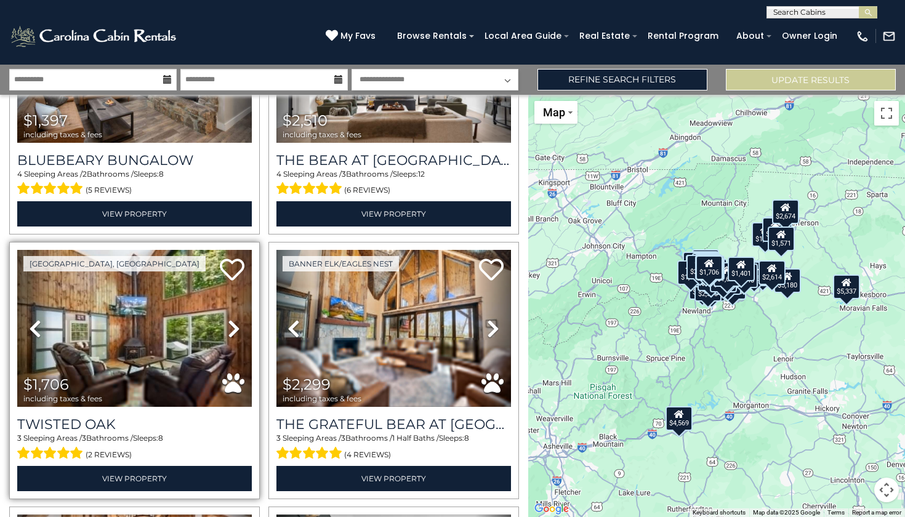
scroll to position [6503, 0]
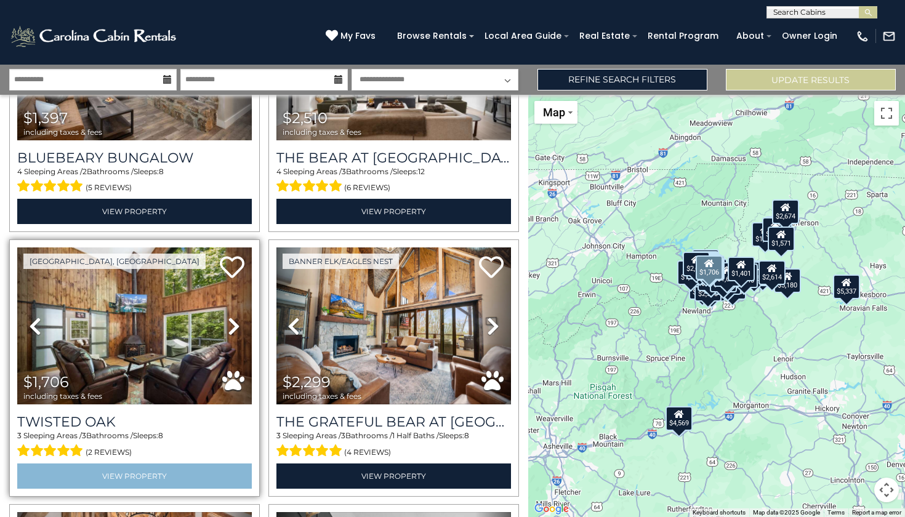
click at [184, 463] on link "View Property" at bounding box center [134, 475] width 235 height 25
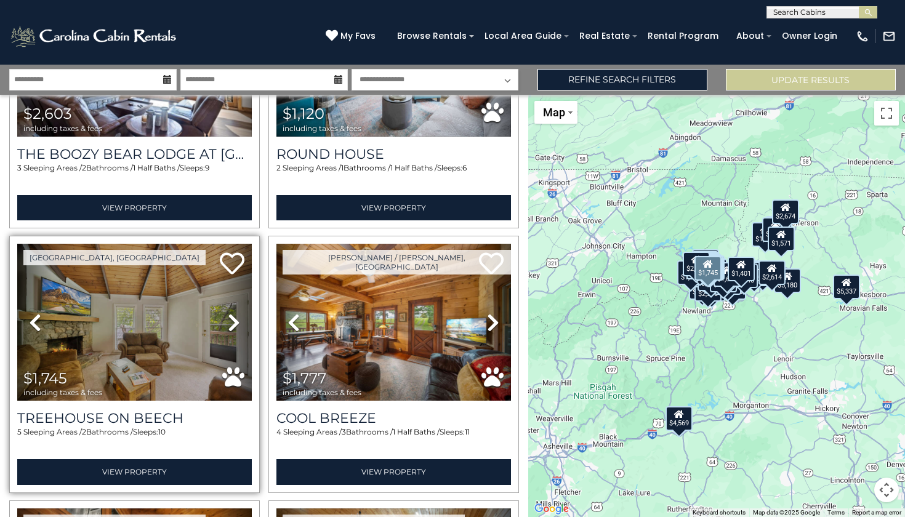
scroll to position [7038, 0]
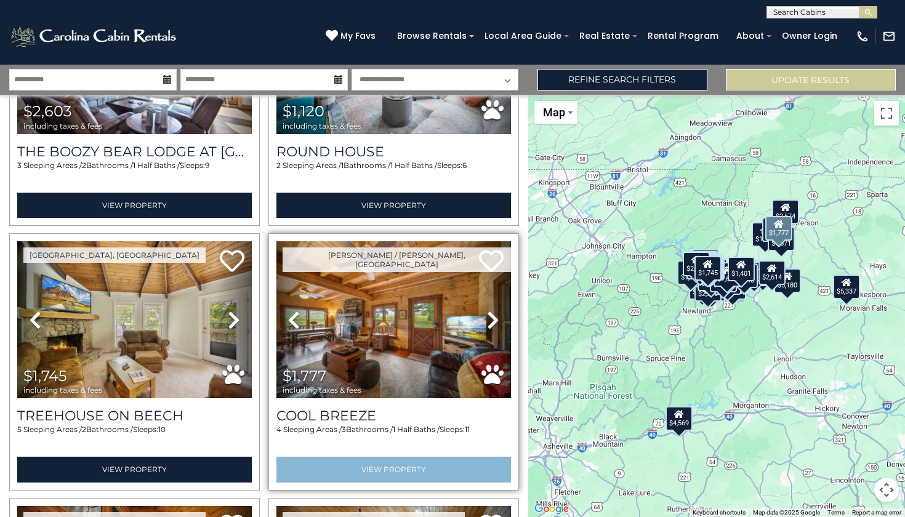
click at [367, 457] on link "View Property" at bounding box center [393, 469] width 235 height 25
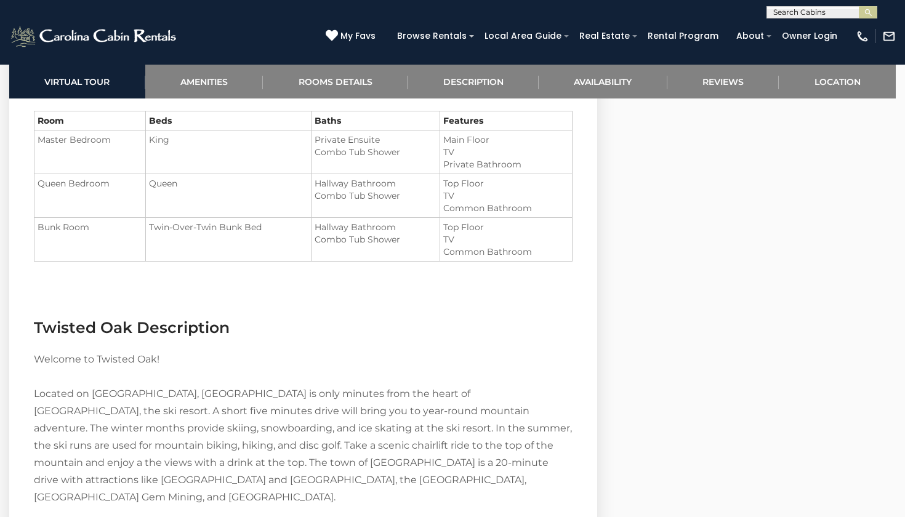
scroll to position [1431, 0]
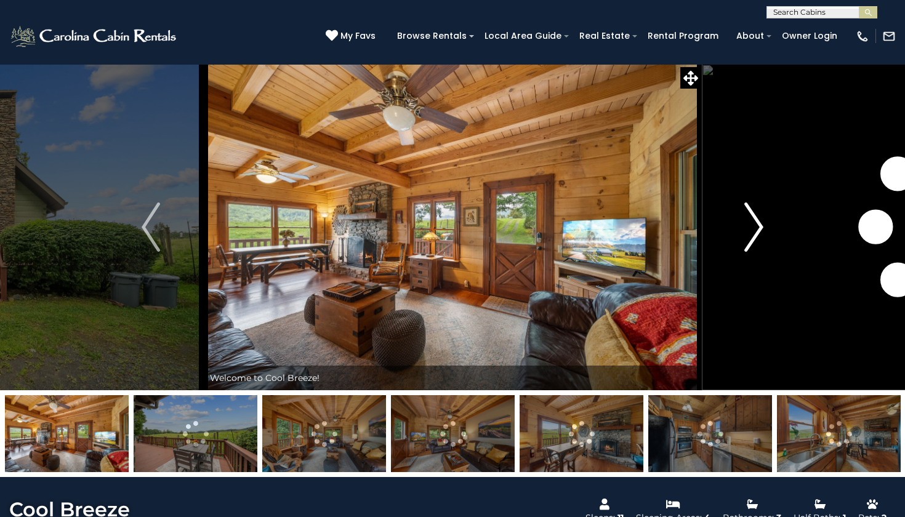
click at [760, 217] on img "Next" at bounding box center [754, 227] width 18 height 49
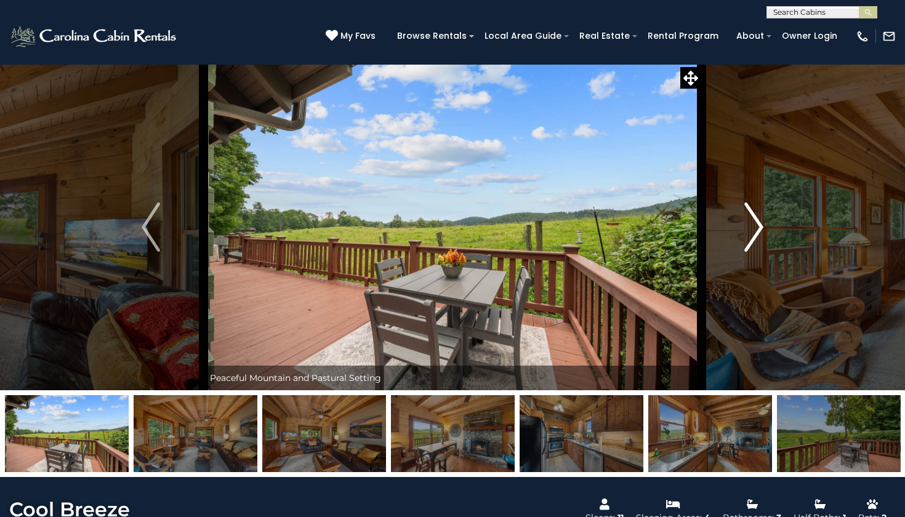
click at [760, 217] on img "Next" at bounding box center [754, 227] width 18 height 49
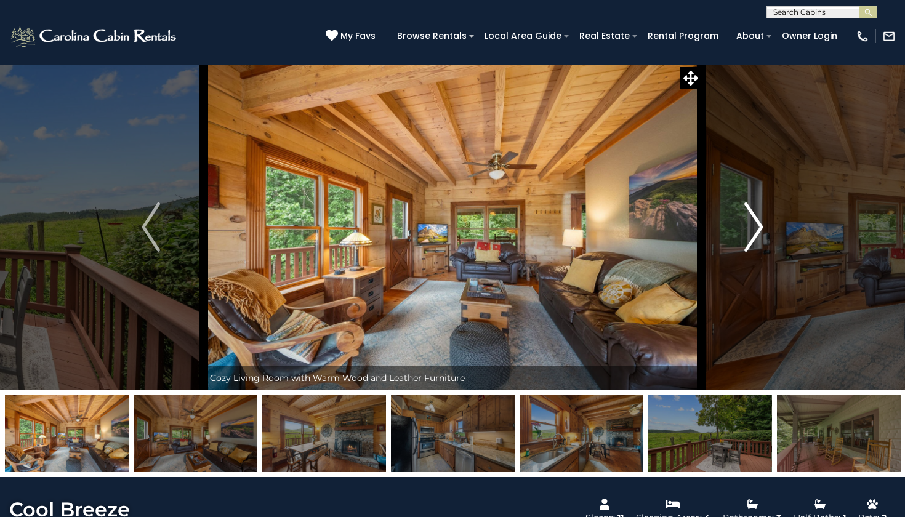
click at [760, 217] on img "Next" at bounding box center [754, 227] width 18 height 49
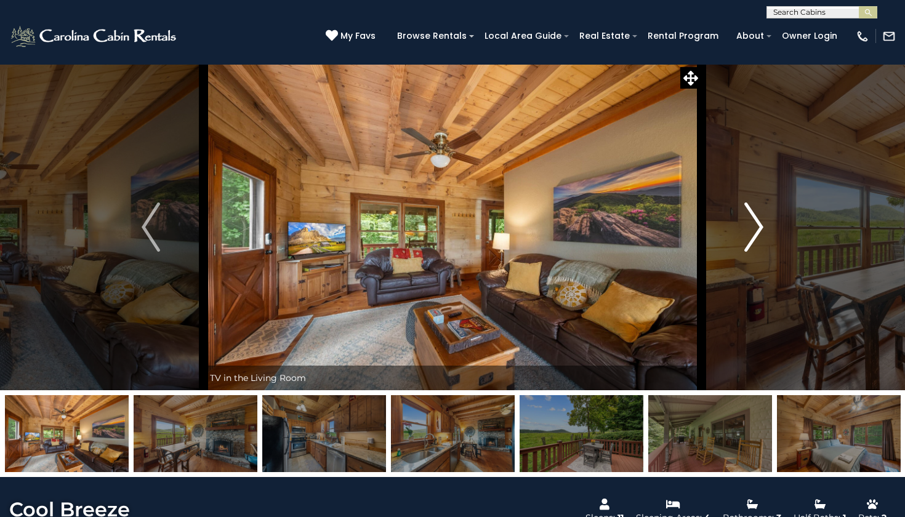
click at [760, 217] on img "Next" at bounding box center [754, 227] width 18 height 49
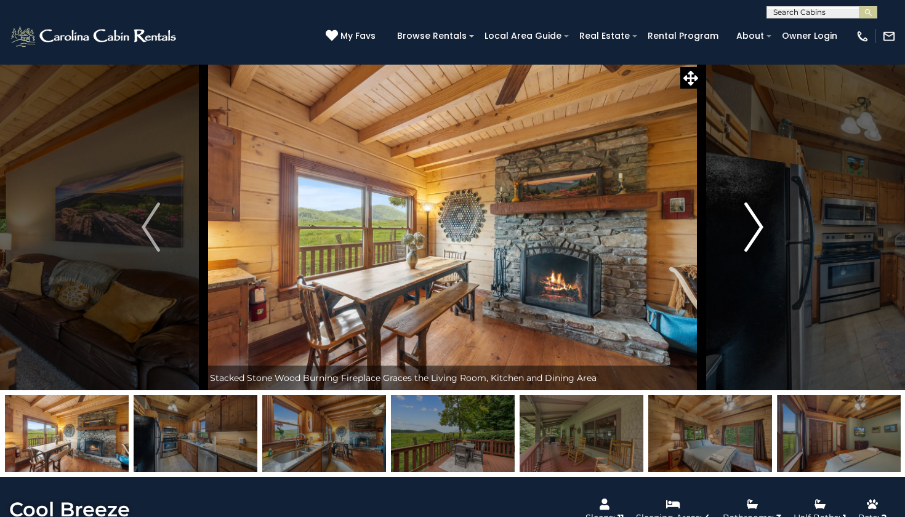
click at [760, 217] on img "Next" at bounding box center [754, 227] width 18 height 49
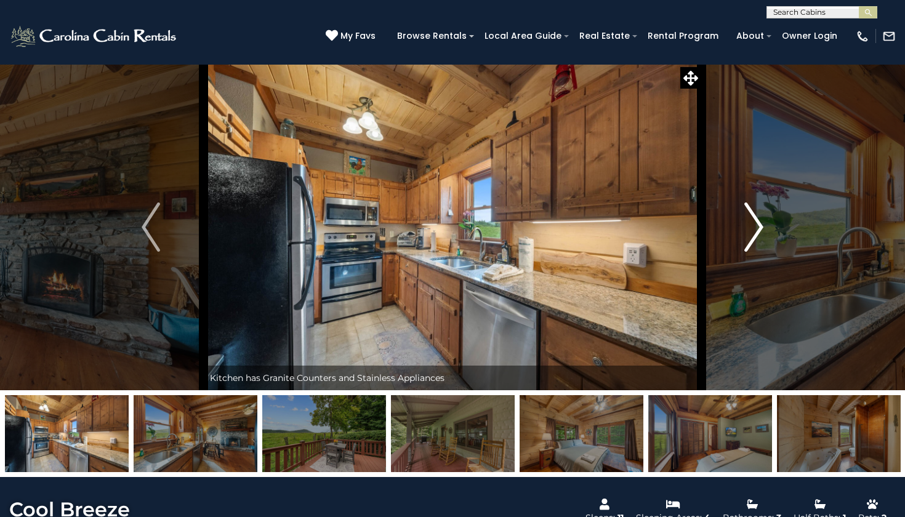
click at [760, 217] on img "Next" at bounding box center [754, 227] width 18 height 49
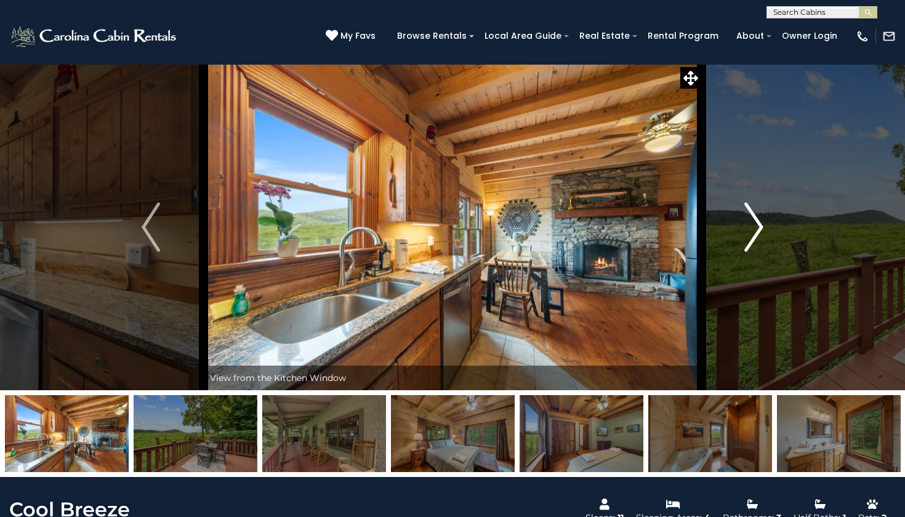
click at [760, 217] on img "Next" at bounding box center [754, 227] width 18 height 49
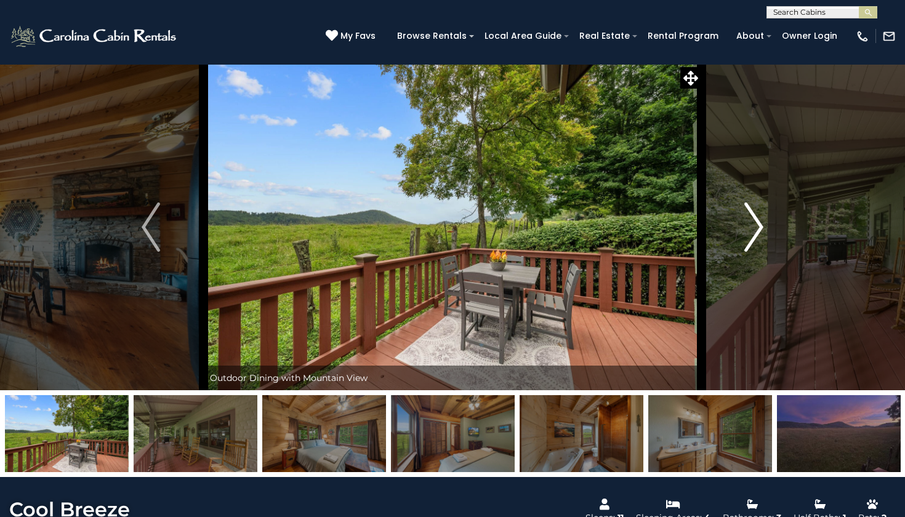
click at [760, 217] on img "Next" at bounding box center [754, 227] width 18 height 49
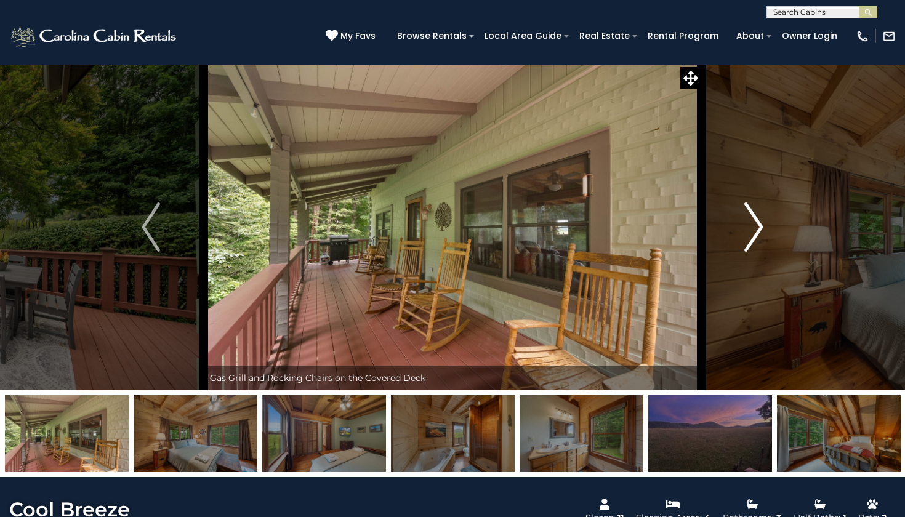
click at [760, 217] on img "Next" at bounding box center [754, 227] width 18 height 49
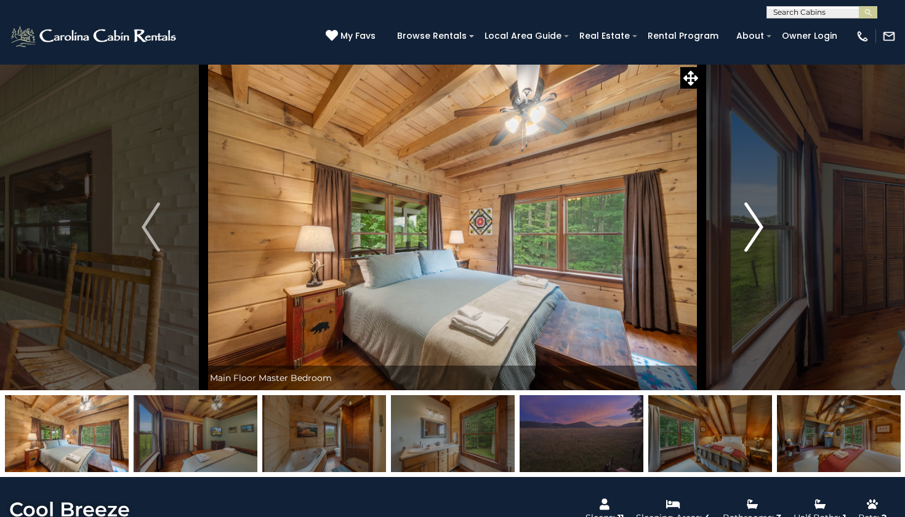
click at [760, 217] on img "Next" at bounding box center [754, 227] width 18 height 49
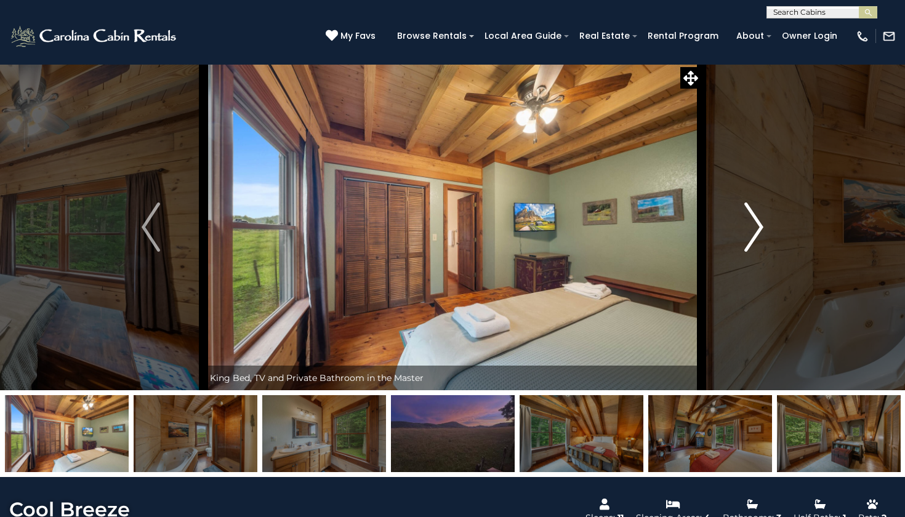
click at [760, 217] on img "Next" at bounding box center [754, 227] width 18 height 49
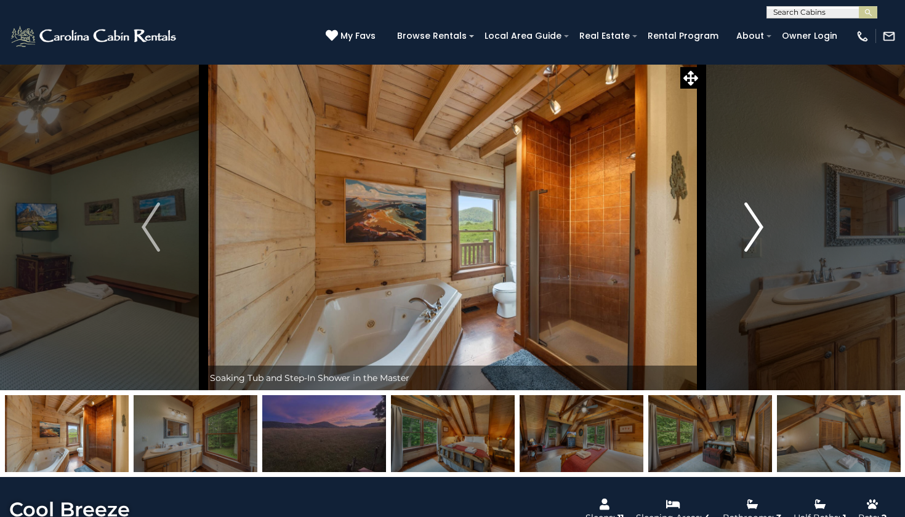
click at [760, 217] on img "Next" at bounding box center [754, 227] width 18 height 49
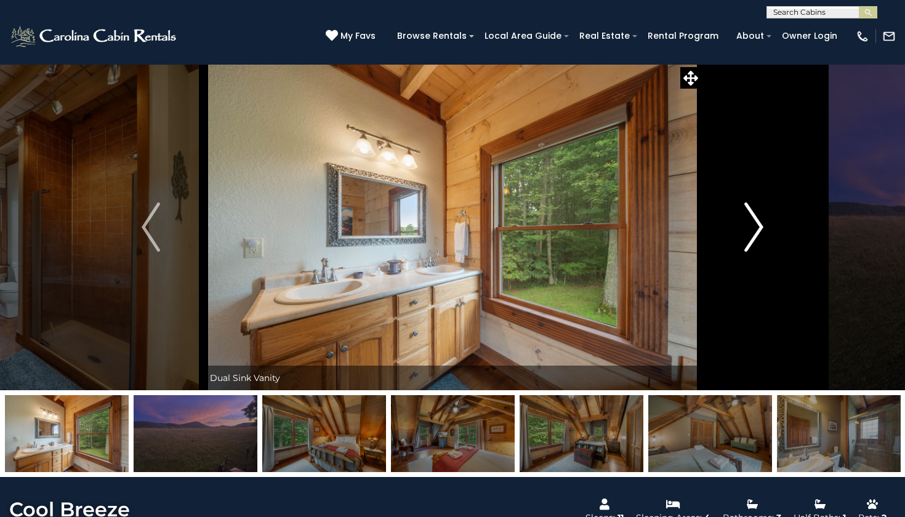
click at [760, 217] on img "Next" at bounding box center [754, 227] width 18 height 49
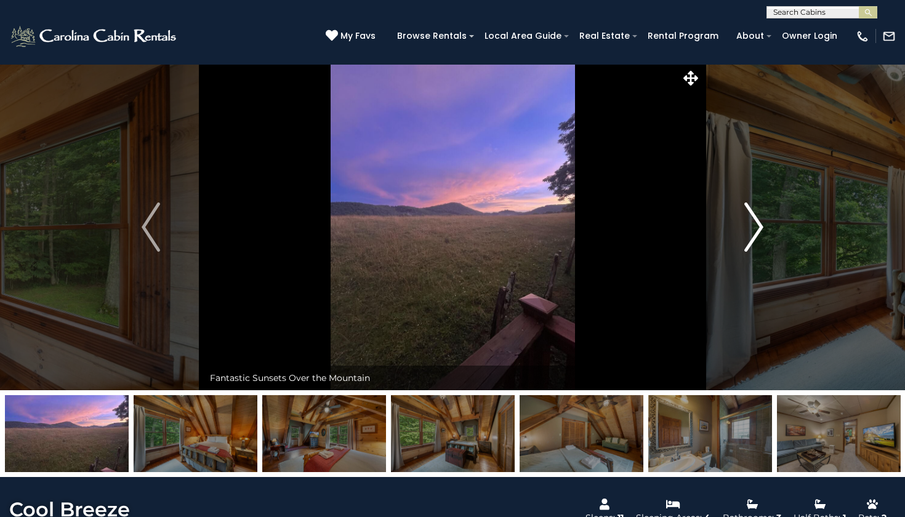
click at [760, 217] on img "Next" at bounding box center [754, 227] width 18 height 49
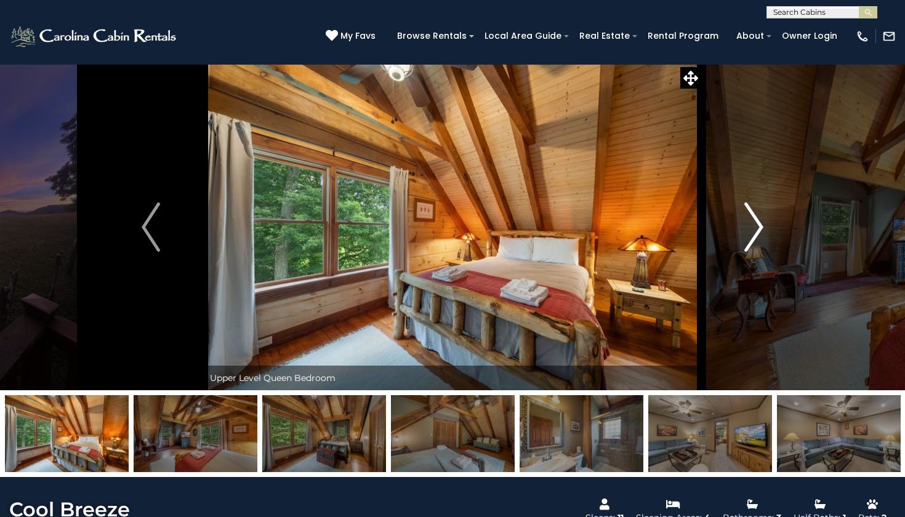
click at [760, 217] on img "Next" at bounding box center [754, 227] width 18 height 49
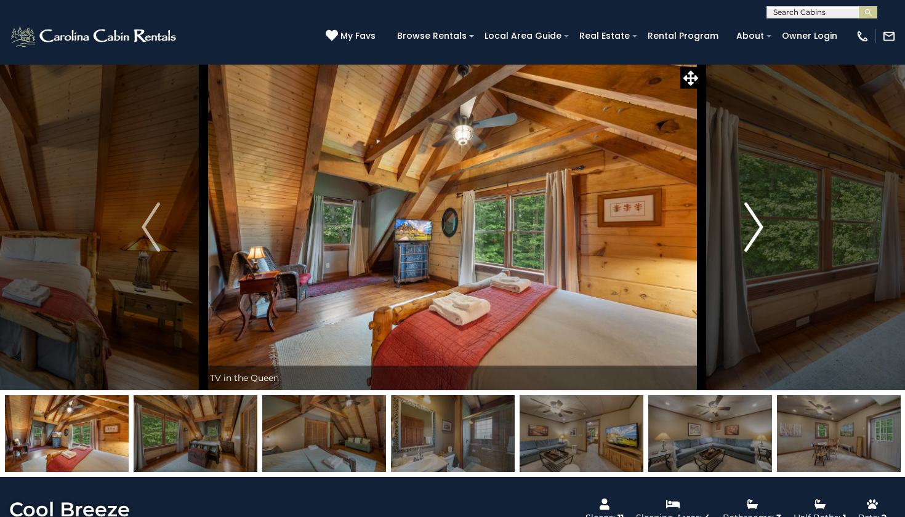
click at [760, 217] on img "Next" at bounding box center [754, 227] width 18 height 49
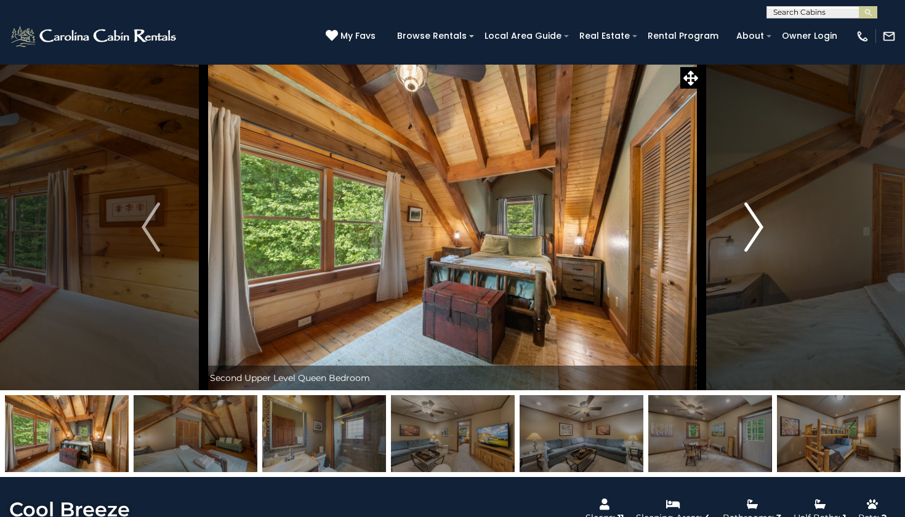
click at [760, 217] on img "Next" at bounding box center [754, 227] width 18 height 49
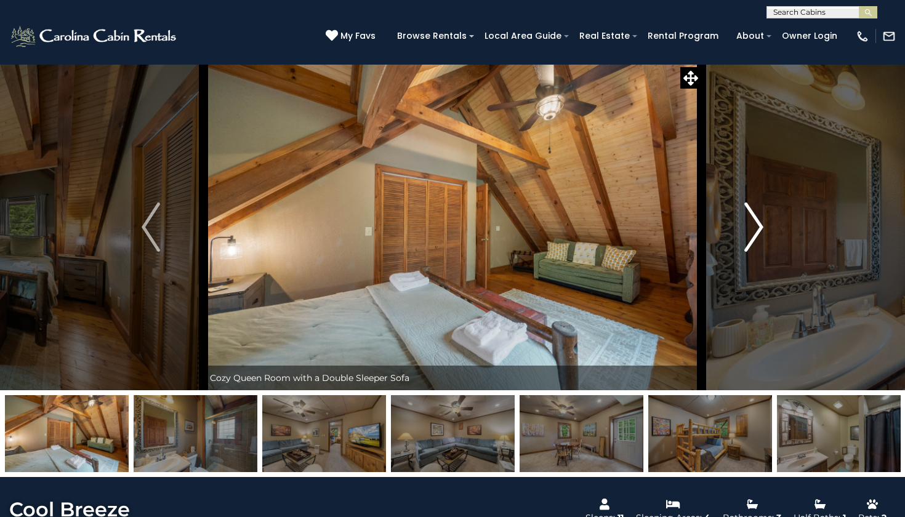
click at [760, 217] on img "Next" at bounding box center [754, 227] width 18 height 49
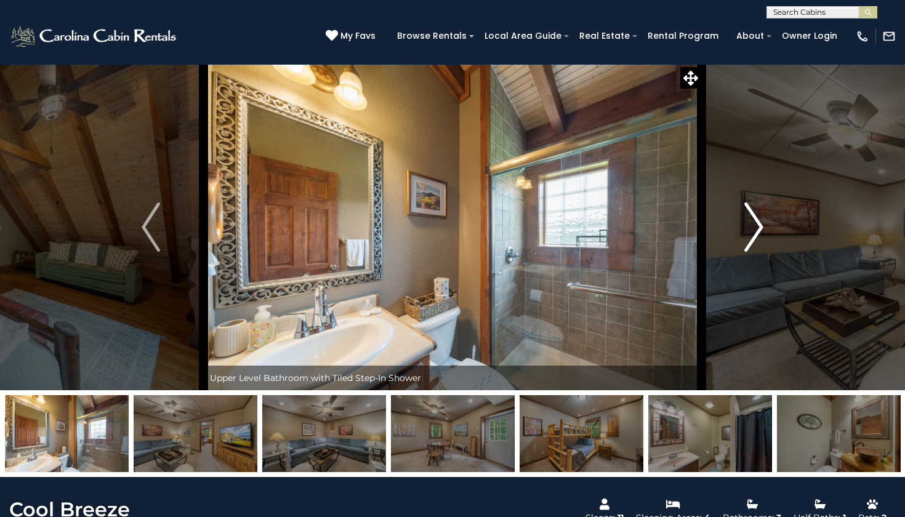
click at [760, 217] on img "Next" at bounding box center [754, 227] width 18 height 49
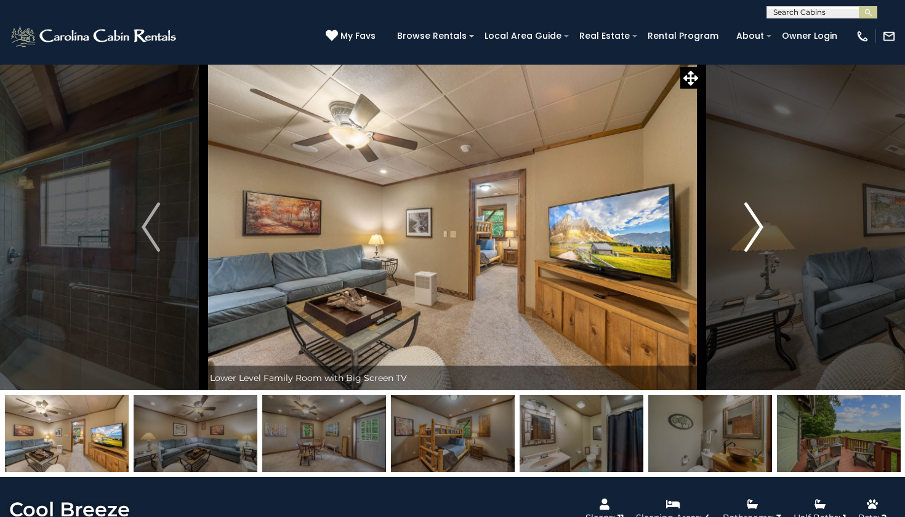
click at [760, 217] on img "Next" at bounding box center [754, 227] width 18 height 49
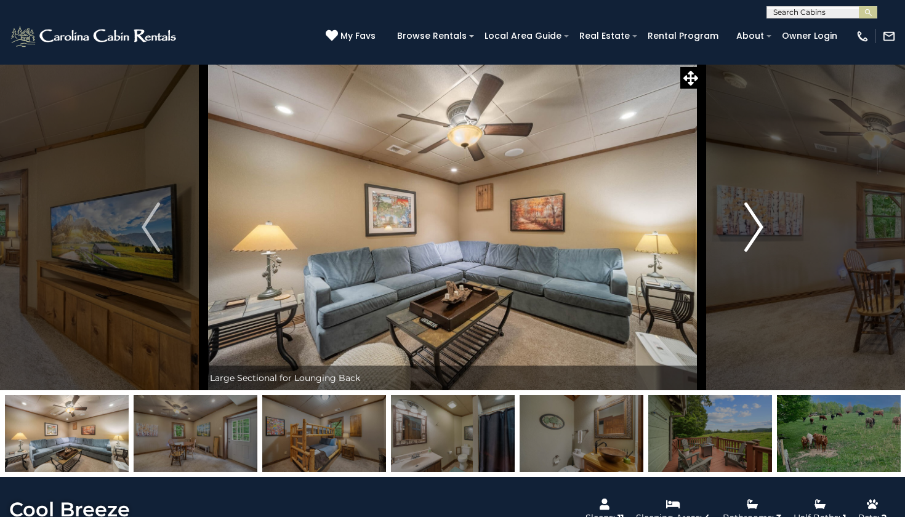
click at [760, 217] on img "Next" at bounding box center [754, 227] width 18 height 49
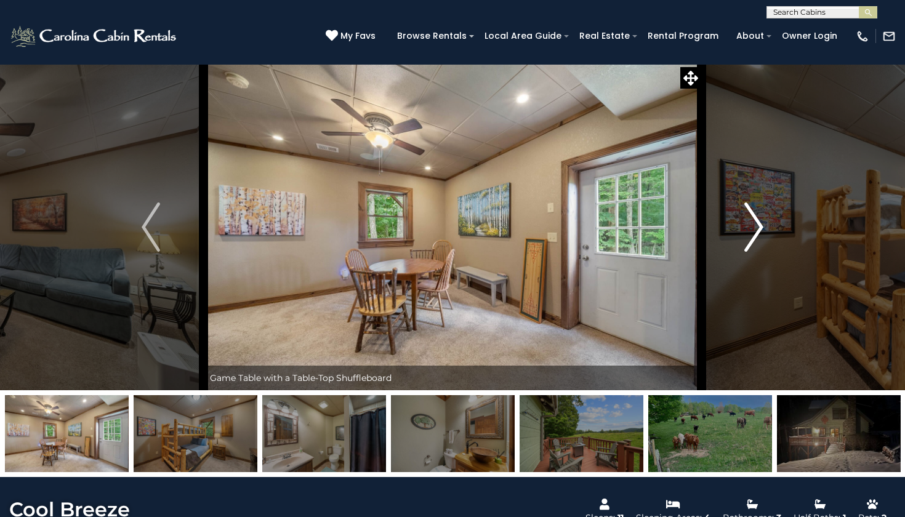
click at [760, 217] on img "Next" at bounding box center [754, 227] width 18 height 49
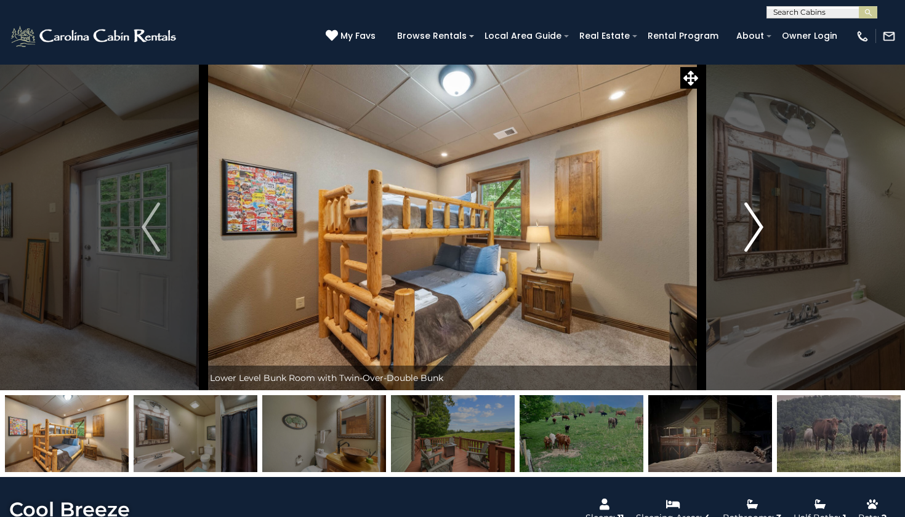
click at [760, 217] on img "Next" at bounding box center [754, 227] width 18 height 49
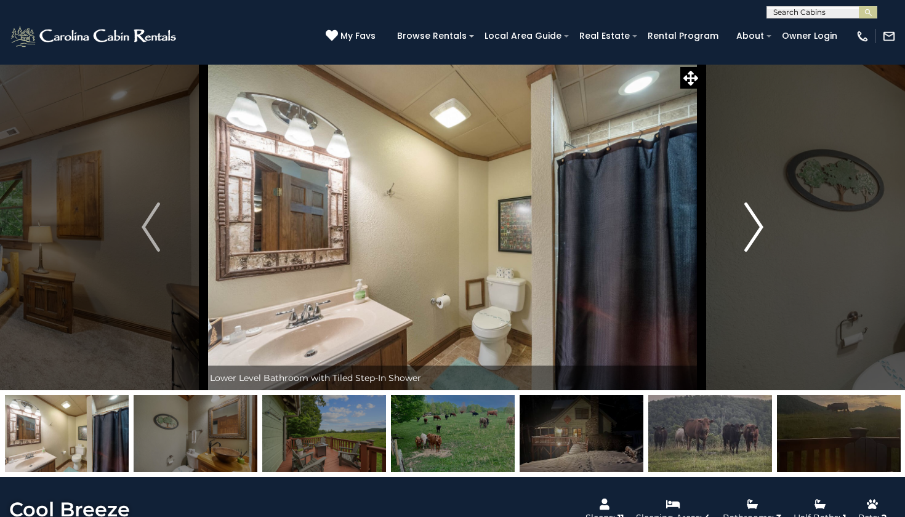
click at [760, 217] on img "Next" at bounding box center [754, 227] width 18 height 49
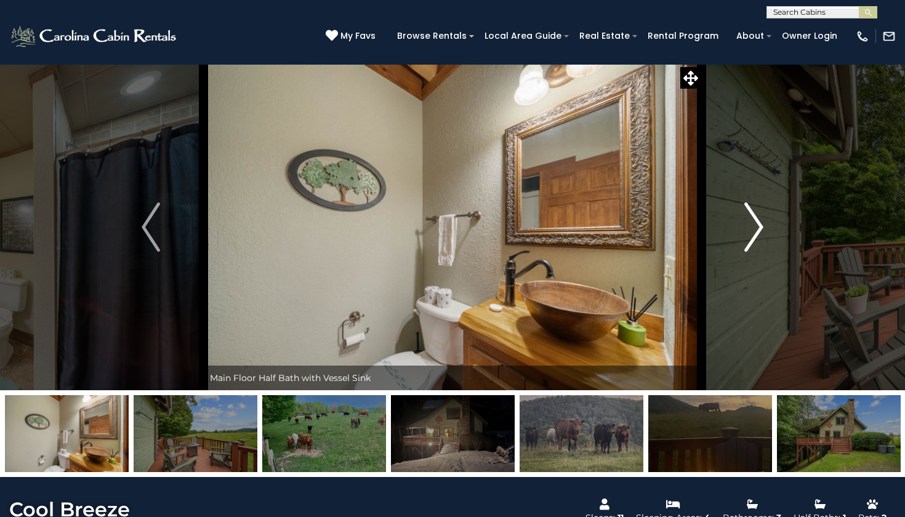
click at [760, 217] on img "Next" at bounding box center [754, 227] width 18 height 49
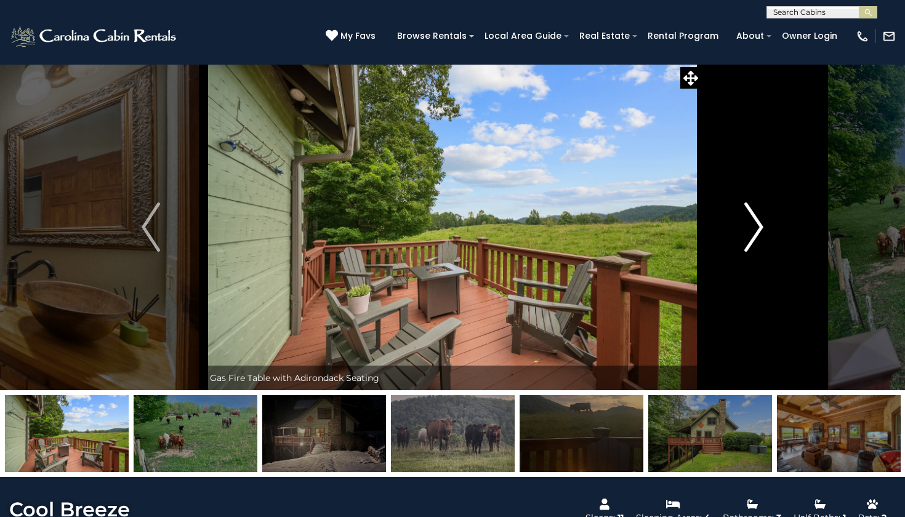
click at [760, 217] on img "Next" at bounding box center [754, 227] width 18 height 49
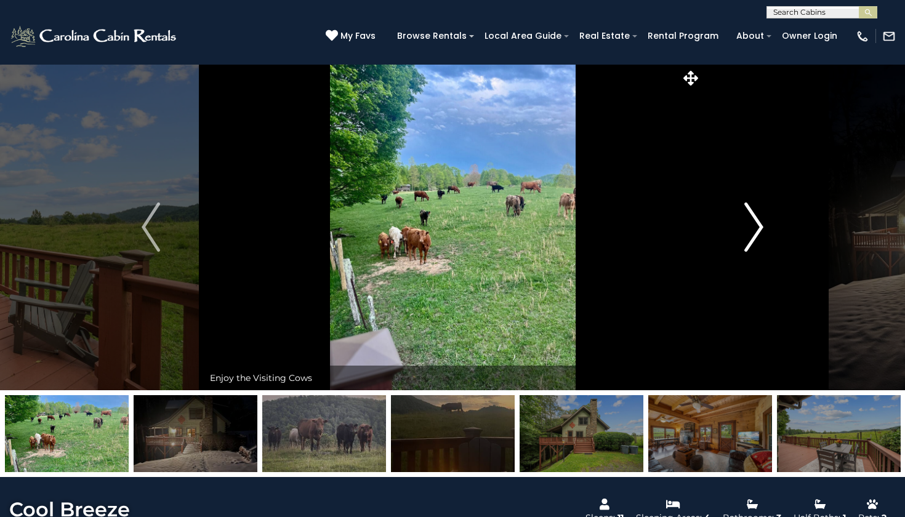
click at [760, 217] on img "Next" at bounding box center [754, 227] width 18 height 49
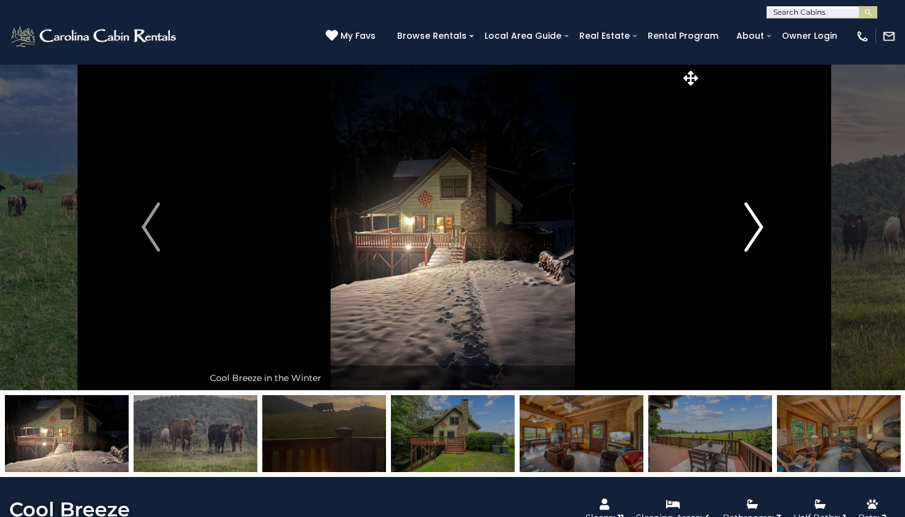
click at [760, 217] on img "Next" at bounding box center [754, 227] width 18 height 49
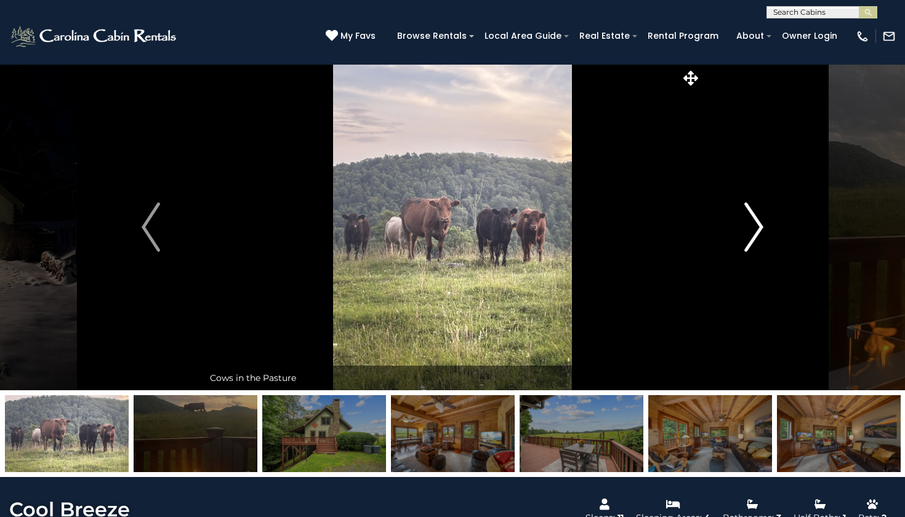
click at [760, 217] on img "Next" at bounding box center [754, 227] width 18 height 49
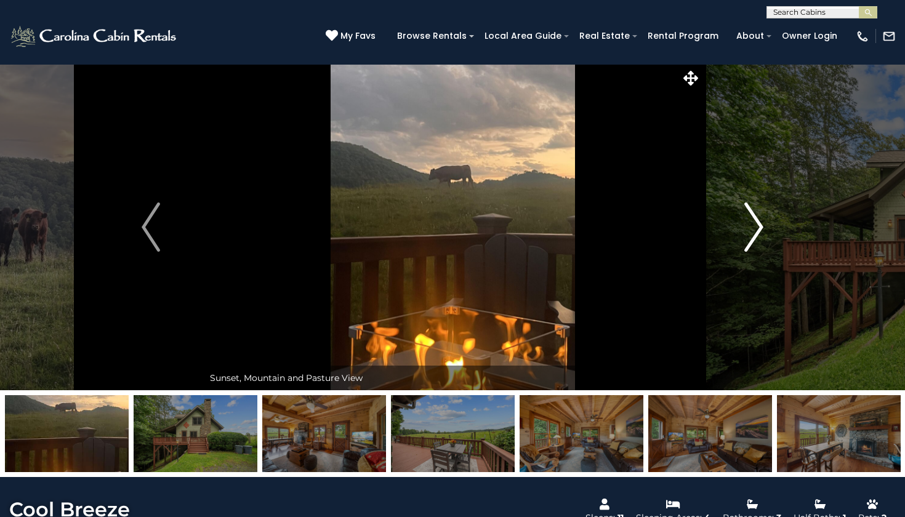
click at [760, 217] on img "Next" at bounding box center [754, 227] width 18 height 49
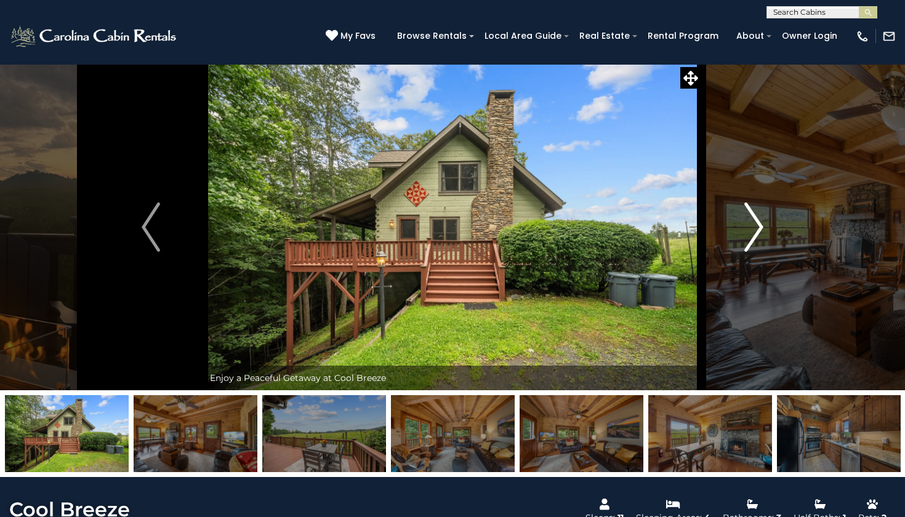
click at [760, 217] on img "Next" at bounding box center [754, 227] width 18 height 49
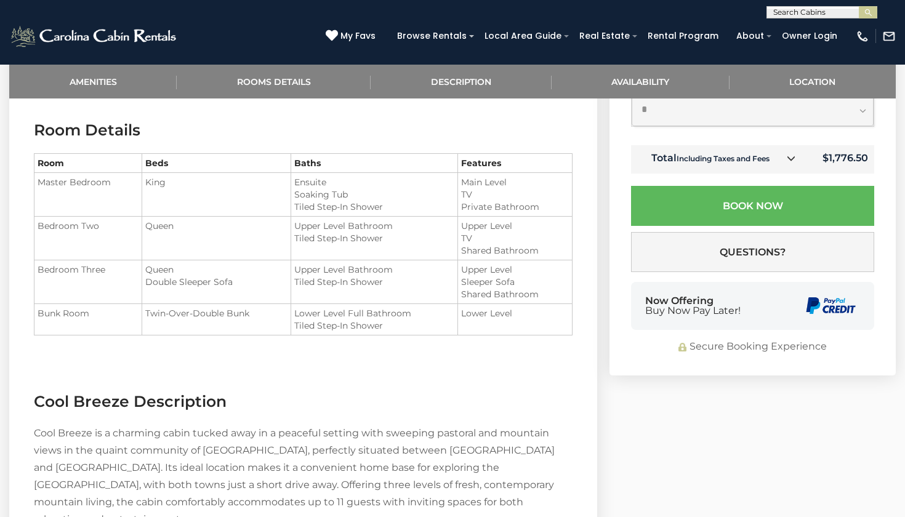
scroll to position [832, 0]
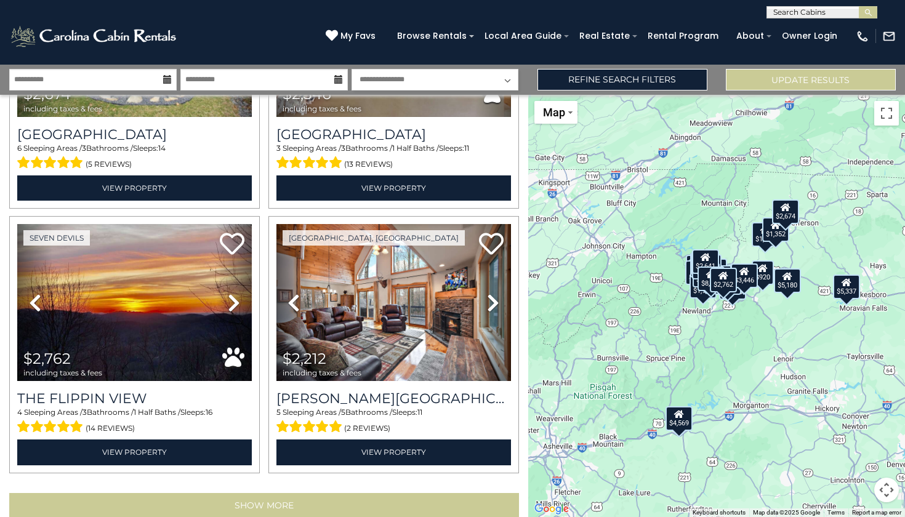
click at [211, 493] on button "Show More" at bounding box center [264, 505] width 510 height 25
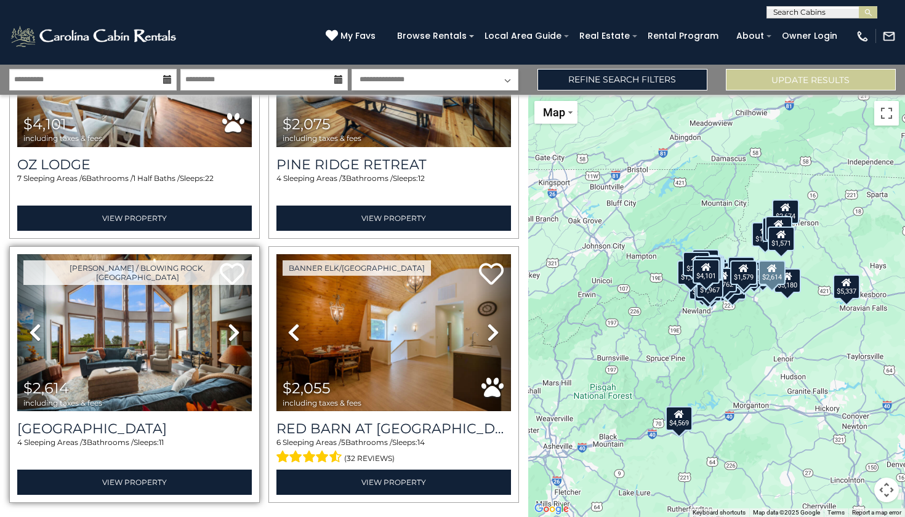
scroll to position [7552, 0]
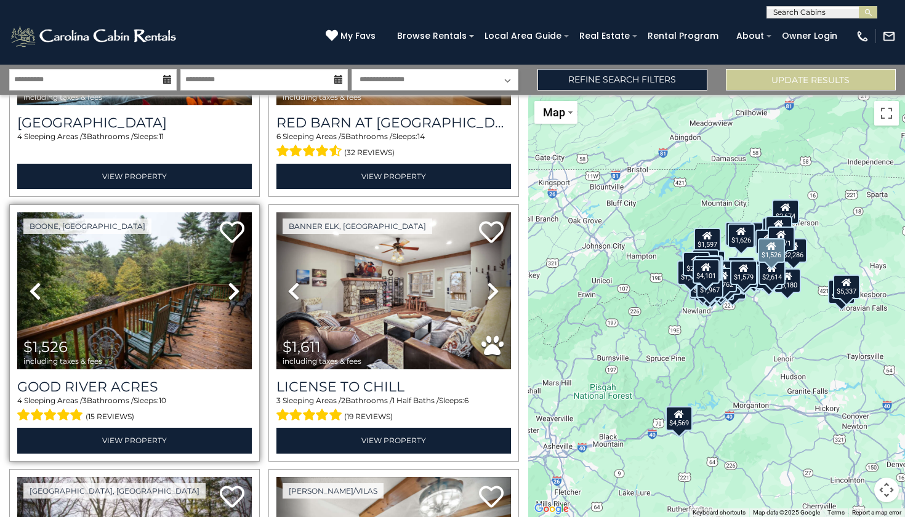
scroll to position [7871, 0]
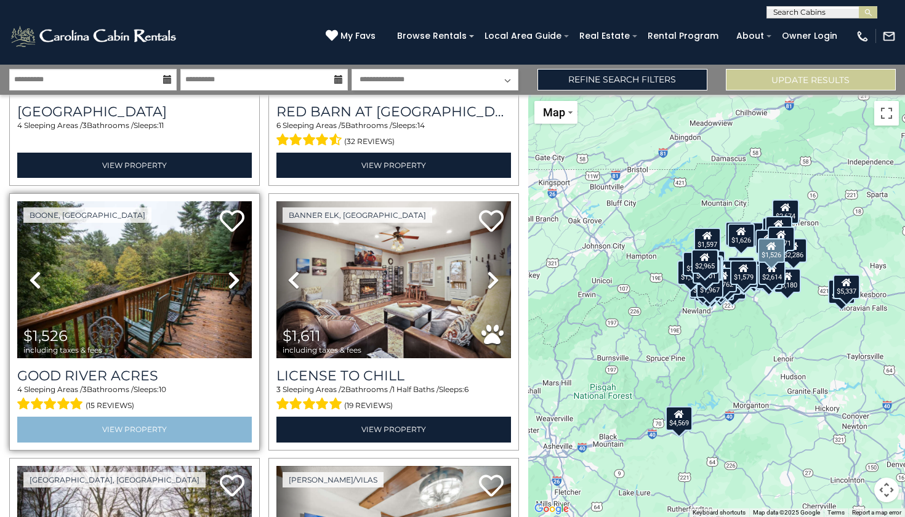
click at [139, 417] on link "View Property" at bounding box center [134, 429] width 235 height 25
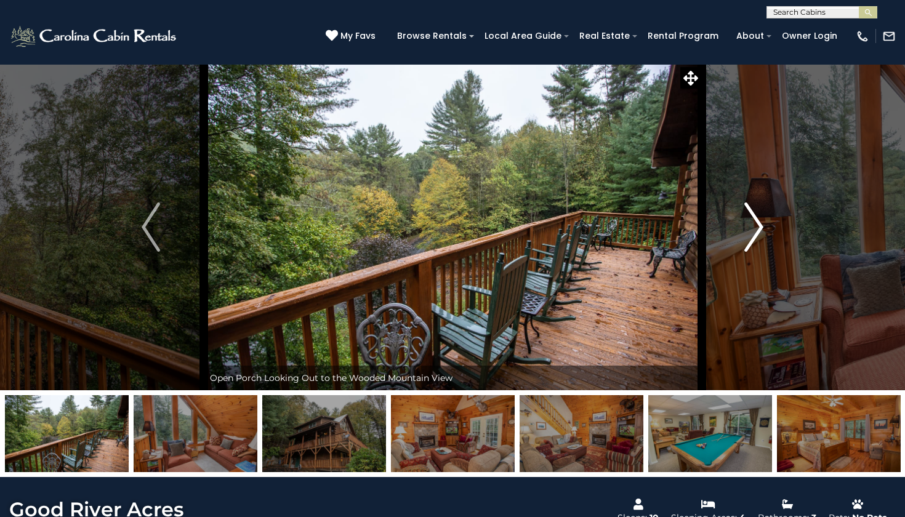
click at [751, 232] on img "Next" at bounding box center [754, 227] width 18 height 49
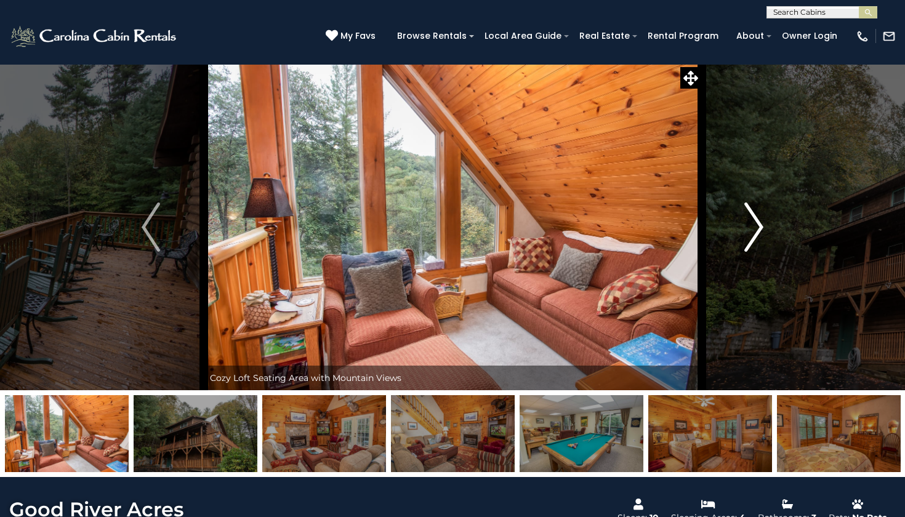
click at [751, 232] on img "Next" at bounding box center [754, 227] width 18 height 49
